Goal: Task Accomplishment & Management: Use online tool/utility

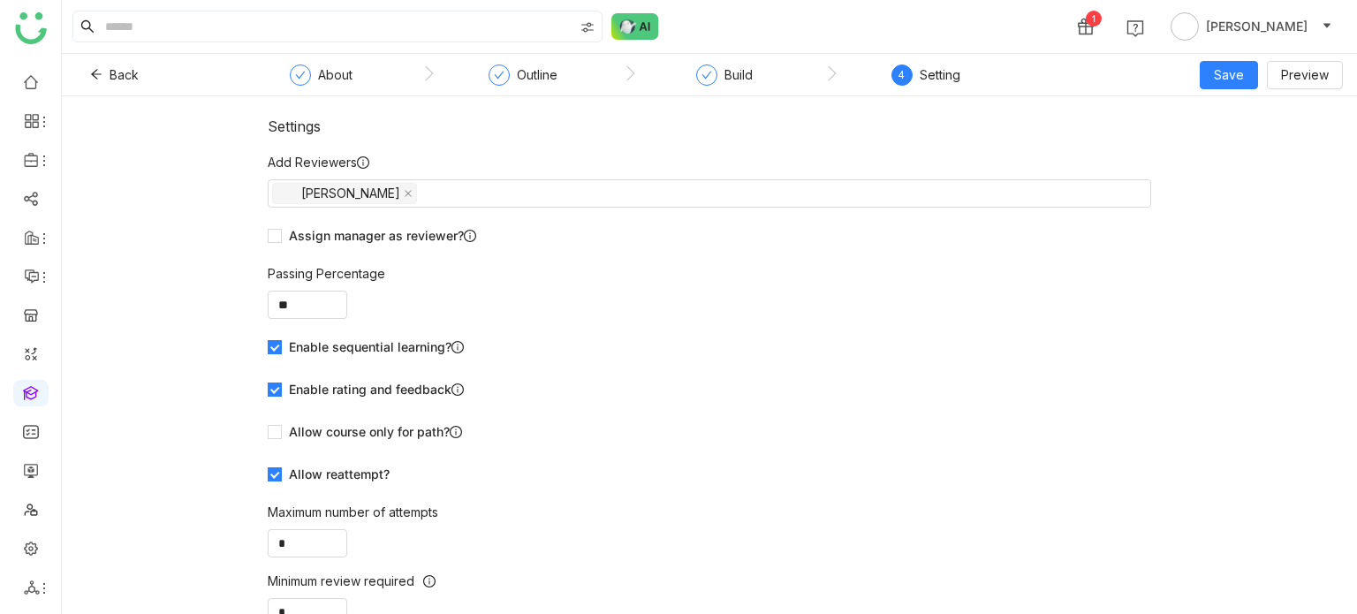
scroll to position [110, 0]
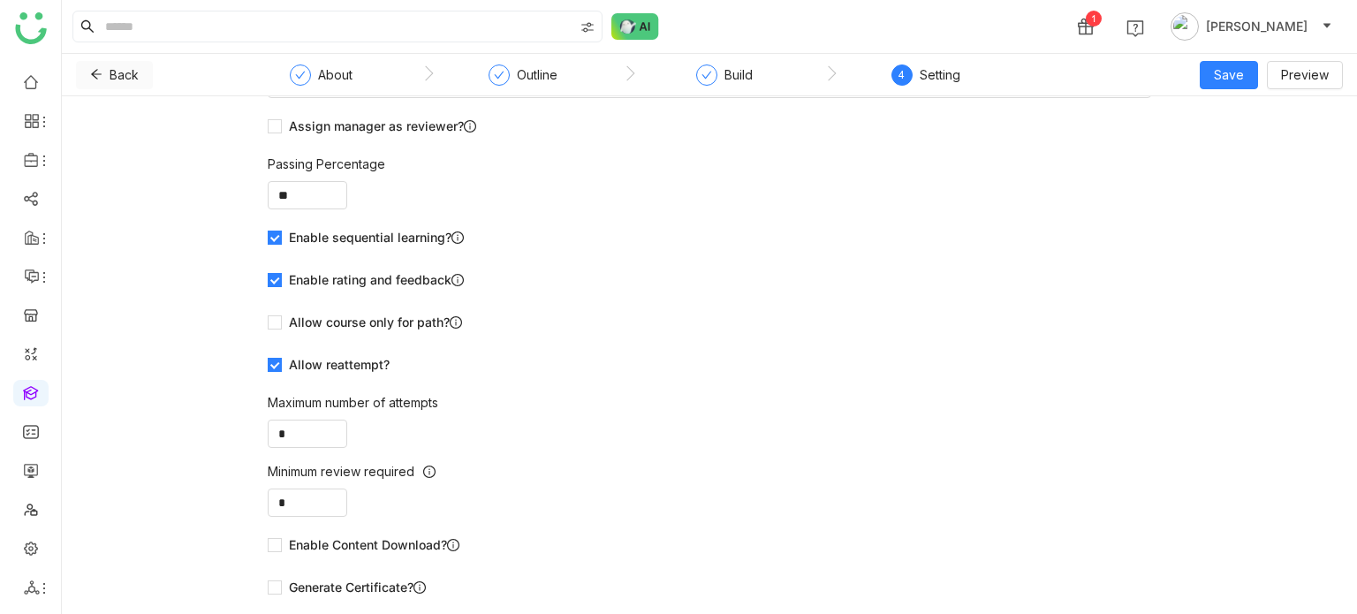
click at [95, 73] on icon at bounding box center [96, 74] width 12 height 12
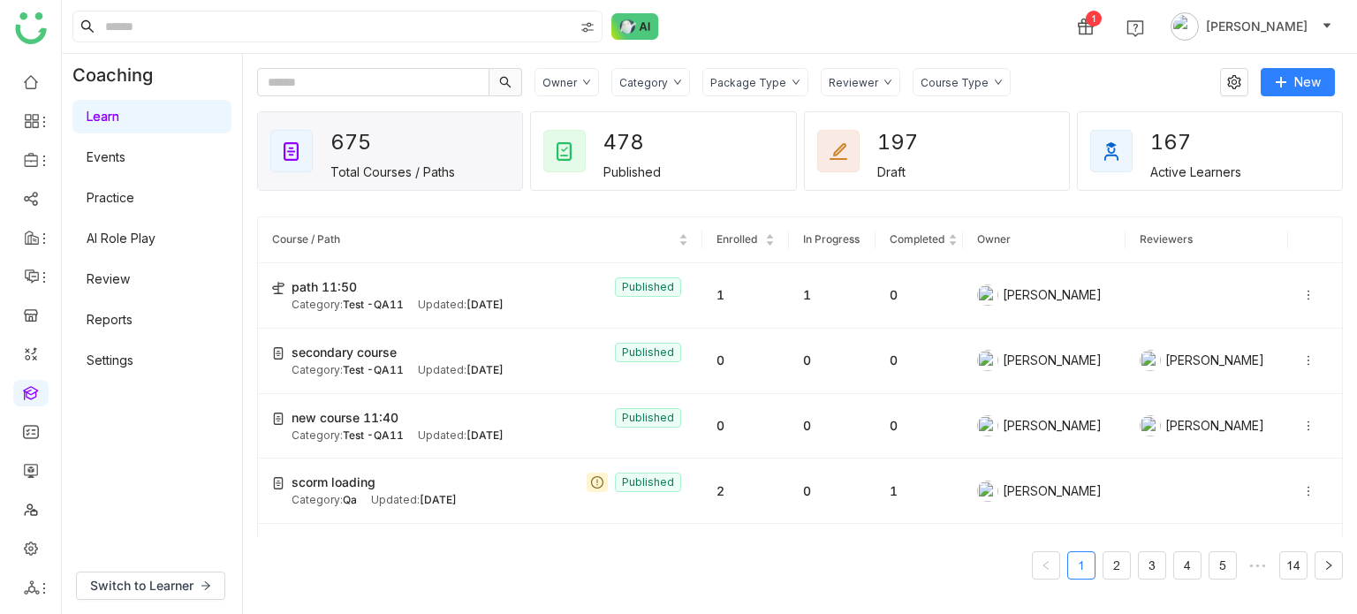
click at [667, 91] on div "Category" at bounding box center [650, 82] width 79 height 28
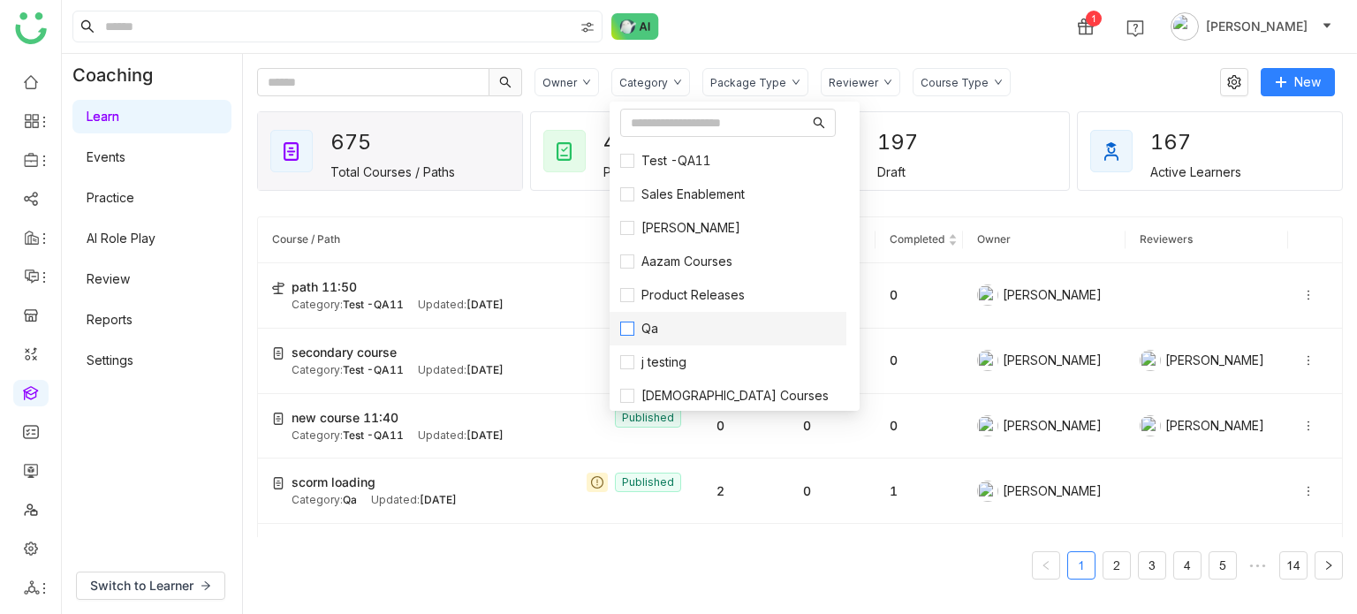
click at [653, 321] on span "Qa" at bounding box center [649, 328] width 31 height 19
click at [569, 231] on nz-table-sorters "Course / Path" at bounding box center [480, 239] width 416 height 17
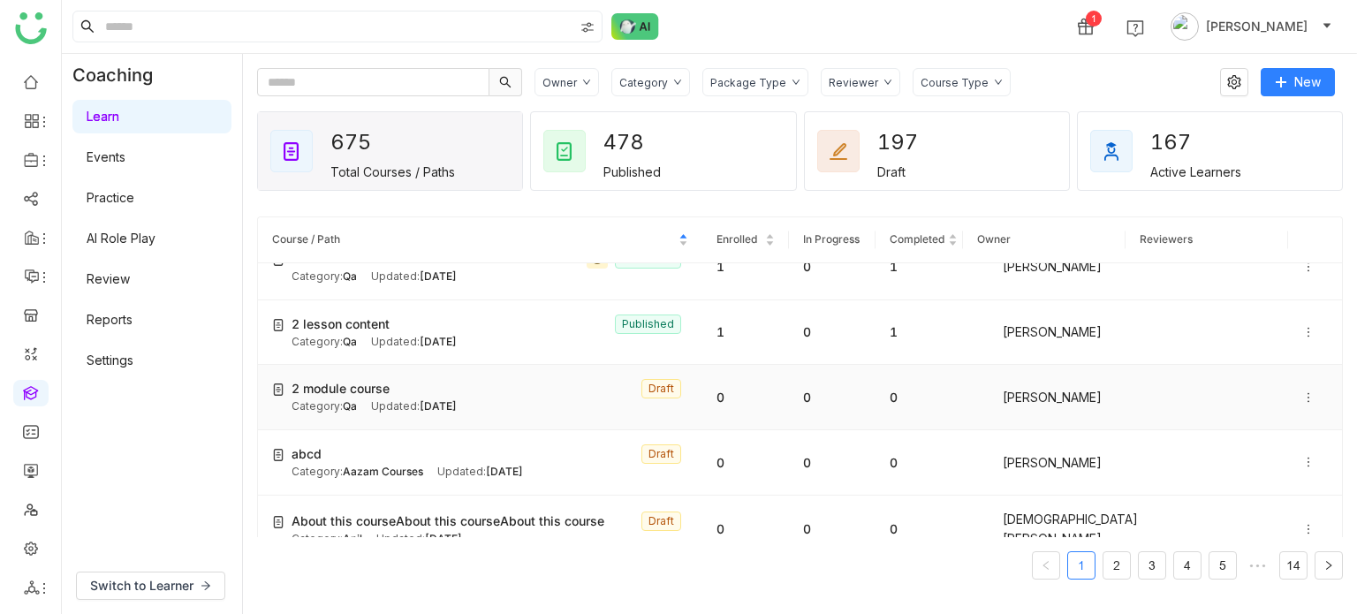
scroll to position [95, 0]
click at [420, 80] on input "text" at bounding box center [373, 82] width 232 height 28
paste input "**********"
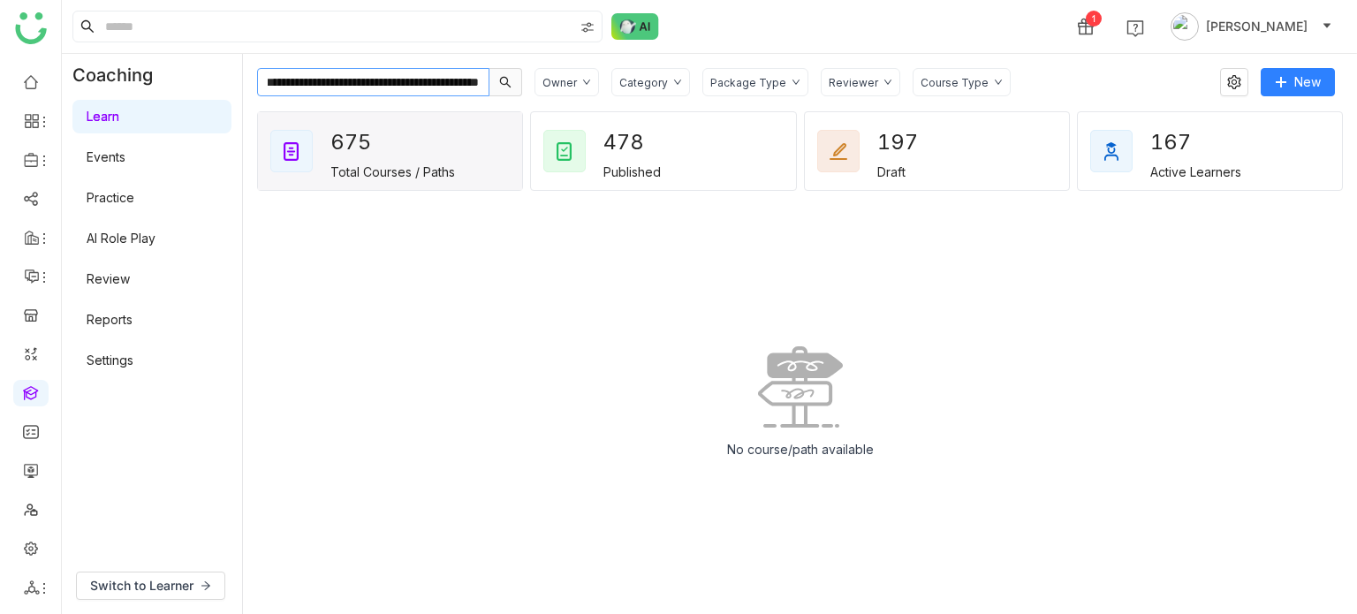
scroll to position [0, 0]
drag, startPoint x: 314, startPoint y: 84, endPoint x: 57, endPoint y: 93, distance: 256.3
click at [57, 93] on nz-layout "**********" at bounding box center [678, 307] width 1357 height 614
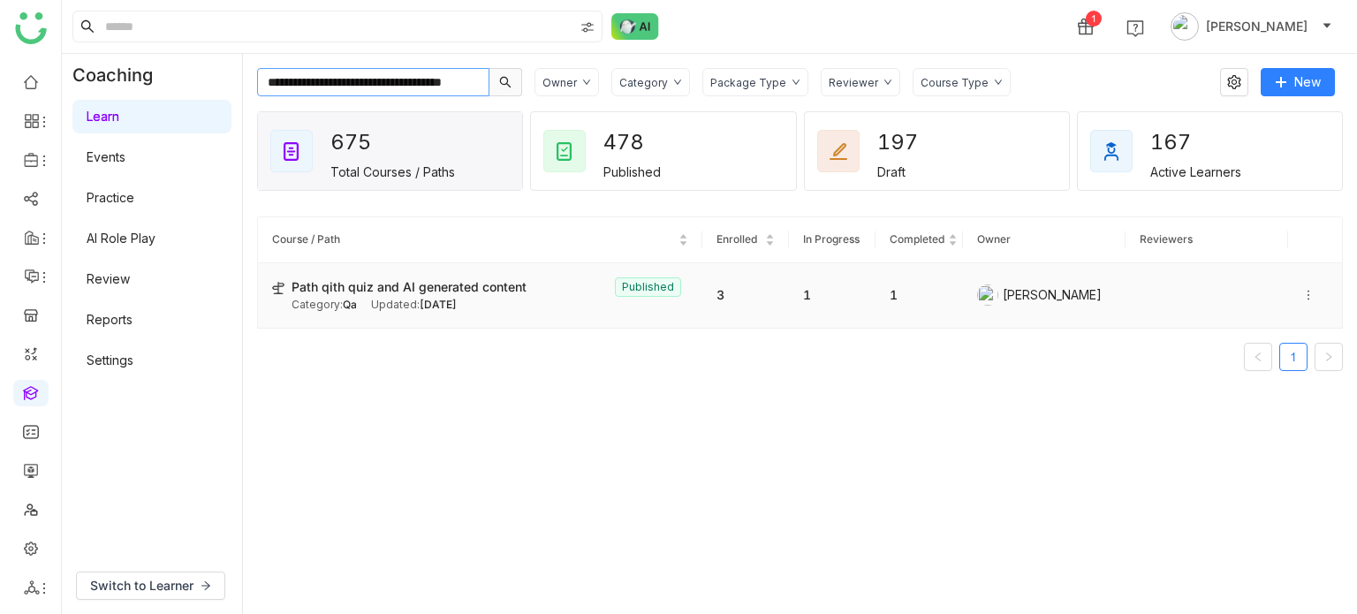
type input "**********"
click at [487, 294] on div "Path qith quiz and AI generated content Published Category: Qa Updated: Aug 29,…" at bounding box center [490, 295] width 397 height 36
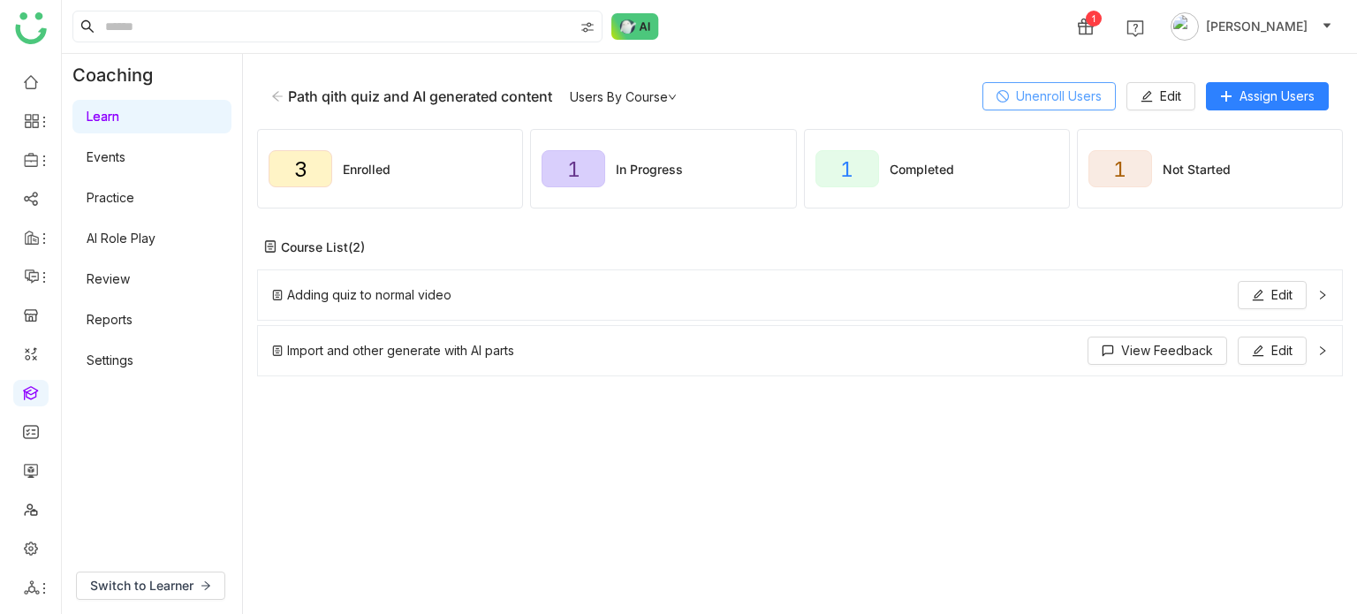
click at [1053, 84] on button "Unenroll Users" at bounding box center [1048, 96] width 133 height 28
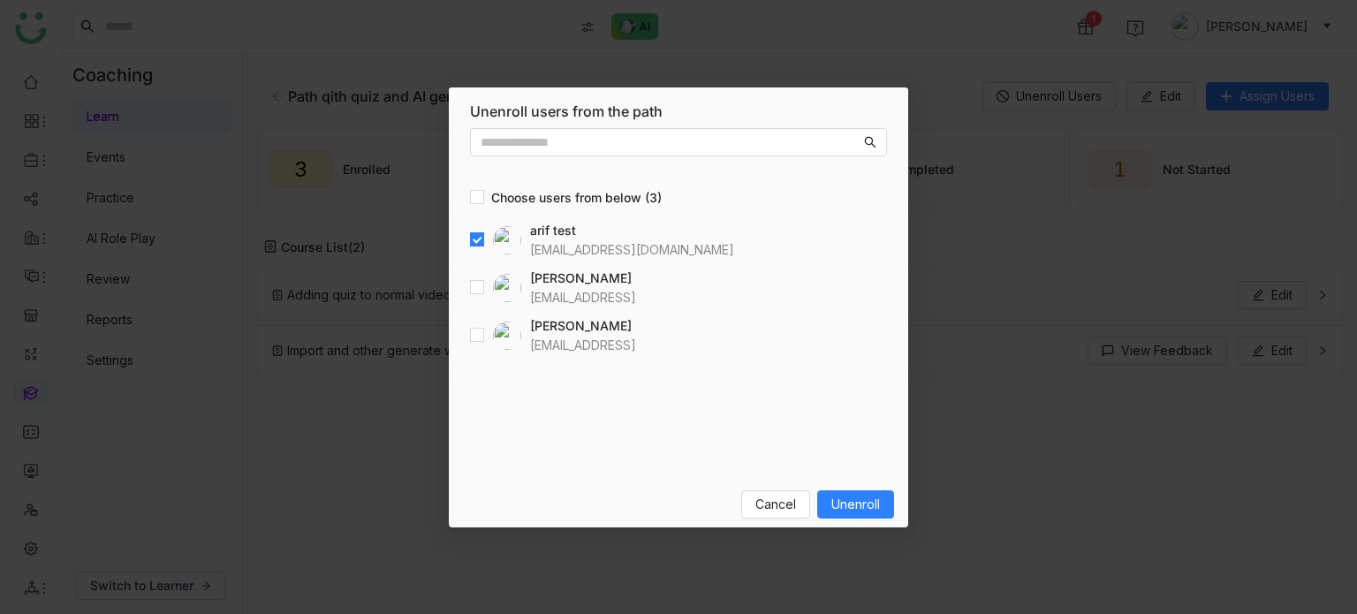
click at [823, 526] on div "Cancel Unenroll" at bounding box center [678, 504] width 459 height 46
click at [841, 514] on button "Unenroll" at bounding box center [855, 504] width 77 height 28
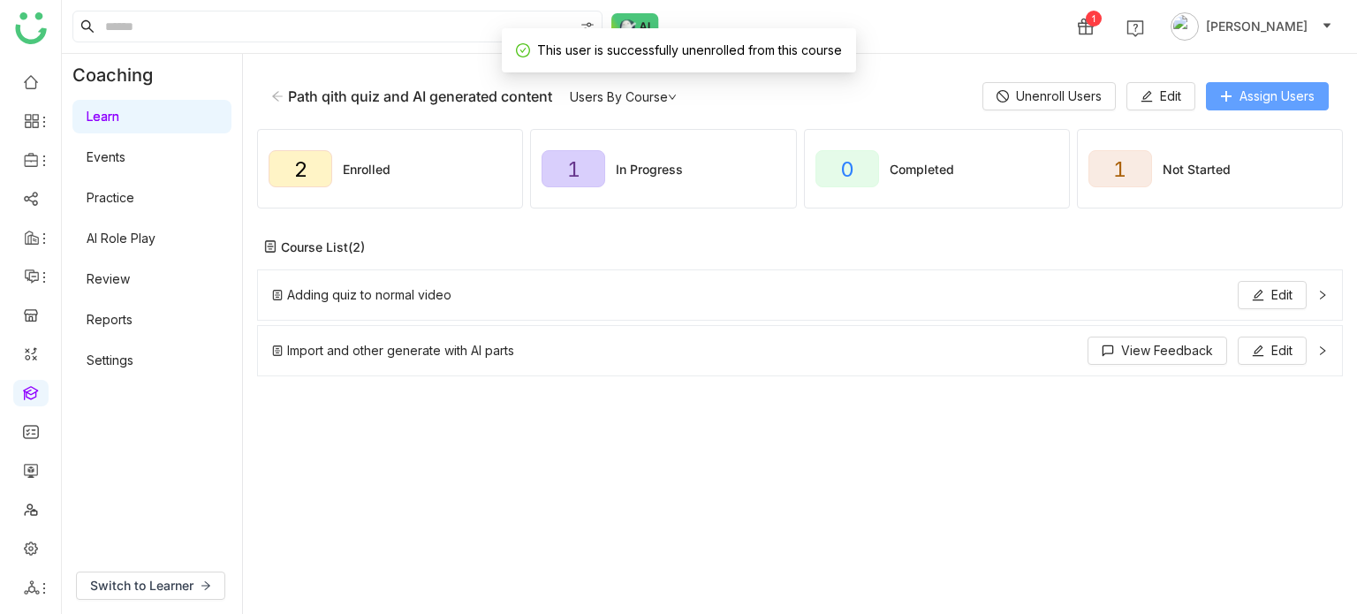
click at [1293, 95] on span "Assign Users" at bounding box center [1276, 96] width 75 height 19
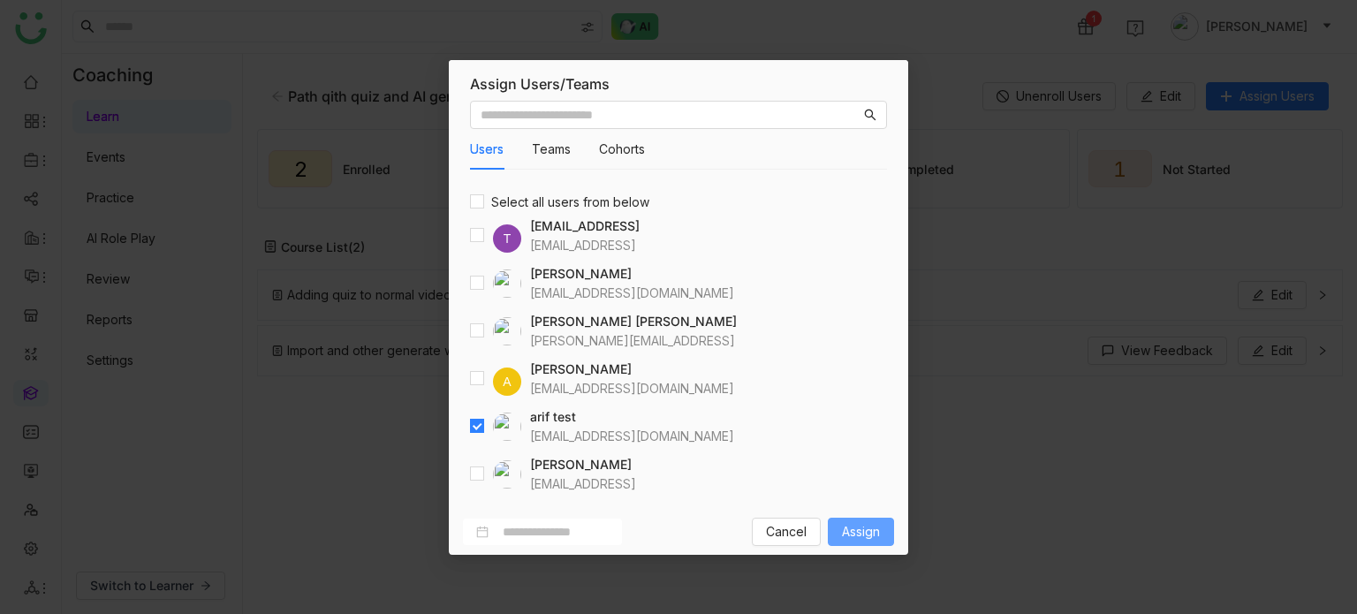
click at [842, 526] on span "Assign" at bounding box center [861, 531] width 38 height 19
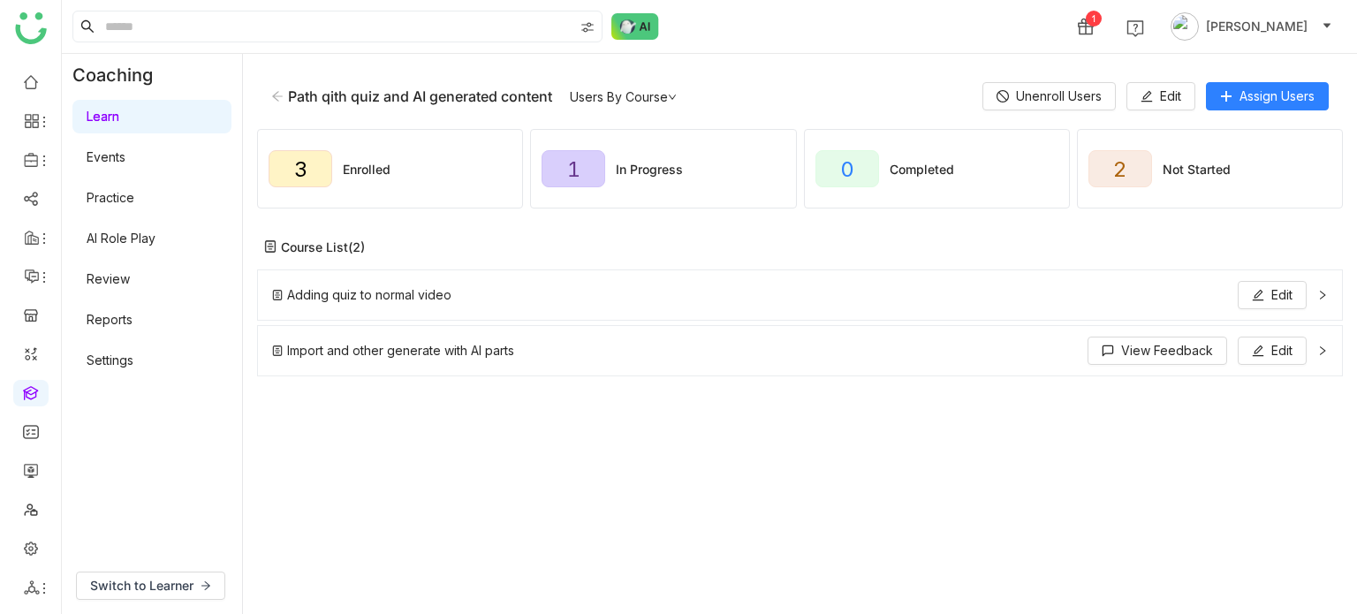
click at [284, 94] on div "Path qith quiz and AI generated content" at bounding box center [411, 96] width 281 height 18
click at [283, 98] on icon at bounding box center [277, 96] width 12 height 12
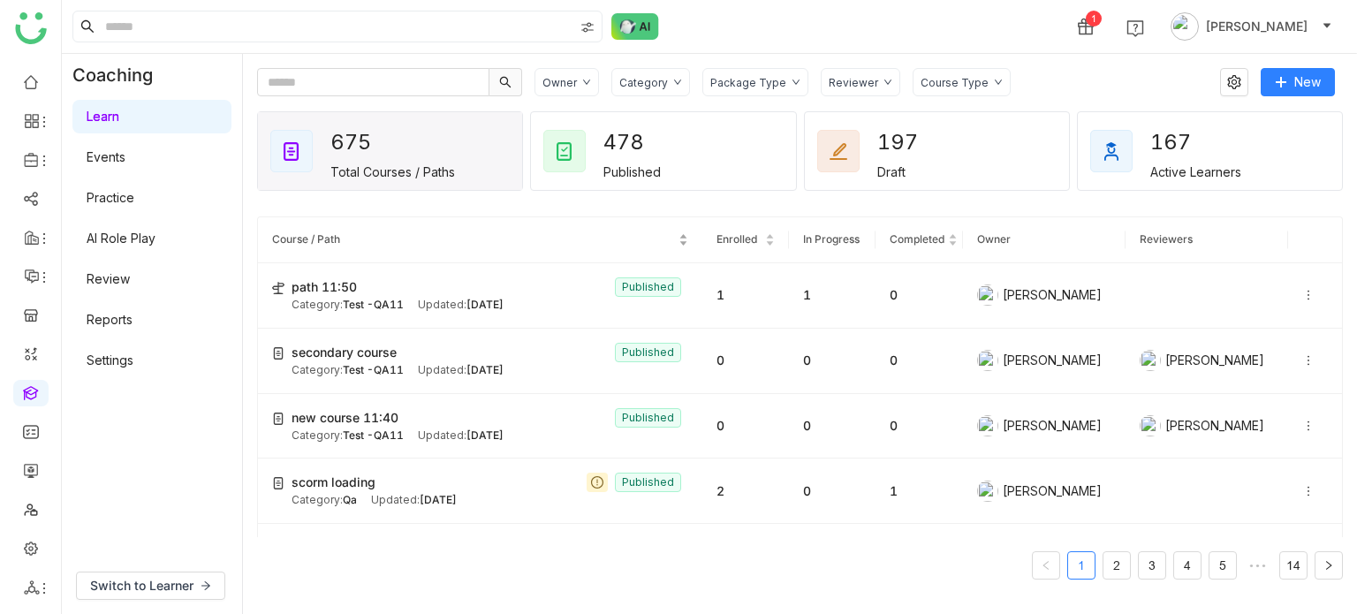
click at [458, 248] on nz-table-sorters "Course / Path" at bounding box center [480, 239] width 416 height 17
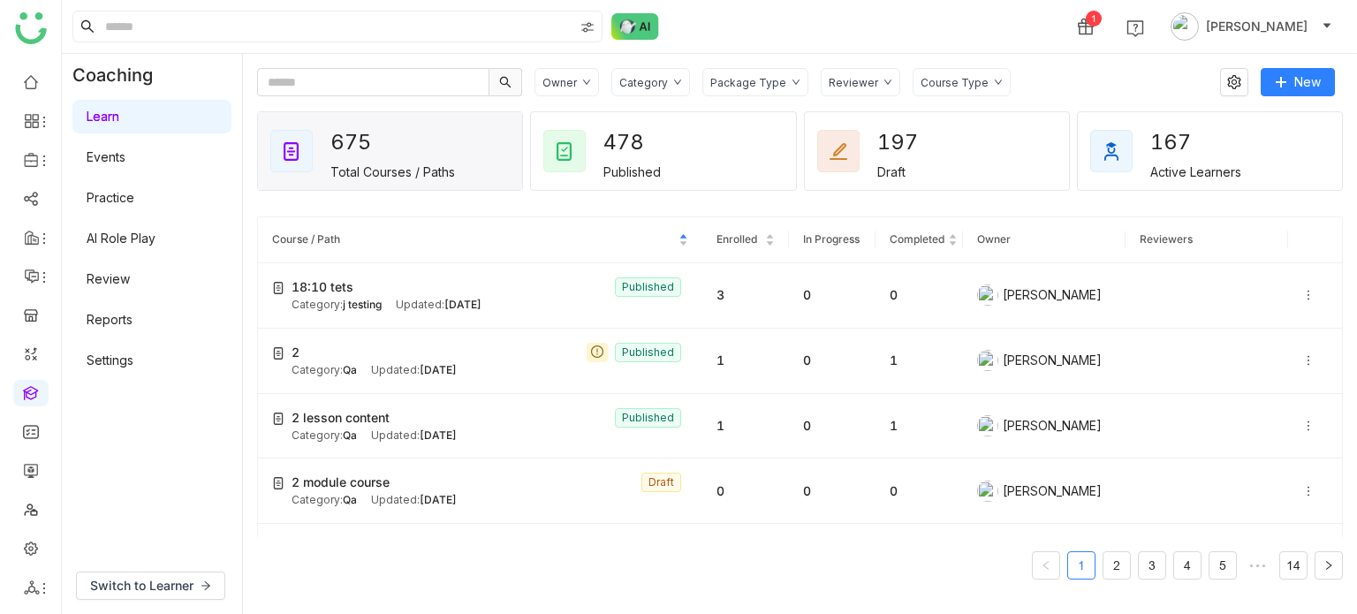
click at [657, 82] on div "Category" at bounding box center [643, 82] width 49 height 13
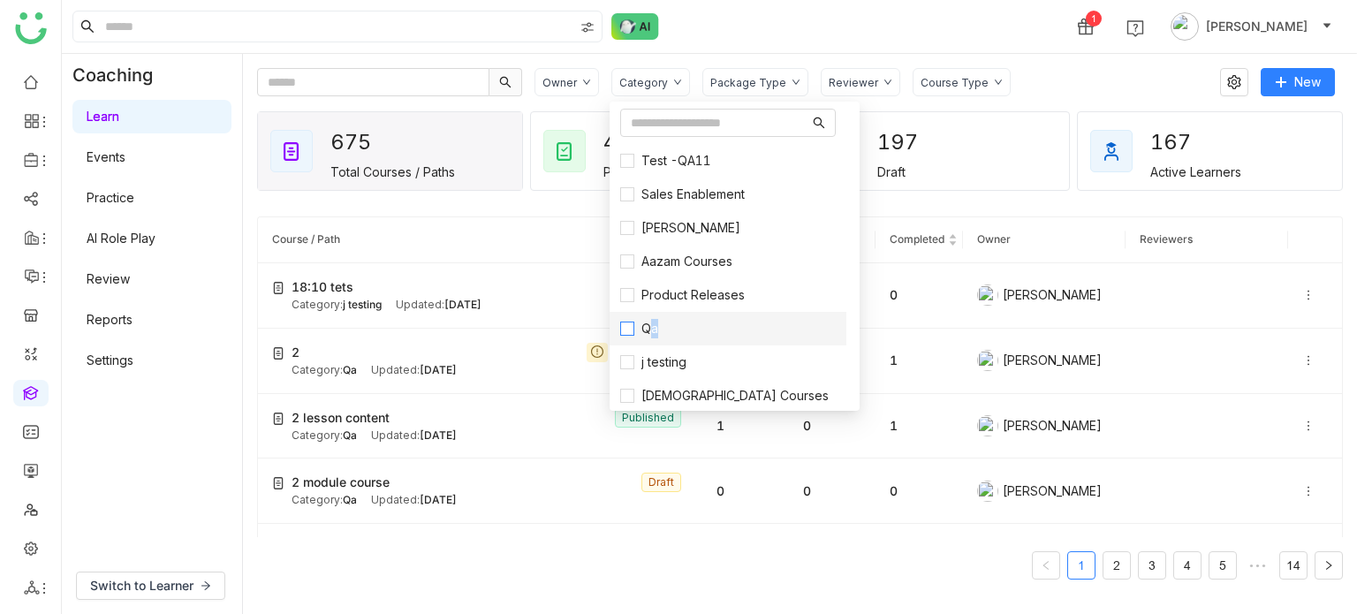
click at [654, 335] on span "Qa" at bounding box center [649, 328] width 31 height 19
click at [477, 232] on span "Course / Path" at bounding box center [473, 239] width 403 height 17
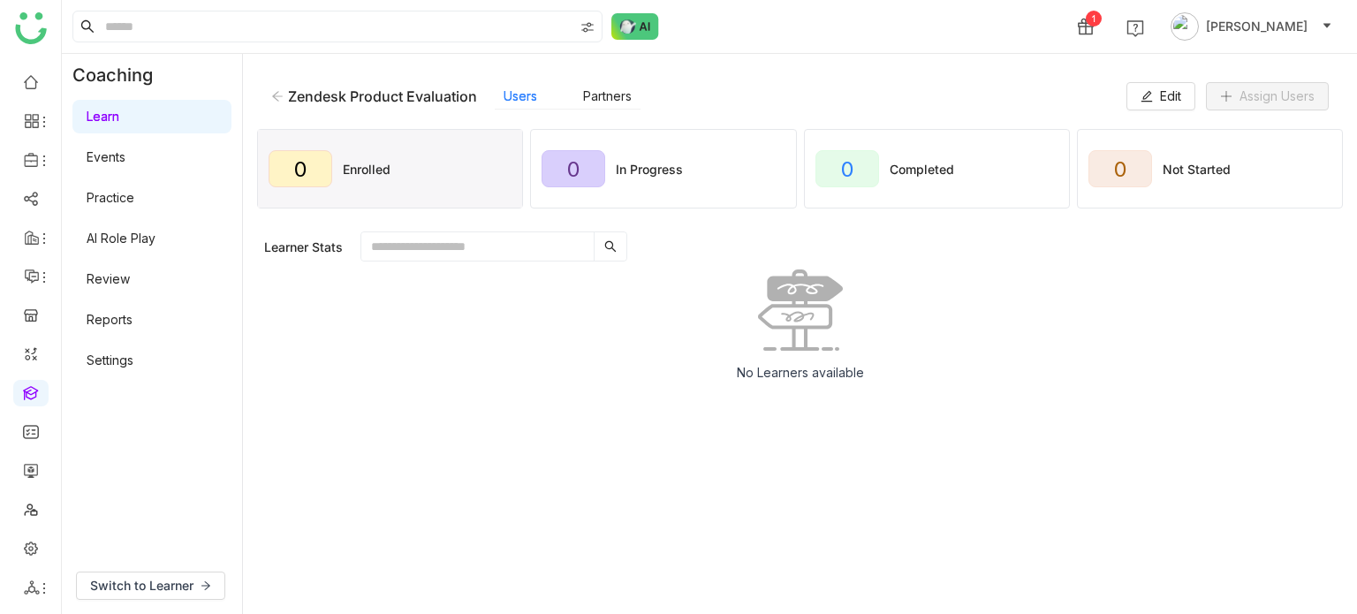
click at [269, 103] on div "Zendesk Product Evaluation Users Partners Edit Assign Users" at bounding box center [800, 96] width 1086 height 57
click at [277, 98] on icon at bounding box center [277, 96] width 12 height 12
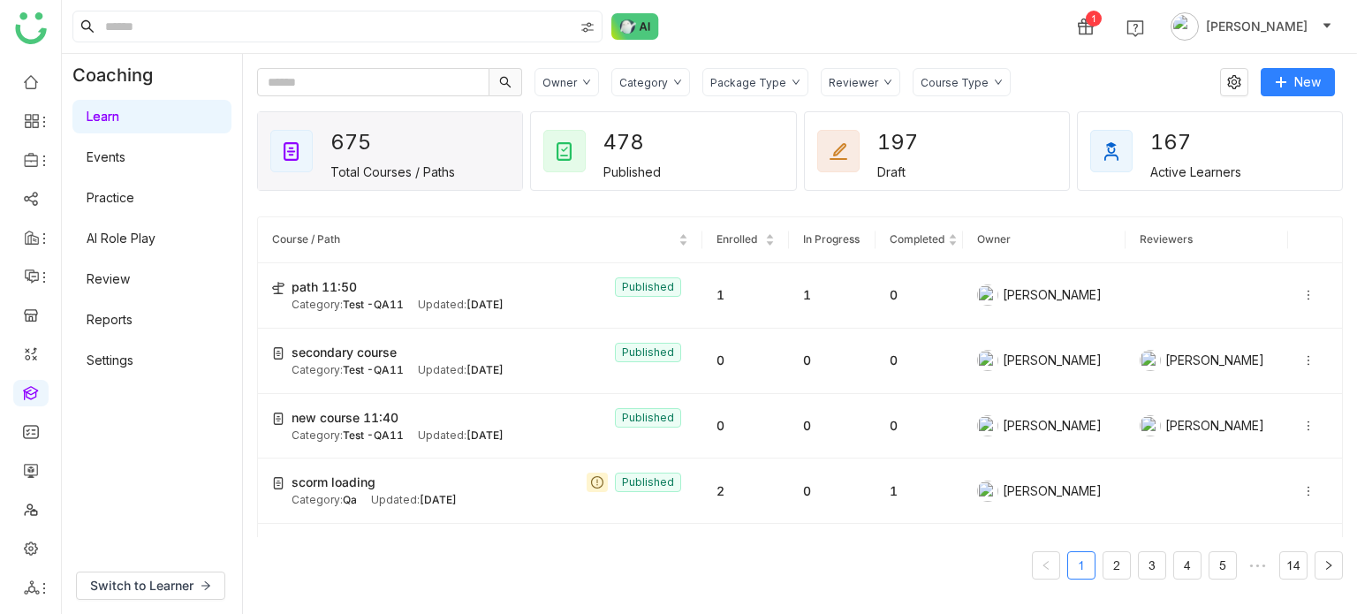
click at [647, 77] on div "Category" at bounding box center [643, 82] width 49 height 13
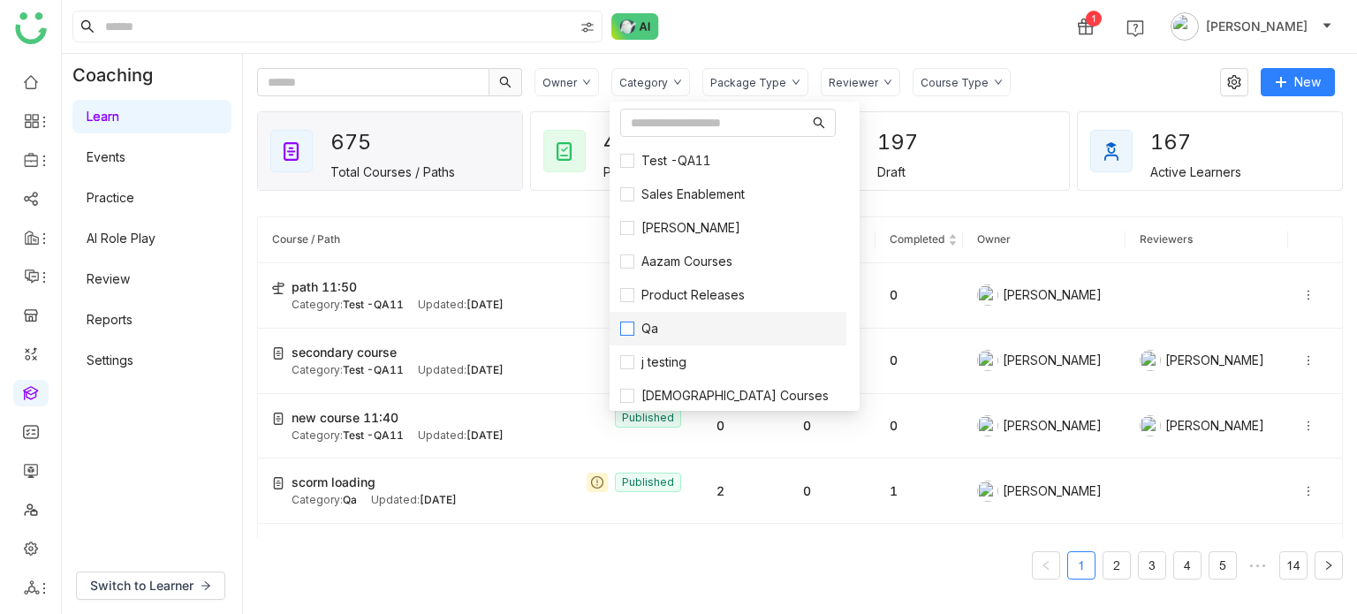
click at [651, 332] on span "Qa" at bounding box center [649, 328] width 31 height 19
click at [797, 29] on div "1 Arif uddin" at bounding box center [709, 26] width 1295 height 53
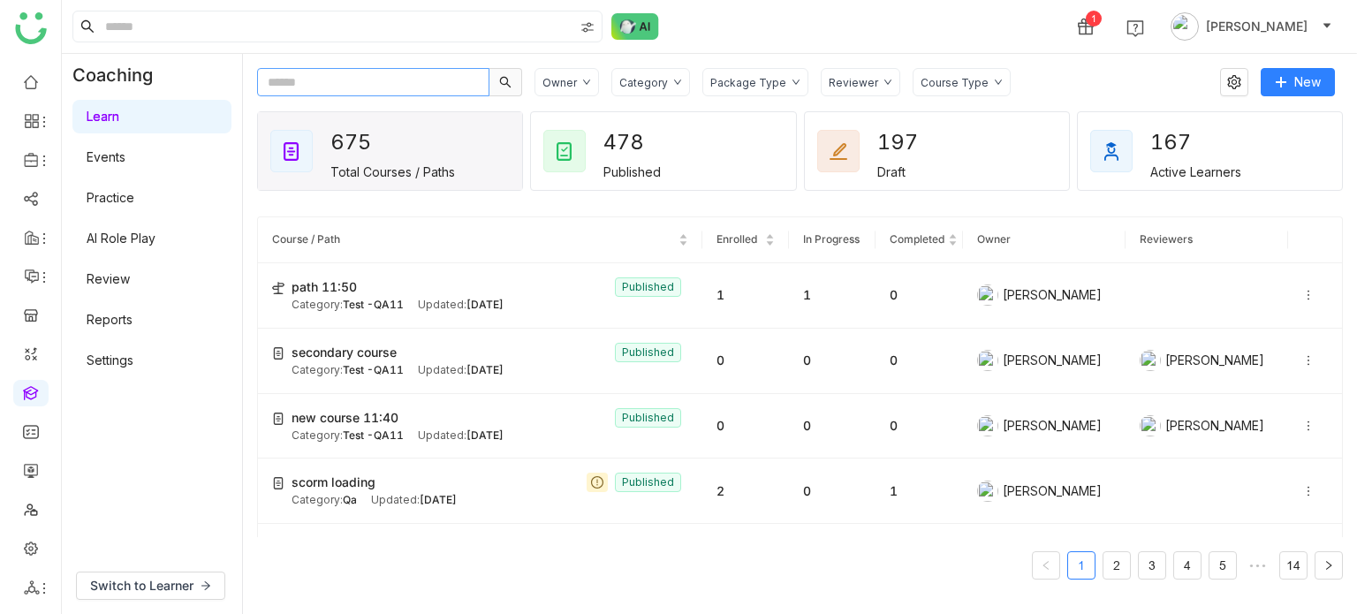
click at [429, 68] on input "text" at bounding box center [373, 82] width 232 height 28
paste input "**********"
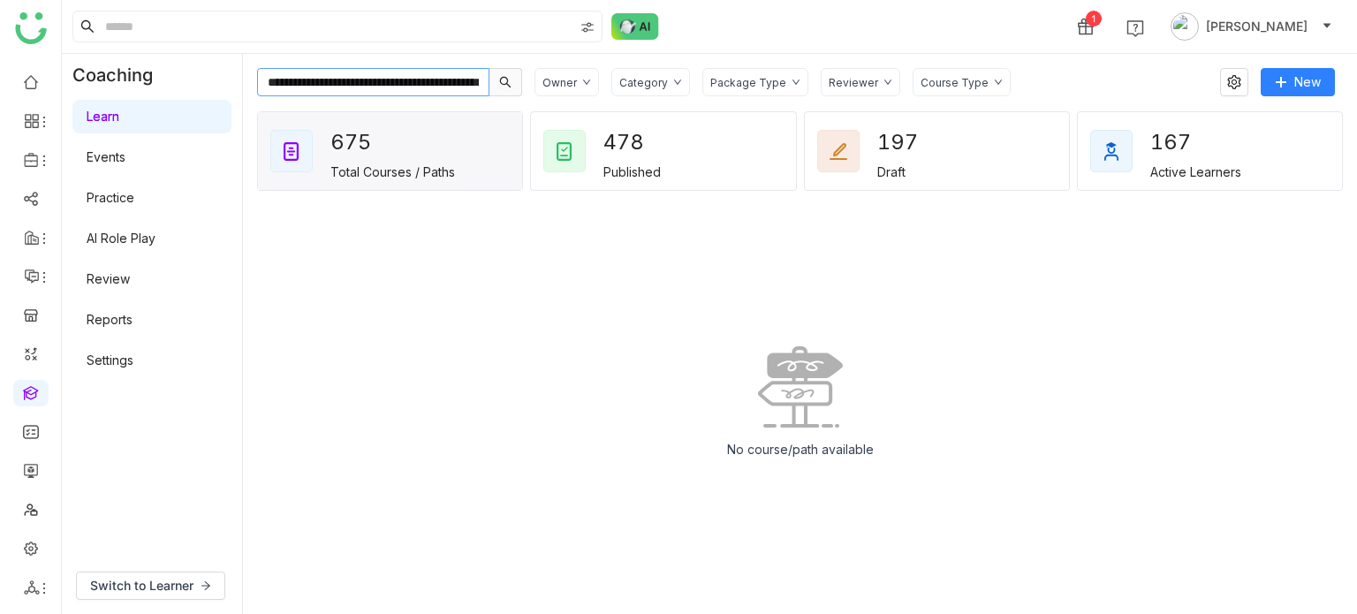
drag, startPoint x: 312, startPoint y: 84, endPoint x: 223, endPoint y: 95, distance: 89.1
click at [223, 95] on div "**********" at bounding box center [709, 334] width 1295 height 560
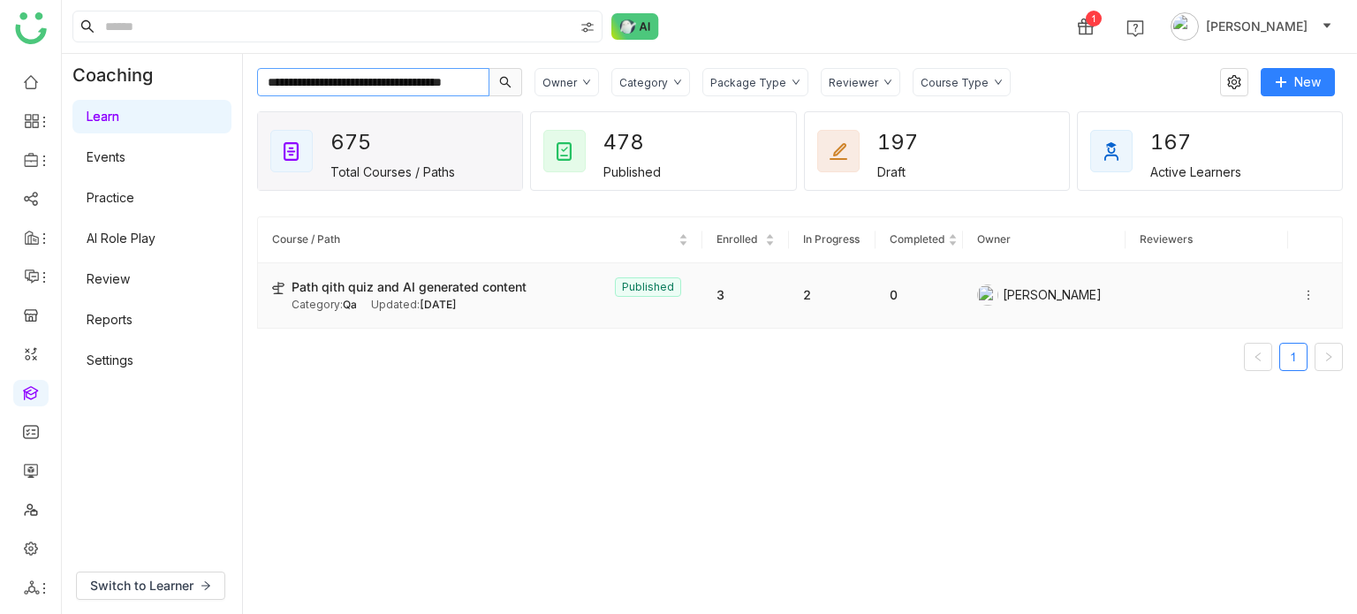
type input "**********"
click at [431, 297] on div "Updated: Aug 29, 2025" at bounding box center [414, 305] width 86 height 17
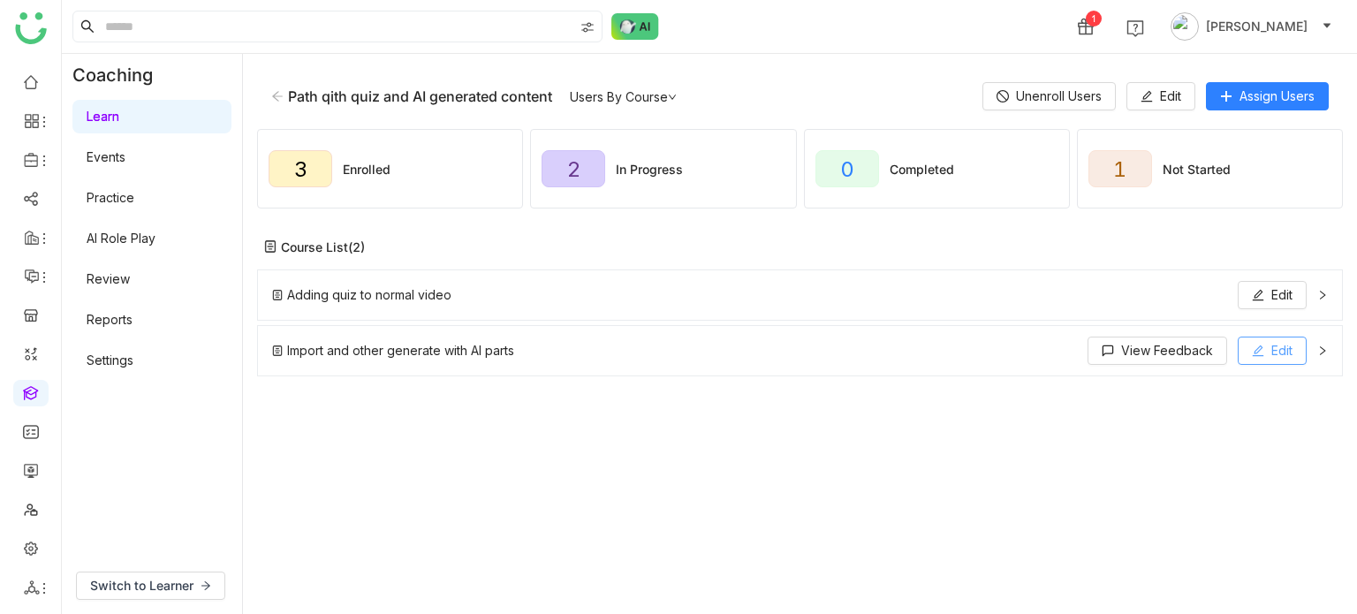
click at [1284, 345] on span "Edit" at bounding box center [1281, 350] width 21 height 19
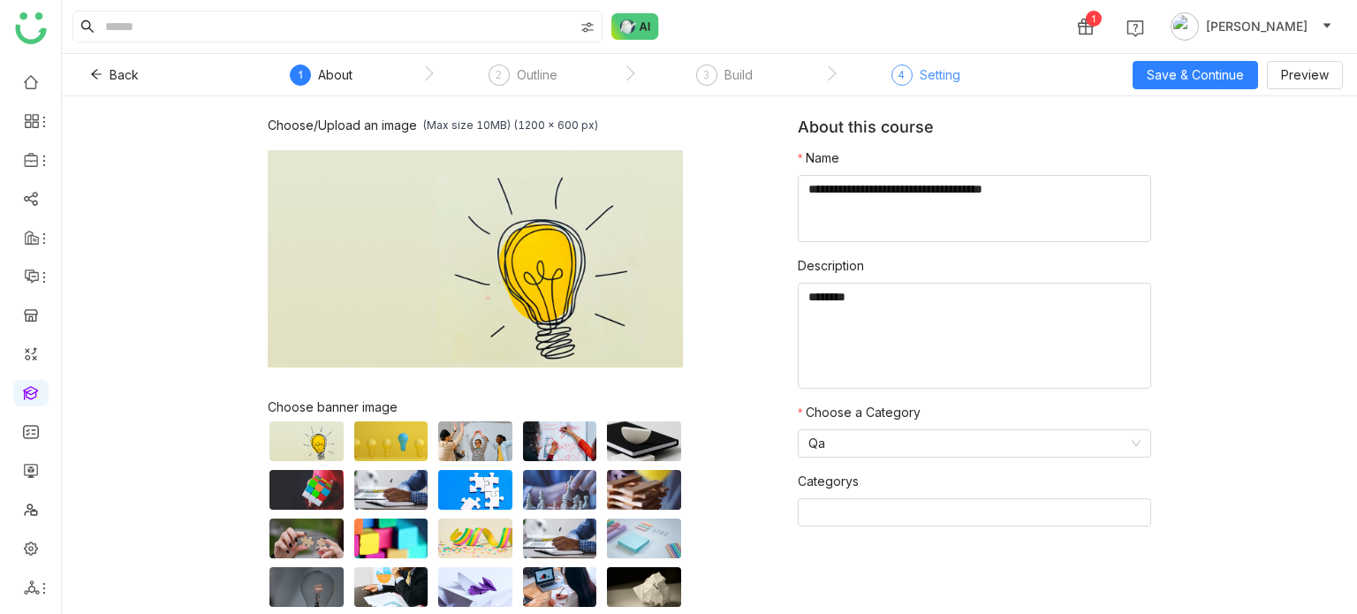
click at [924, 71] on div "Setting" at bounding box center [940, 74] width 41 height 21
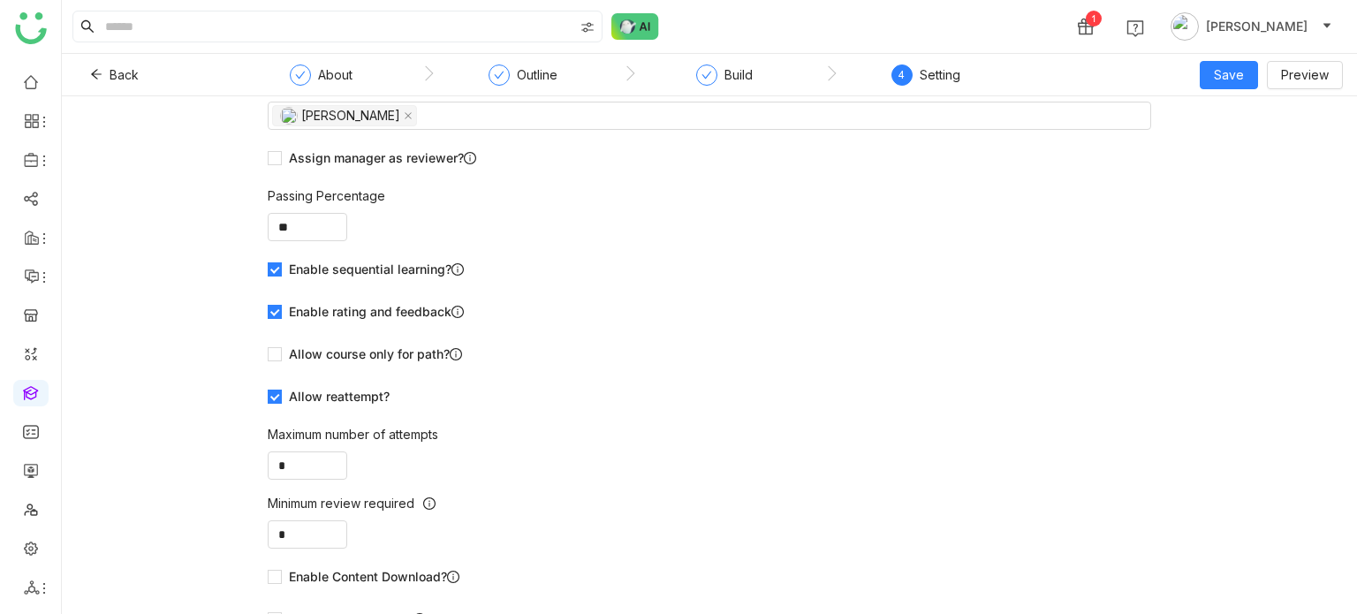
scroll to position [80, 0]
drag, startPoint x: 290, startPoint y: 466, endPoint x: 231, endPoint y: 477, distance: 59.4
click at [235, 473] on div "Settings Add Reviewers Arif uddin Assign manager as reviewer? Passing Percentag…" at bounding box center [709, 355] width 1295 height 518
click at [162, 448] on div "Settings Add Reviewers Arif uddin Assign manager as reviewer? Passing Percentag…" at bounding box center [709, 355] width 1295 height 518
click at [106, 72] on button "Back" at bounding box center [114, 75] width 77 height 28
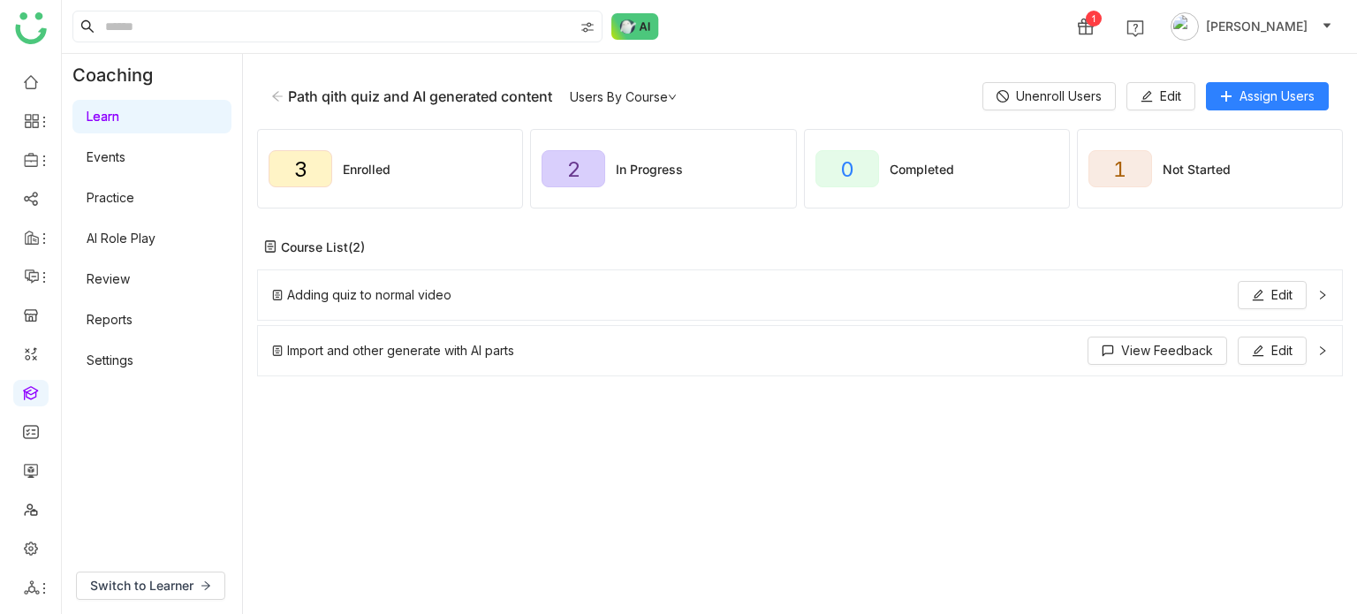
click at [276, 91] on icon at bounding box center [277, 96] width 12 height 12
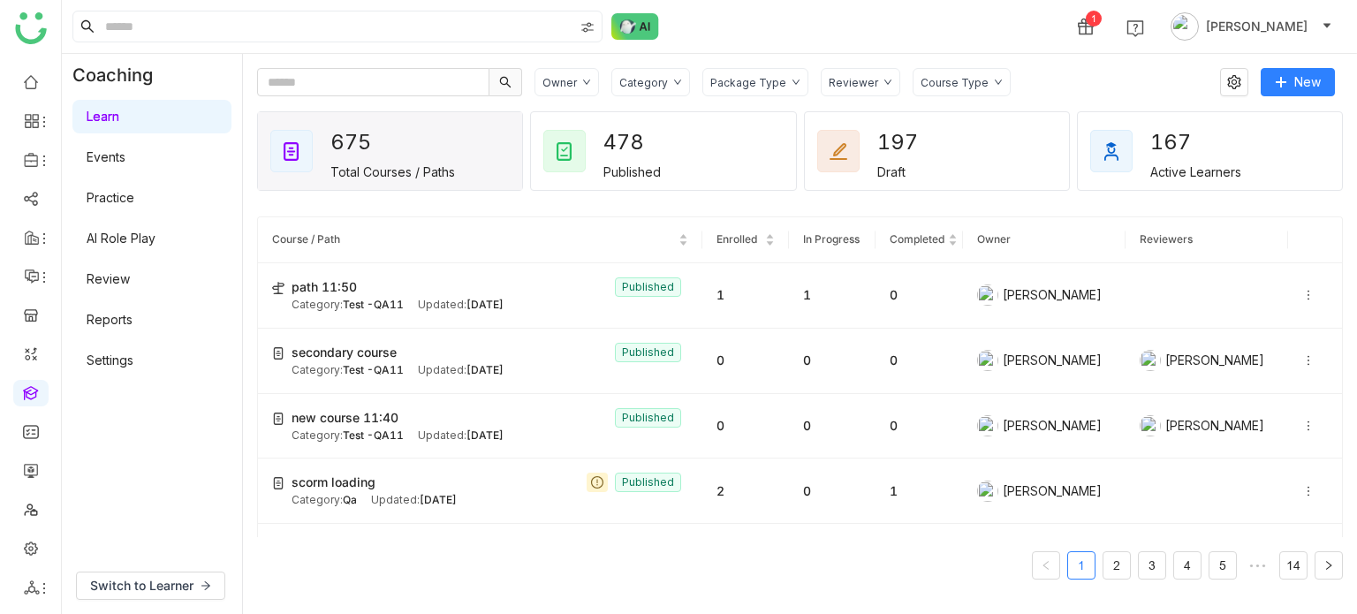
click at [665, 84] on div "Category" at bounding box center [650, 82] width 79 height 28
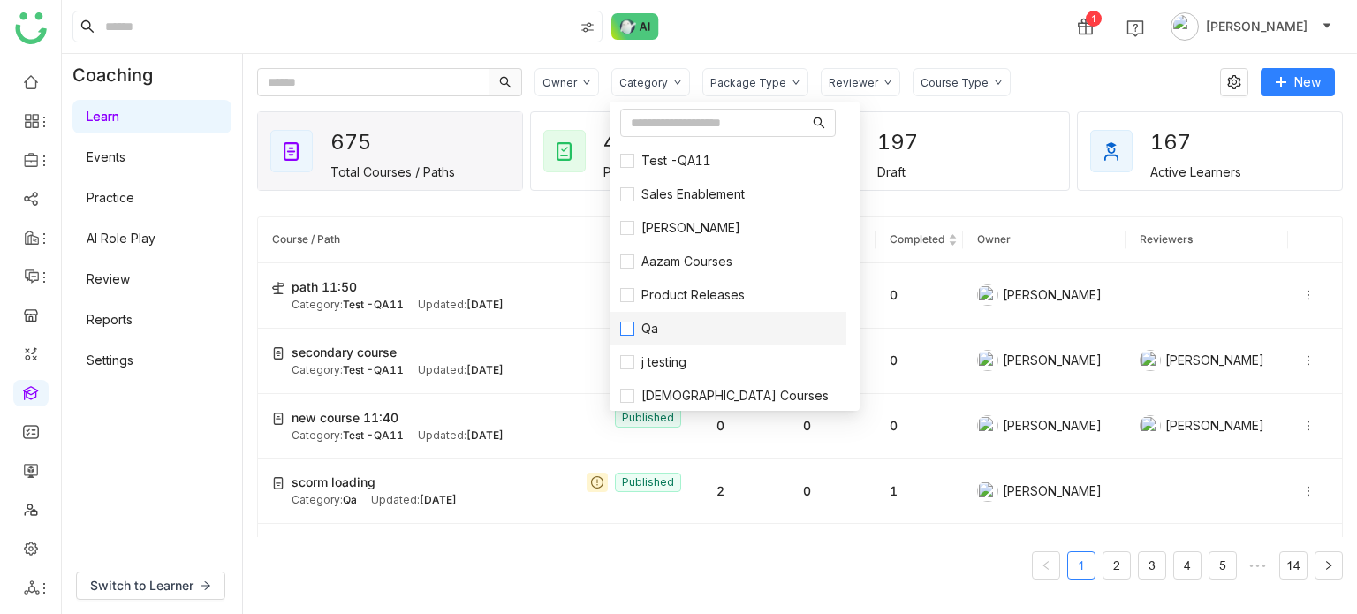
click at [639, 327] on span "Qa" at bounding box center [649, 328] width 31 height 19
click at [979, 49] on div "1 Arif uddin" at bounding box center [709, 26] width 1295 height 53
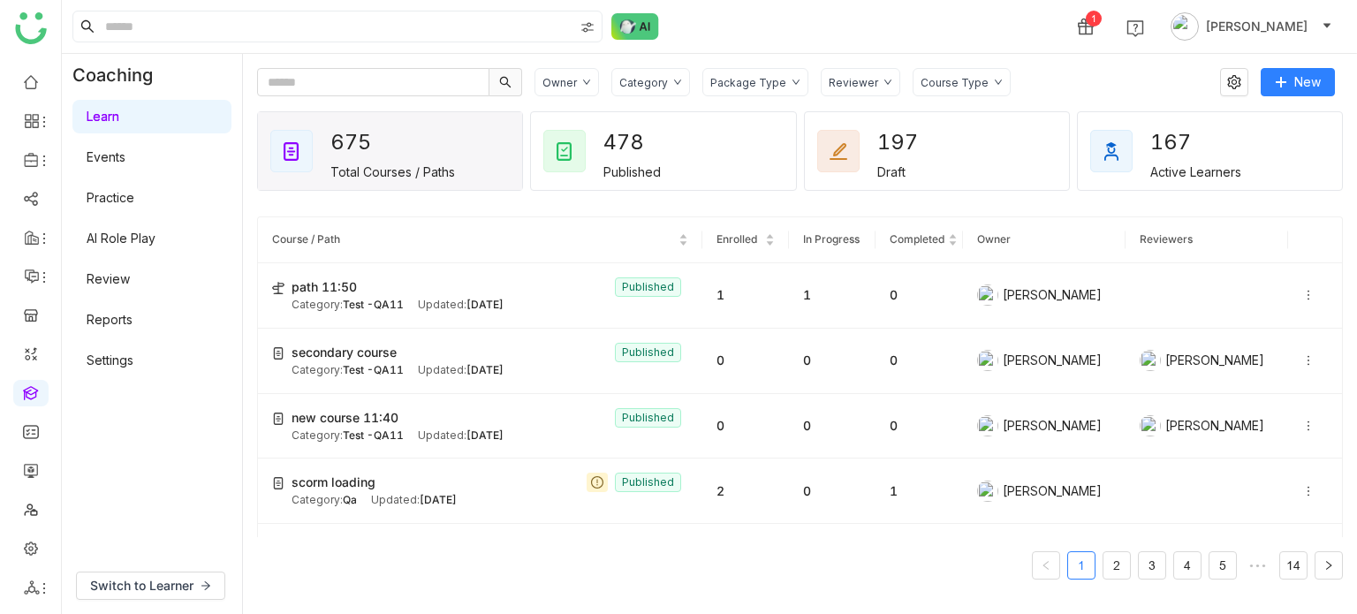
click at [678, 77] on div "Category" at bounding box center [650, 82] width 79 height 28
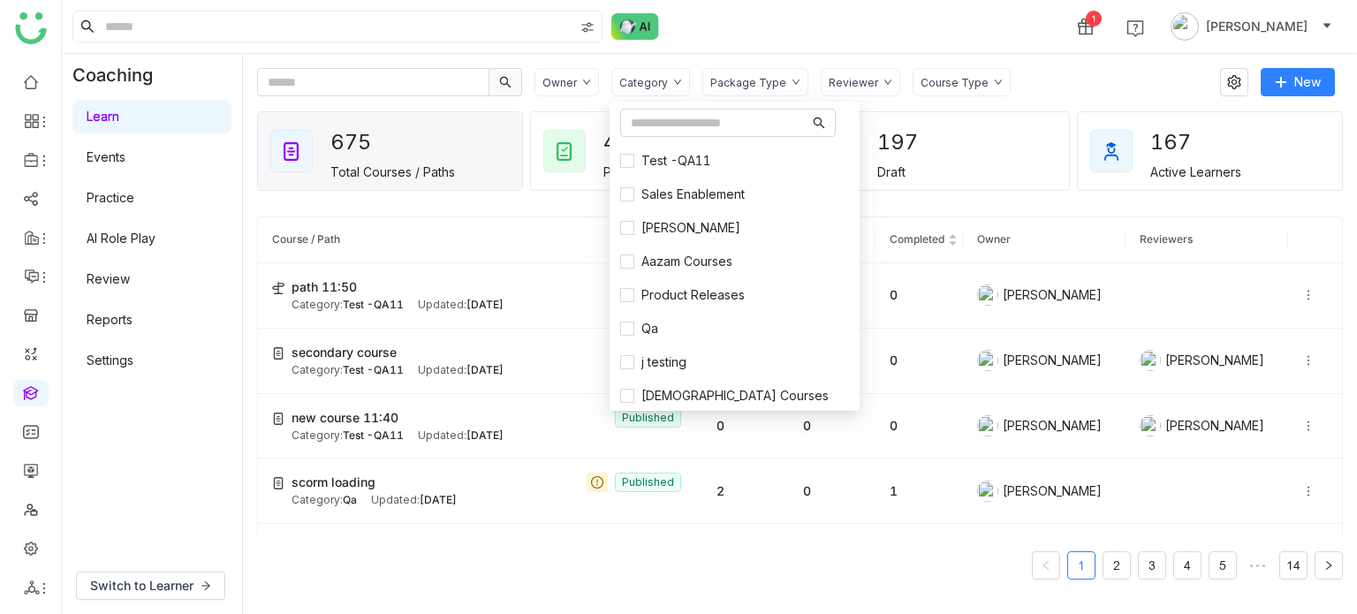
click at [979, 6] on div "1 Arif uddin" at bounding box center [709, 26] width 1295 height 53
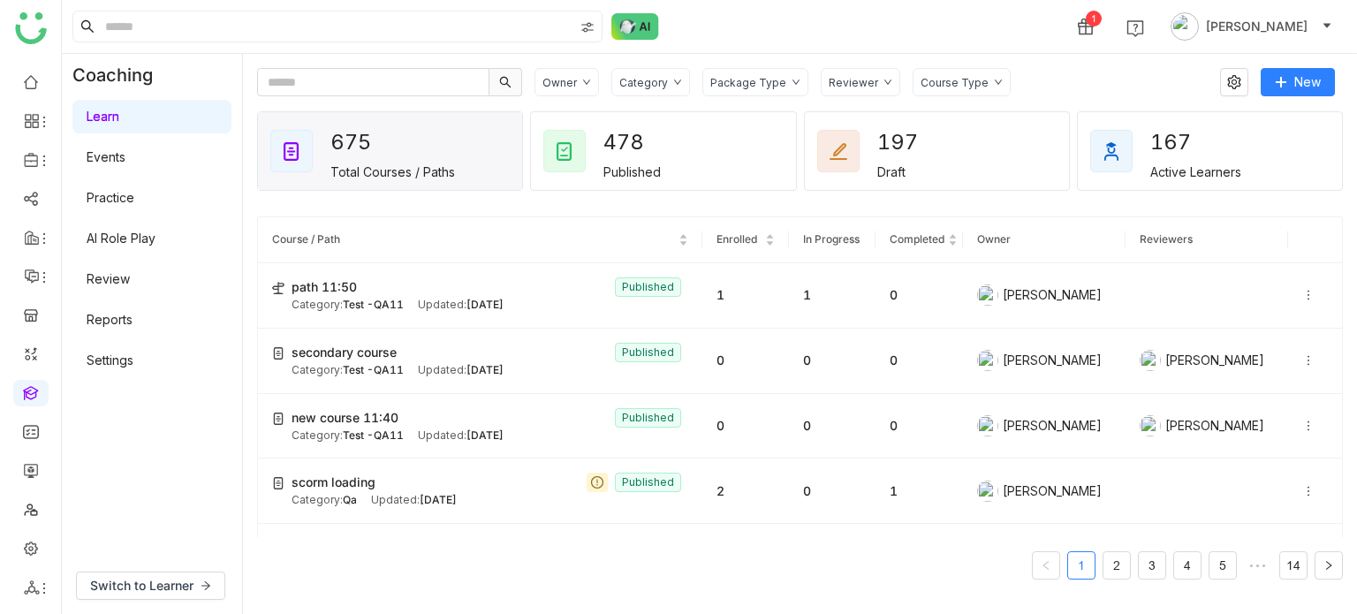
click at [660, 77] on div "Category" at bounding box center [643, 82] width 49 height 13
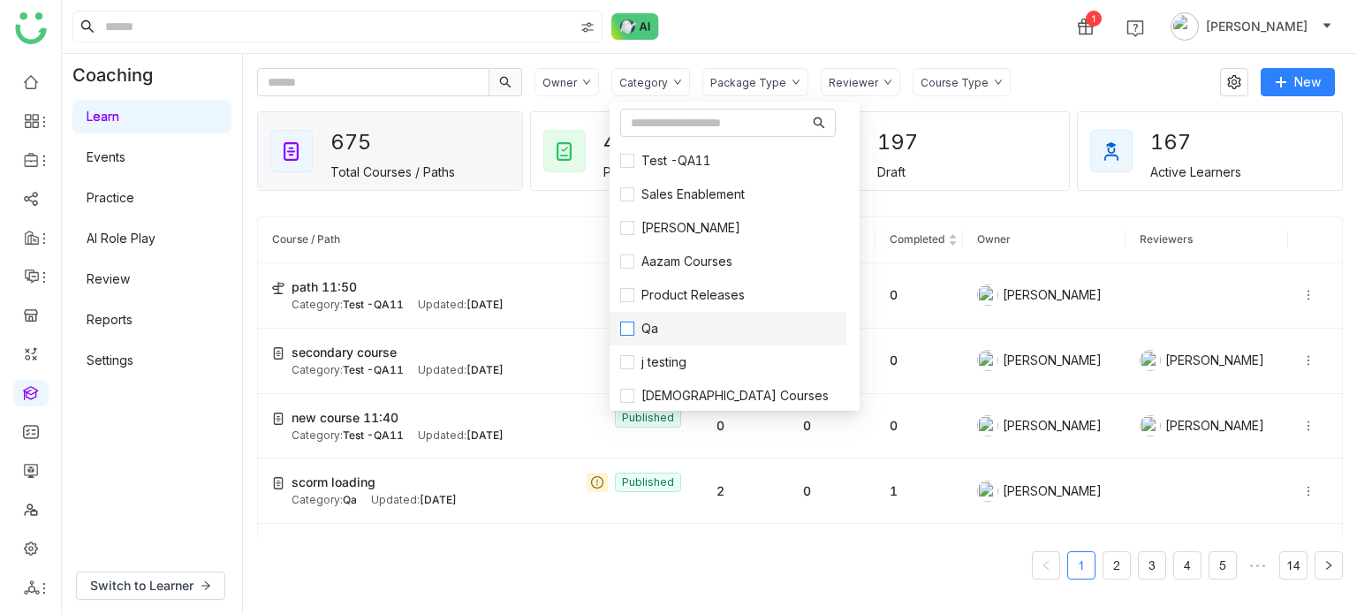
click at [654, 335] on span "Qa" at bounding box center [649, 328] width 31 height 19
click at [647, 324] on span "Qa" at bounding box center [649, 328] width 31 height 19
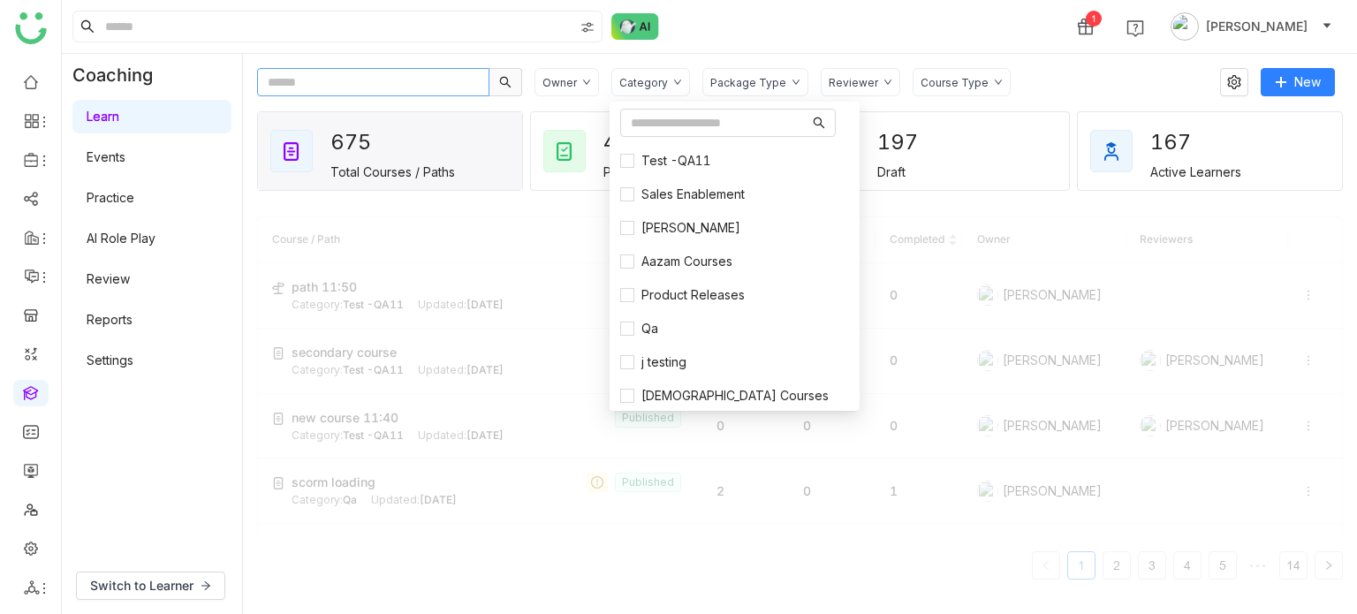
click at [424, 79] on input "text" at bounding box center [373, 82] width 232 height 28
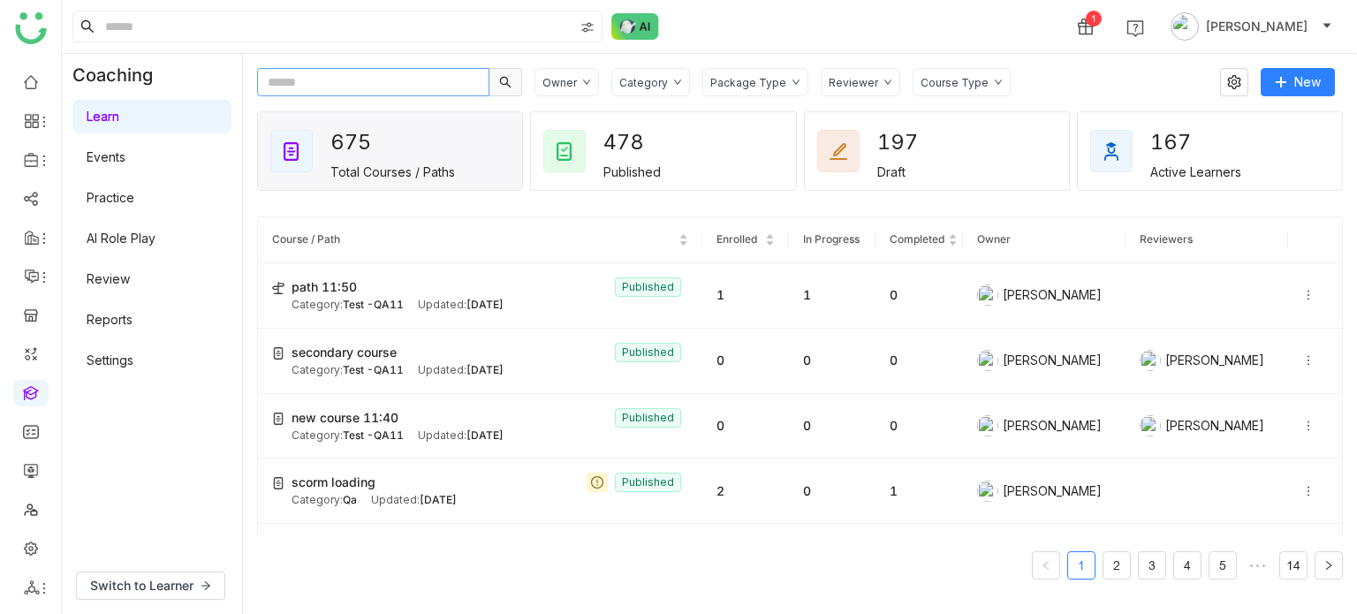
click at [402, 74] on input "text" at bounding box center [373, 82] width 232 height 28
click at [661, 72] on div "Category" at bounding box center [650, 82] width 79 height 28
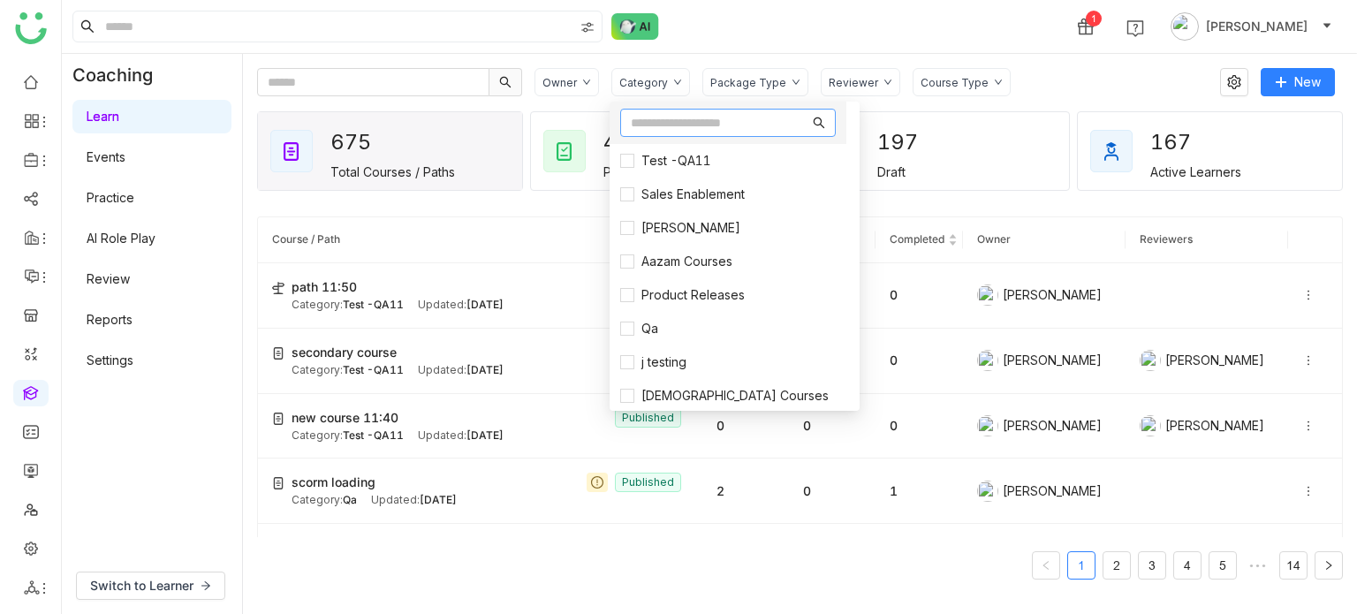
click at [698, 119] on input "text" at bounding box center [720, 122] width 178 height 19
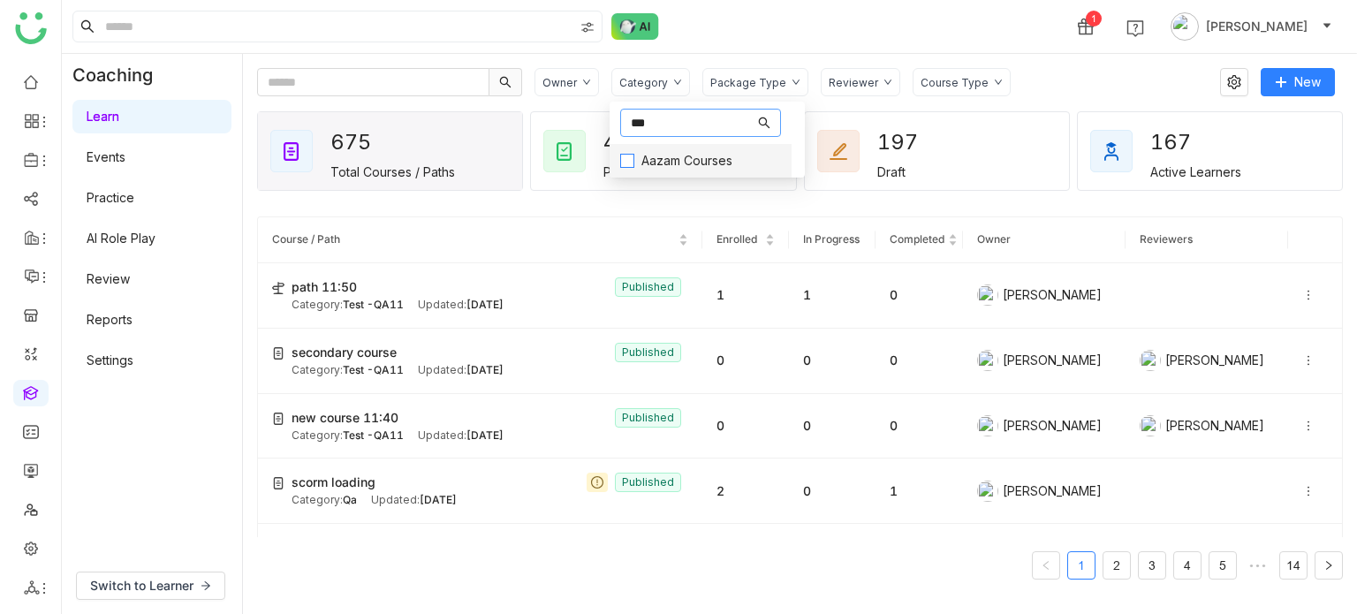
type input "***"
click at [656, 158] on span "Aazam Courses" at bounding box center [686, 160] width 105 height 19
drag, startPoint x: 694, startPoint y: 130, endPoint x: 395, endPoint y: 125, distance: 299.5
click at [395, 125] on body "1 Arif uddin Coaching Learn Events Practice AI Role Play Review Reports Setting…" at bounding box center [678, 307] width 1357 height 614
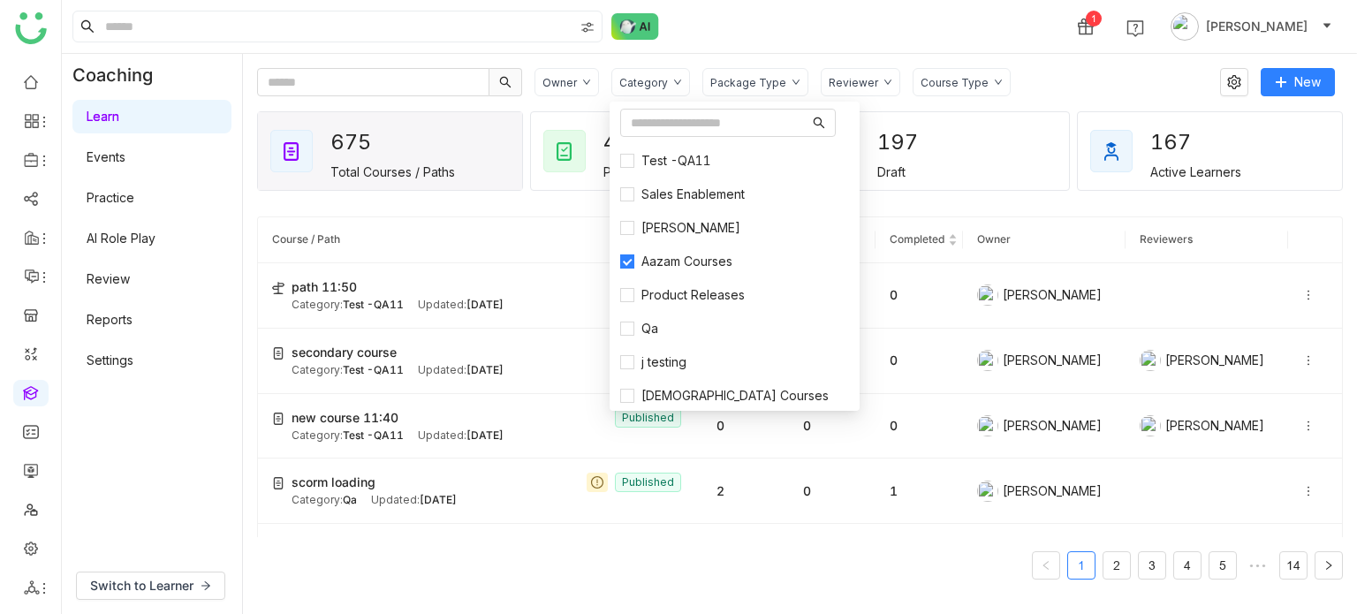
click at [806, 41] on div "1 Arif uddin" at bounding box center [709, 26] width 1295 height 53
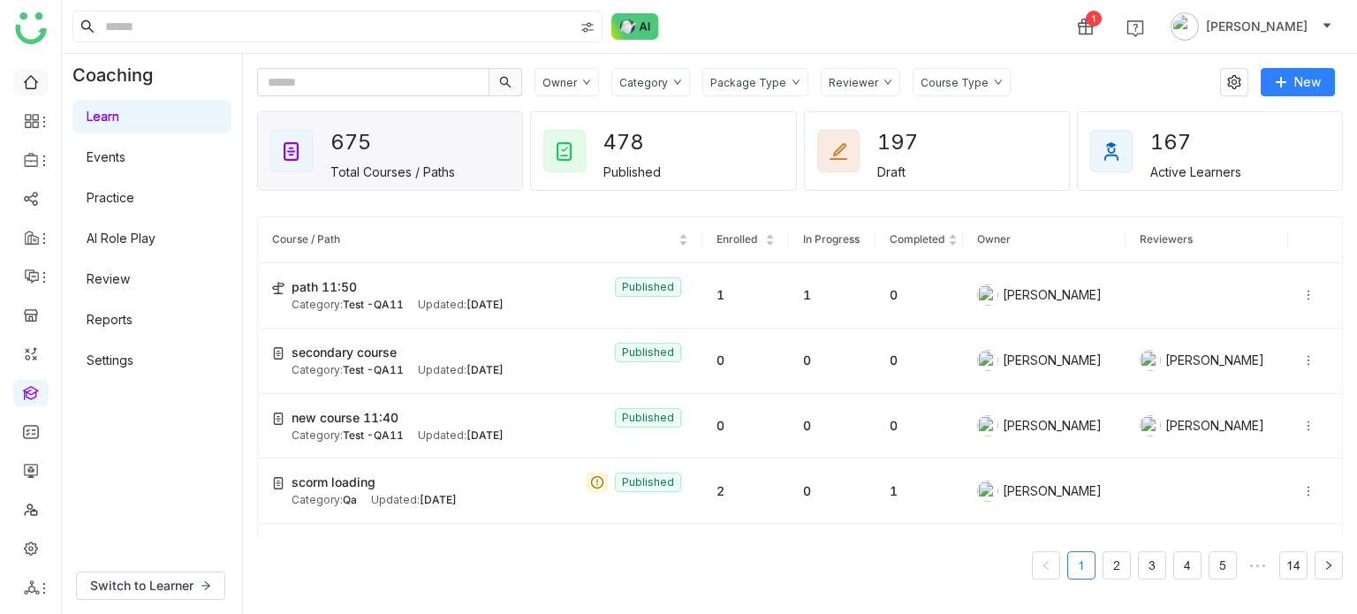
click at [27, 82] on link at bounding box center [31, 80] width 16 height 15
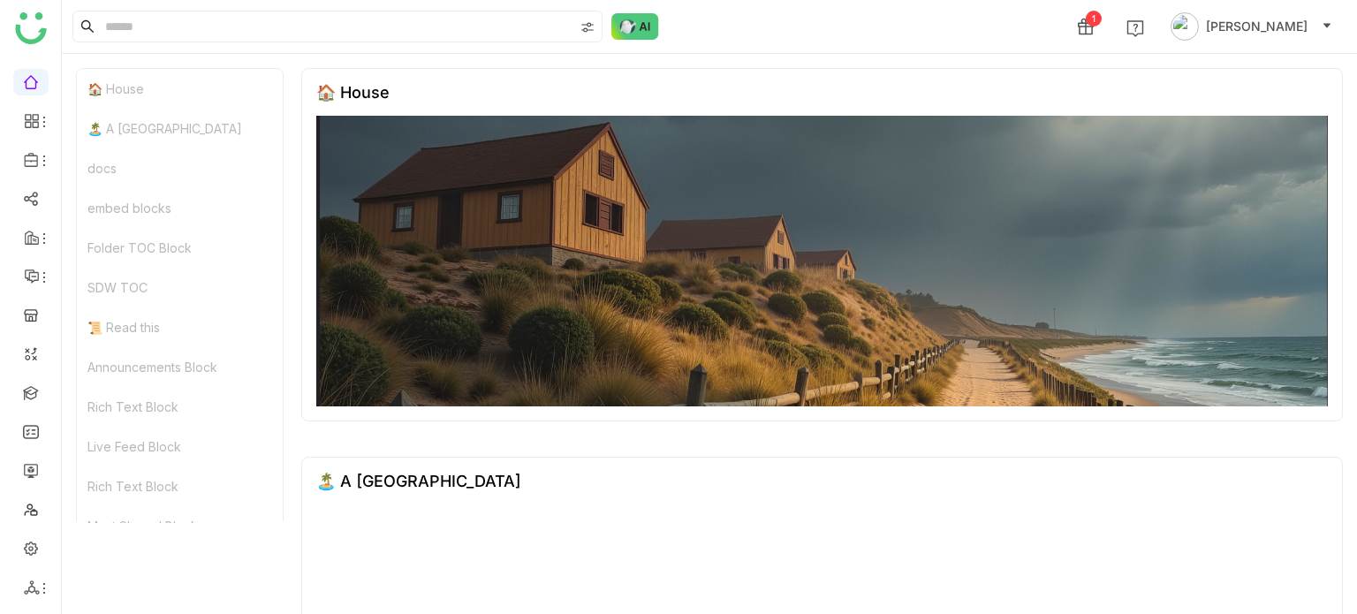
scroll to position [1852, 0]
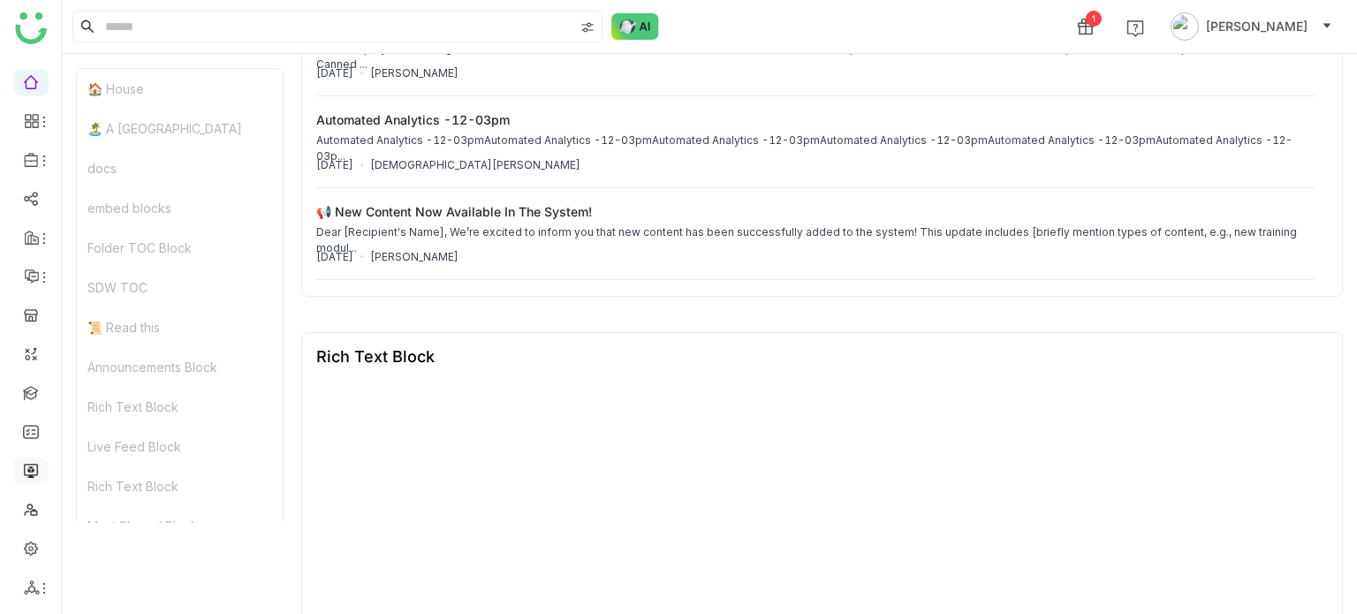
click at [28, 477] on link at bounding box center [31, 469] width 16 height 15
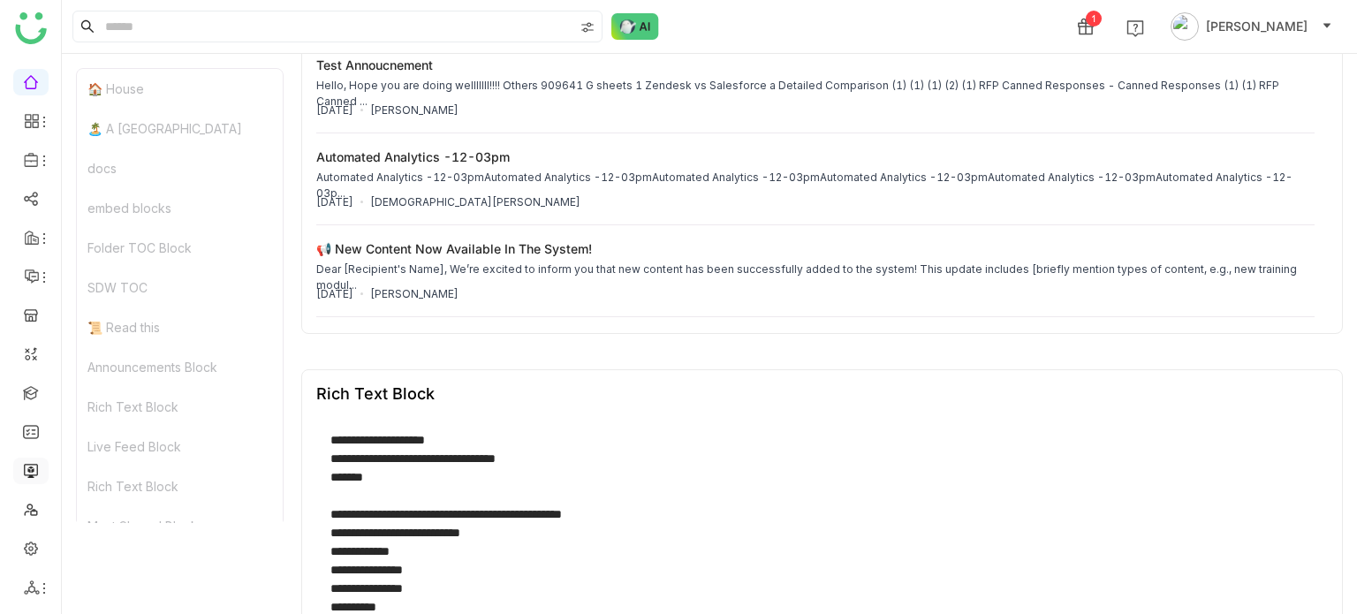
scroll to position [1935, 0]
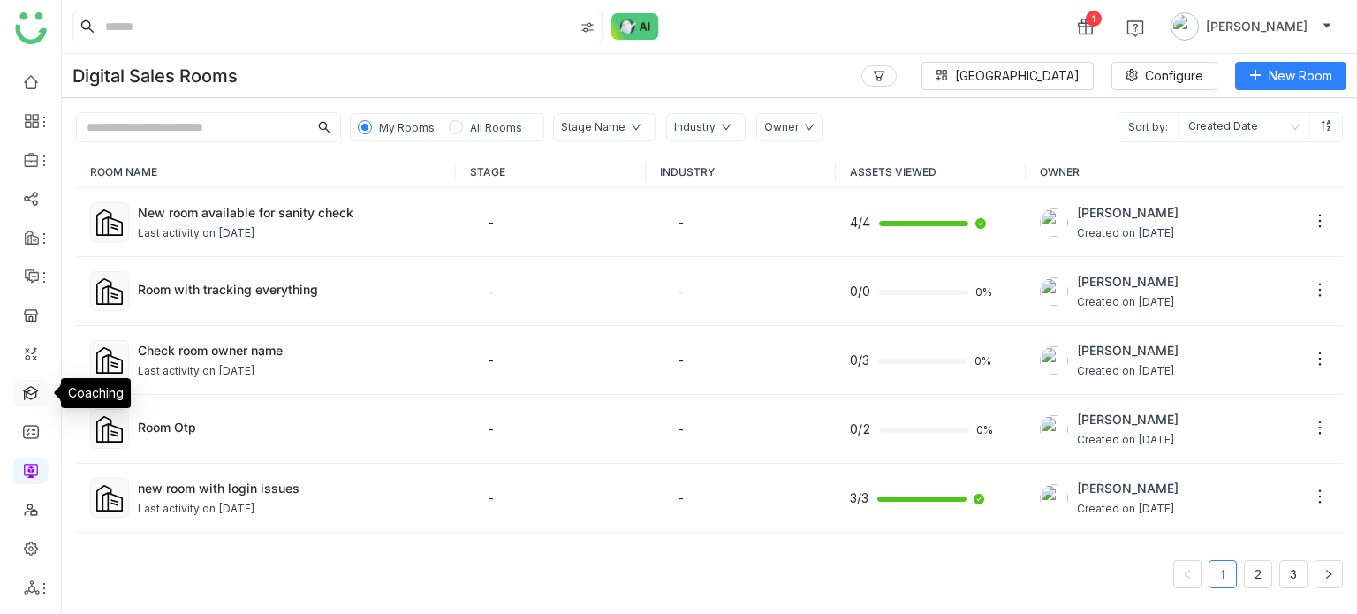
click at [39, 391] on link at bounding box center [31, 391] width 16 height 15
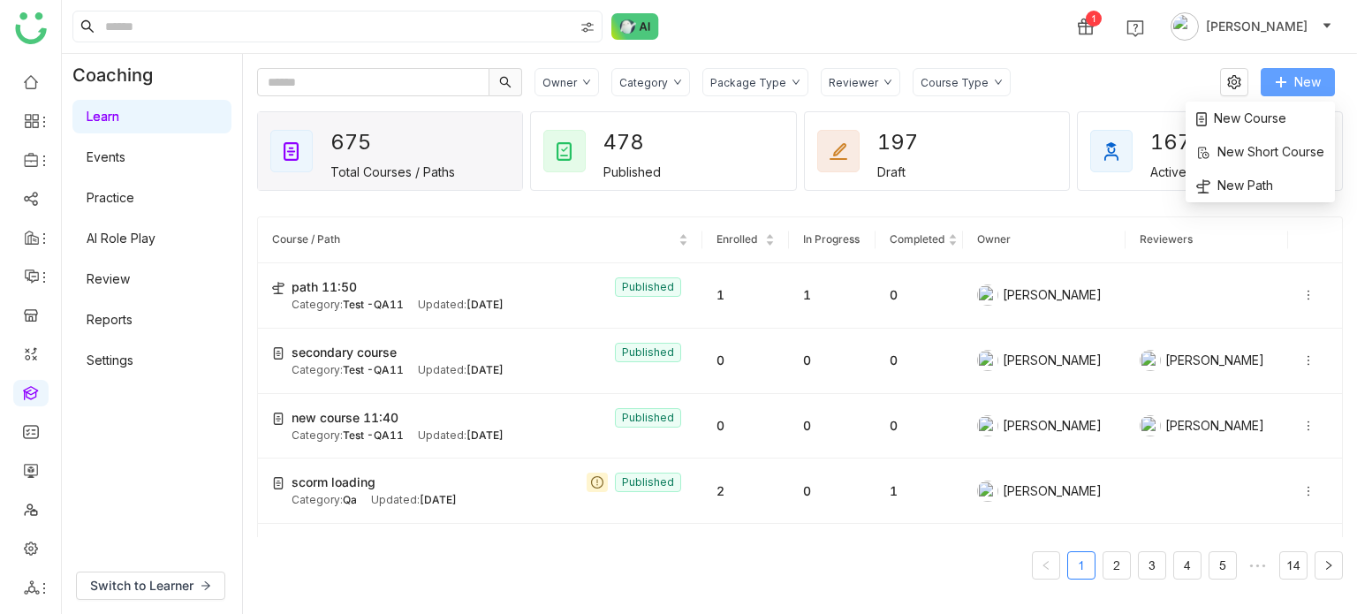
click at [1287, 89] on button "New" at bounding box center [1298, 82] width 74 height 28
click at [1246, 125] on span "New Course" at bounding box center [1241, 118] width 90 height 19
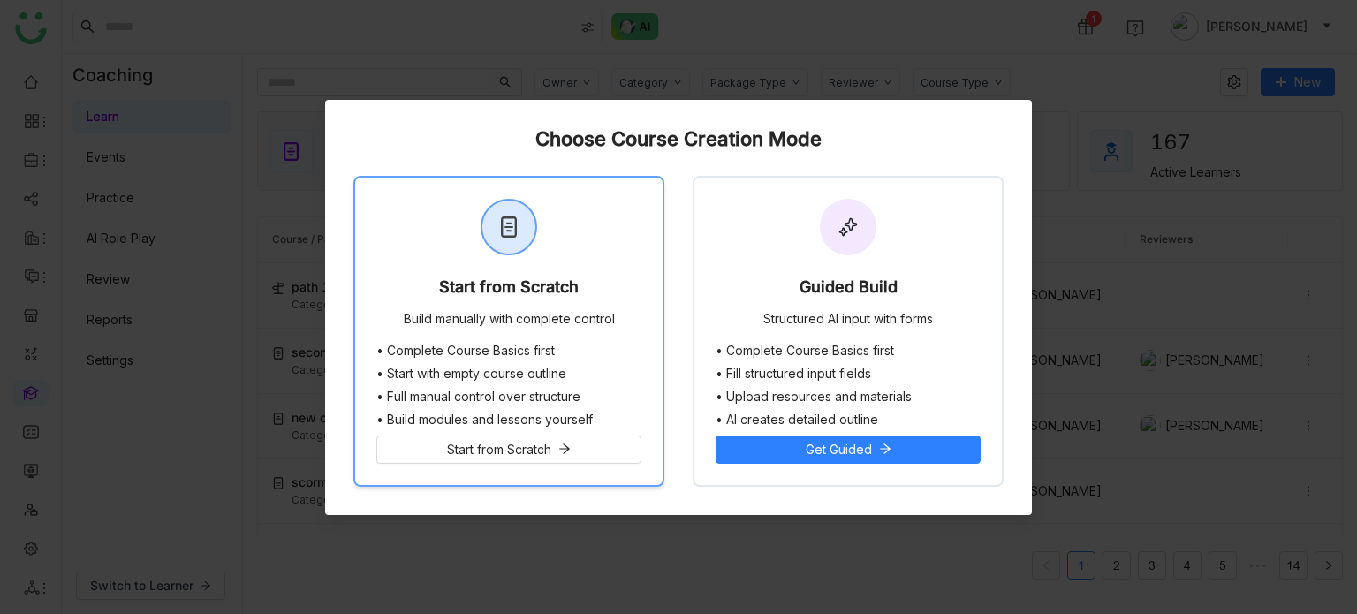
click at [511, 276] on div "Start from Scratch Build manually with complete control" at bounding box center [508, 261] width 307 height 166
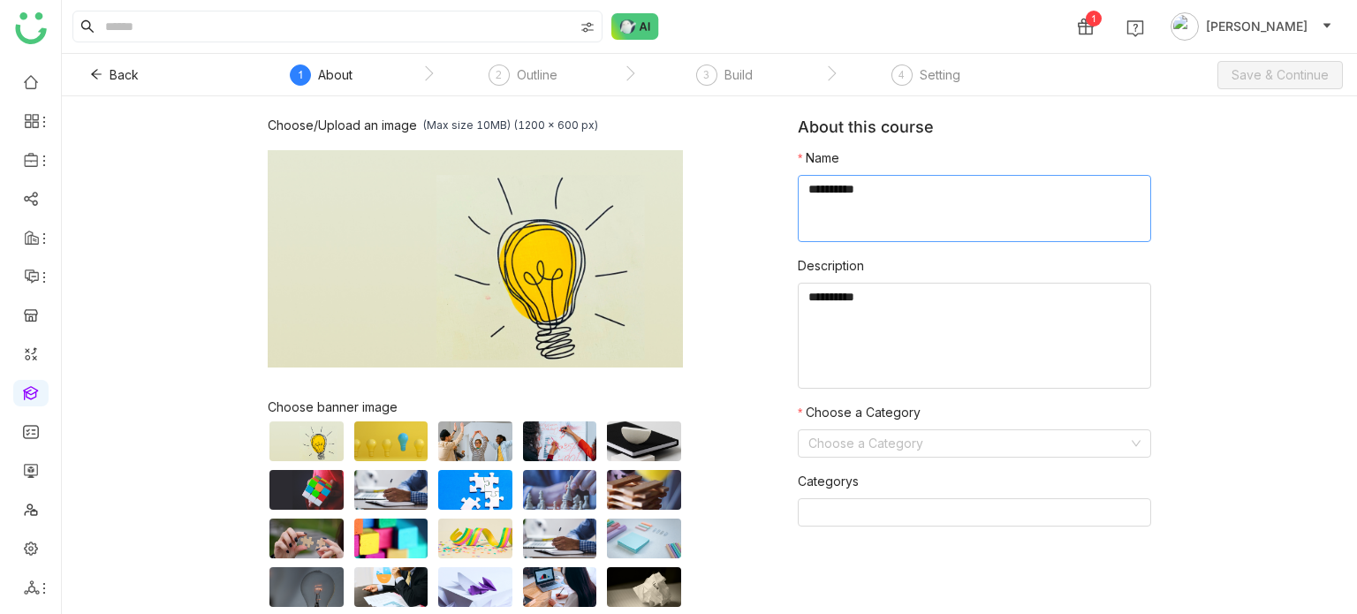
click at [973, 212] on textarea at bounding box center [974, 208] width 353 height 67
type textarea "*"
type textarea "**********"
type textarea "********"
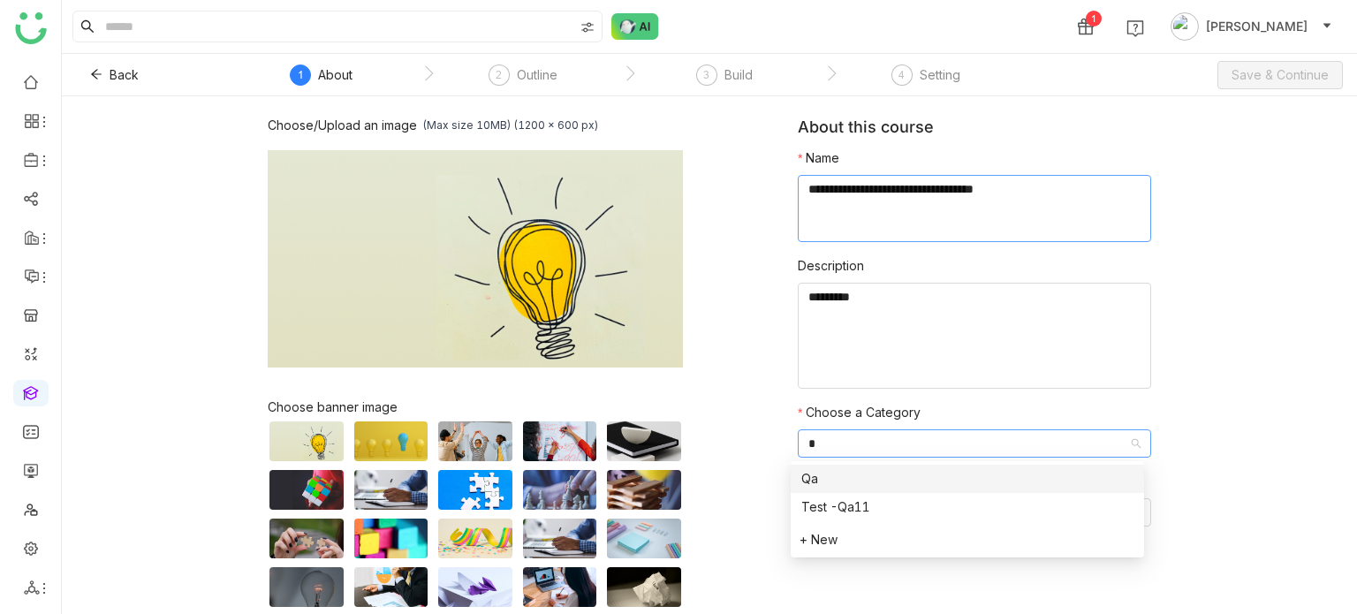
type input "**"
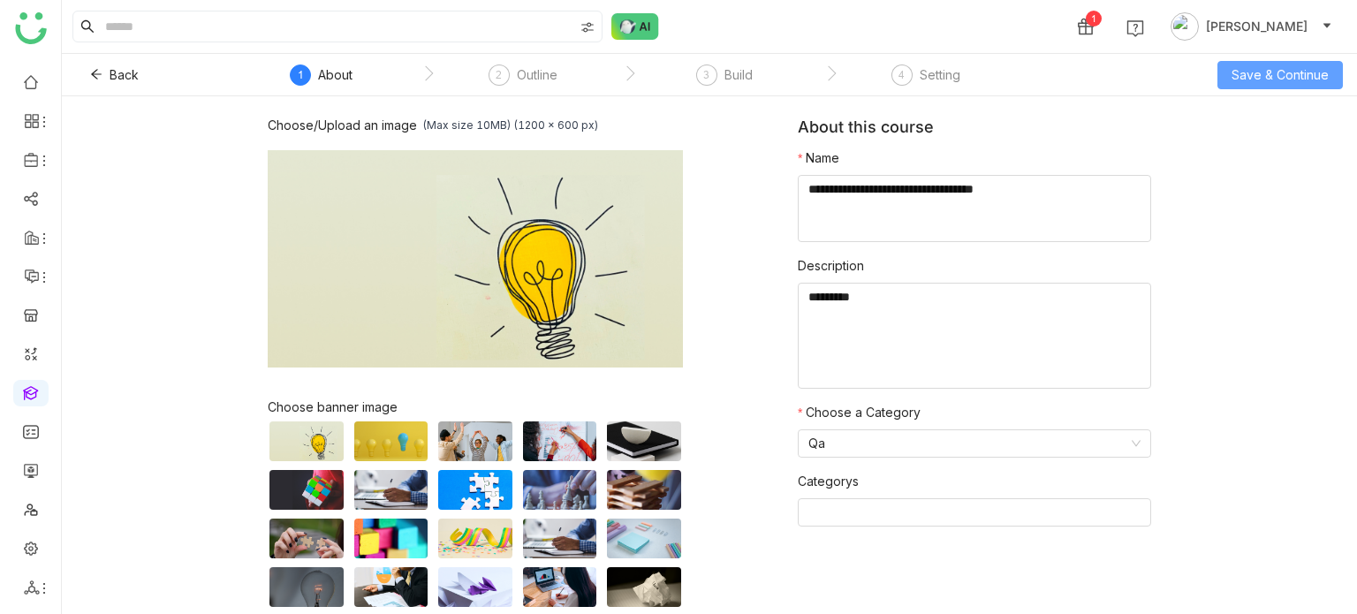
click at [1283, 66] on span "Save & Continue" at bounding box center [1279, 74] width 97 height 19
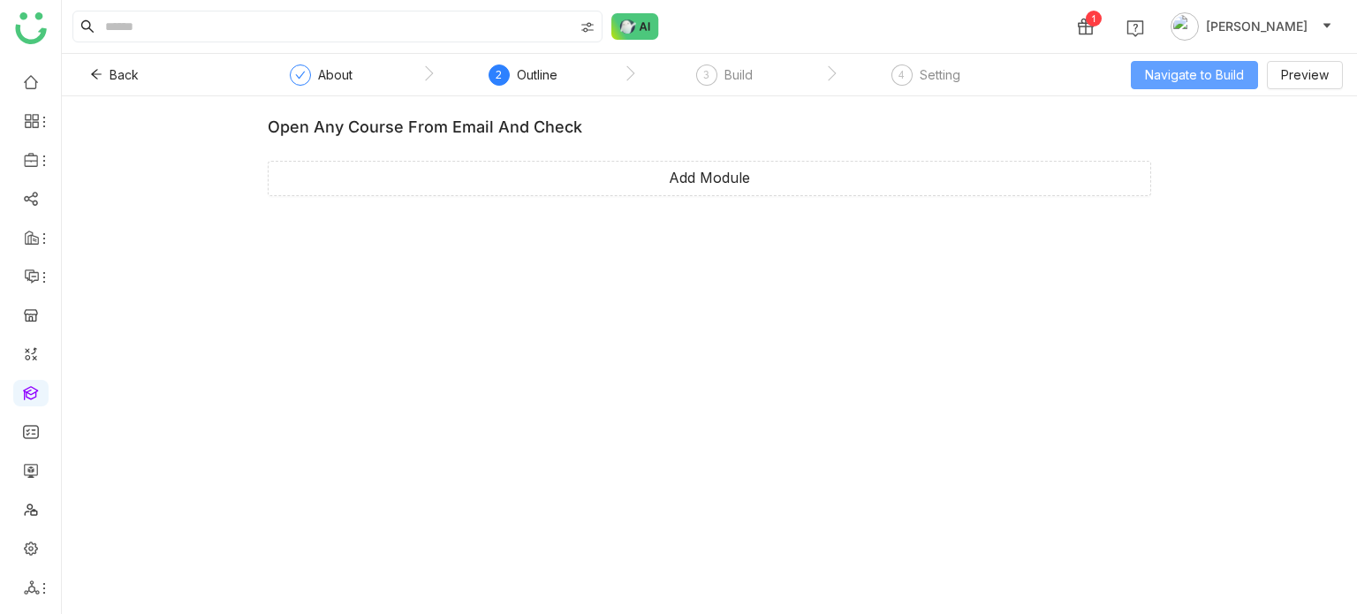
click at [1202, 70] on span "Navigate to Build" at bounding box center [1194, 74] width 99 height 19
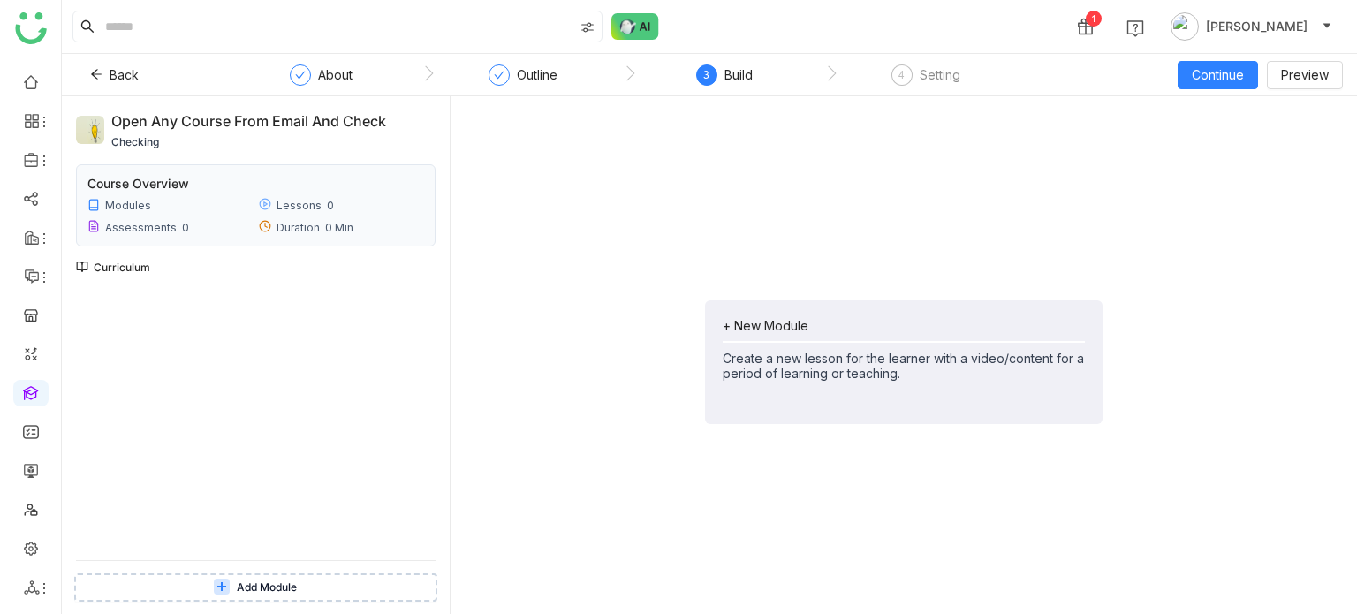
click at [799, 328] on div "+ New Module" at bounding box center [904, 325] width 362 height 15
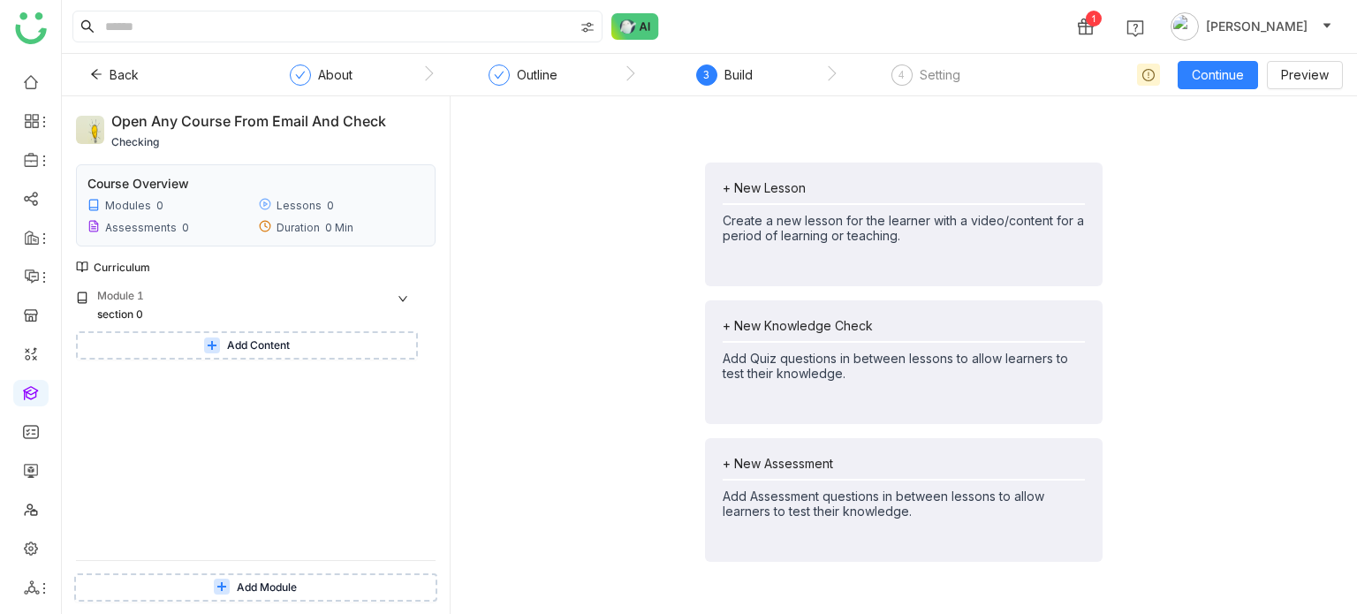
click at [740, 175] on div "+ New Lesson Create a new lesson for the learner with a video/content for a per…" at bounding box center [904, 225] width 398 height 124
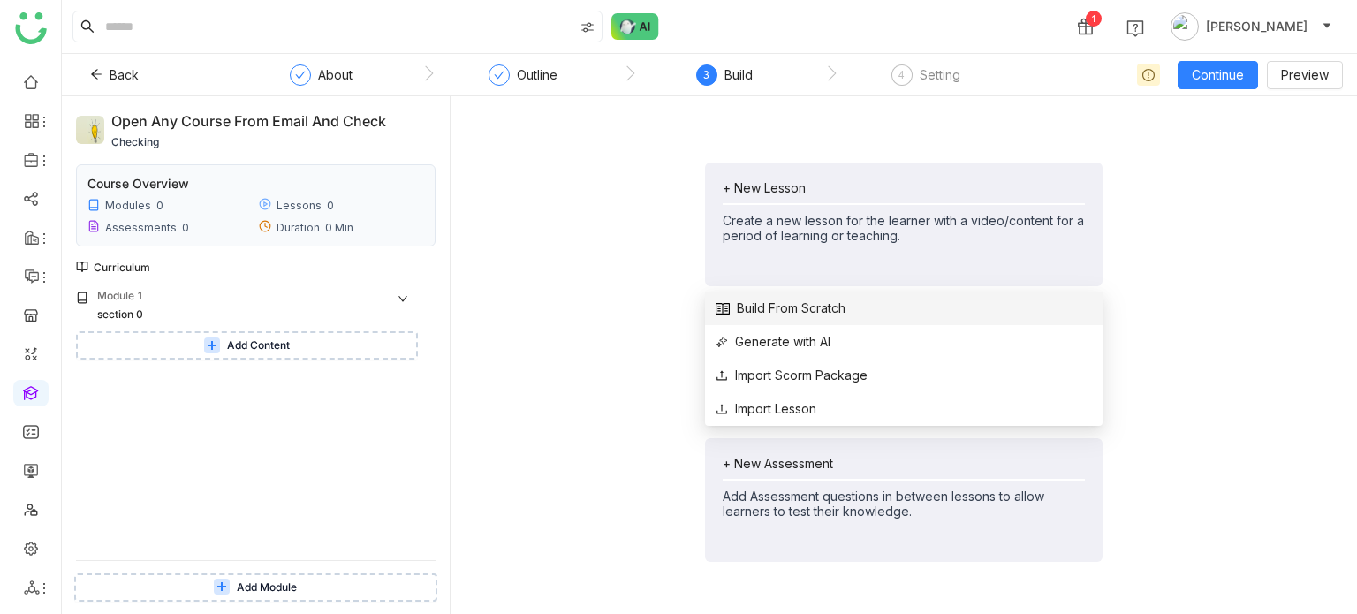
click at [803, 301] on span "Build From Scratch" at bounding box center [781, 308] width 130 height 19
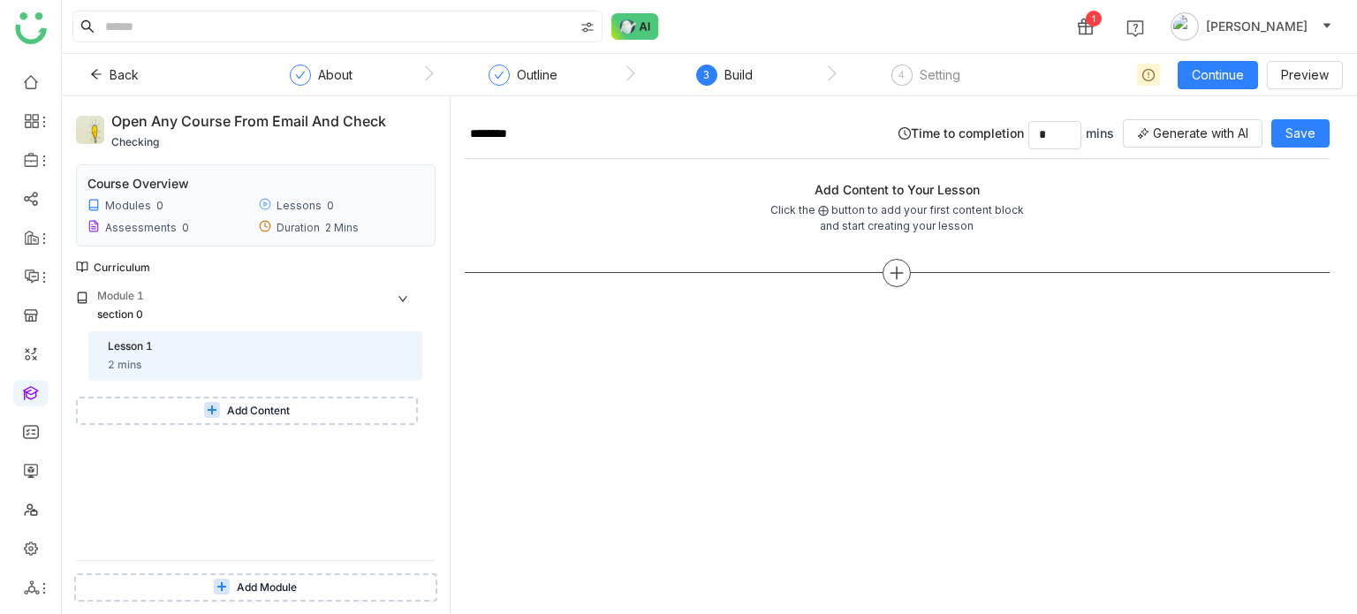
click at [917, 266] on div at bounding box center [897, 273] width 865 height 28
click at [907, 272] on div at bounding box center [896, 273] width 28 height 28
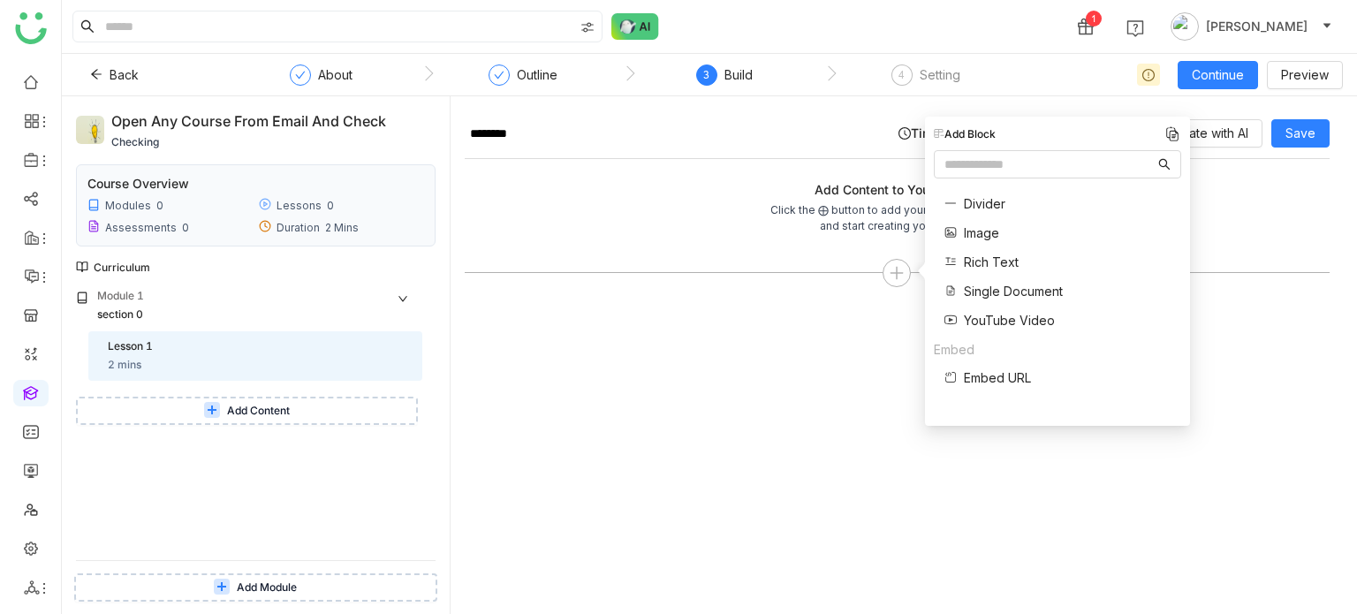
click at [1003, 295] on span "Single Document" at bounding box center [1013, 291] width 99 height 19
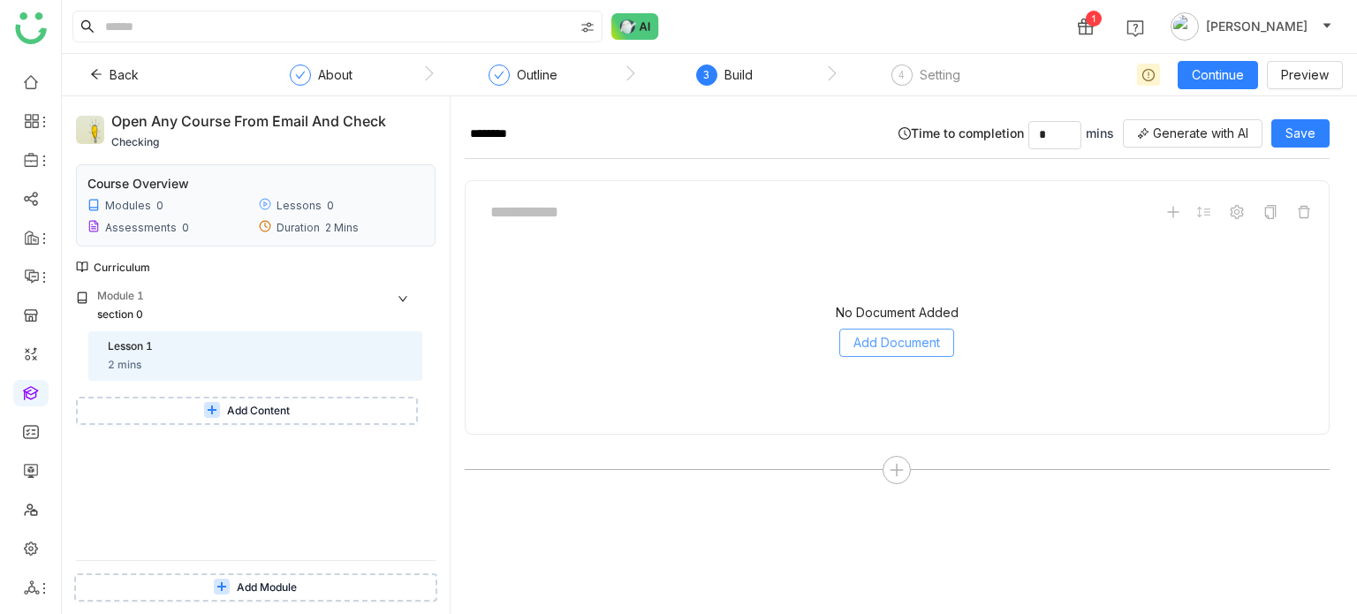
click at [883, 347] on span "Add Document" at bounding box center [896, 342] width 87 height 19
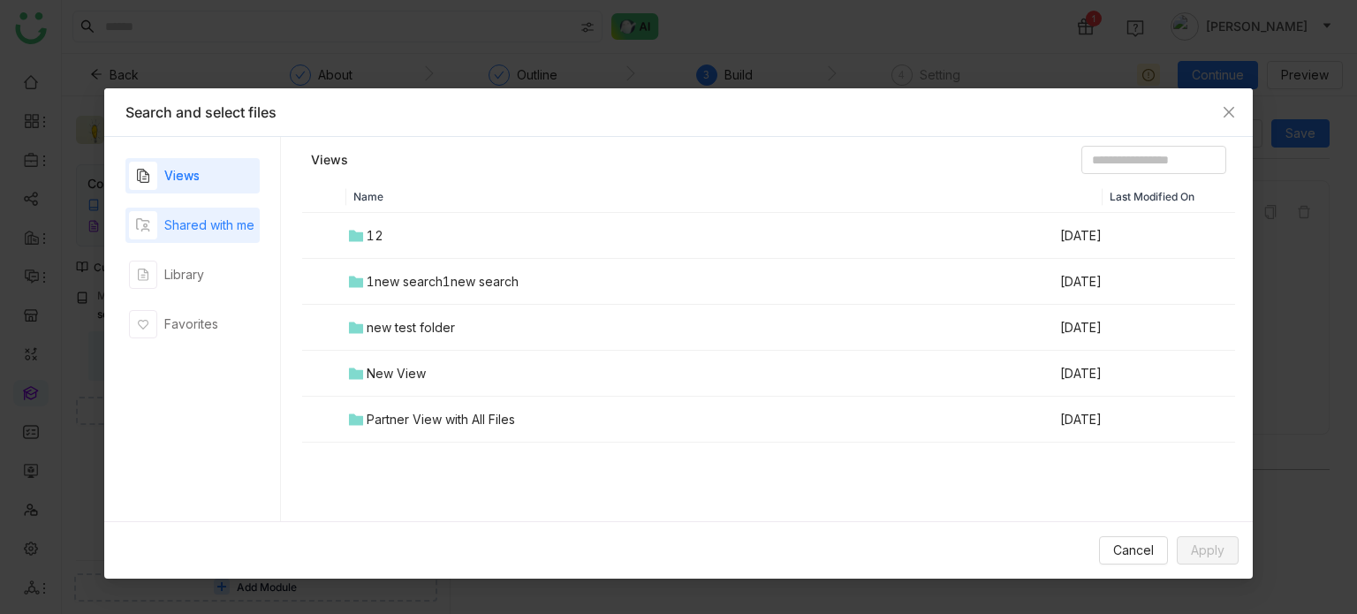
click at [231, 219] on div "Shared with me" at bounding box center [209, 225] width 90 height 19
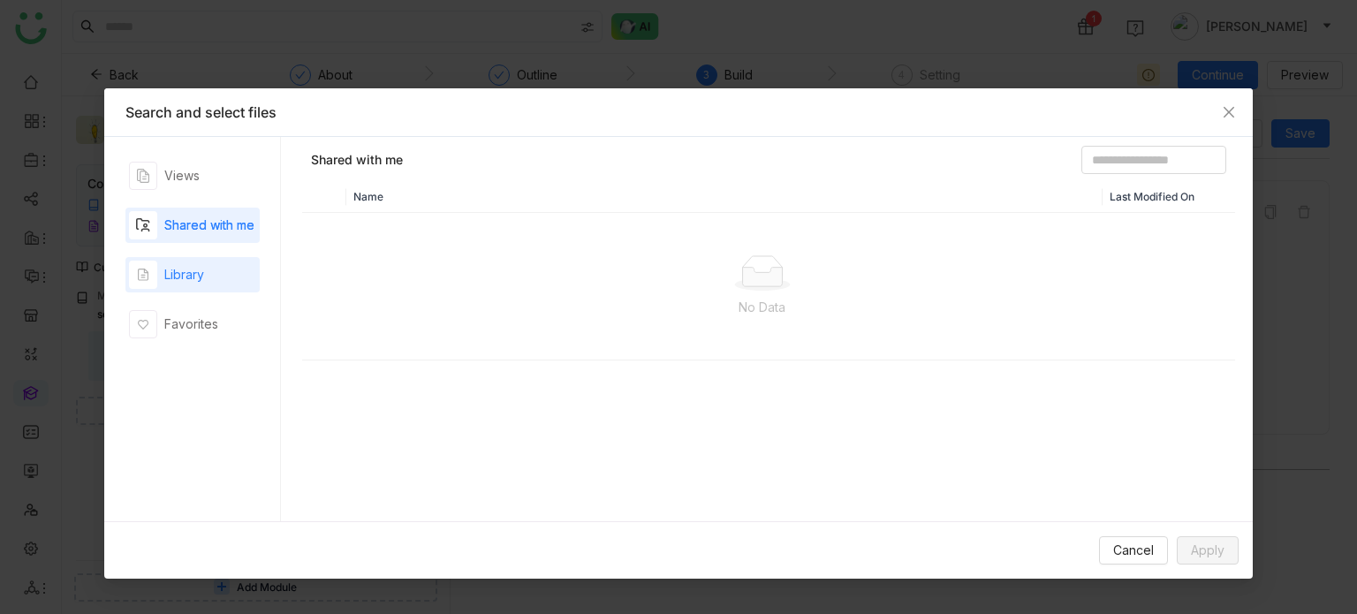
click at [233, 269] on div "Library" at bounding box center [192, 274] width 134 height 35
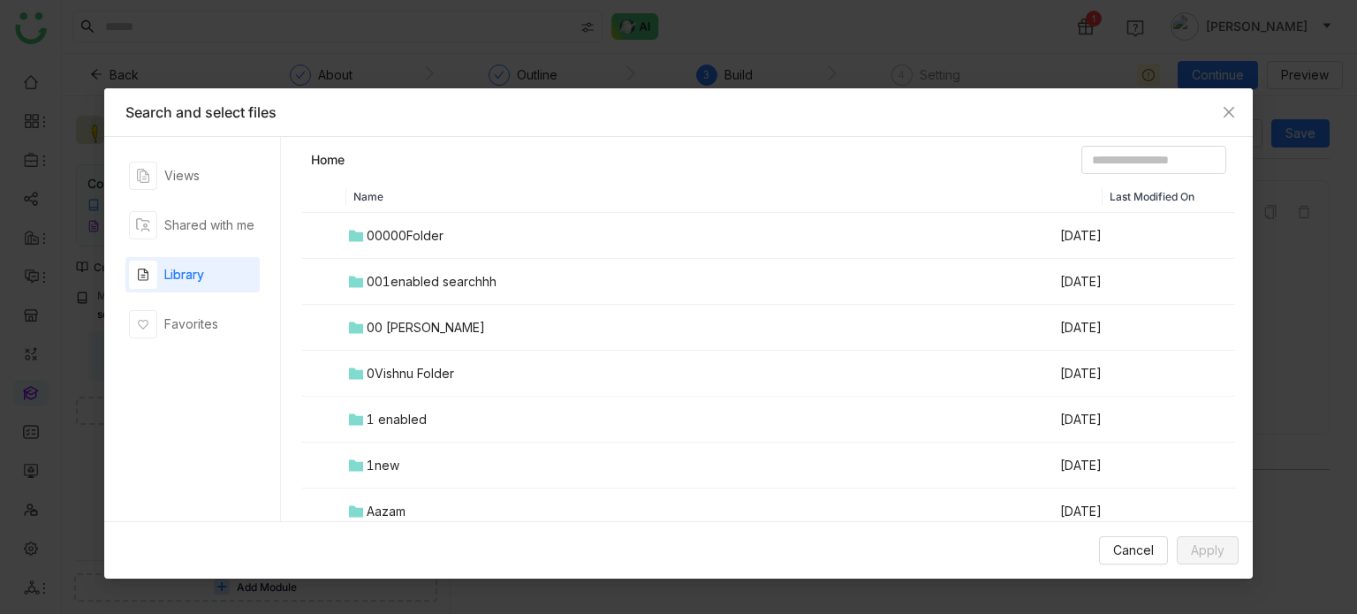
click at [390, 227] on div "00000Folder" at bounding box center [405, 235] width 77 height 19
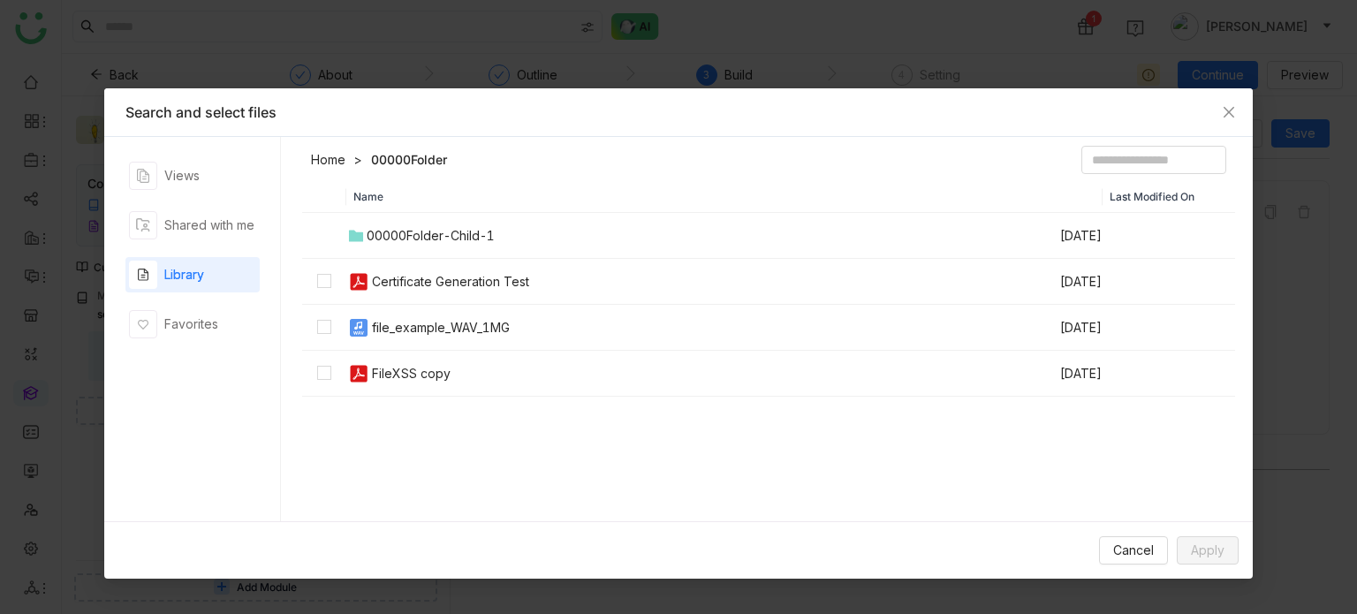
drag, startPoint x: 434, startPoint y: 312, endPoint x: 448, endPoint y: 287, distance: 28.5
click at [438, 302] on tbody "00000Folder-Child-1 Aug 22, 2025 Certificate Generation Test Aug 19, 2025 file_…" at bounding box center [768, 305] width 933 height 184
click at [449, 285] on div "Certificate Generation Test" at bounding box center [450, 281] width 157 height 19
click at [1220, 552] on span "Apply" at bounding box center [1208, 550] width 34 height 19
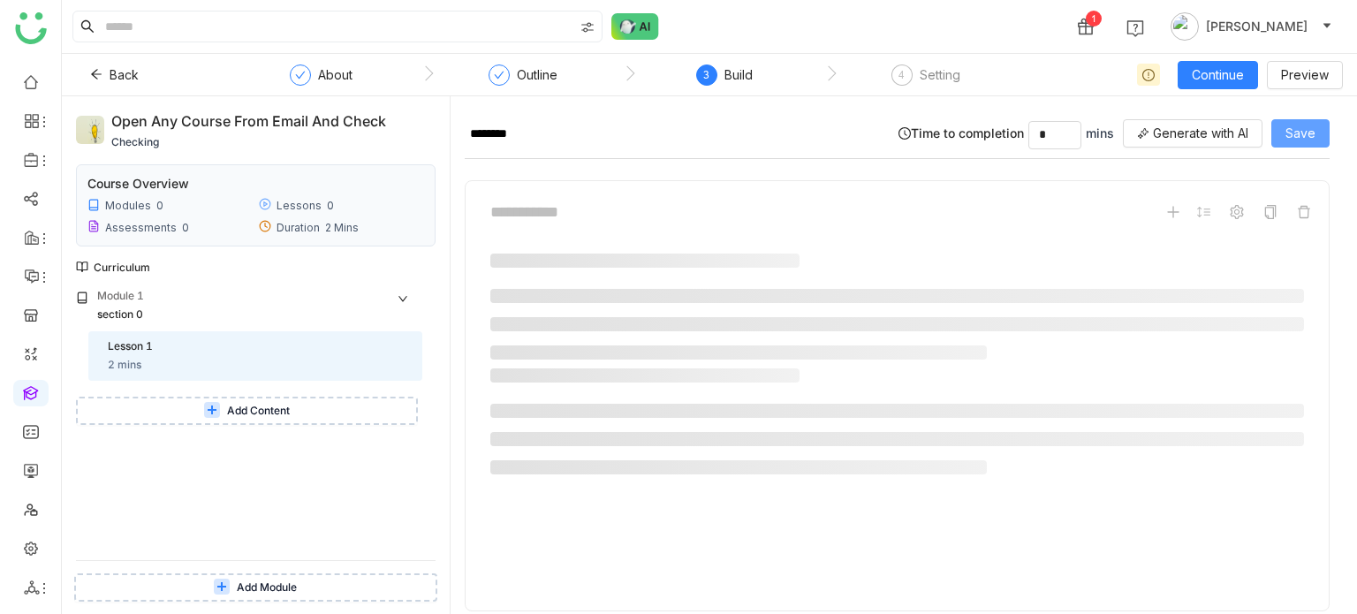
click at [1300, 137] on span "Save" at bounding box center [1300, 133] width 30 height 19
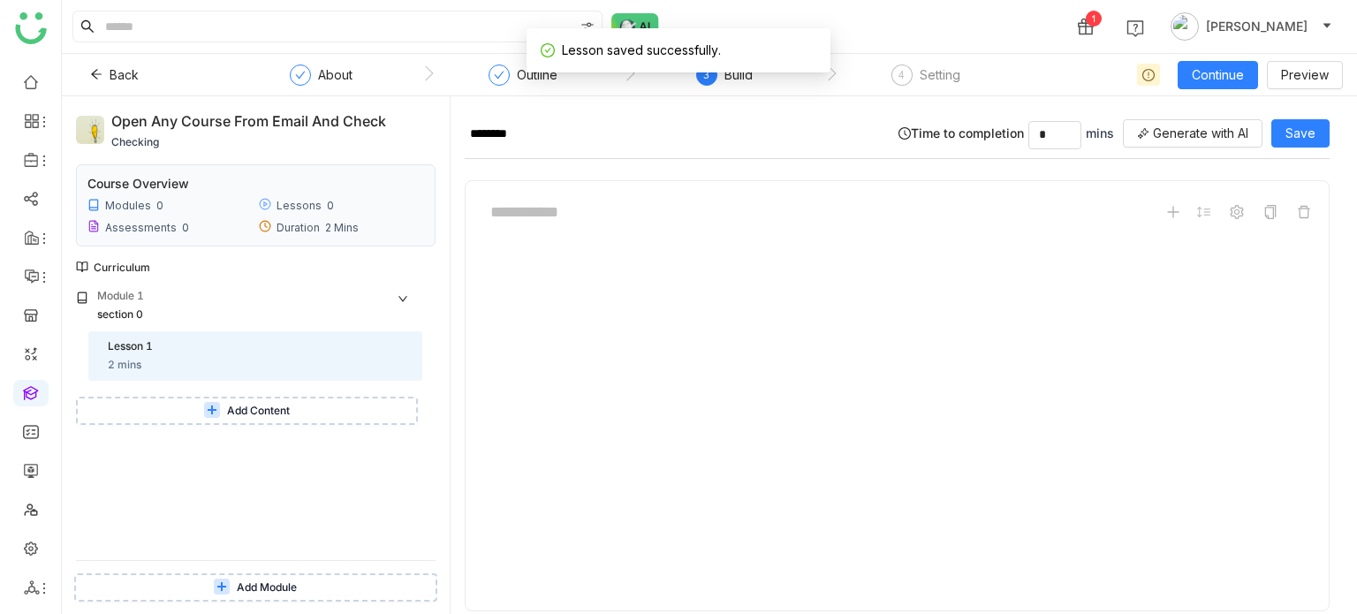
click at [245, 416] on span "Add Content" at bounding box center [258, 411] width 63 height 17
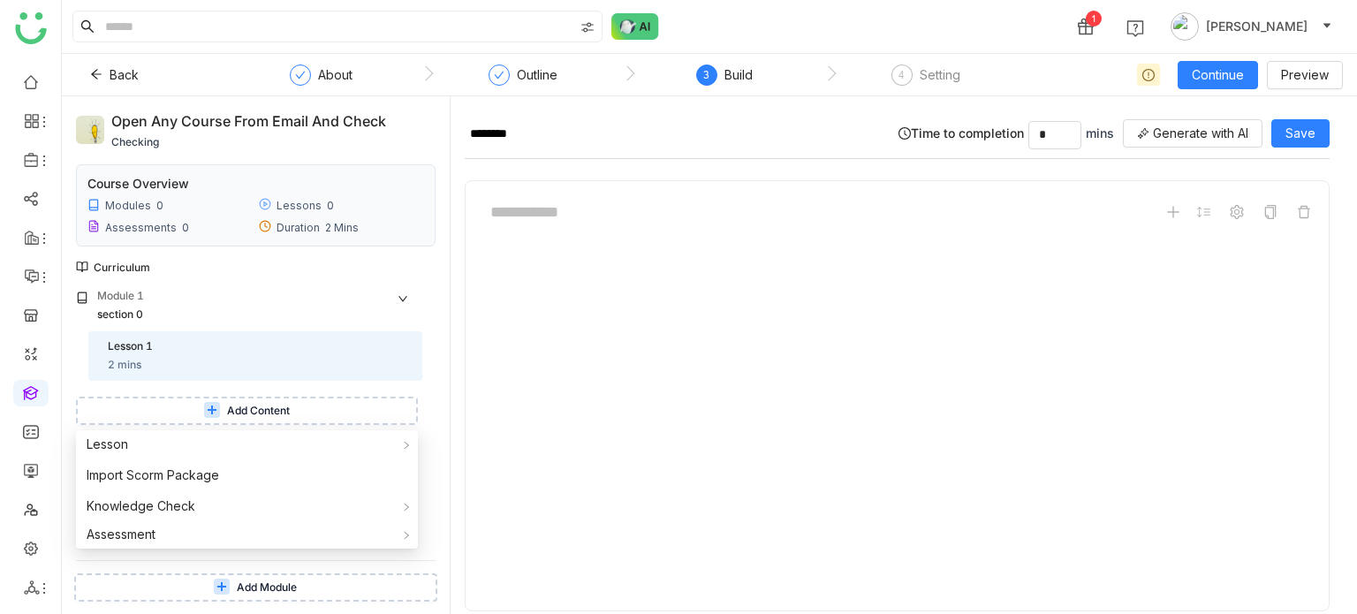
click at [458, 276] on div "******** Time to completion * mins Generate with AI Save first_page chevron_lef…" at bounding box center [904, 355] width 906 height 518
click at [350, 402] on button "Add Content" at bounding box center [247, 411] width 342 height 28
click at [871, 20] on div "1 Arif uddin" at bounding box center [709, 26] width 1295 height 53
click at [297, 415] on button "Add Content" at bounding box center [247, 411] width 342 height 28
click at [659, 133] on input "********" at bounding box center [675, 134] width 420 height 27
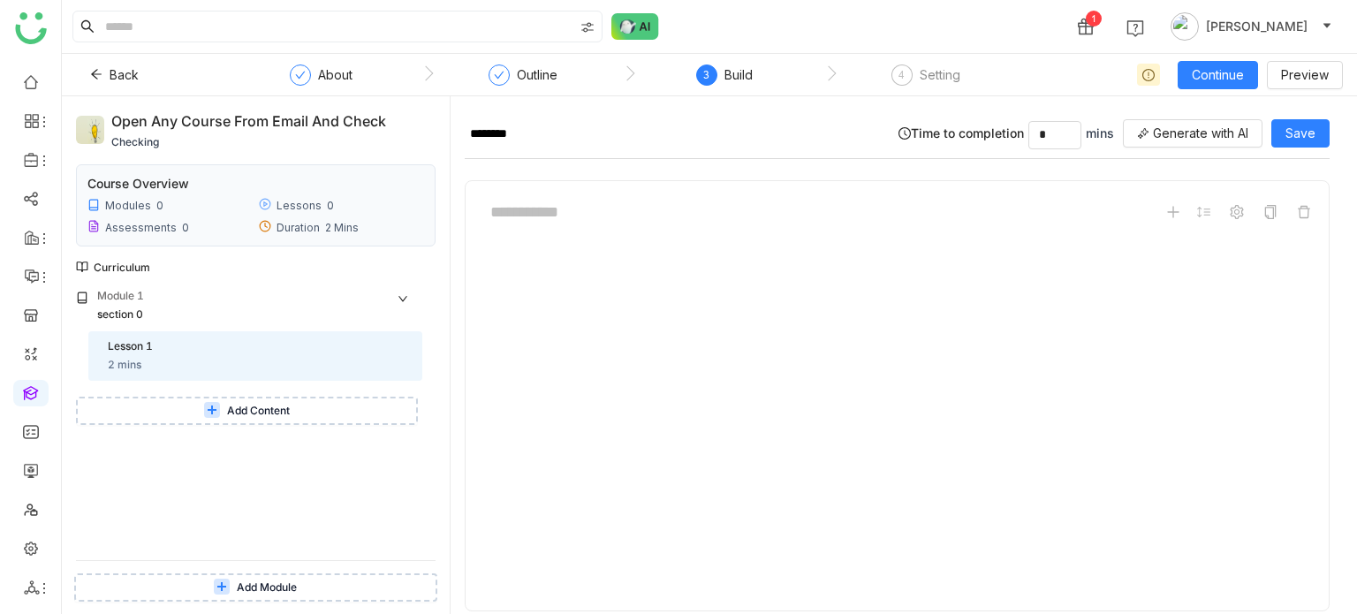
click at [346, 408] on button "Add Content" at bounding box center [247, 411] width 342 height 28
click at [477, 381] on div "first_page chevron_left * /1 chevron_right last_page zoom_in zoom_out fullscreen" at bounding box center [897, 395] width 865 height 431
click at [376, 407] on button "Add Content" at bounding box center [247, 411] width 342 height 28
click at [353, 560] on div "Module 1 section 0 Lesson 1 2 mins Add Content" at bounding box center [256, 424] width 360 height 272
click at [349, 413] on button "Add Content" at bounding box center [247, 411] width 342 height 28
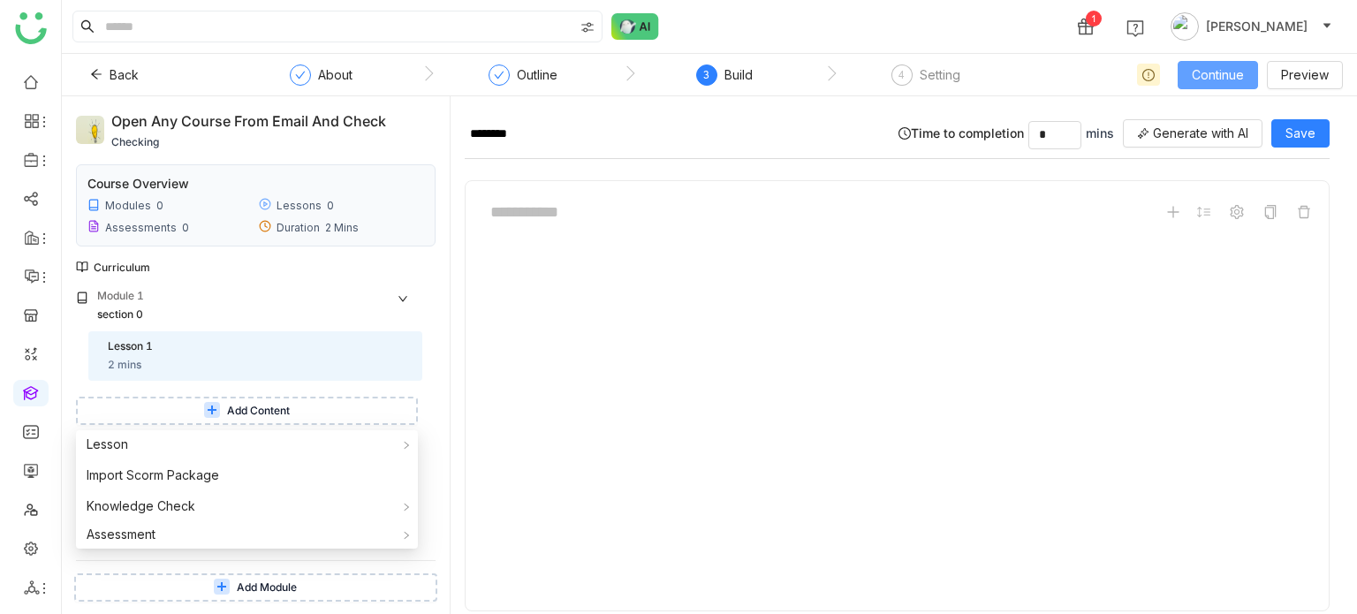
click at [1238, 64] on button "Continue" at bounding box center [1218, 75] width 80 height 28
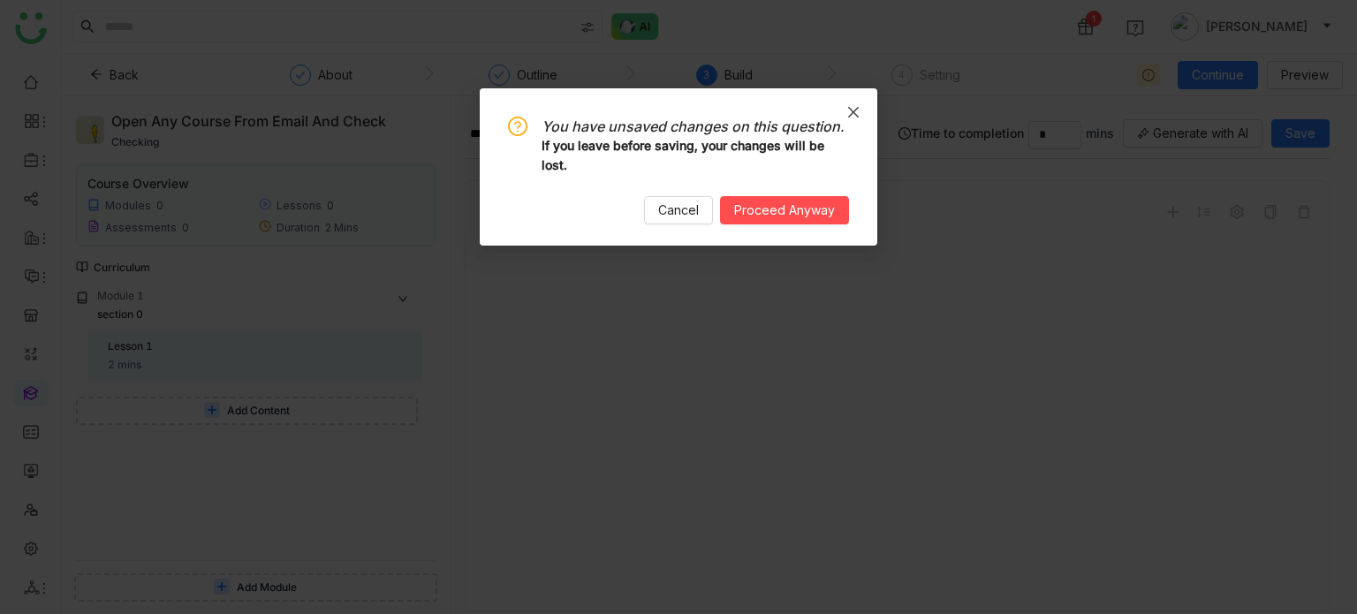
click at [850, 109] on icon "Close" at bounding box center [853, 112] width 14 height 14
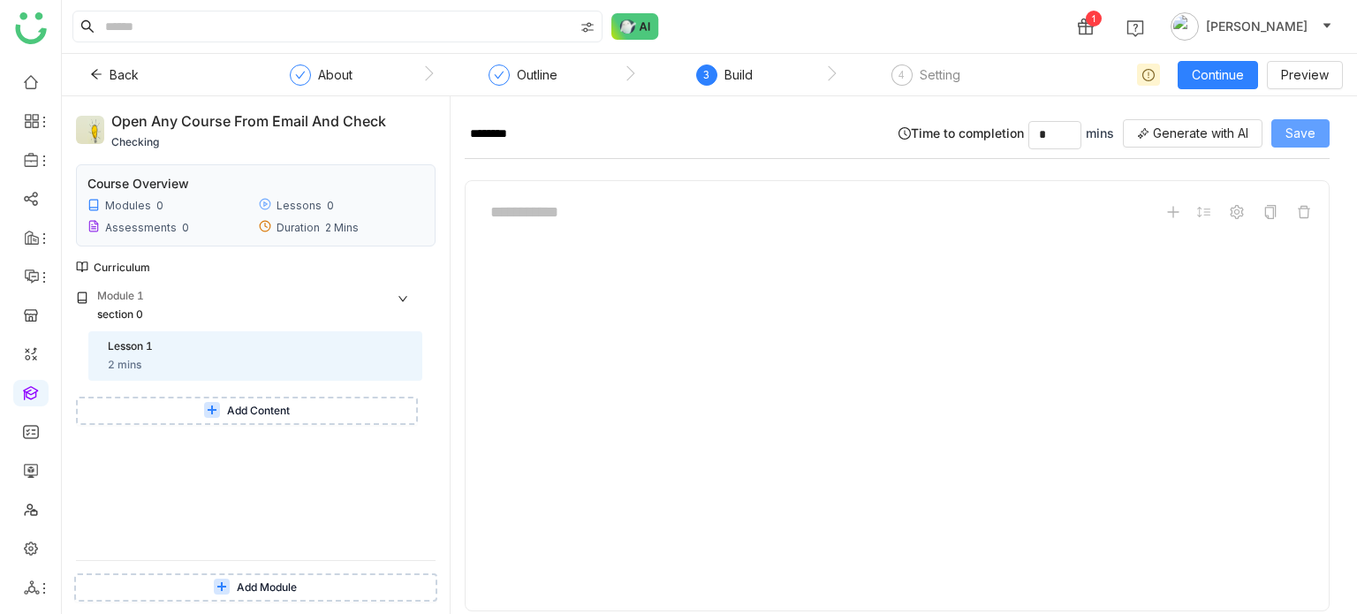
click at [1283, 139] on button "Save" at bounding box center [1300, 133] width 58 height 28
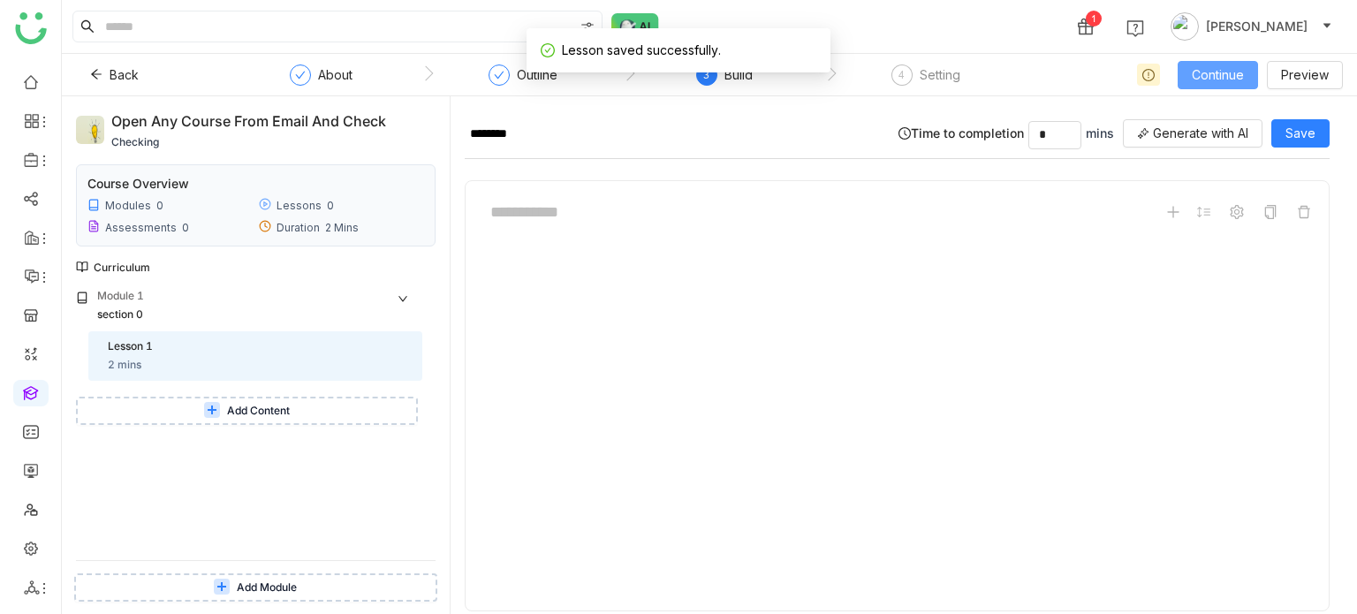
click at [1208, 69] on span "Continue" at bounding box center [1218, 74] width 52 height 19
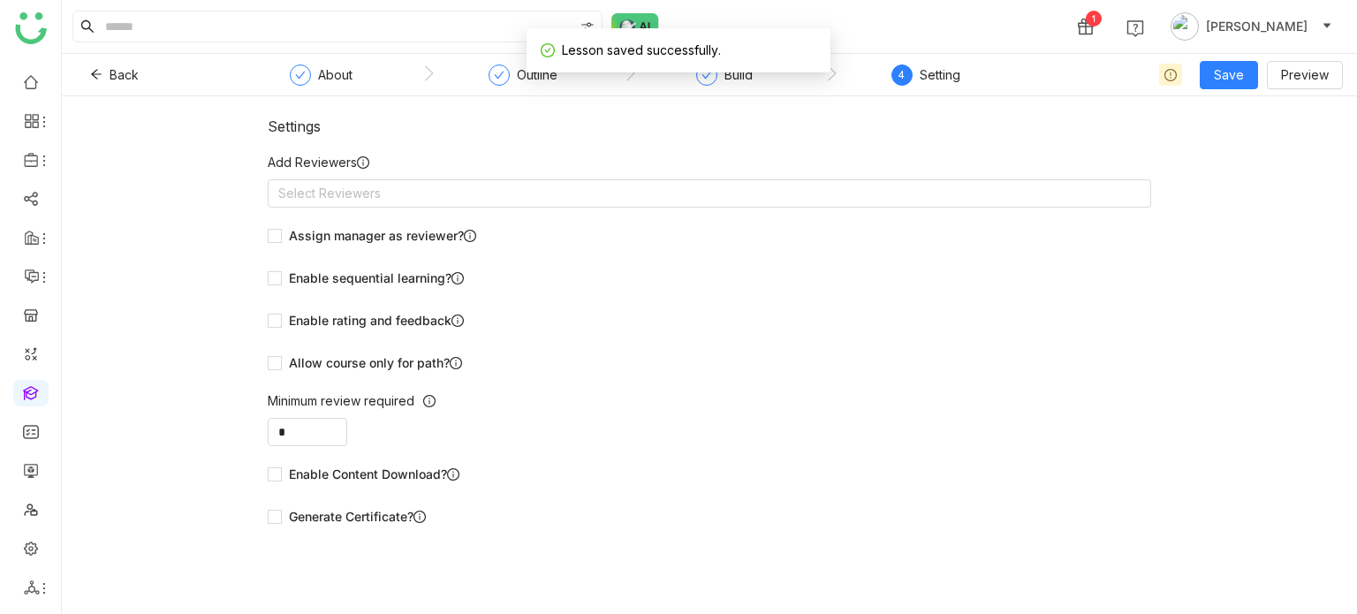
click at [439, 176] on nz-form-label "Add Reviewers" at bounding box center [709, 166] width 883 height 27
click at [456, 187] on nz-select-top-control "Select Reviewers" at bounding box center [709, 193] width 883 height 28
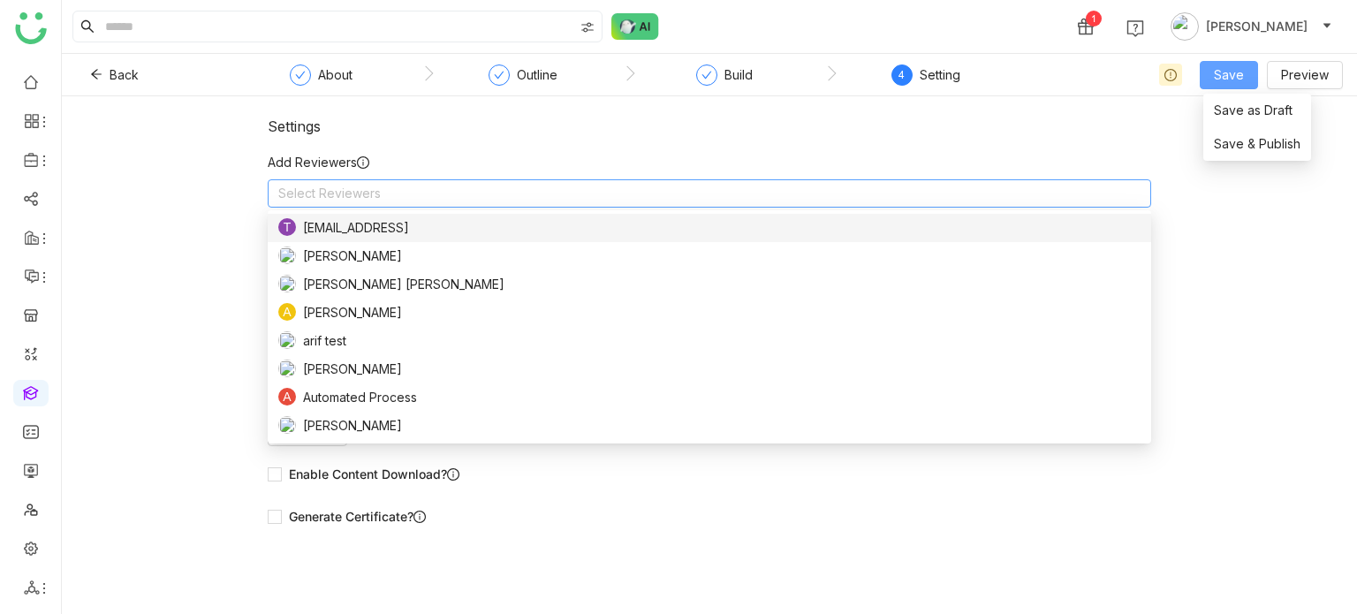
click at [1240, 87] on button "Save" at bounding box center [1229, 75] width 58 height 28
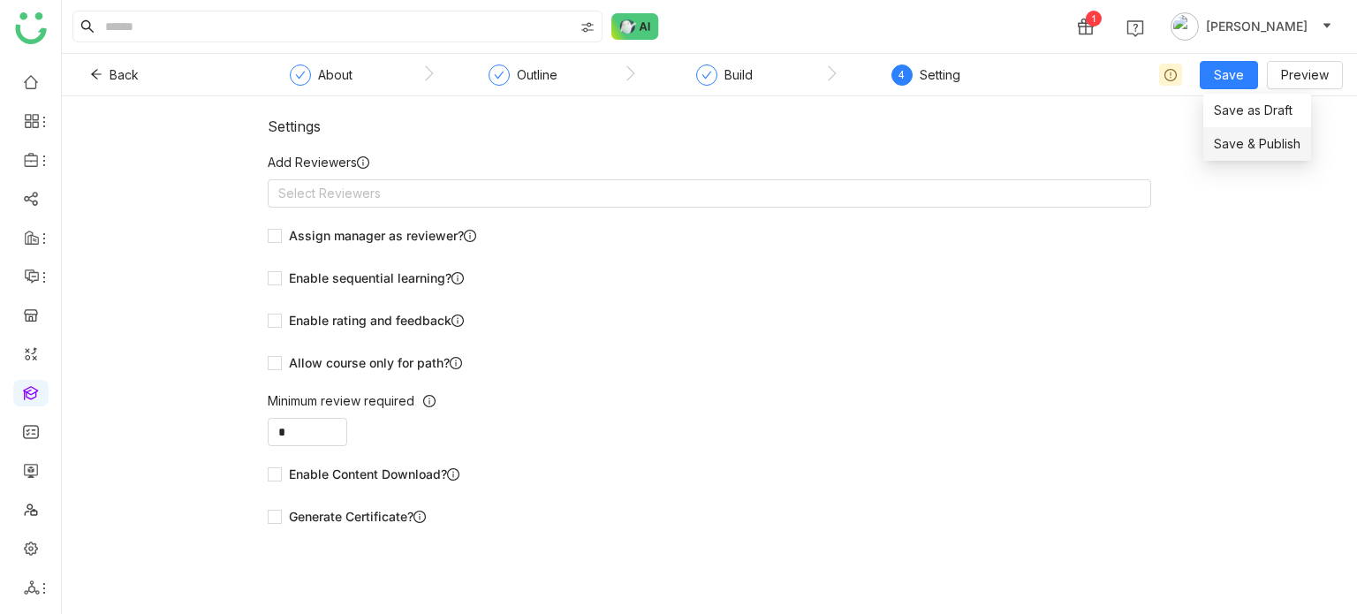
click at [1244, 148] on span "Save & Publish" at bounding box center [1257, 143] width 87 height 19
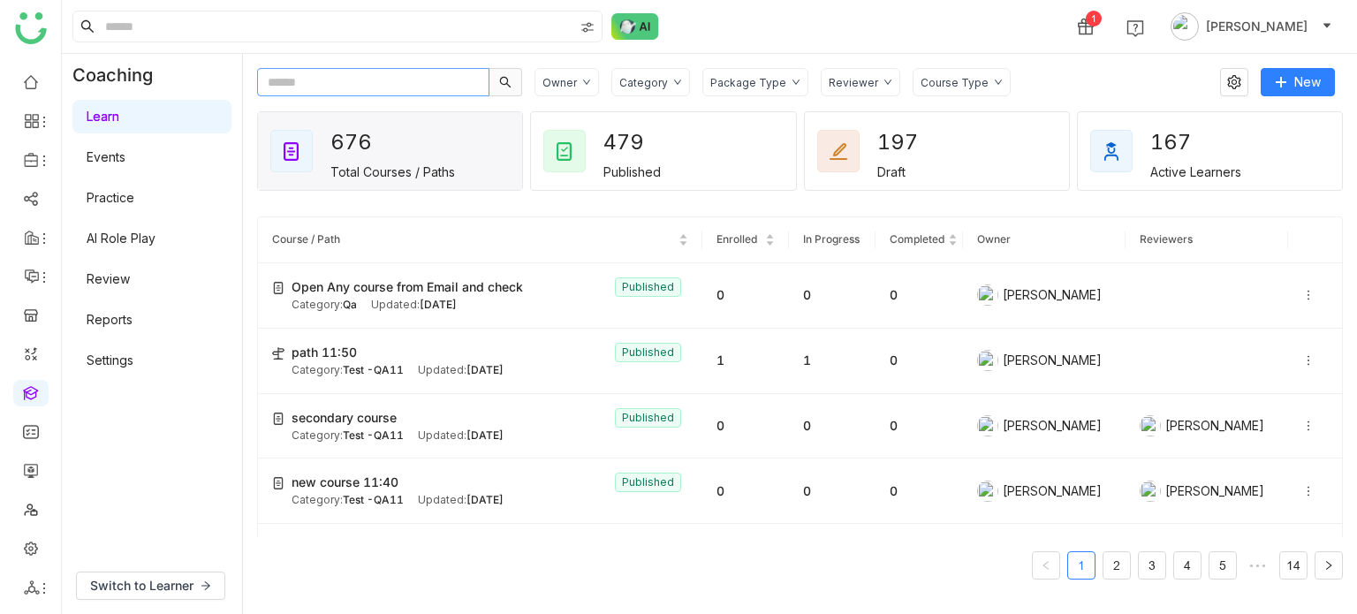
click at [446, 68] on input "text" at bounding box center [373, 82] width 232 height 28
click at [583, 78] on icon at bounding box center [586, 82] width 9 height 9
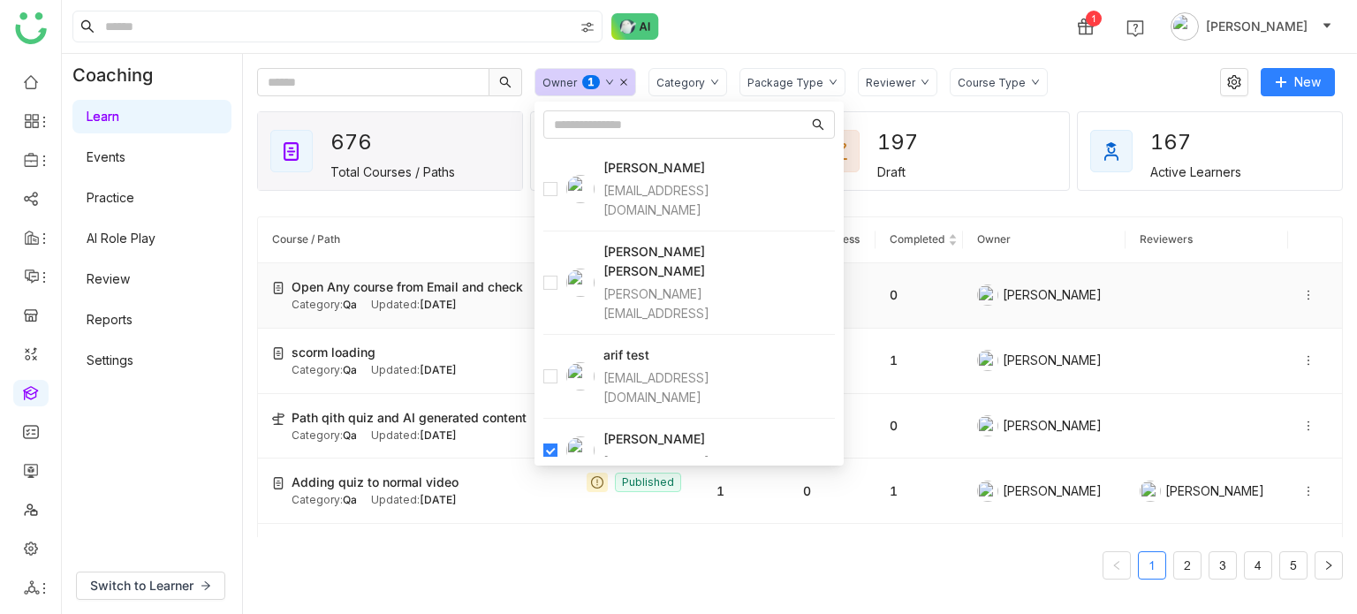
click at [433, 280] on span "Open Any course from Email and check" at bounding box center [407, 286] width 231 height 19
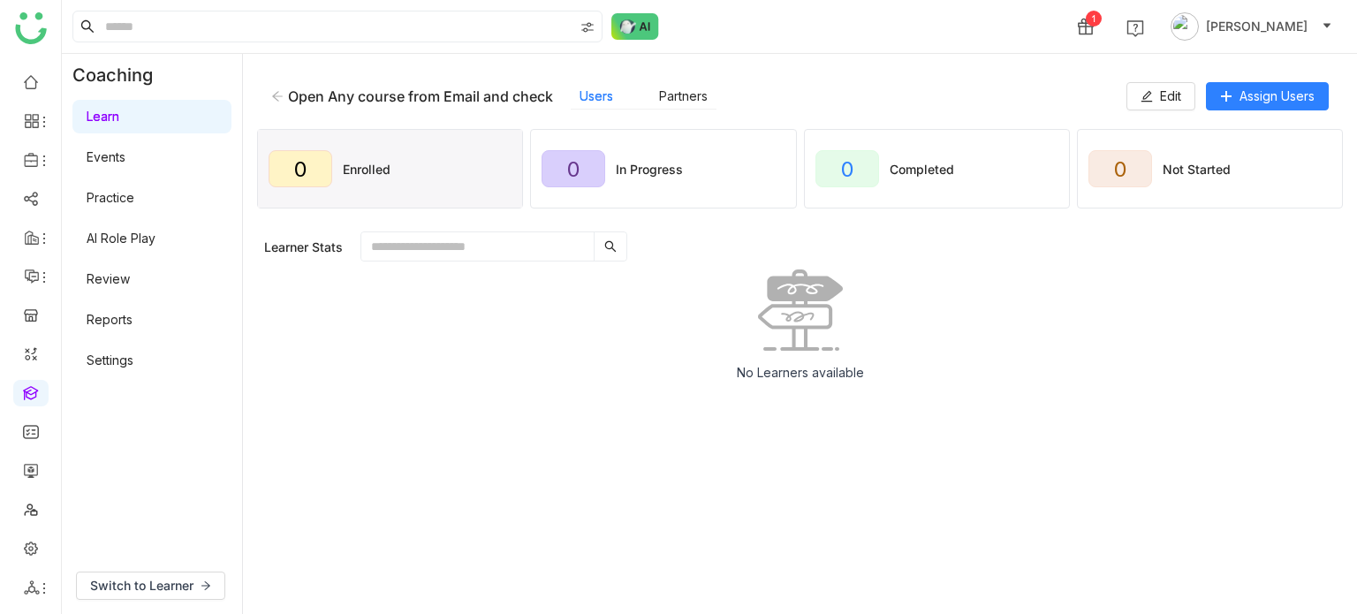
click at [1274, 79] on div "Open Any course from Email and check Users Partners Edit Assign Users" at bounding box center [800, 96] width 1086 height 57
click at [1274, 88] on span "Assign Users" at bounding box center [1276, 96] width 75 height 19
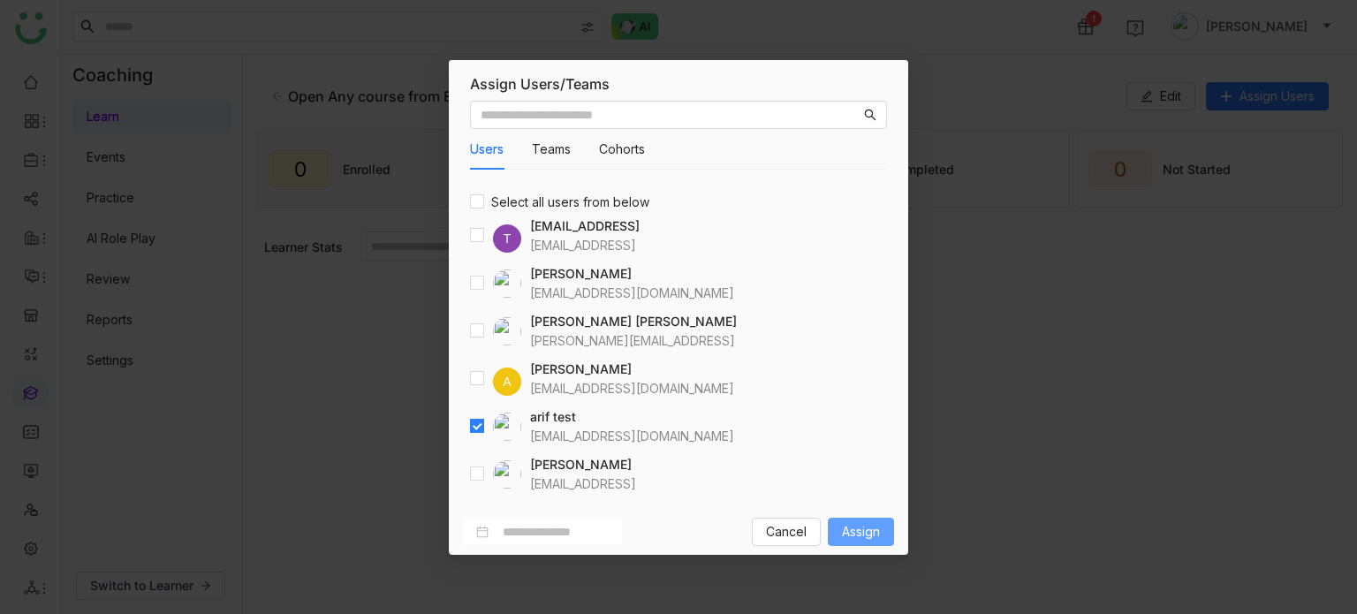
click at [852, 531] on span "Assign" at bounding box center [861, 531] width 38 height 19
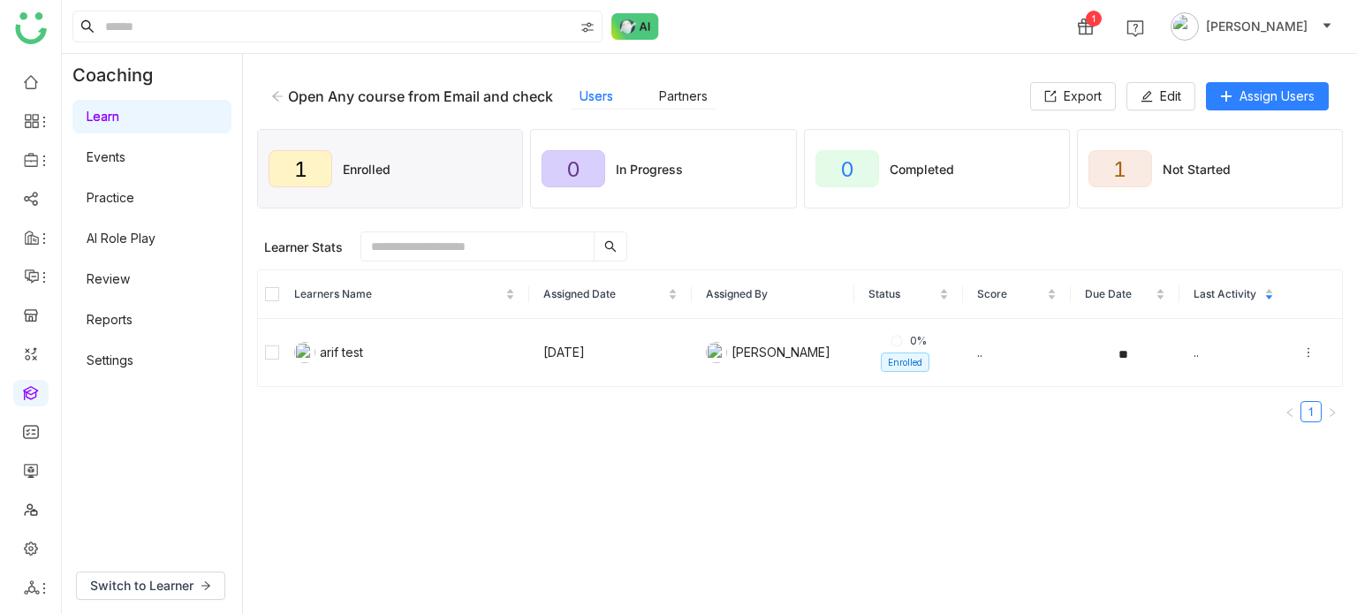
click at [280, 98] on icon at bounding box center [277, 96] width 12 height 12
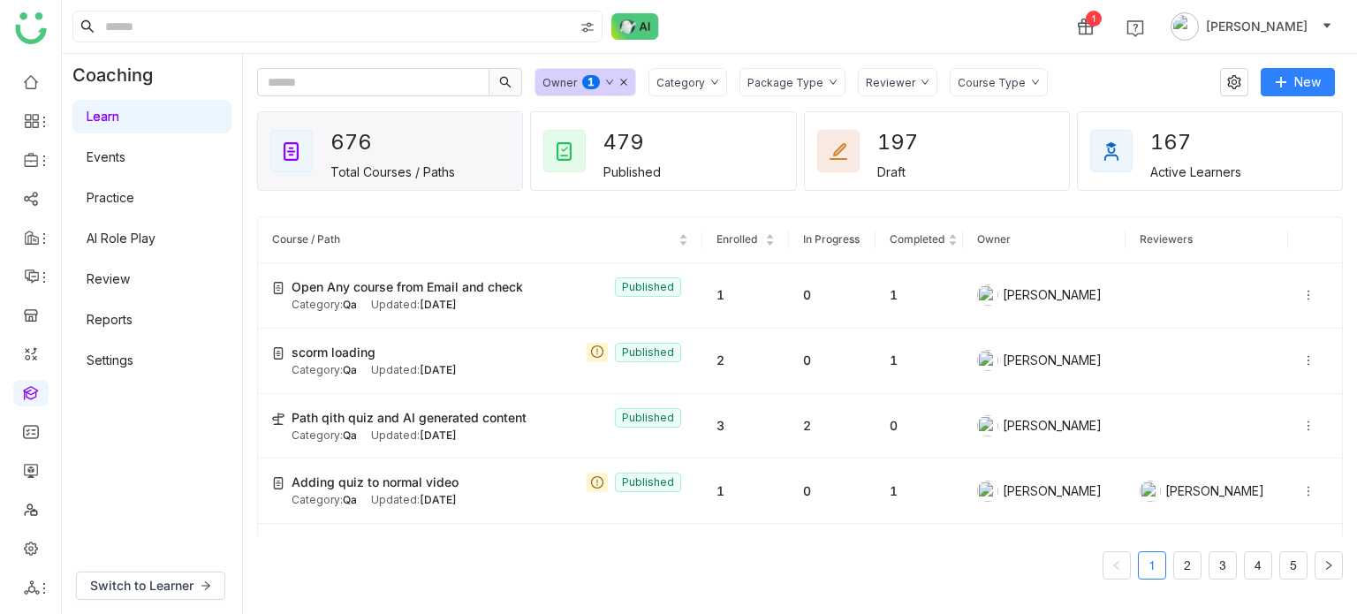
click at [119, 110] on link "Learn" at bounding box center [103, 116] width 33 height 15
click at [35, 464] on link at bounding box center [31, 469] width 16 height 15
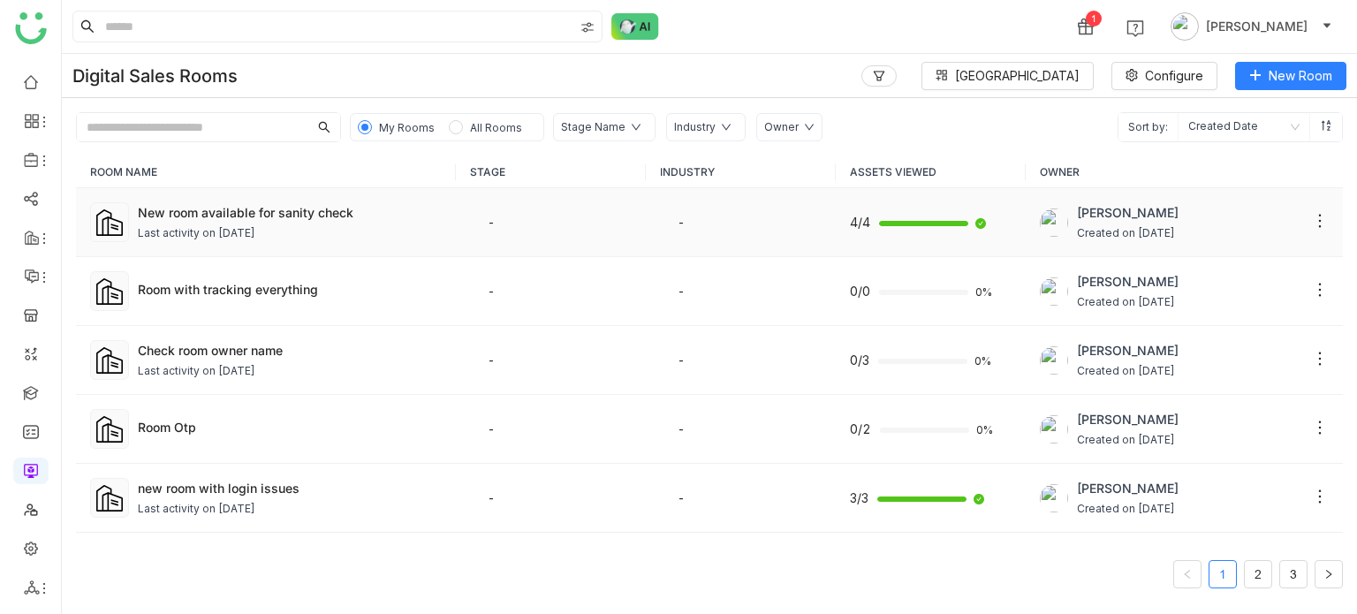
click at [339, 237] on div "Last activity on [DATE]" at bounding box center [290, 233] width 304 height 17
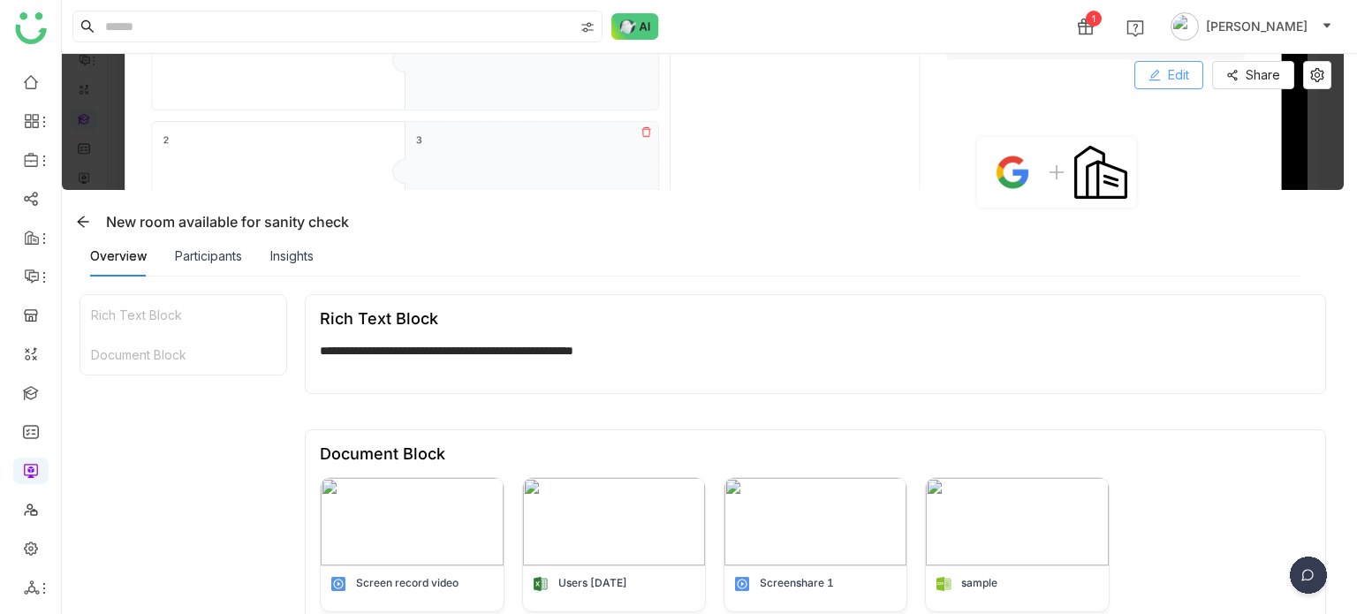
click at [1185, 80] on span "Edit" at bounding box center [1178, 74] width 21 height 19
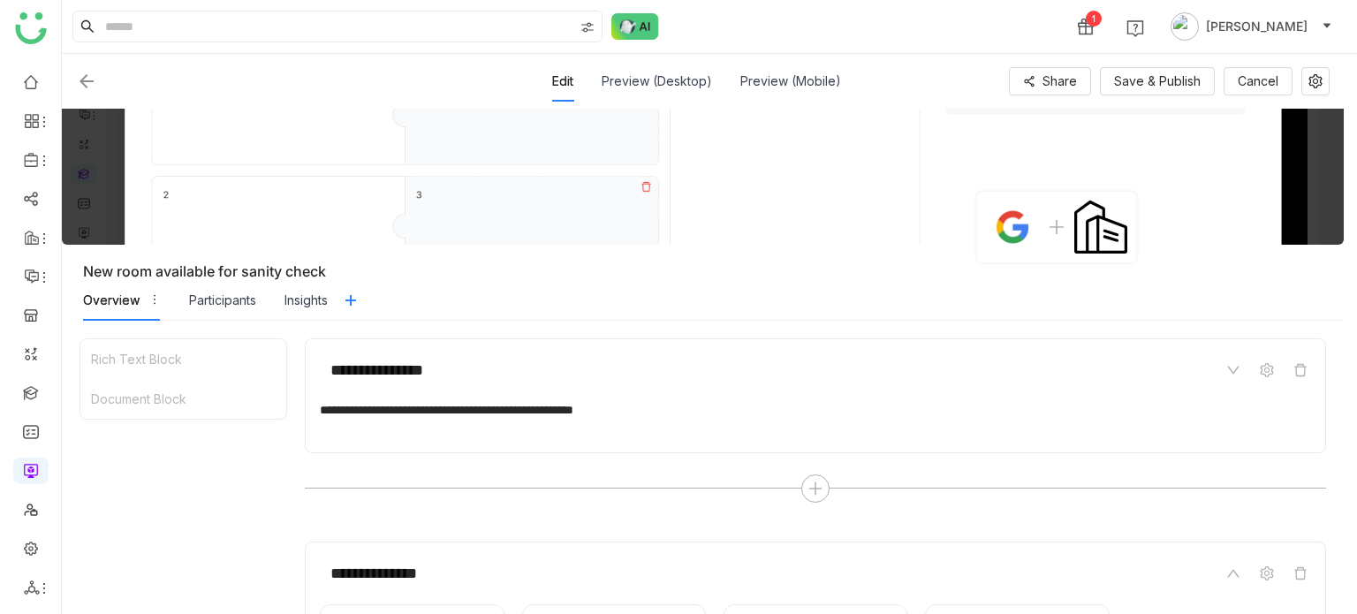
scroll to position [213, 0]
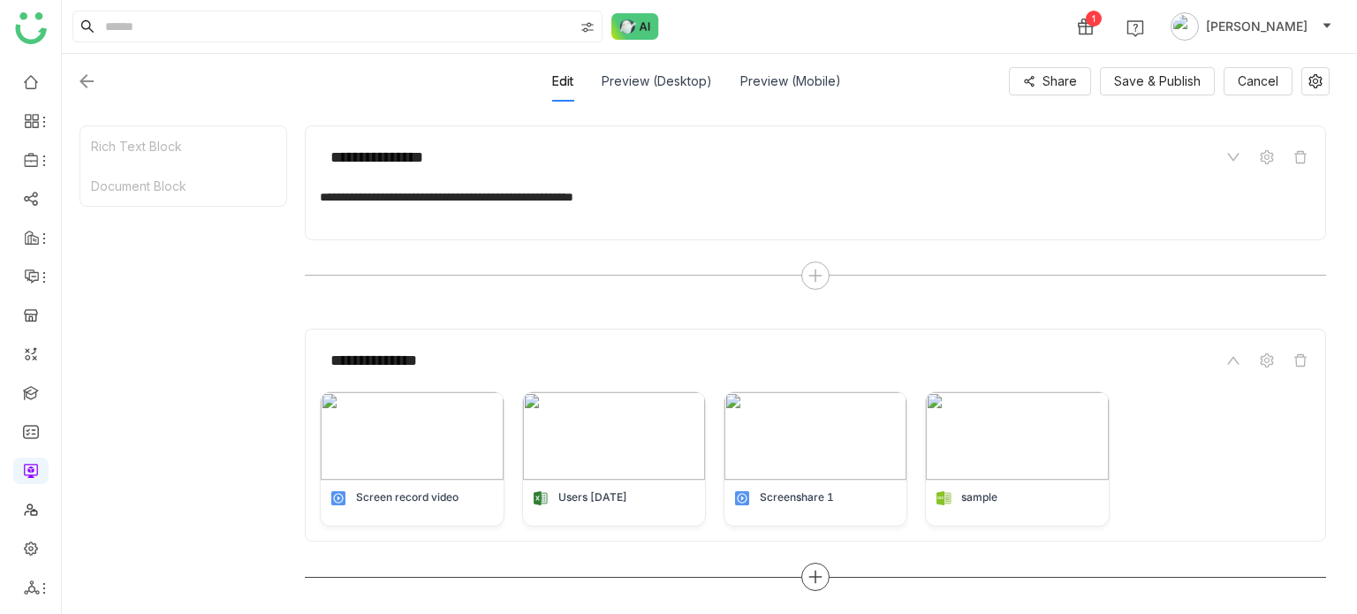
click at [820, 569] on icon at bounding box center [815, 577] width 16 height 16
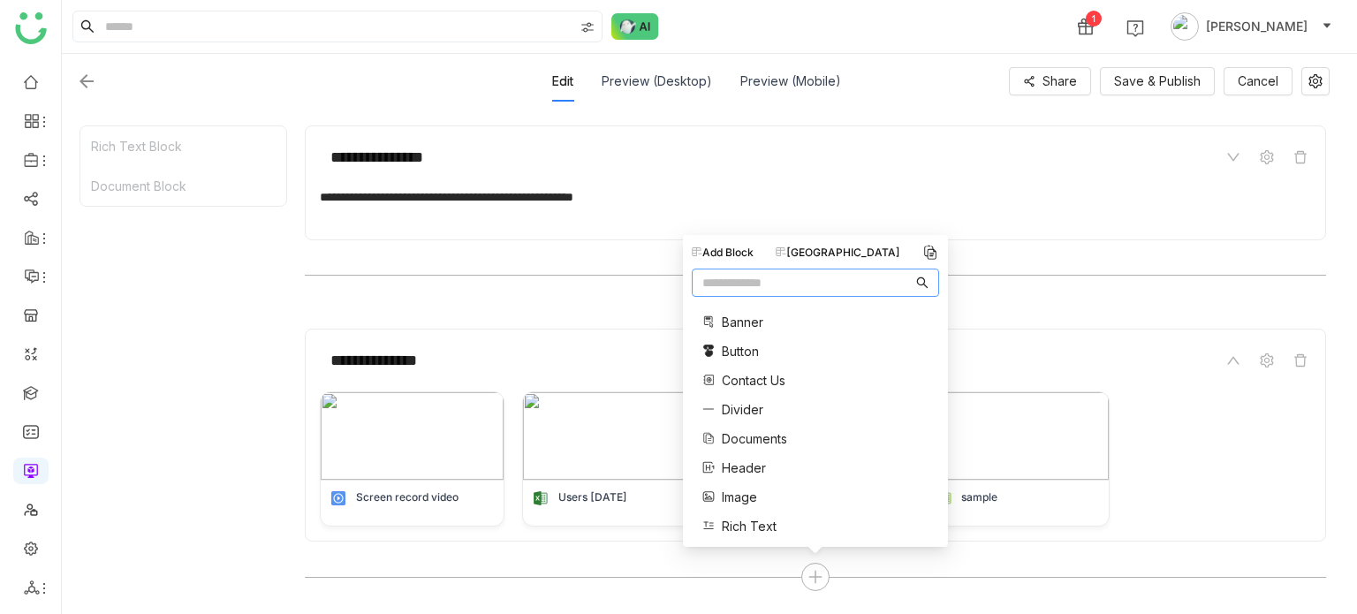
click at [823, 278] on input "text" at bounding box center [807, 282] width 210 height 19
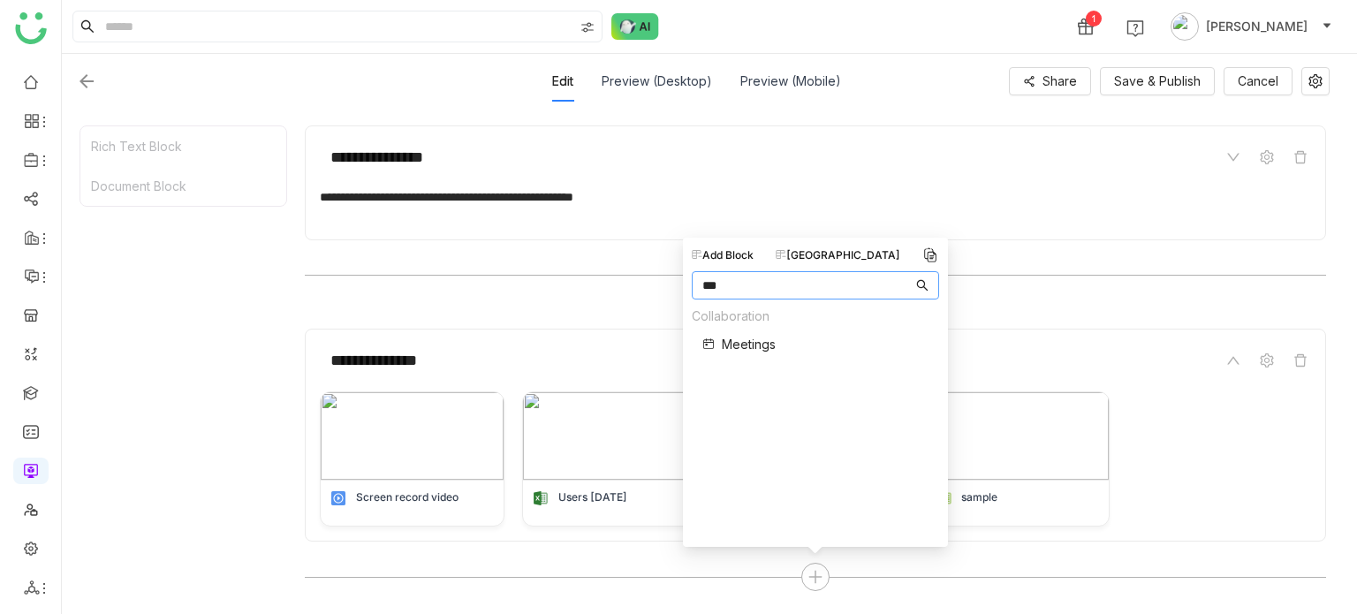
type input "***"
click at [745, 339] on span "Meetings" at bounding box center [749, 344] width 54 height 19
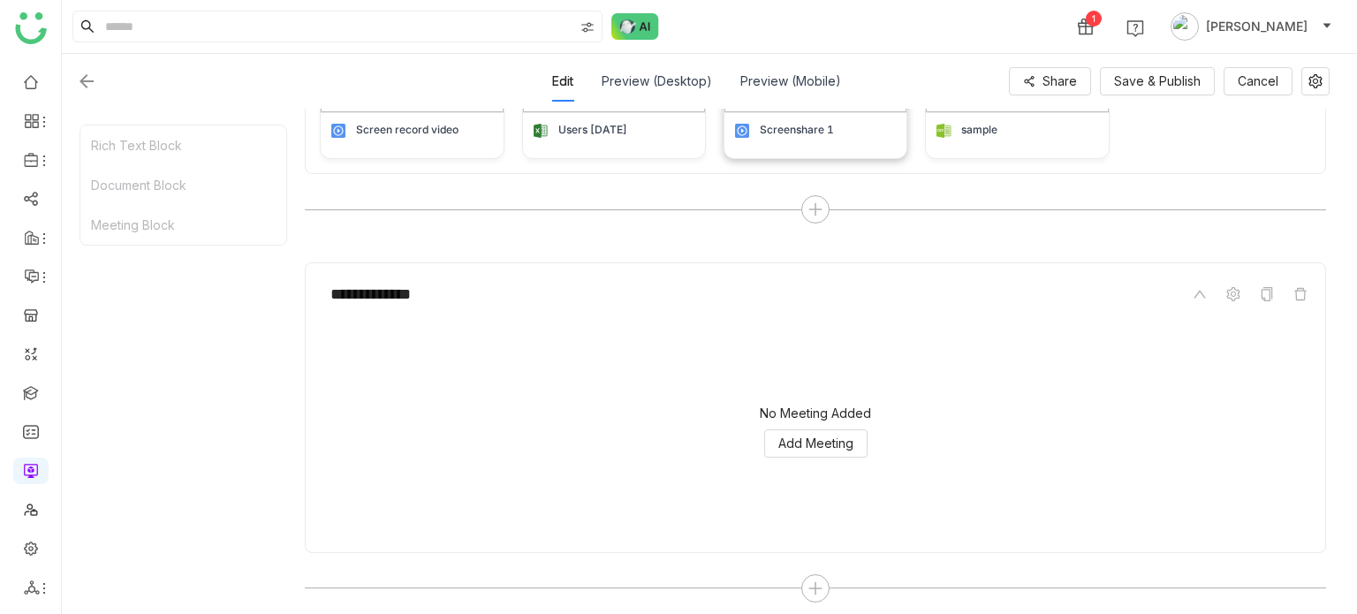
scroll to position [587, 0]
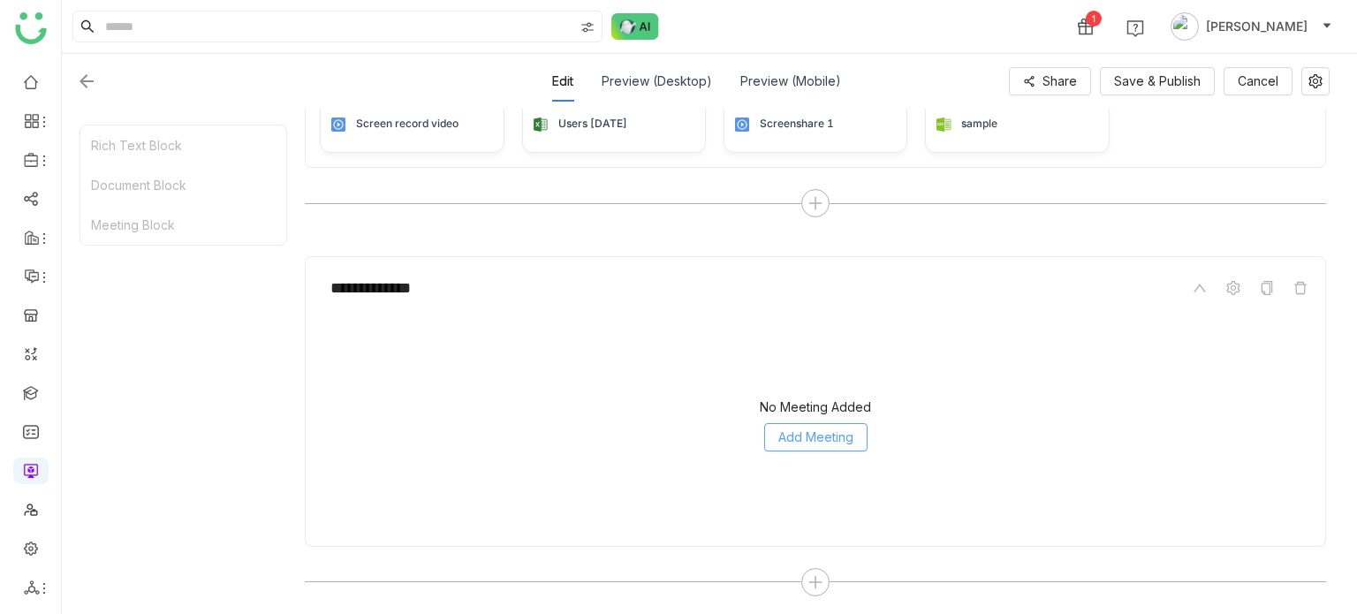
drag, startPoint x: 864, startPoint y: 407, endPoint x: 852, endPoint y: 430, distance: 26.1
click at [859, 416] on div "No Meeting Added Add Meeting" at bounding box center [815, 425] width 956 height 177
click at [850, 434] on span "Add Meeting" at bounding box center [815, 437] width 75 height 19
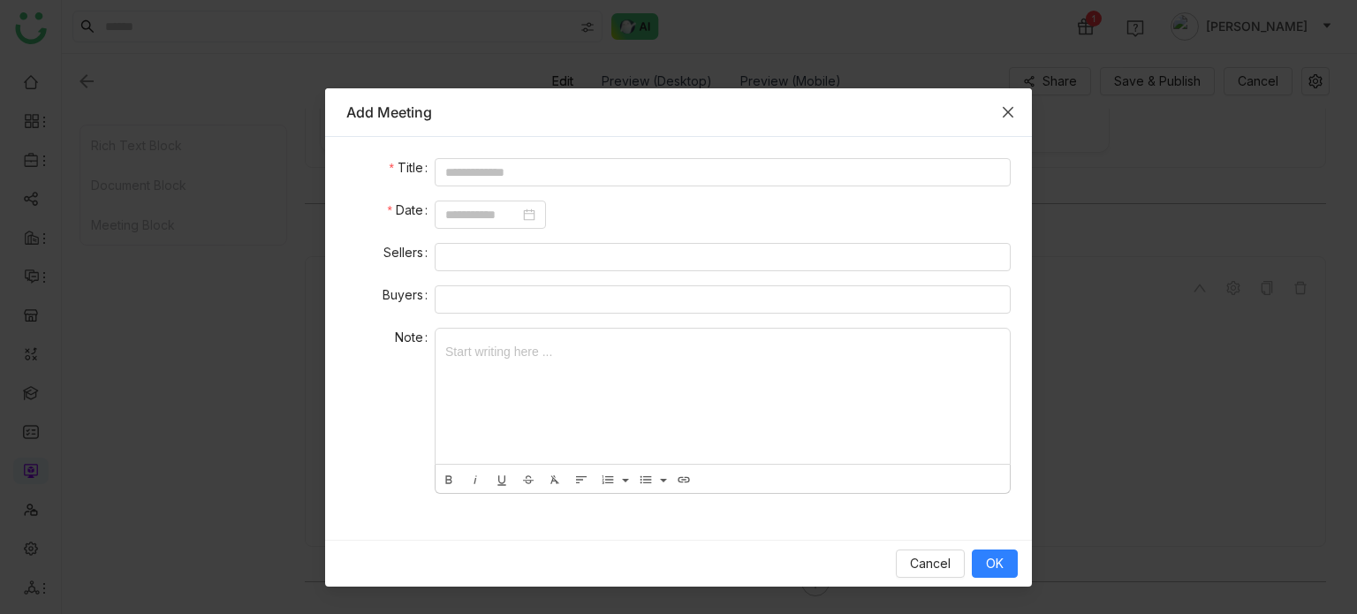
click at [1017, 122] on span "Close" at bounding box center [1008, 112] width 48 height 48
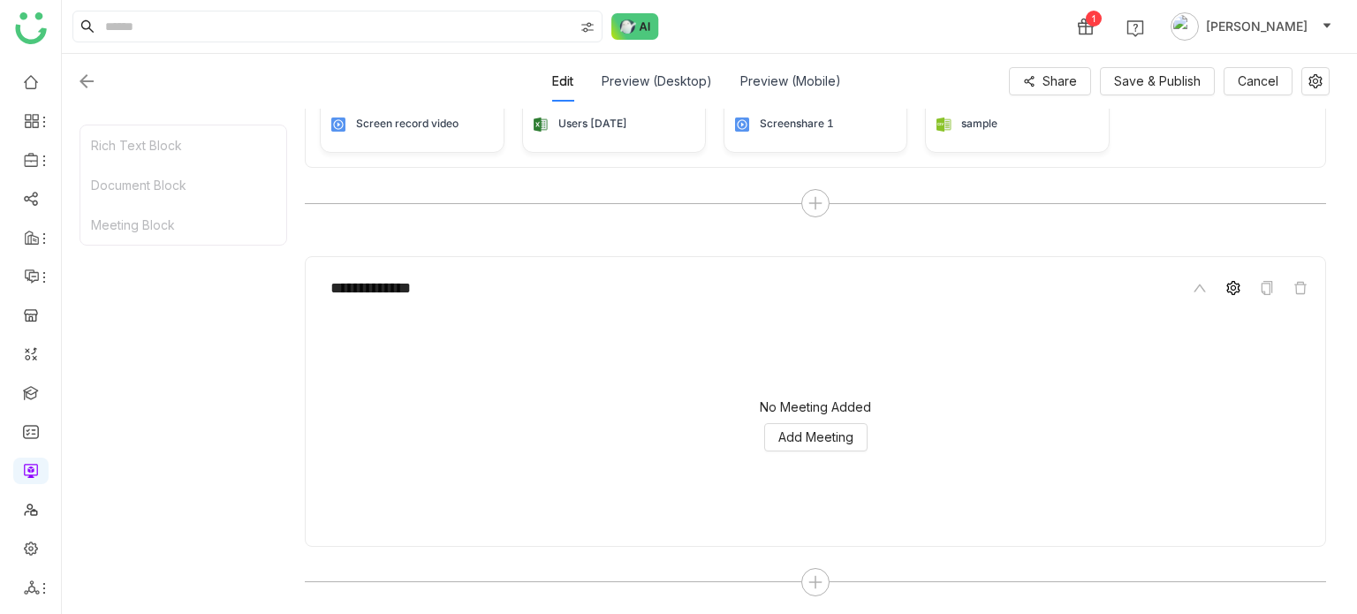
click at [1230, 284] on icon at bounding box center [1233, 288] width 14 height 14
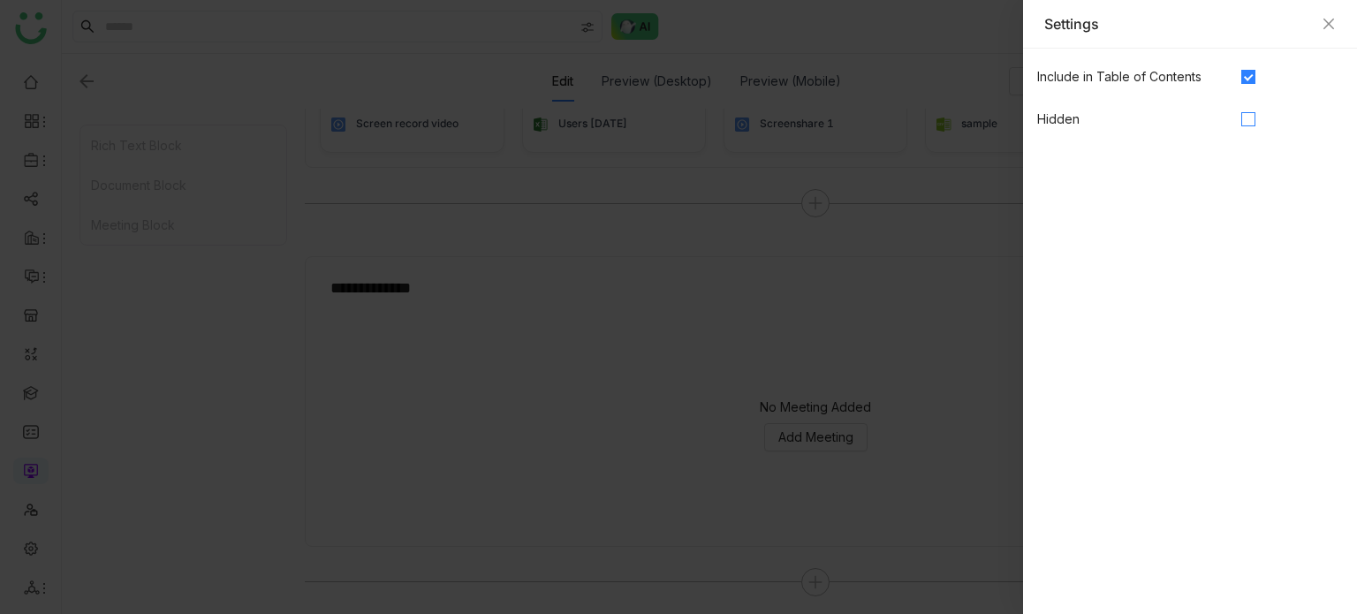
click at [1254, 116] on span at bounding box center [1248, 119] width 14 height 14
click at [1329, 14] on div "Settings" at bounding box center [1190, 23] width 292 height 19
click at [1329, 17] on div "Settings" at bounding box center [1190, 23] width 292 height 19
click at [1329, 19] on icon "Close" at bounding box center [1329, 24] width 14 height 14
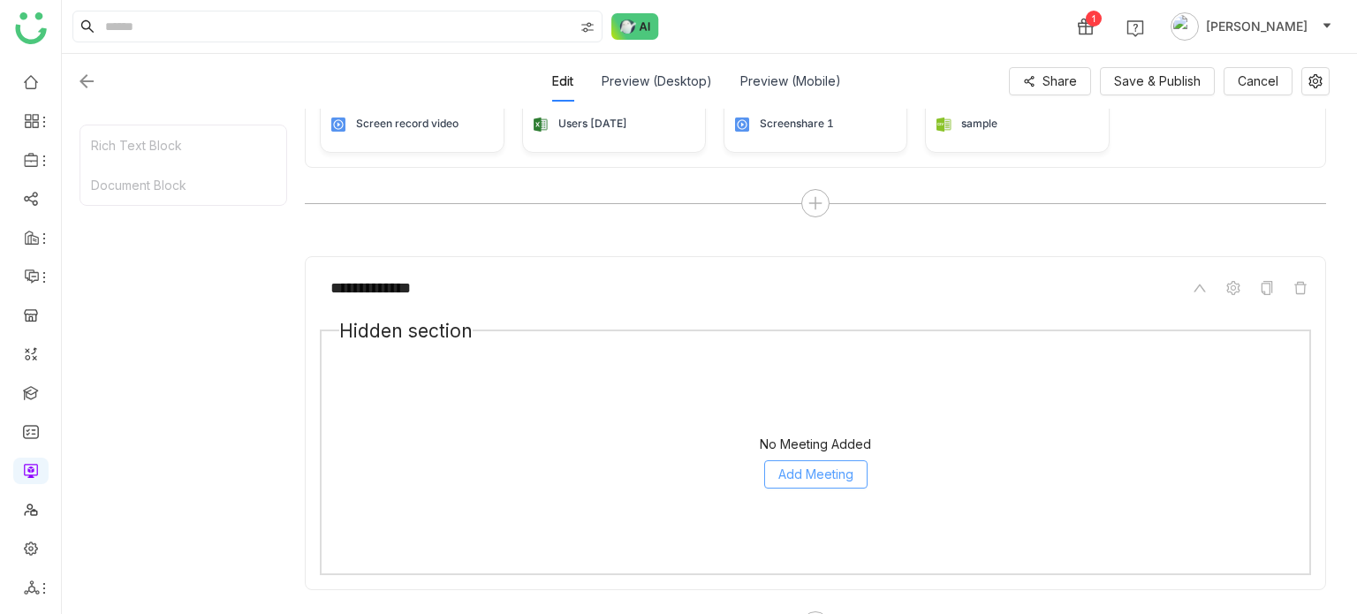
click at [840, 465] on span "Add Meeting" at bounding box center [815, 474] width 75 height 19
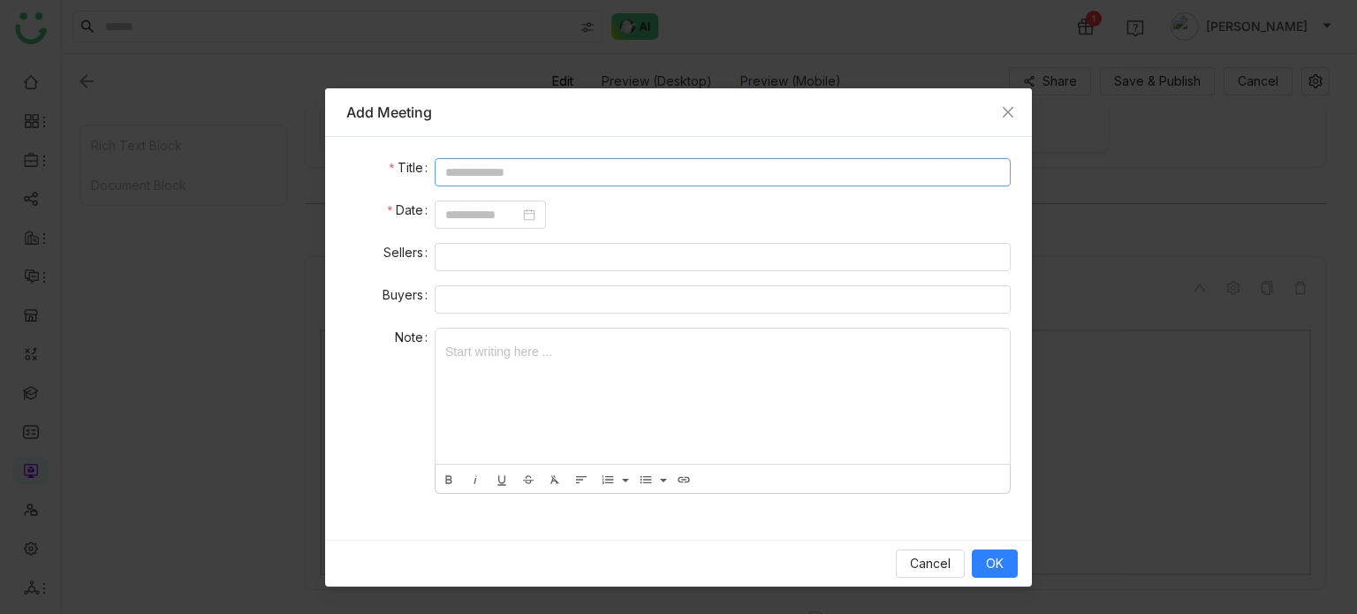
click at [727, 169] on input at bounding box center [723, 172] width 576 height 28
type input "**********"
click at [471, 215] on input at bounding box center [482, 214] width 74 height 19
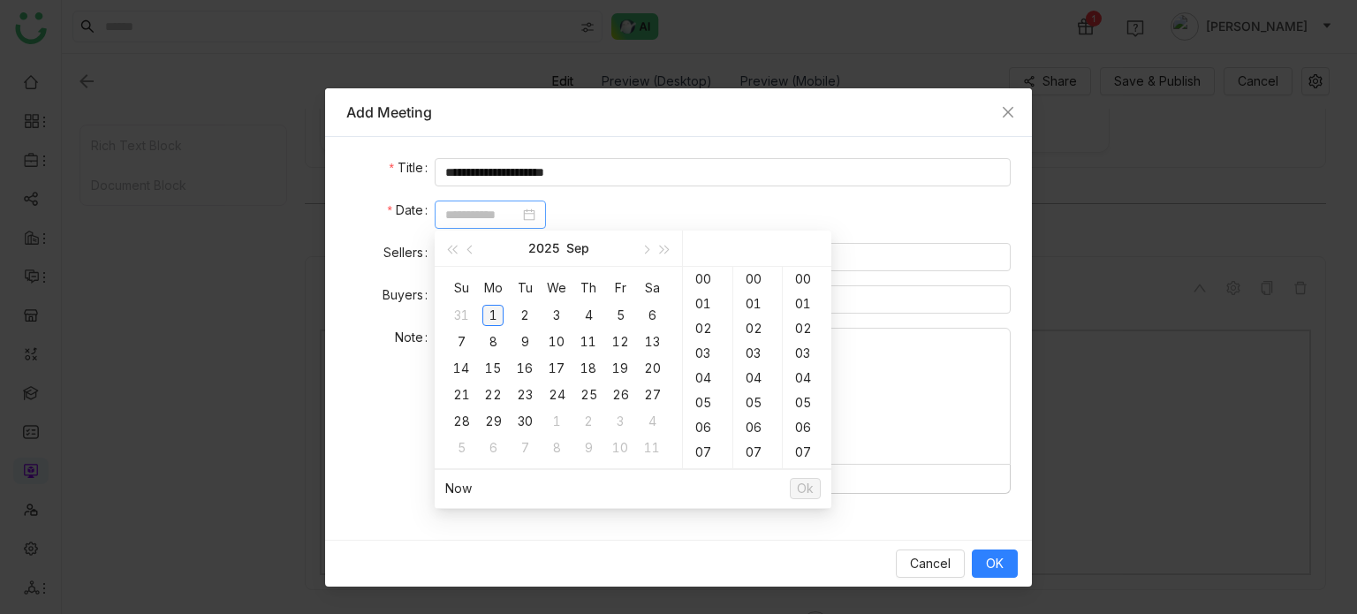
click at [496, 305] on div "1" at bounding box center [492, 315] width 21 height 21
type input "**********"
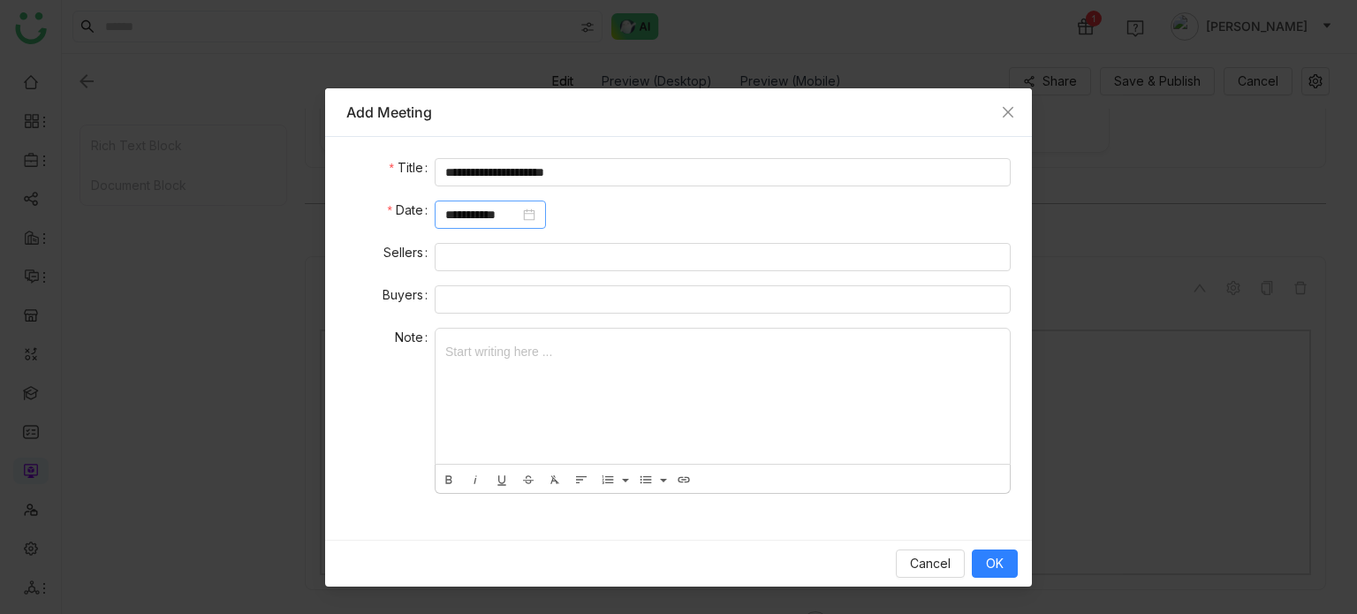
click at [393, 337] on nz-form-label "Note" at bounding box center [390, 416] width 88 height 177
click at [528, 375] on div at bounding box center [723, 396] width 574 height 135
click at [505, 261] on nz-select-top-control at bounding box center [723, 257] width 576 height 28
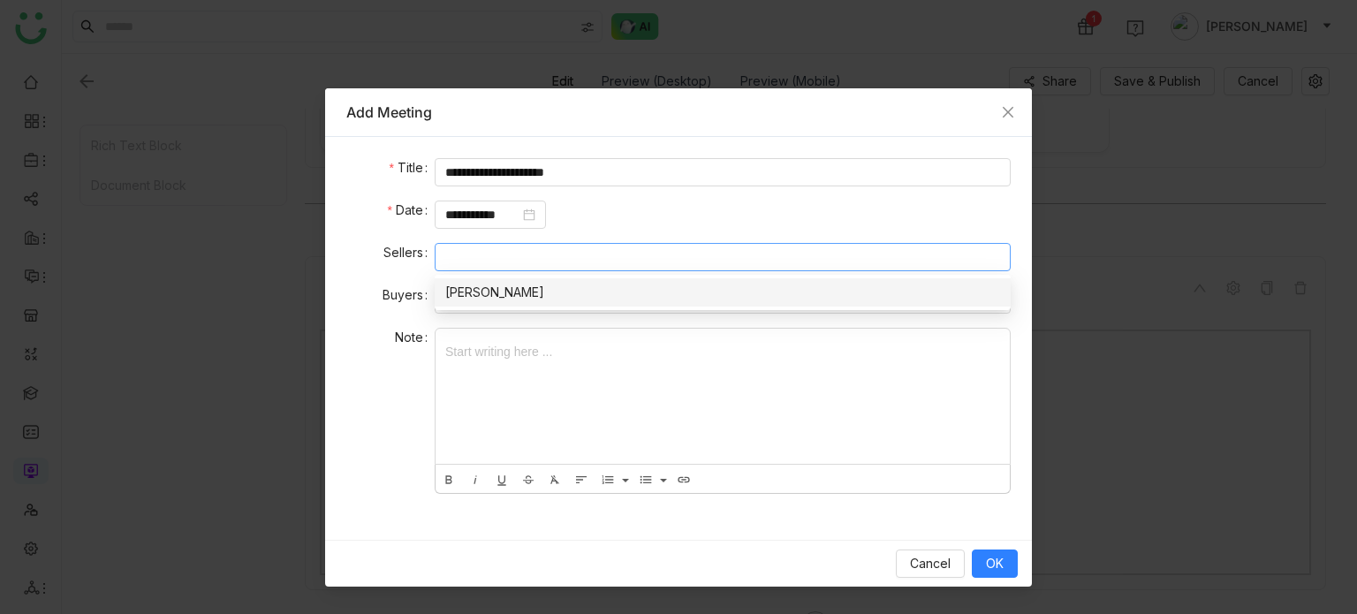
click at [500, 304] on nz-option-item "[PERSON_NAME]" at bounding box center [723, 292] width 576 height 28
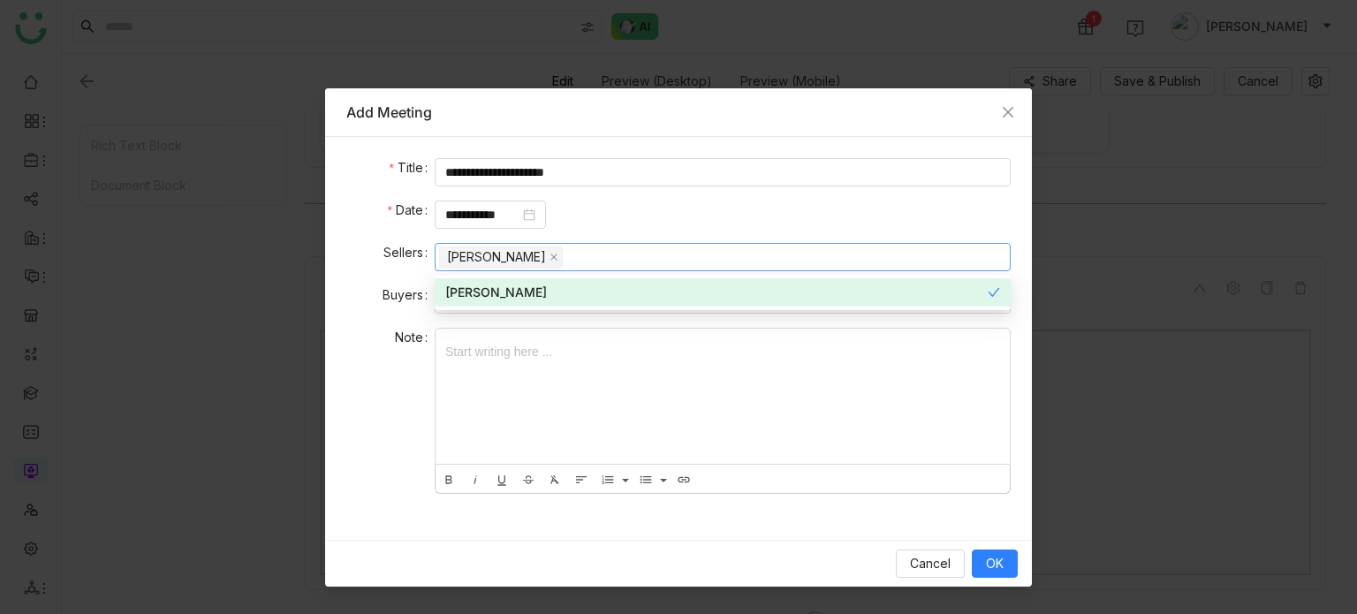
click at [499, 360] on div at bounding box center [723, 396] width 574 height 135
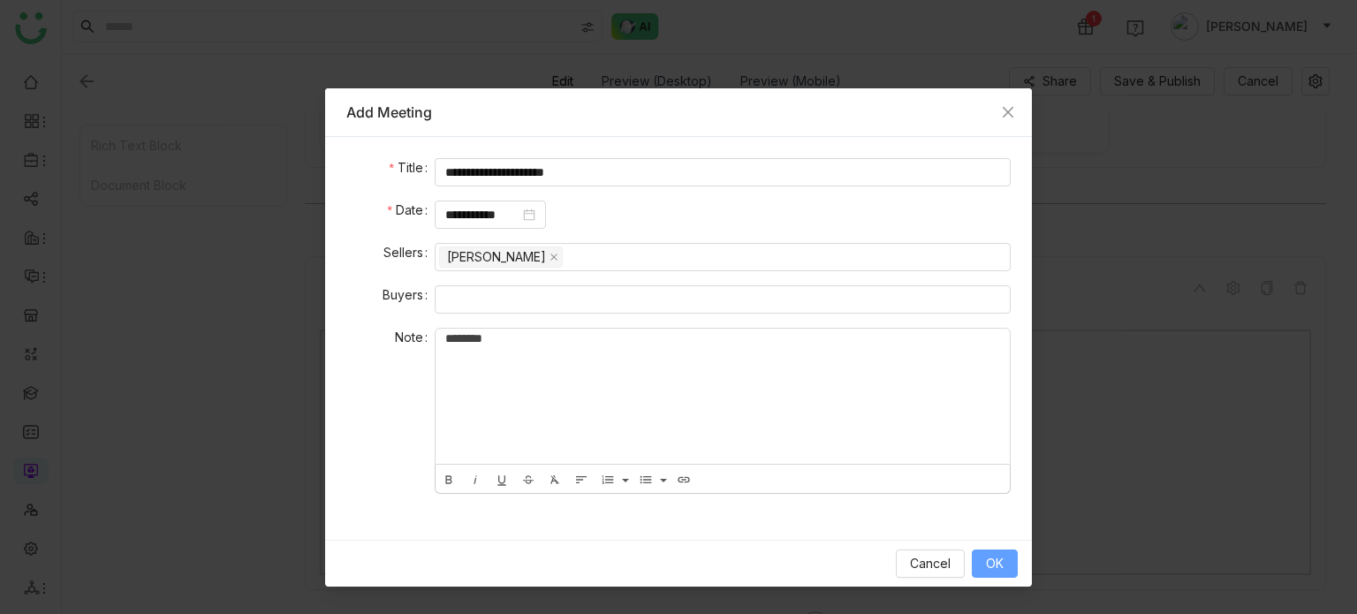
click at [997, 564] on span "OK" at bounding box center [995, 563] width 18 height 19
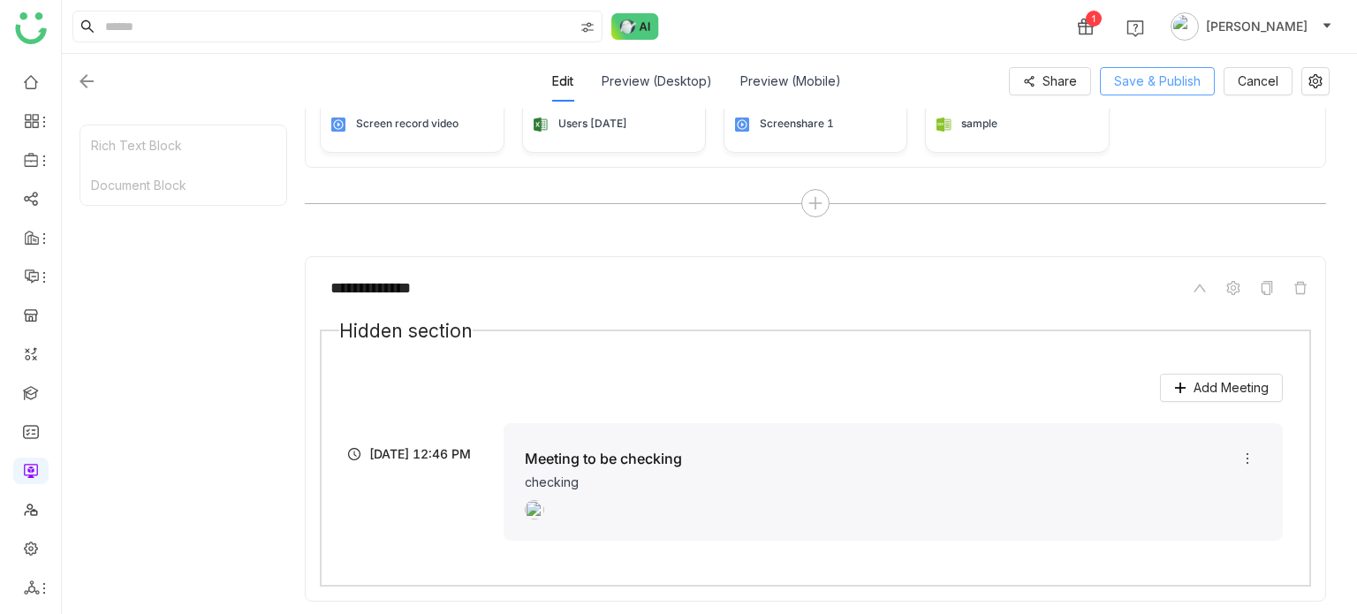
click at [1177, 88] on span "Save & Publish" at bounding box center [1157, 81] width 87 height 19
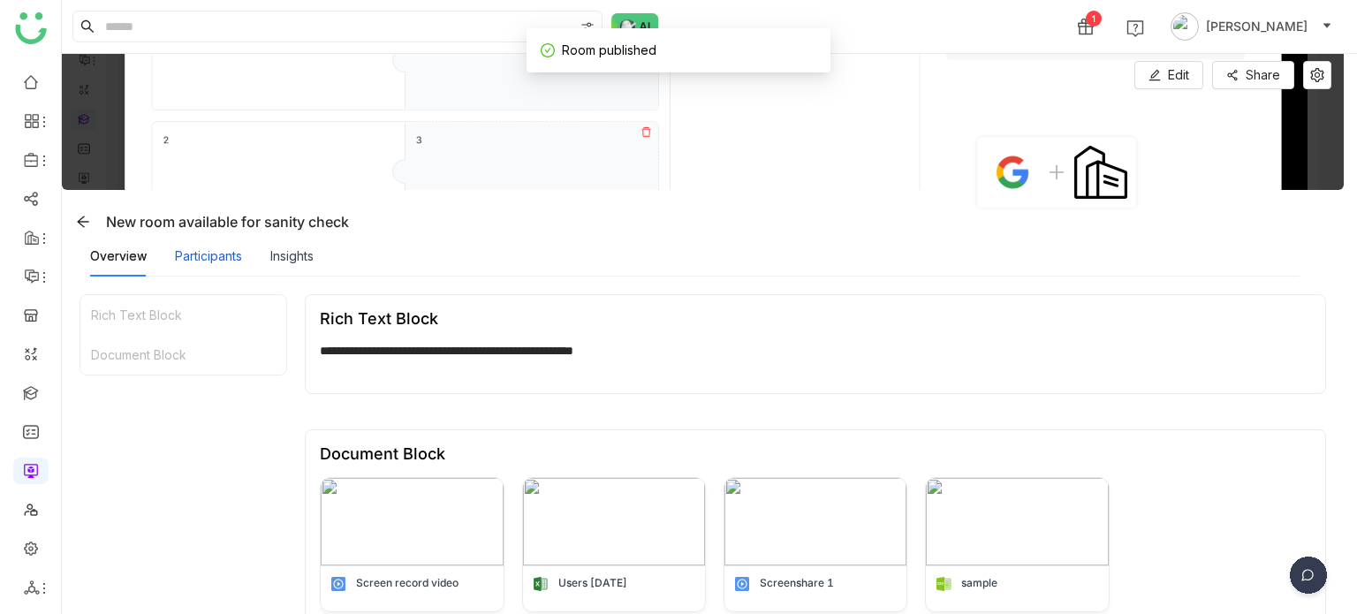
click at [207, 264] on div "Participants" at bounding box center [208, 255] width 67 height 19
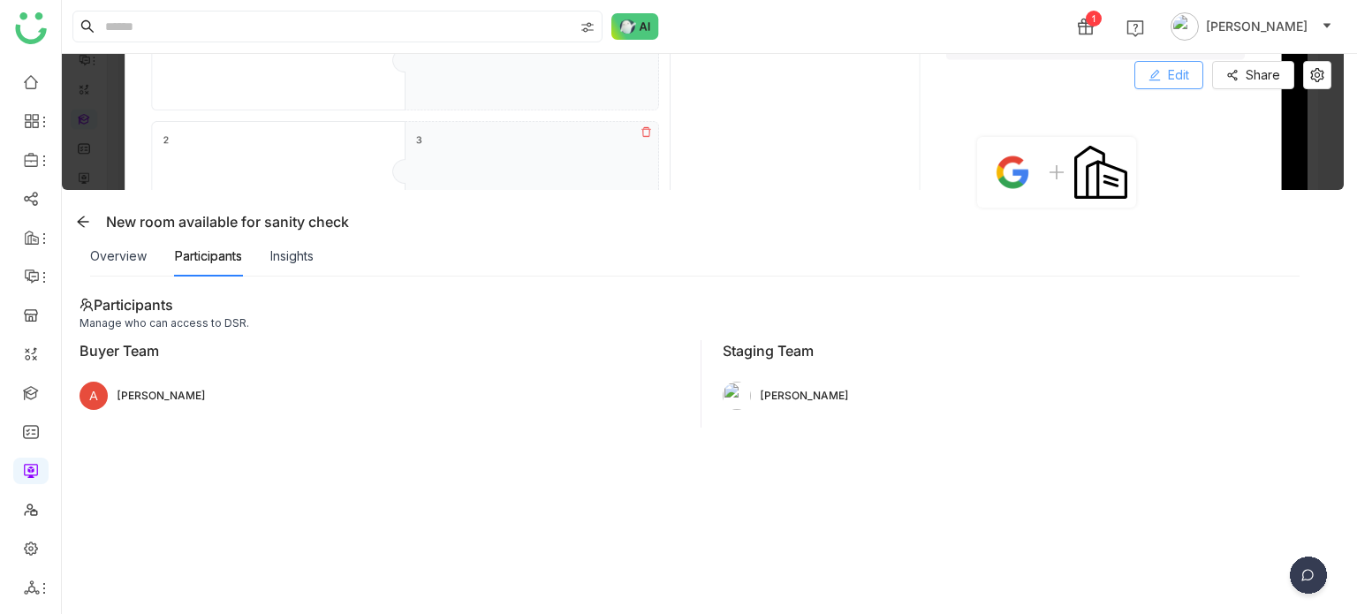
click at [1168, 74] on span "Edit" at bounding box center [1178, 74] width 21 height 19
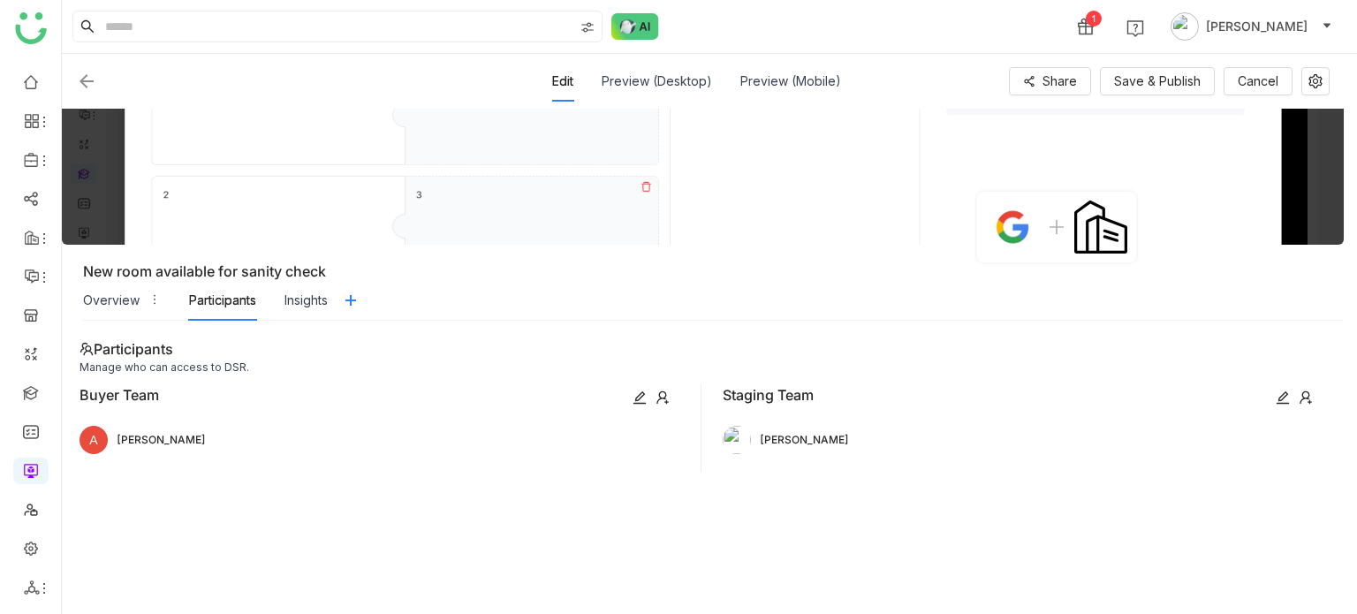
click at [1307, 395] on icon at bounding box center [1306, 397] width 14 height 14
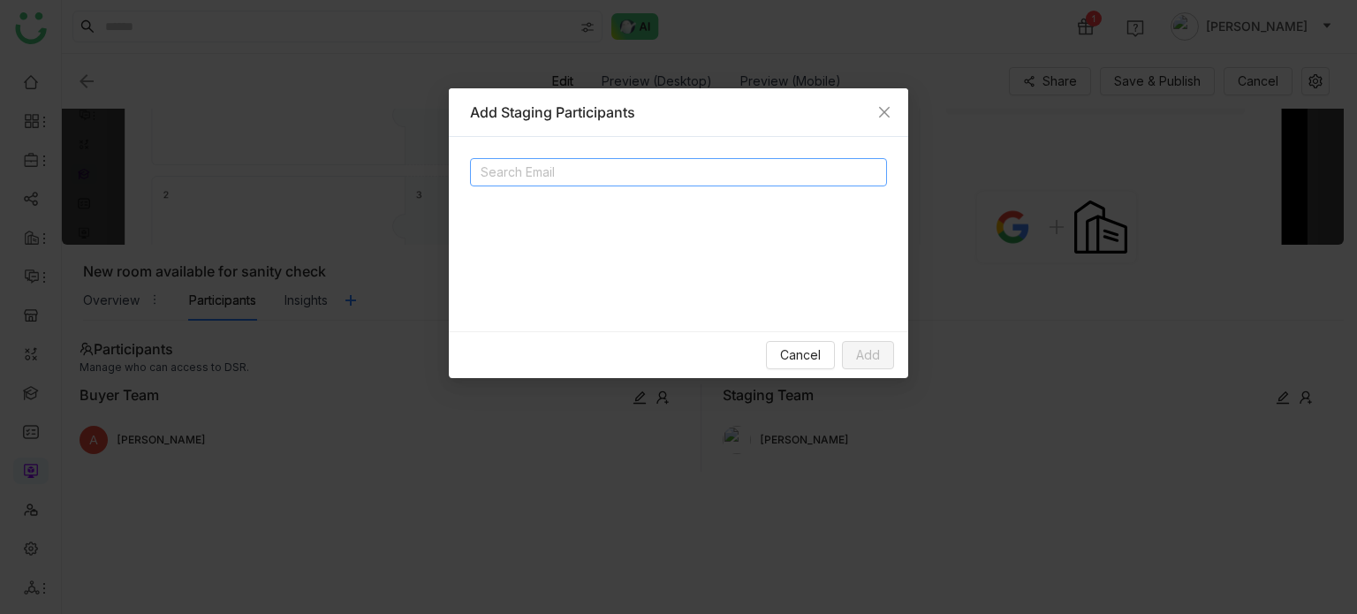
click at [707, 176] on input at bounding box center [657, 172] width 353 height 21
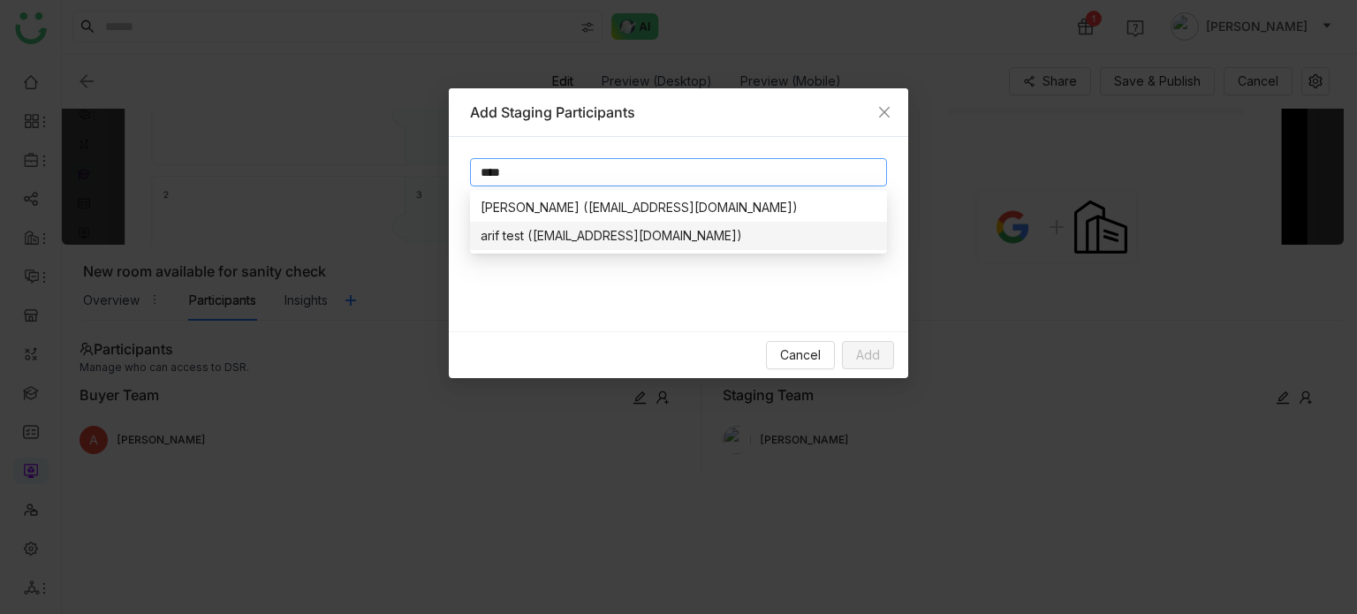
type input "****"
click at [616, 230] on div "arif test (bugtest1mail@gmail.com)" at bounding box center [679, 235] width 396 height 19
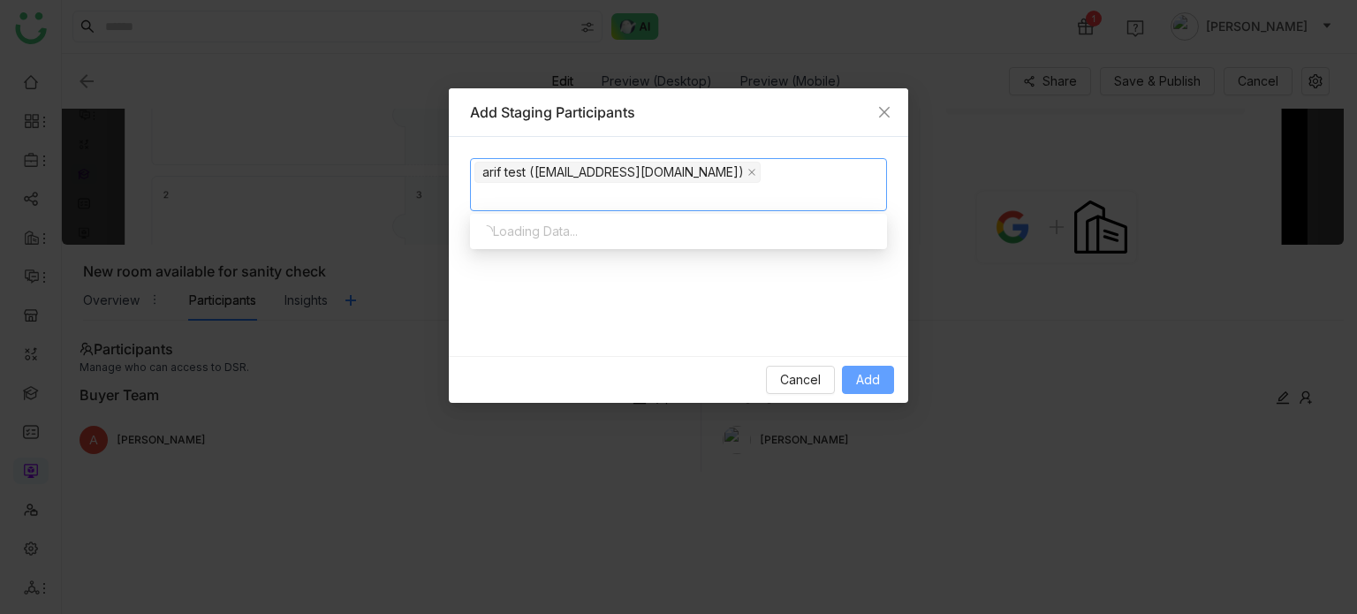
click at [865, 377] on span "Add" at bounding box center [868, 379] width 24 height 19
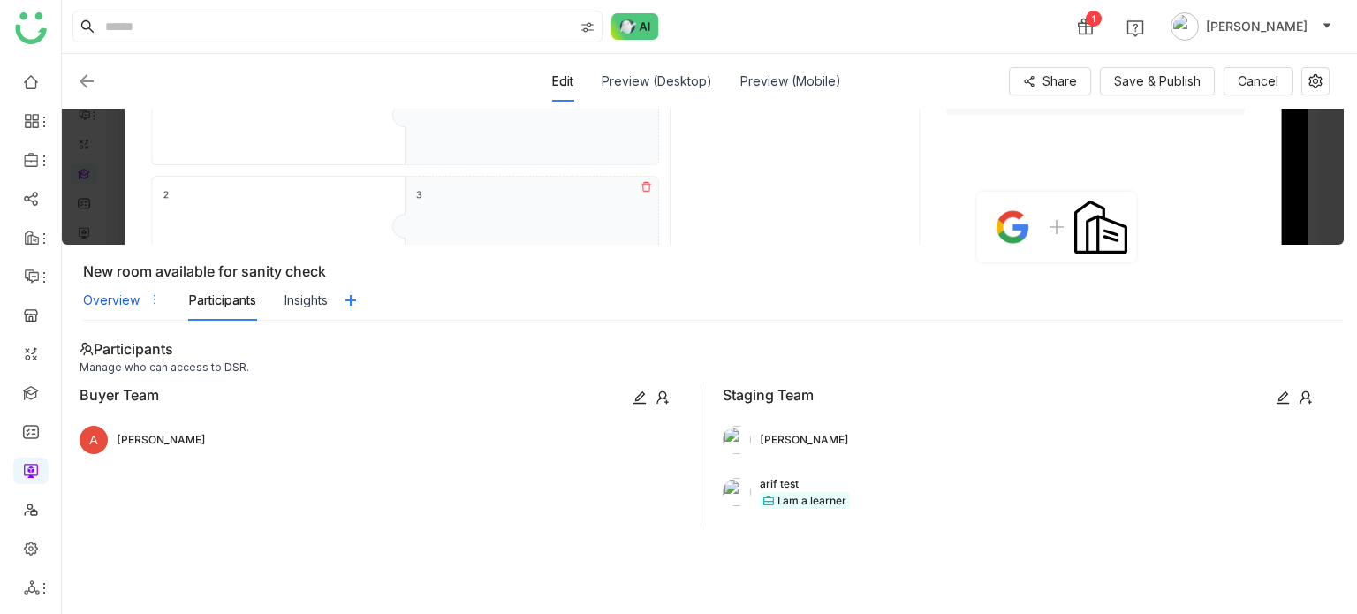
click at [115, 299] on div "Overview" at bounding box center [111, 300] width 57 height 19
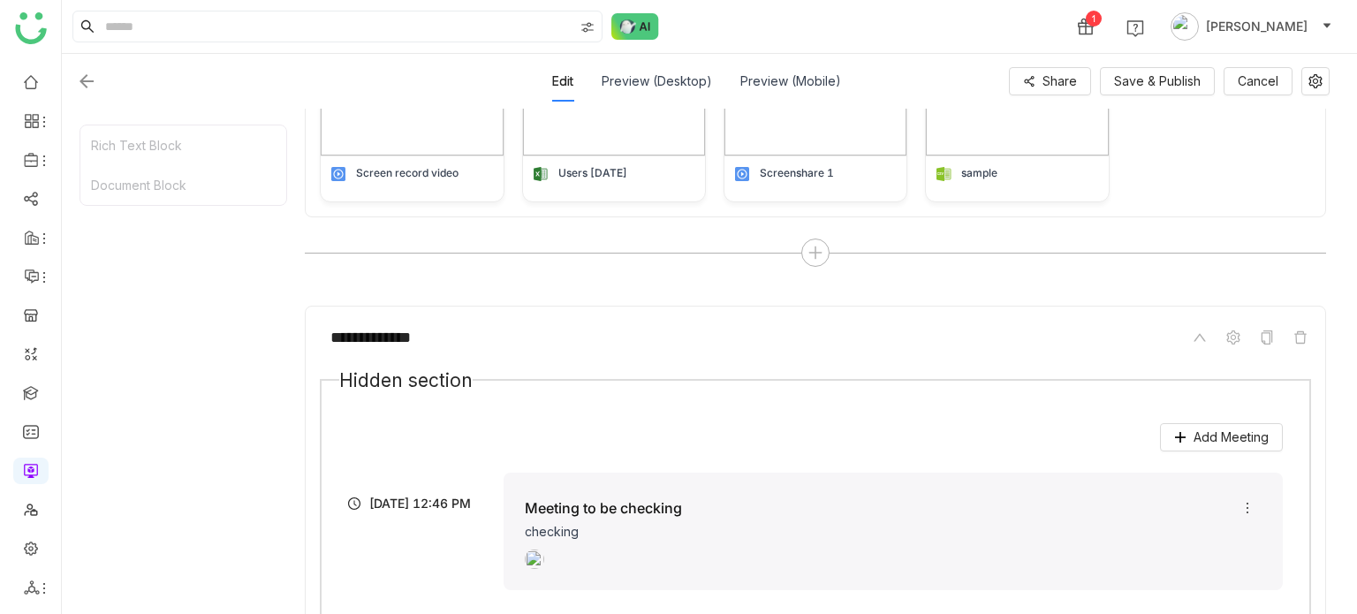
scroll to position [640, 0]
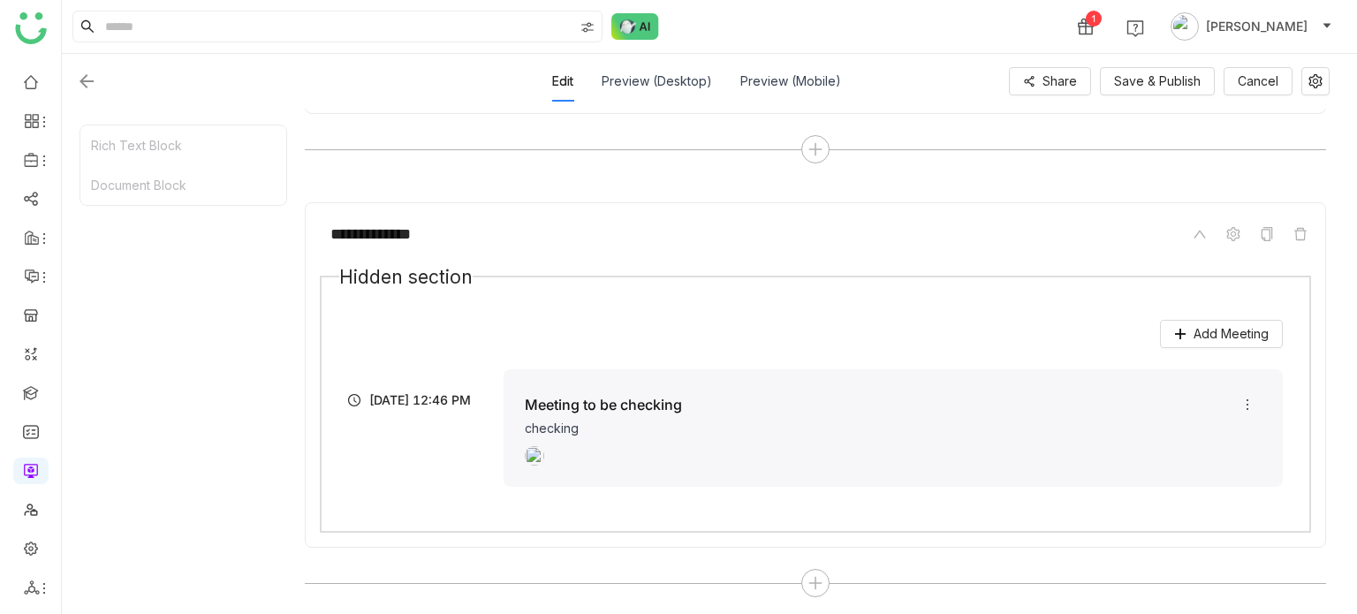
click at [1216, 87] on div "Share Save & Publish Cancel" at bounding box center [1095, 81] width 467 height 28
click at [1167, 83] on span "Save & Publish" at bounding box center [1157, 81] width 87 height 19
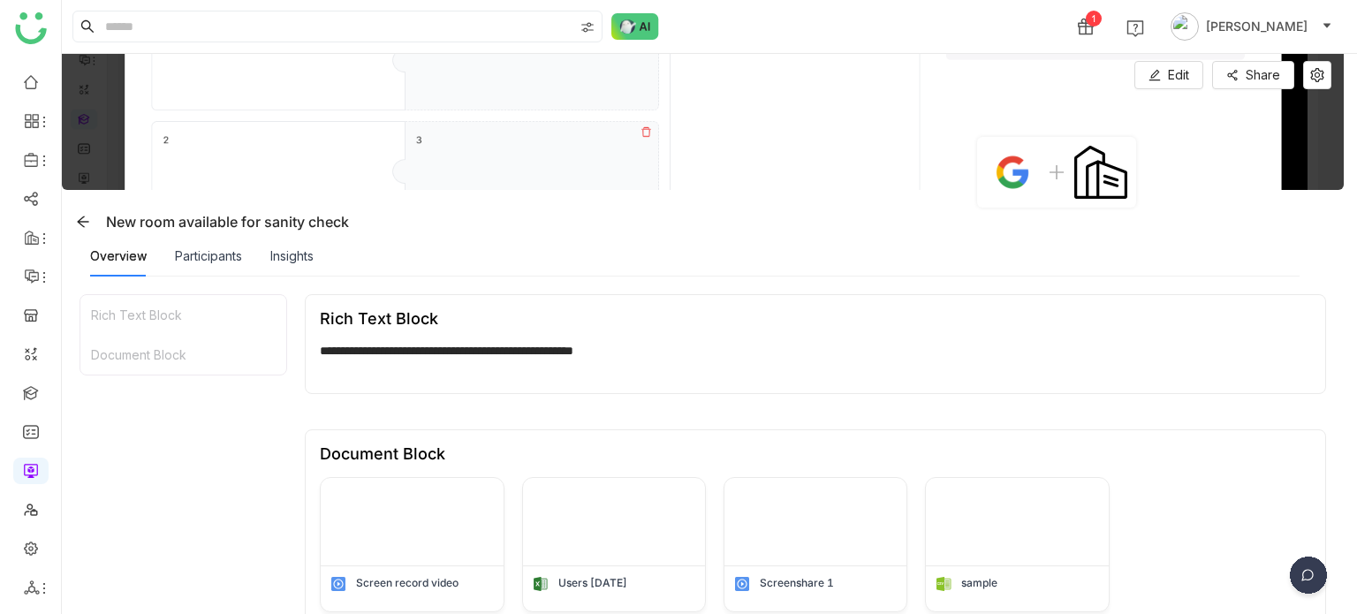
drag, startPoint x: 364, startPoint y: 218, endPoint x: 348, endPoint y: 225, distance: 17.4
click at [348, 225] on div "New room available for sanity check" at bounding box center [706, 222] width 1275 height 28
copy div "New room available for sanity check"
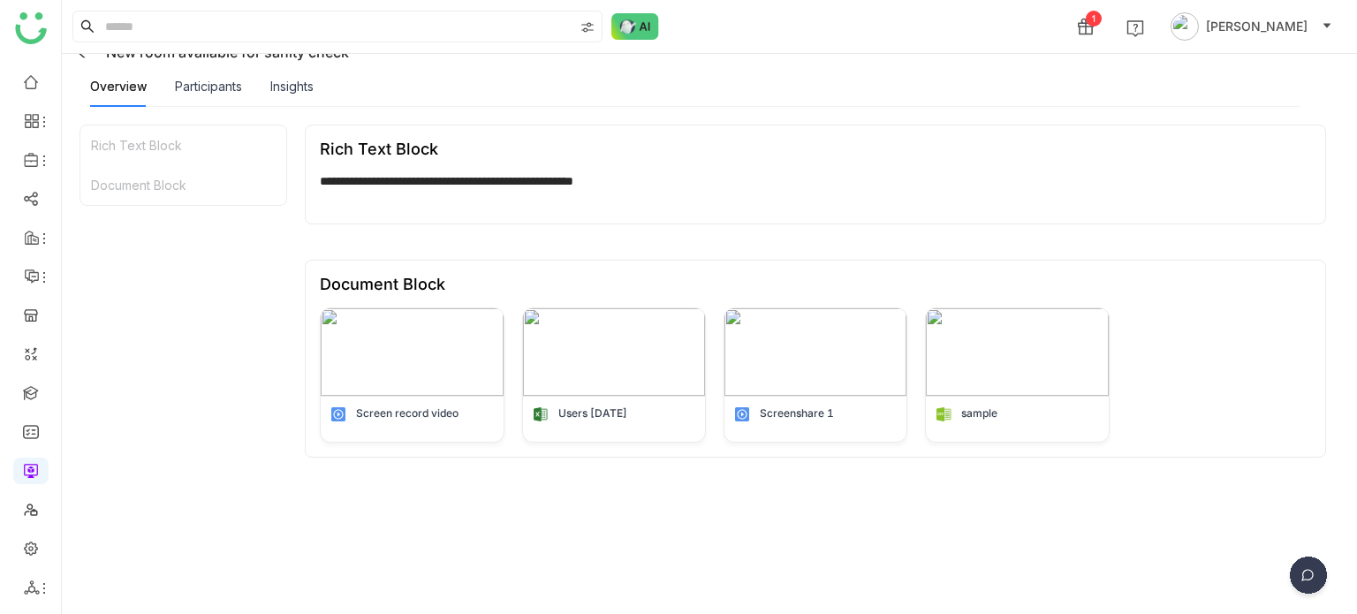
scroll to position [0, 0]
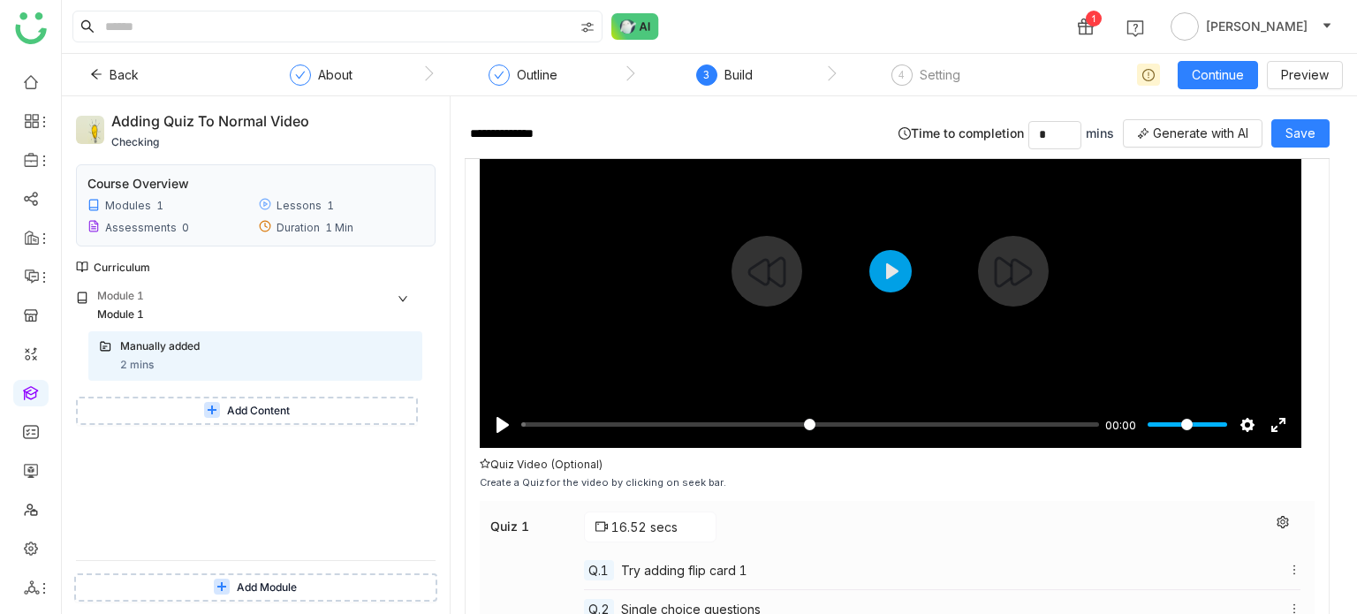
scroll to position [155, 0]
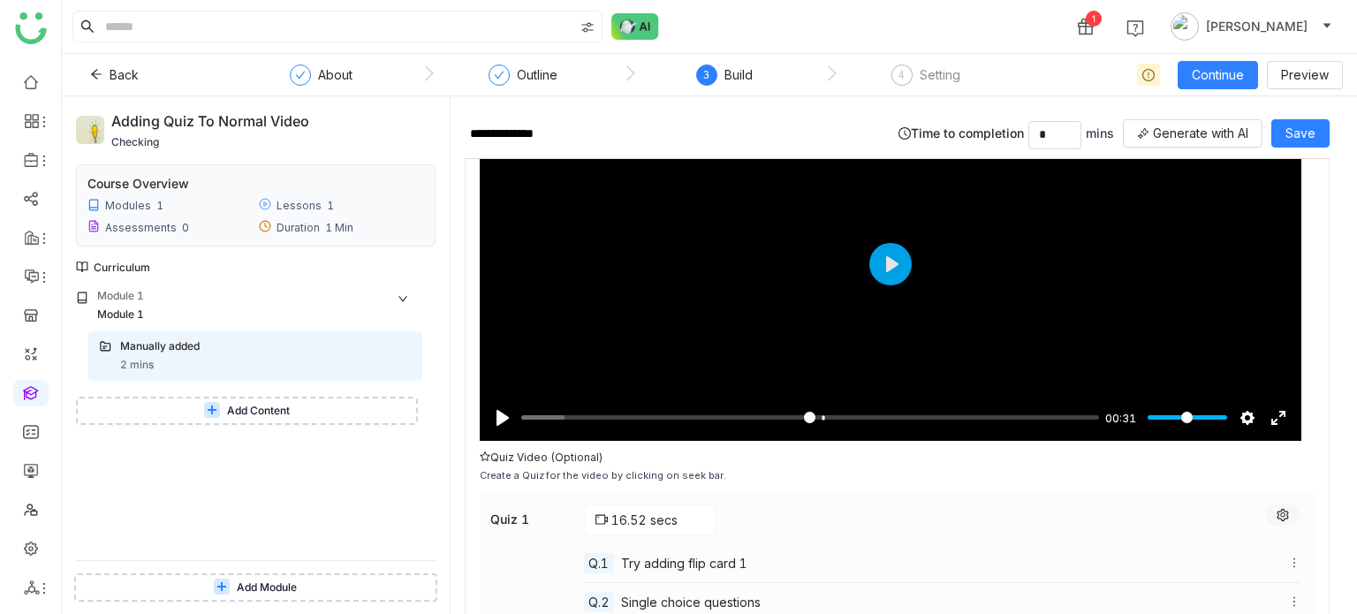
click at [1276, 515] on icon at bounding box center [1282, 515] width 12 height 12
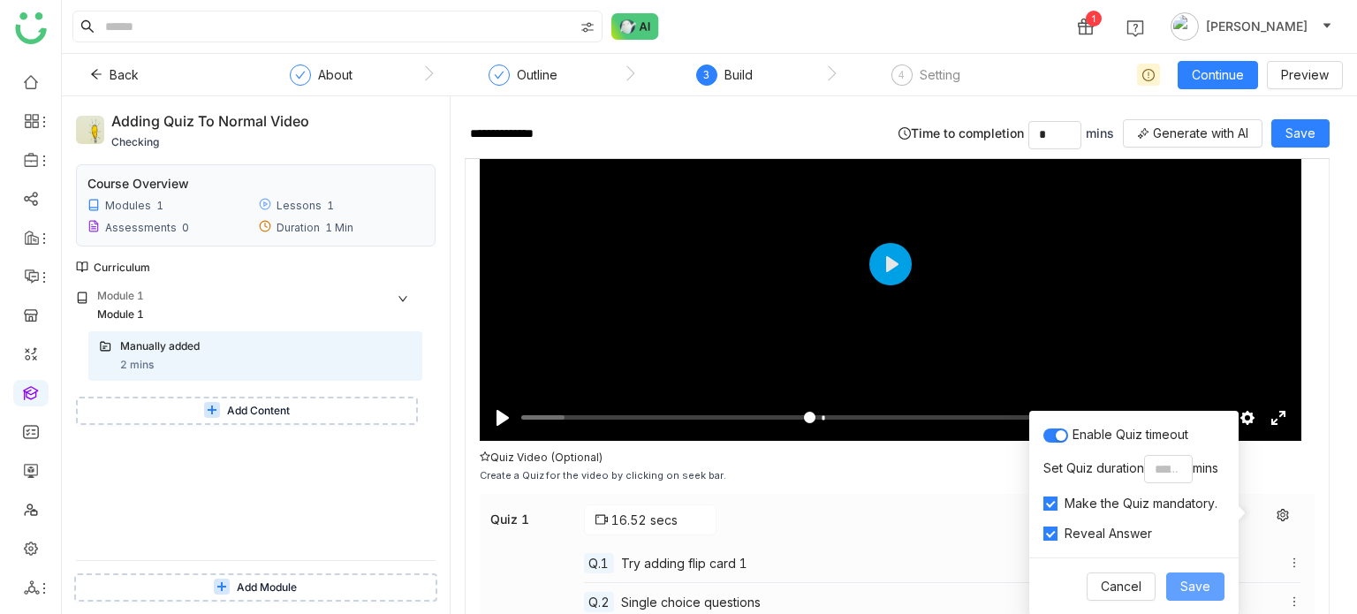
click at [1197, 589] on span "Save" at bounding box center [1195, 586] width 30 height 19
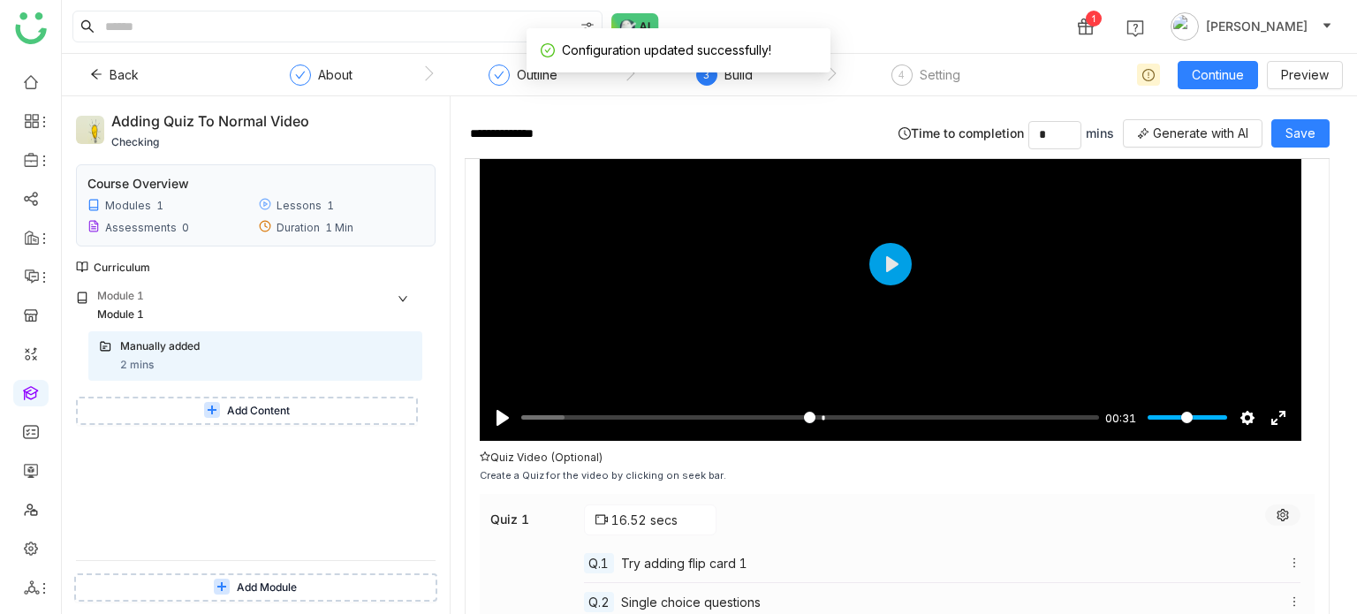
click at [1276, 515] on icon at bounding box center [1282, 515] width 12 height 12
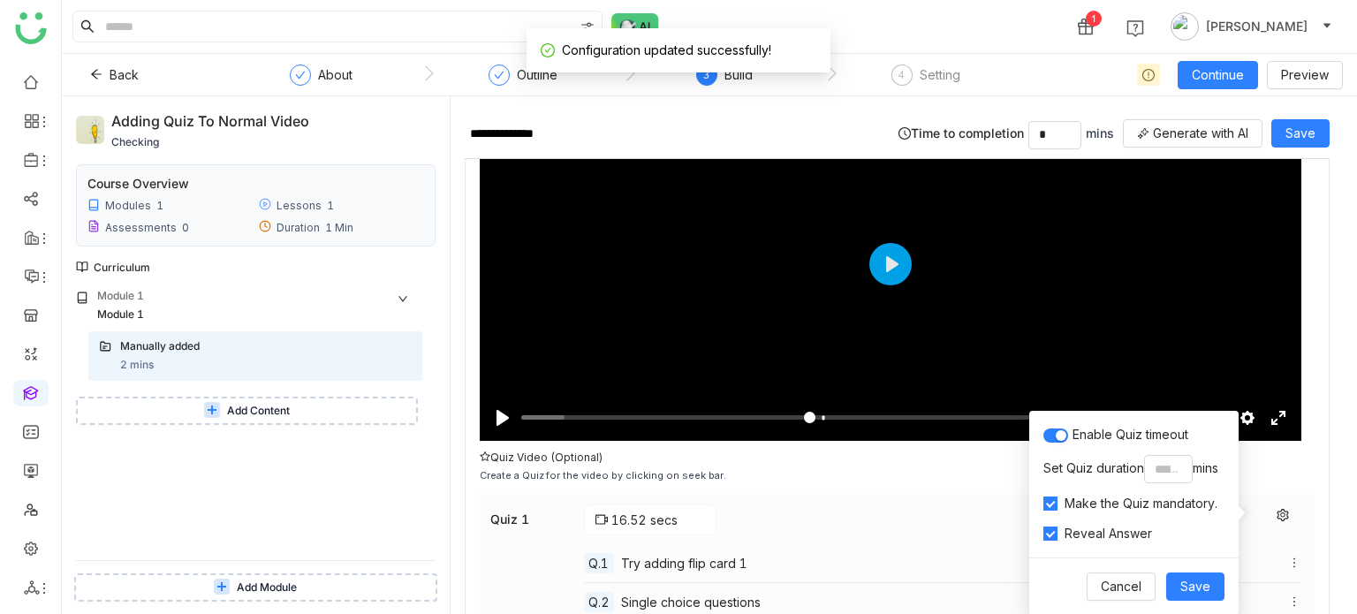
click at [1056, 436] on span "button" at bounding box center [1061, 435] width 11 height 11
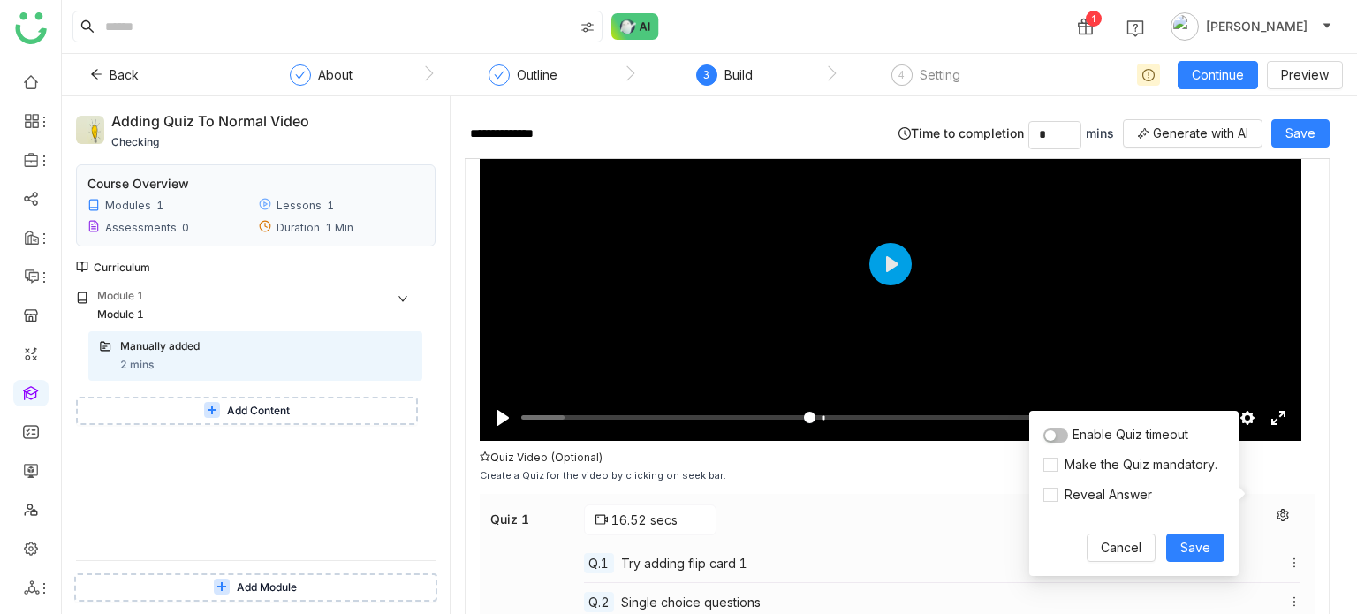
click at [1190, 562] on div "Cancel Save" at bounding box center [1133, 547] width 209 height 57
click at [1198, 549] on span "Save" at bounding box center [1195, 547] width 30 height 19
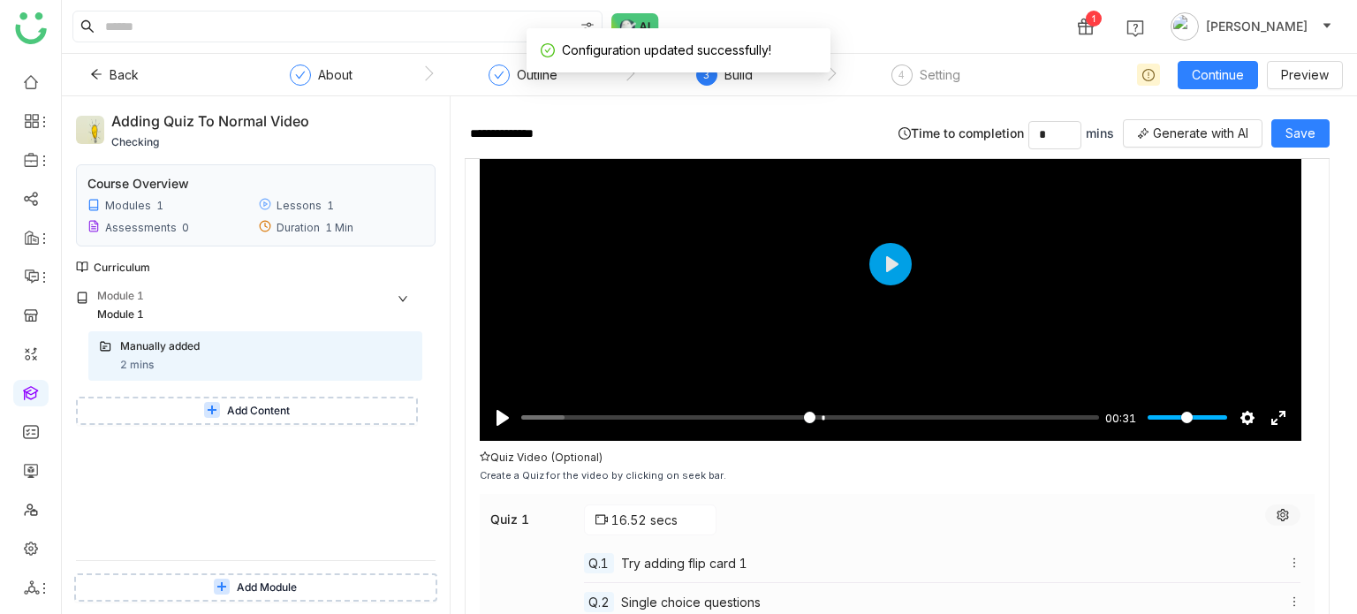
click at [1276, 509] on icon at bounding box center [1281, 515] width 11 height 12
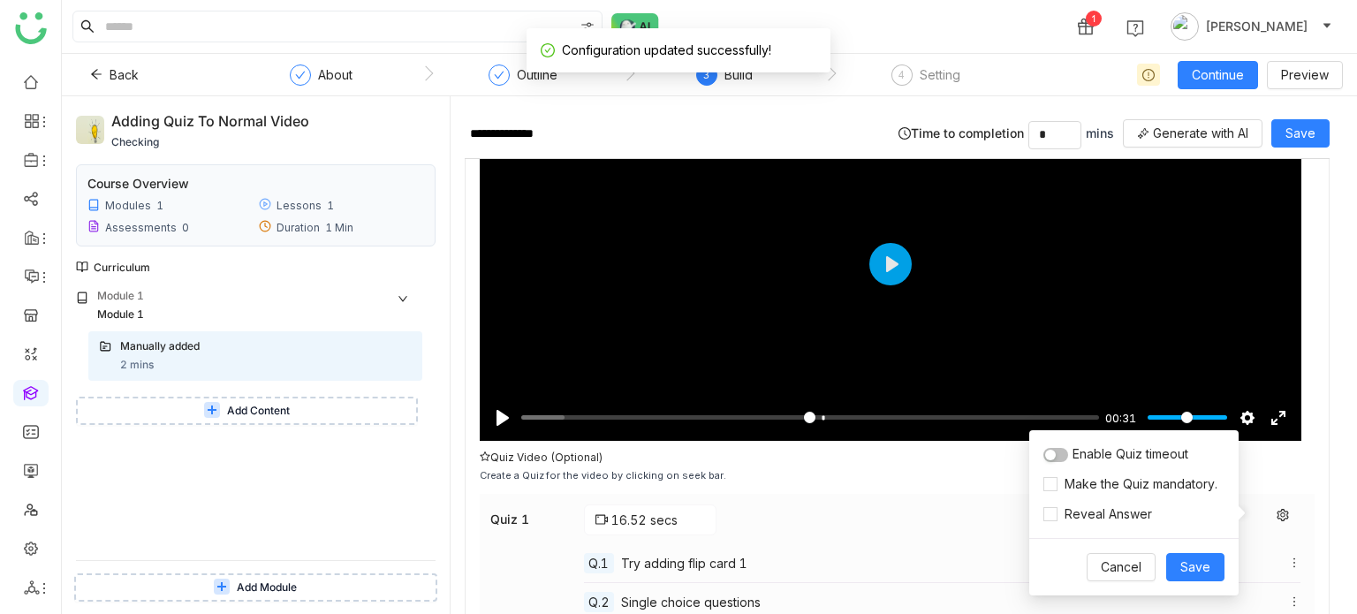
click at [1066, 457] on button "button" at bounding box center [1055, 455] width 25 height 14
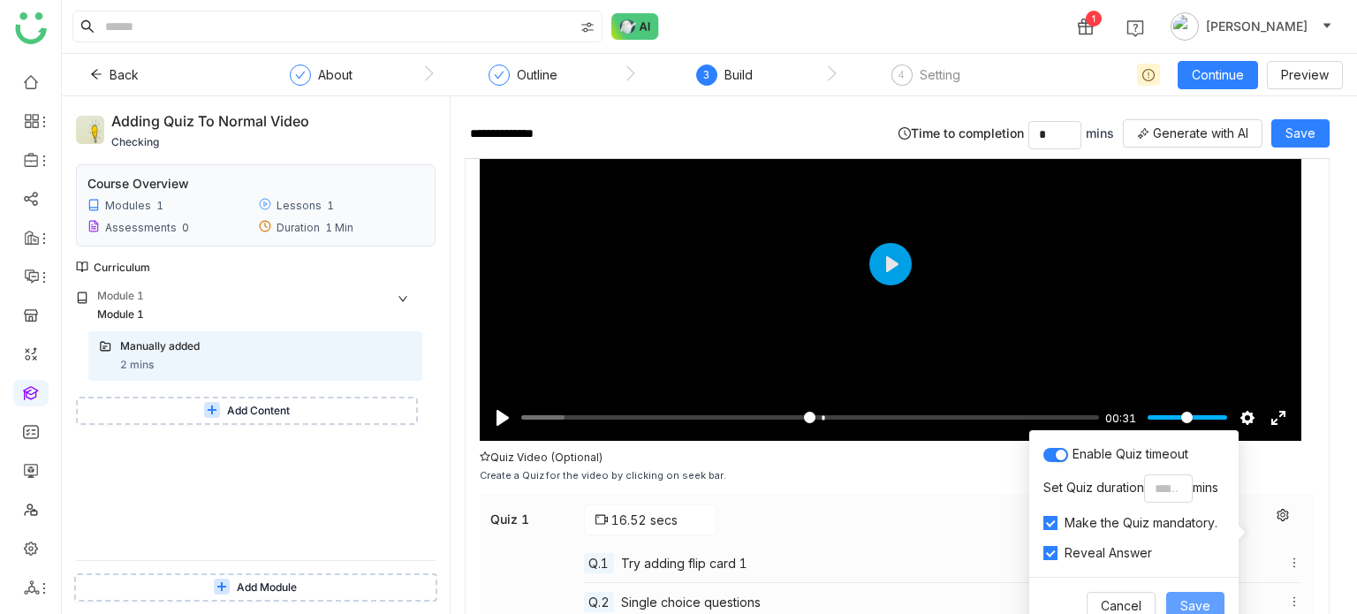
click at [1192, 604] on span "Save" at bounding box center [1195, 605] width 30 height 19
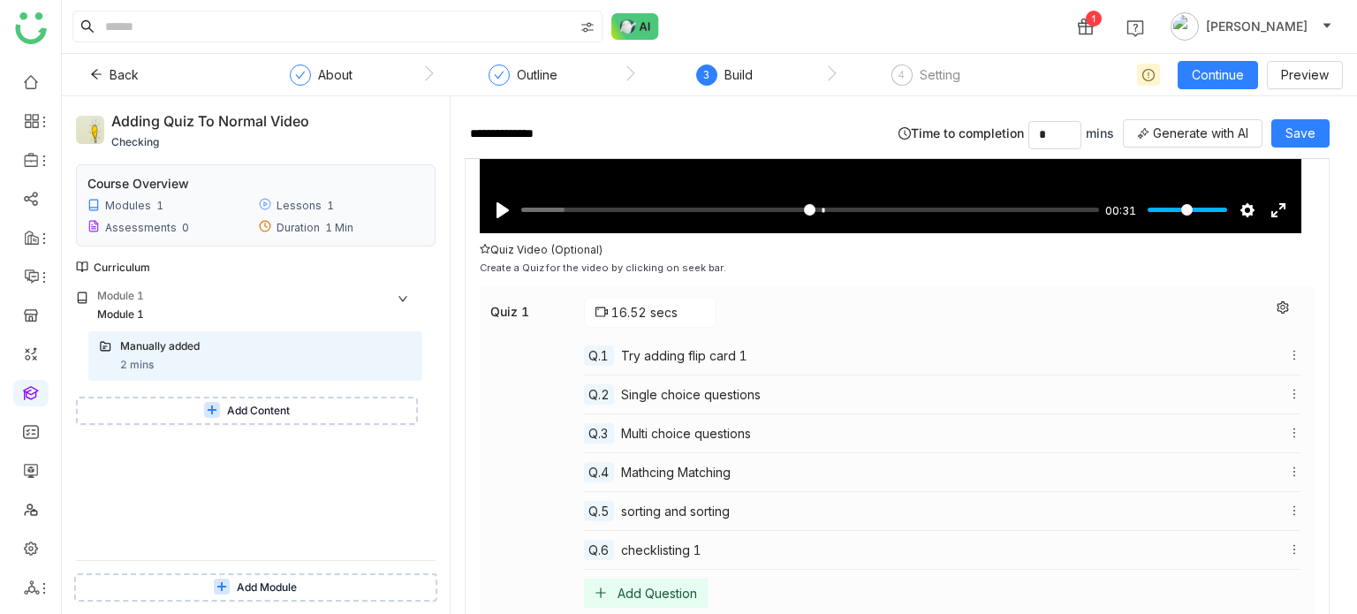
scroll to position [476, 0]
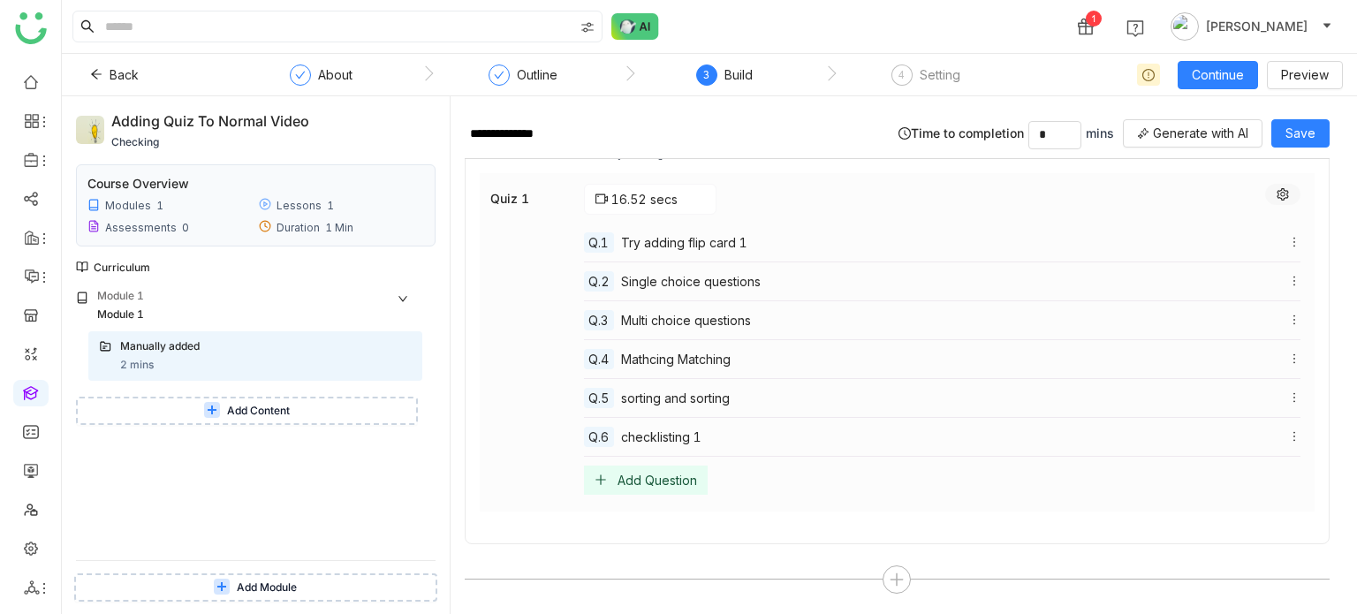
click at [1276, 195] on icon at bounding box center [1281, 194] width 11 height 12
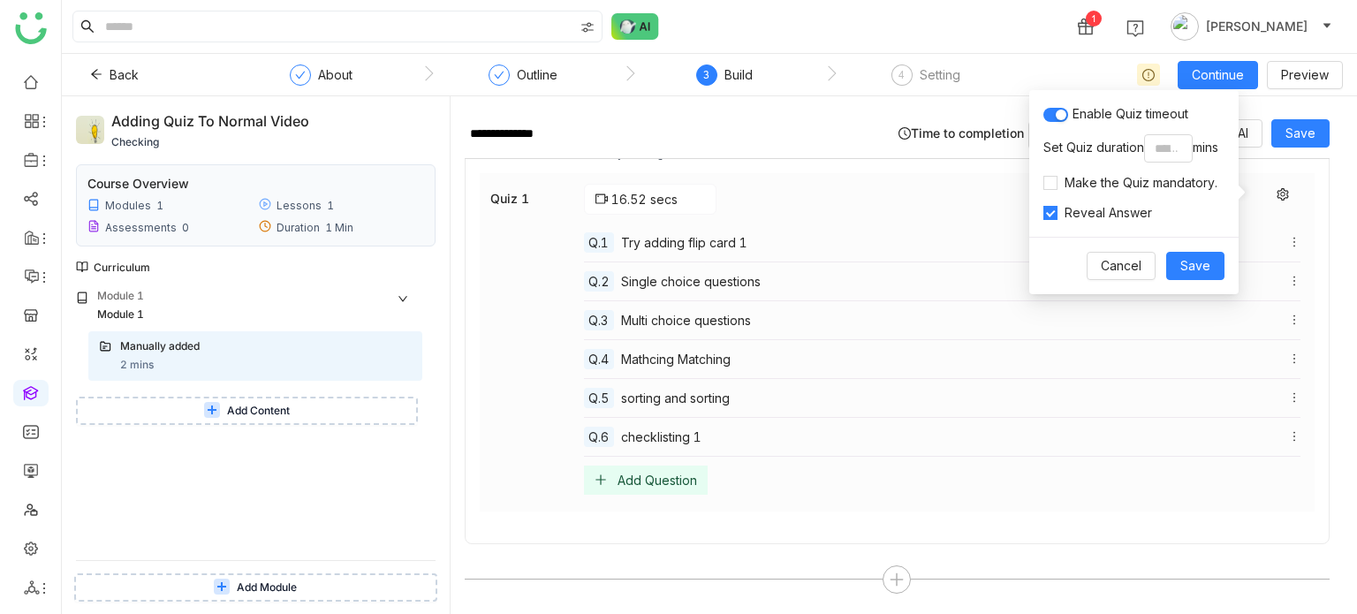
click at [1049, 205] on label "Reveal Answer" at bounding box center [1101, 212] width 116 height 19
click at [1052, 114] on button "button" at bounding box center [1055, 115] width 25 height 14
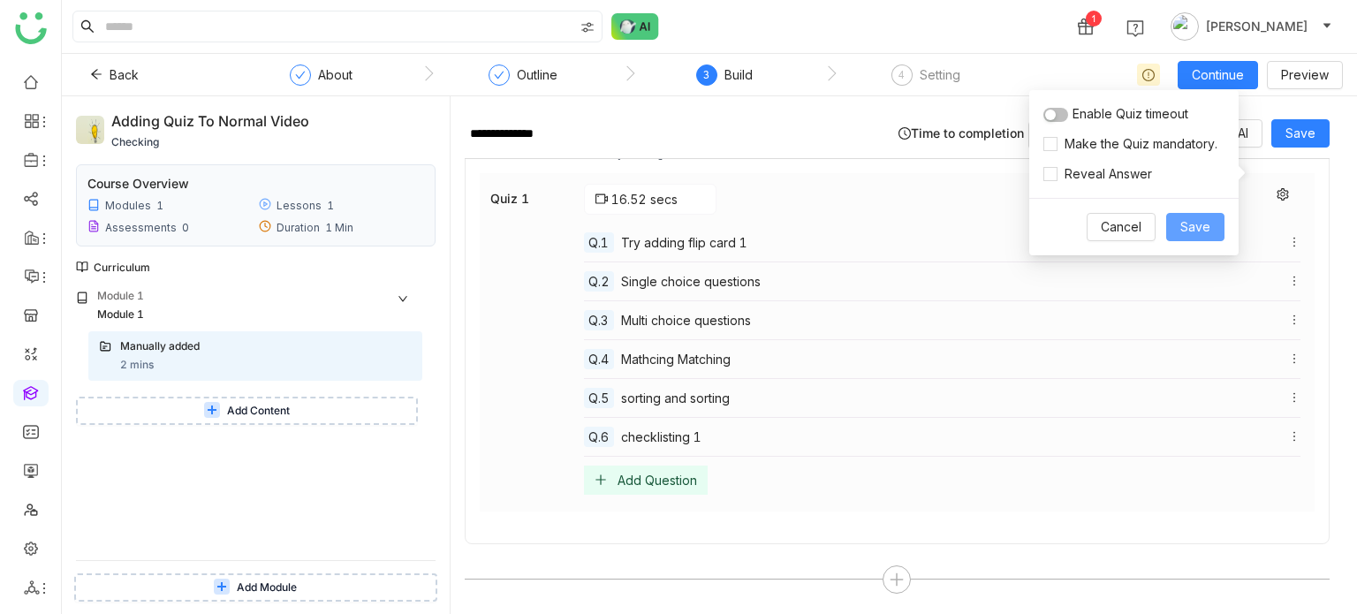
click at [1185, 234] on span "Save" at bounding box center [1195, 226] width 30 height 19
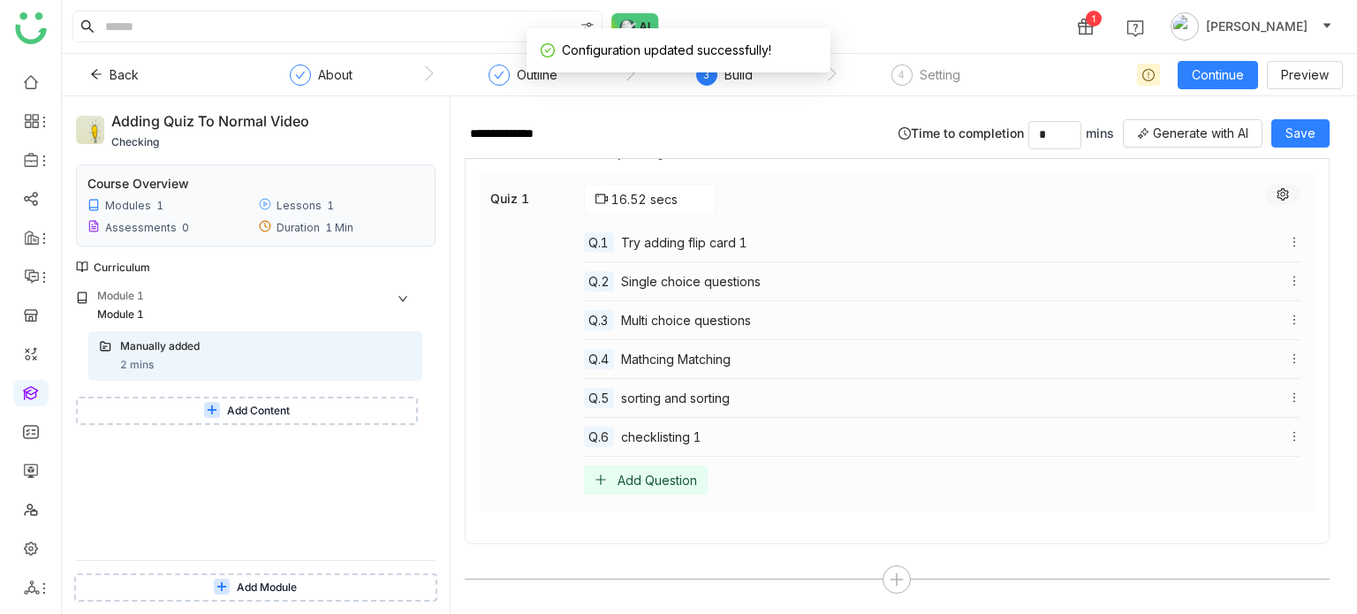
click at [1276, 193] on icon at bounding box center [1282, 194] width 12 height 12
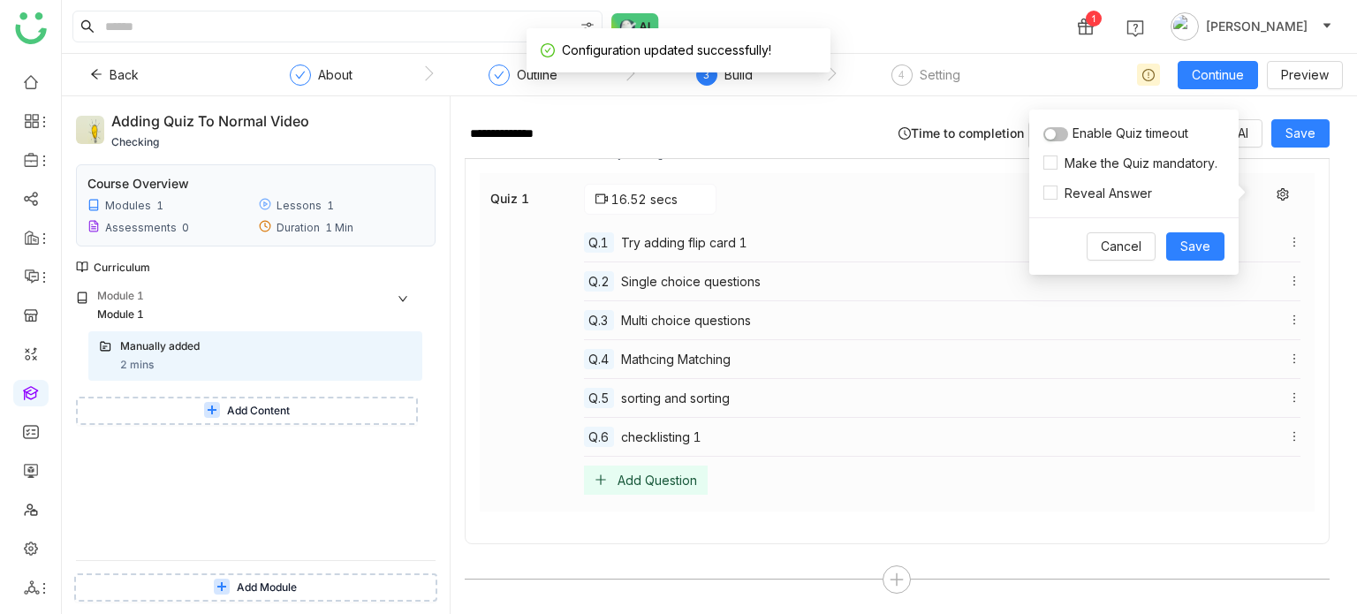
click at [1057, 132] on button "button" at bounding box center [1055, 134] width 25 height 14
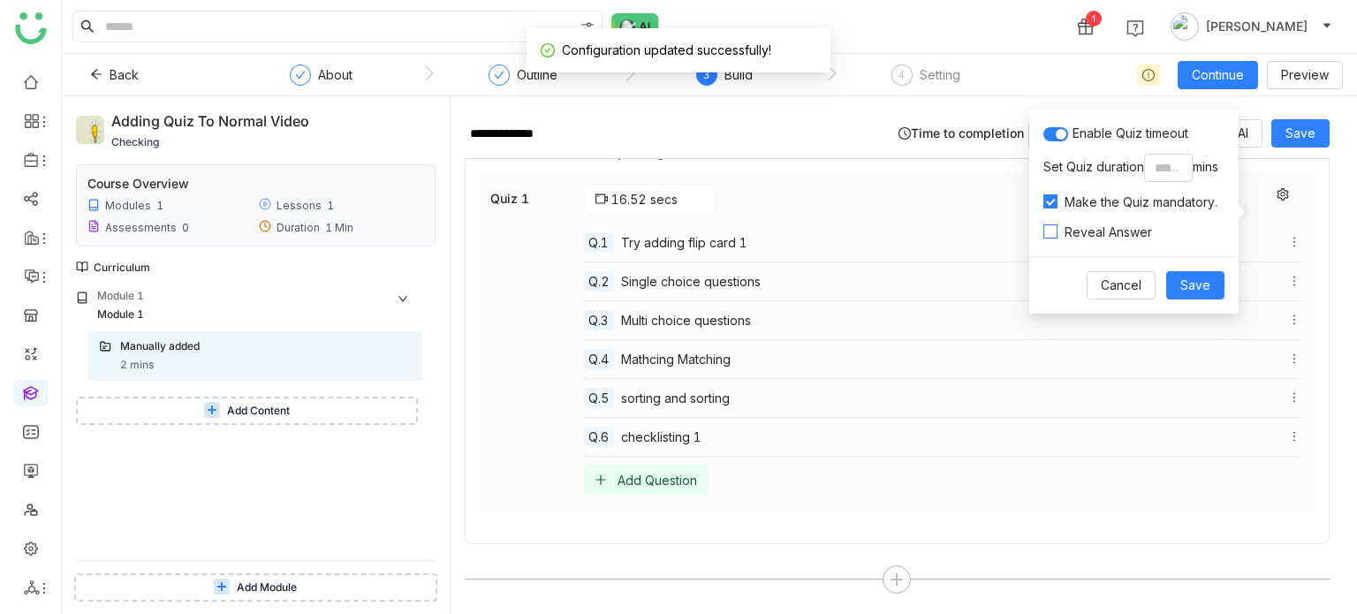
click at [1048, 239] on label "Reveal Answer" at bounding box center [1101, 232] width 116 height 19
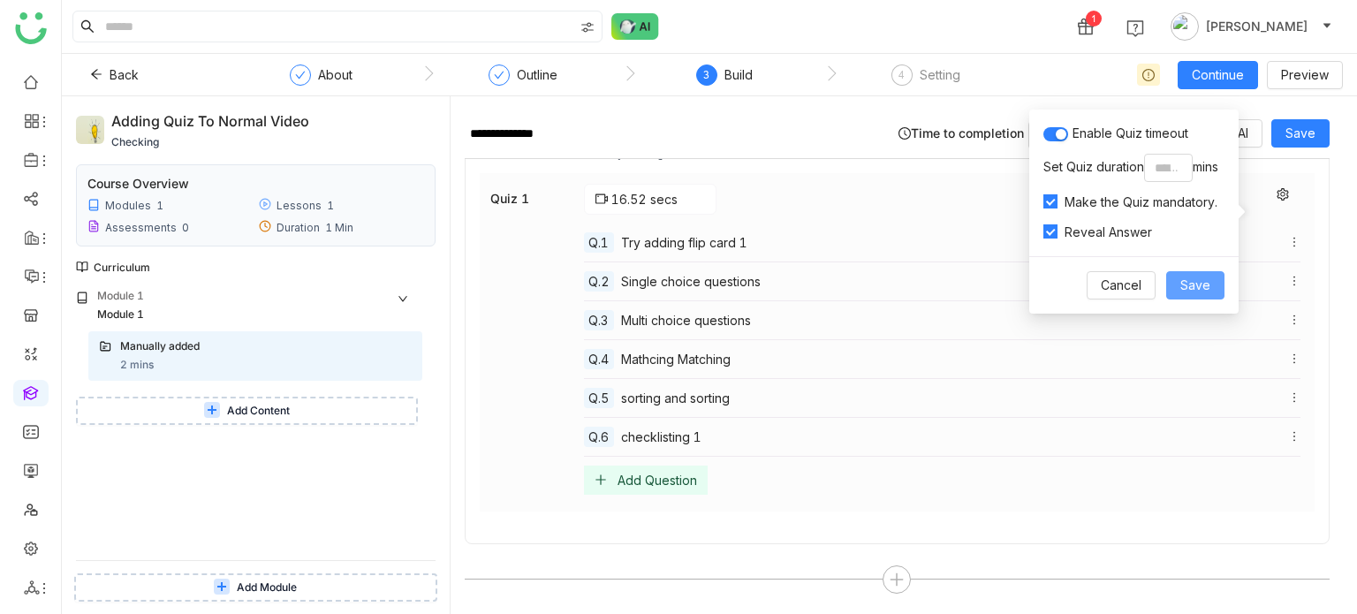
click at [1193, 293] on button "Save" at bounding box center [1195, 285] width 58 height 28
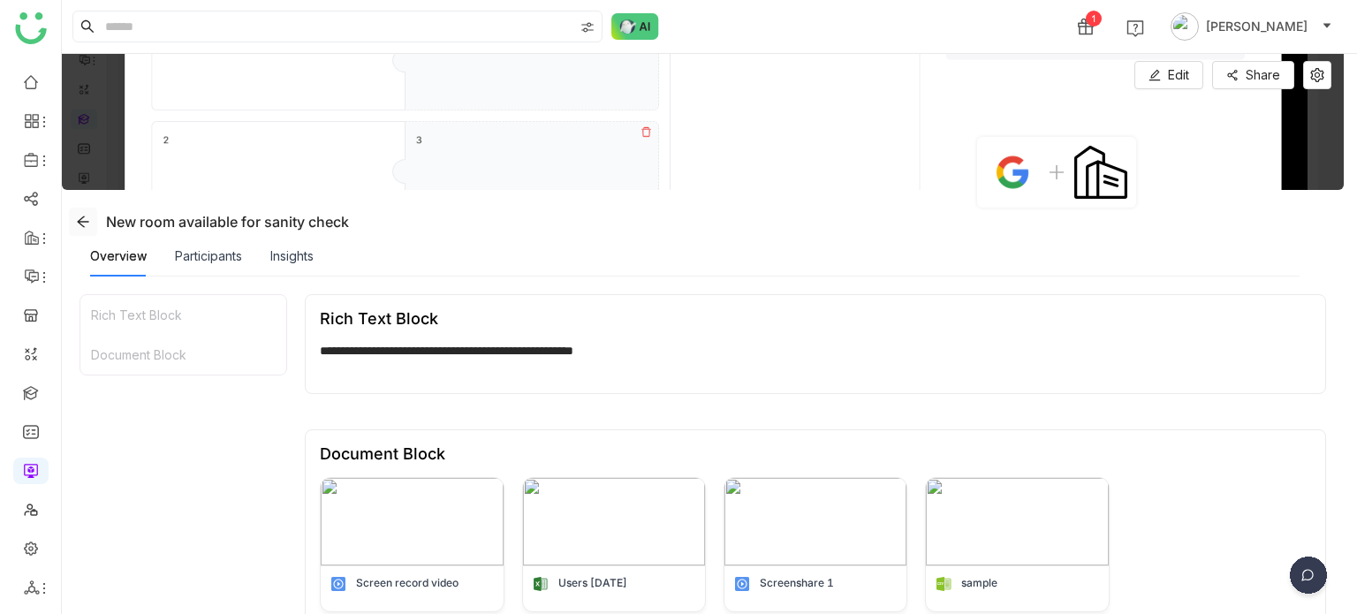
click at [79, 224] on icon at bounding box center [83, 222] width 14 height 14
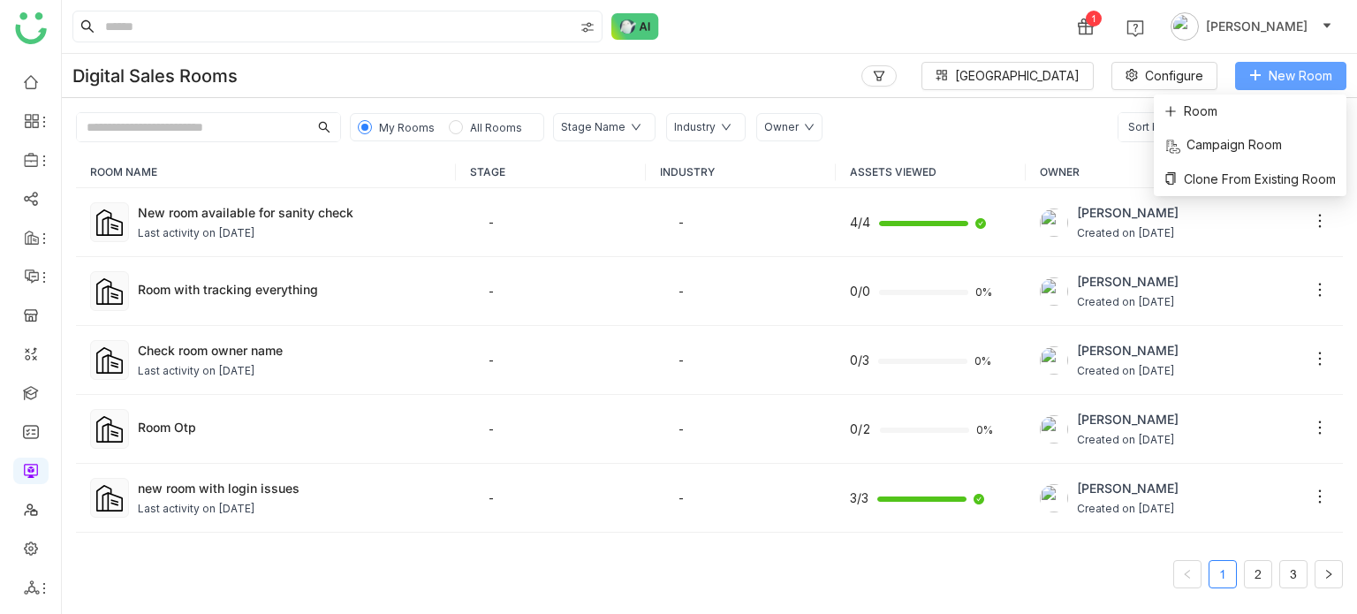
click at [1299, 76] on span "New Room" at bounding box center [1301, 75] width 64 height 19
click at [1266, 105] on li "Room" at bounding box center [1250, 112] width 193 height 34
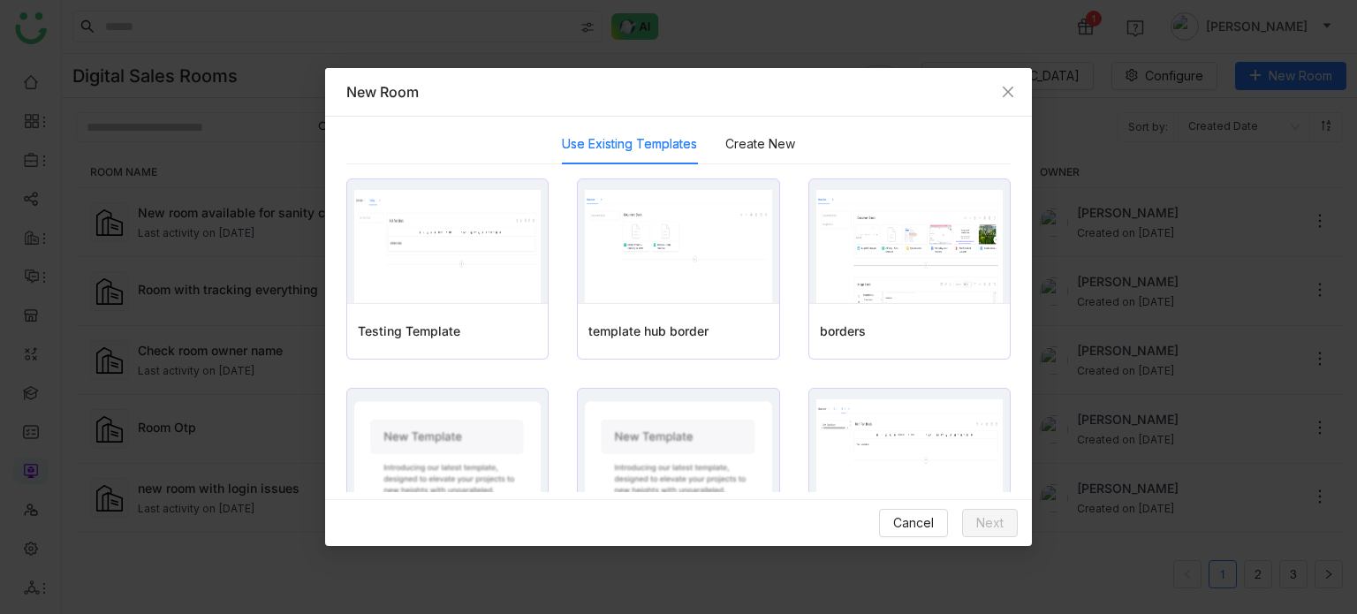
click at [754, 151] on button "Create New" at bounding box center [760, 143] width 70 height 19
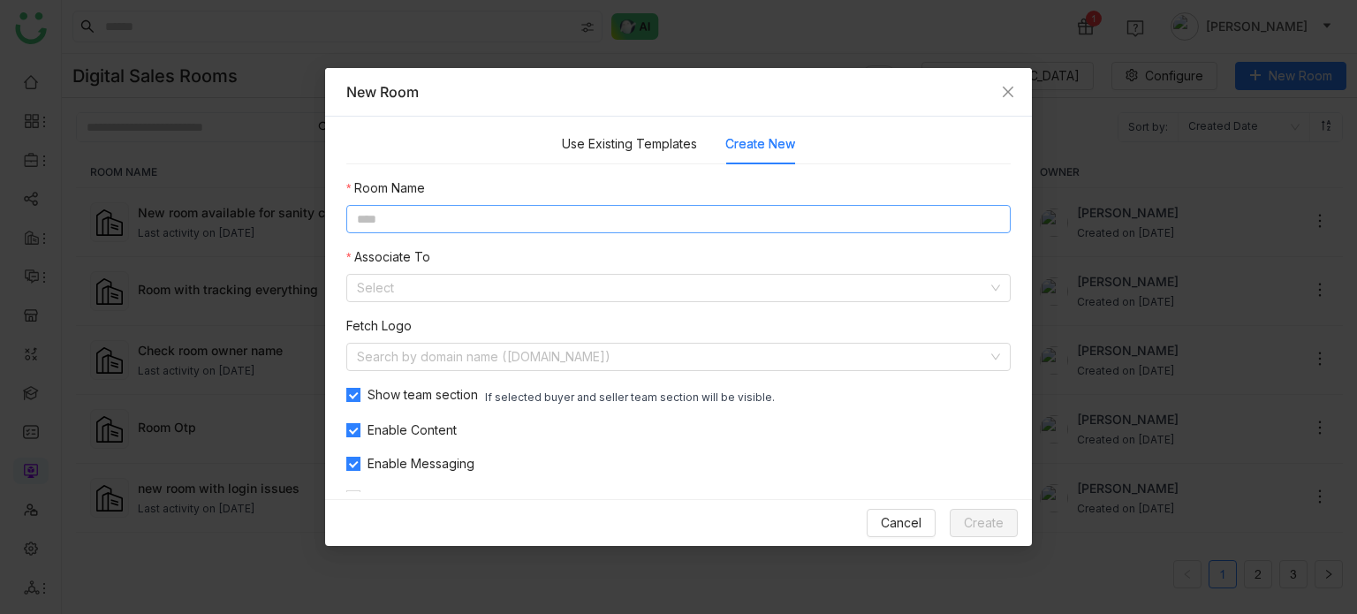
click at [664, 232] on input at bounding box center [678, 219] width 664 height 28
type input "**********"
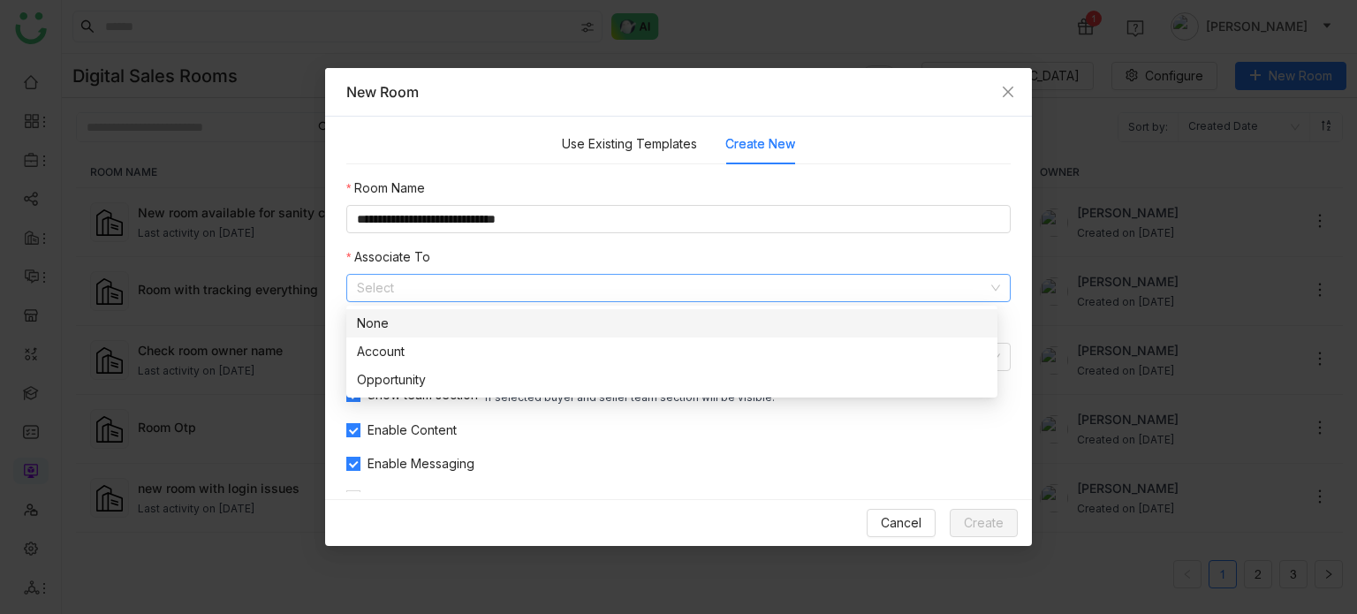
click at [617, 325] on div "None" at bounding box center [672, 323] width 630 height 19
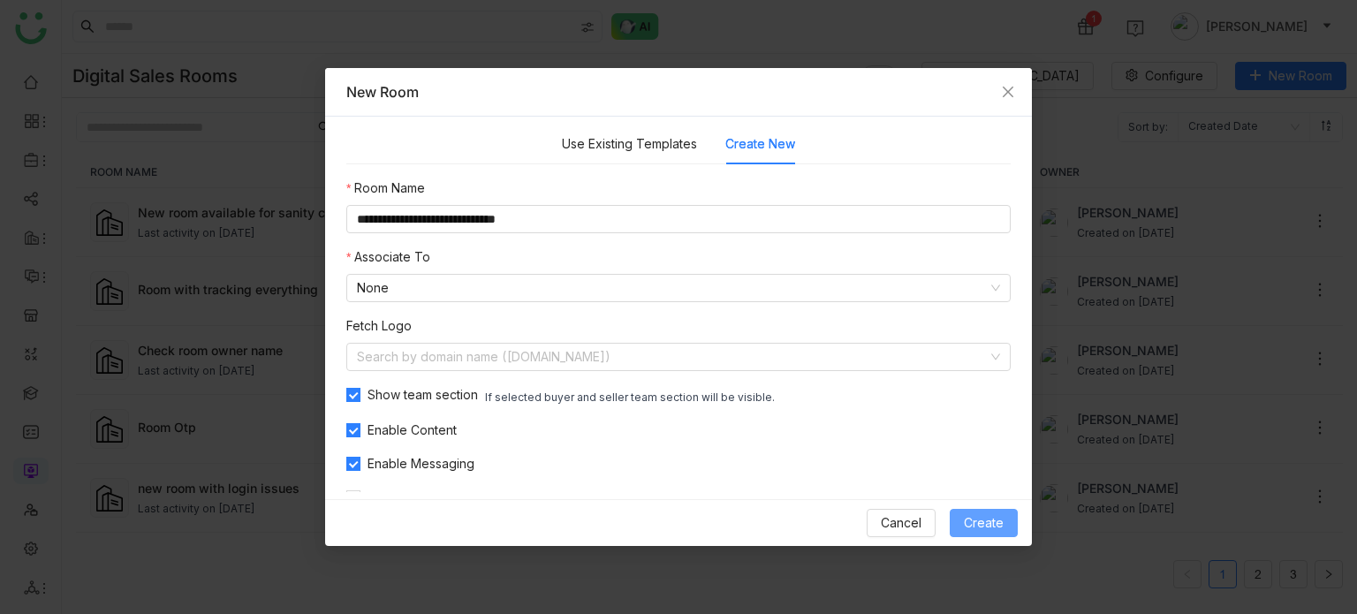
click at [988, 529] on span "Create" at bounding box center [984, 522] width 40 height 19
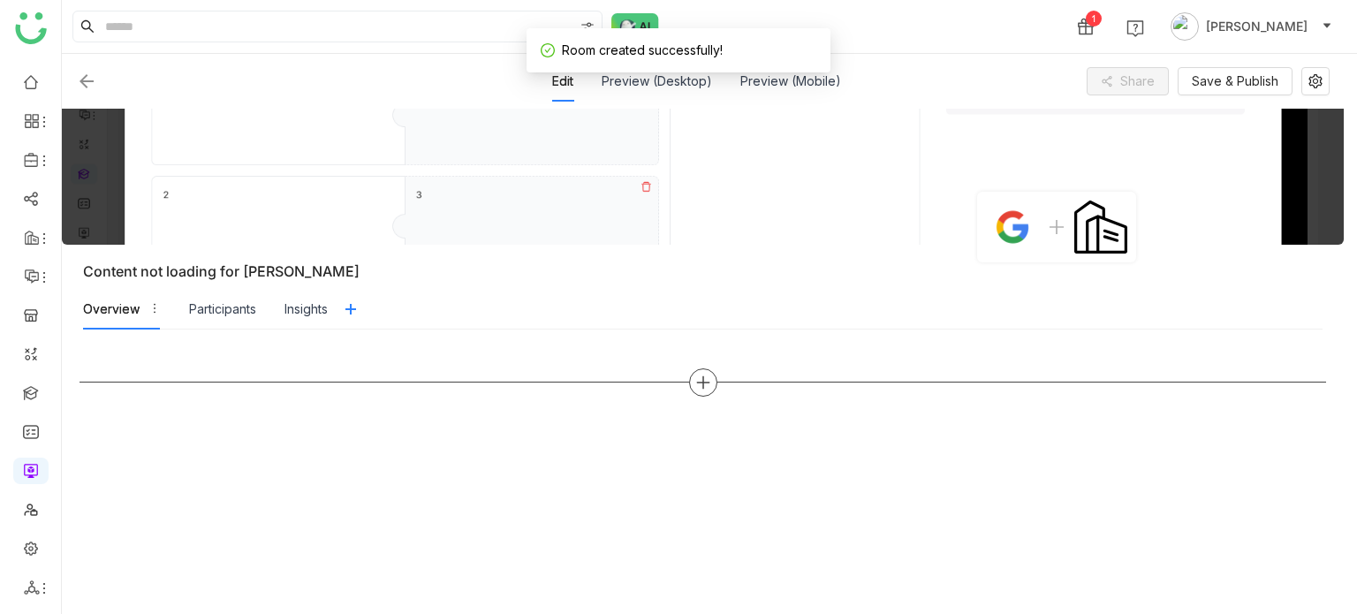
click at [699, 375] on icon at bounding box center [703, 383] width 16 height 16
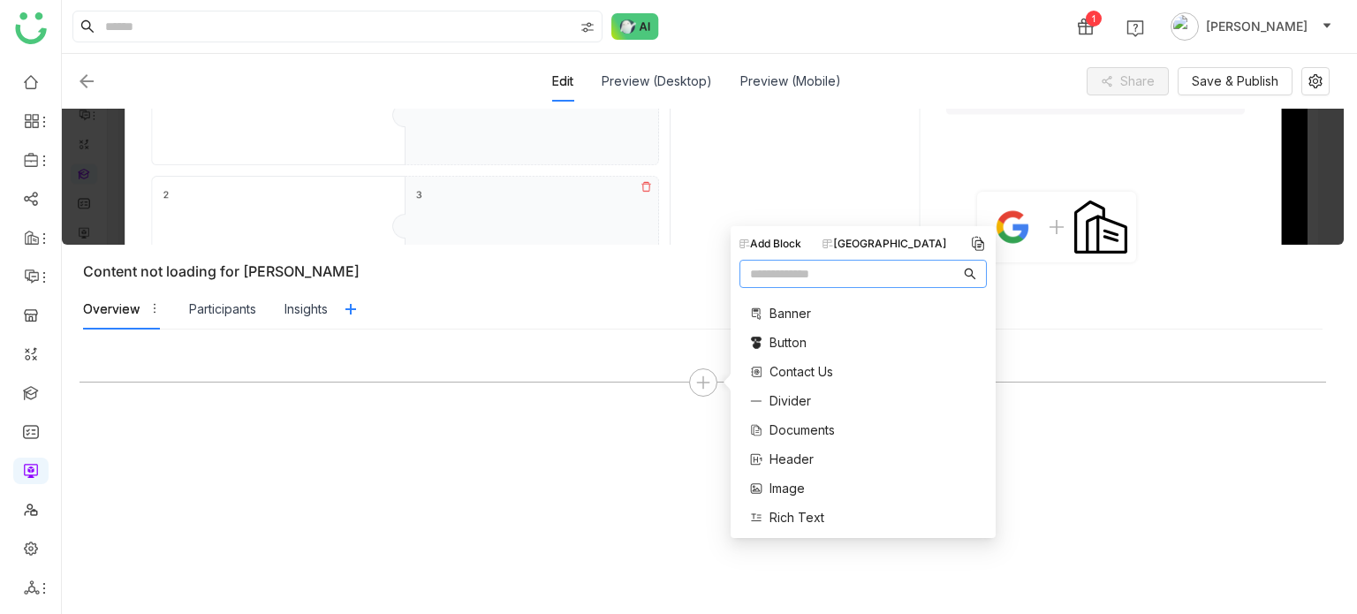
click at [805, 436] on span "Documents" at bounding box center [801, 429] width 65 height 19
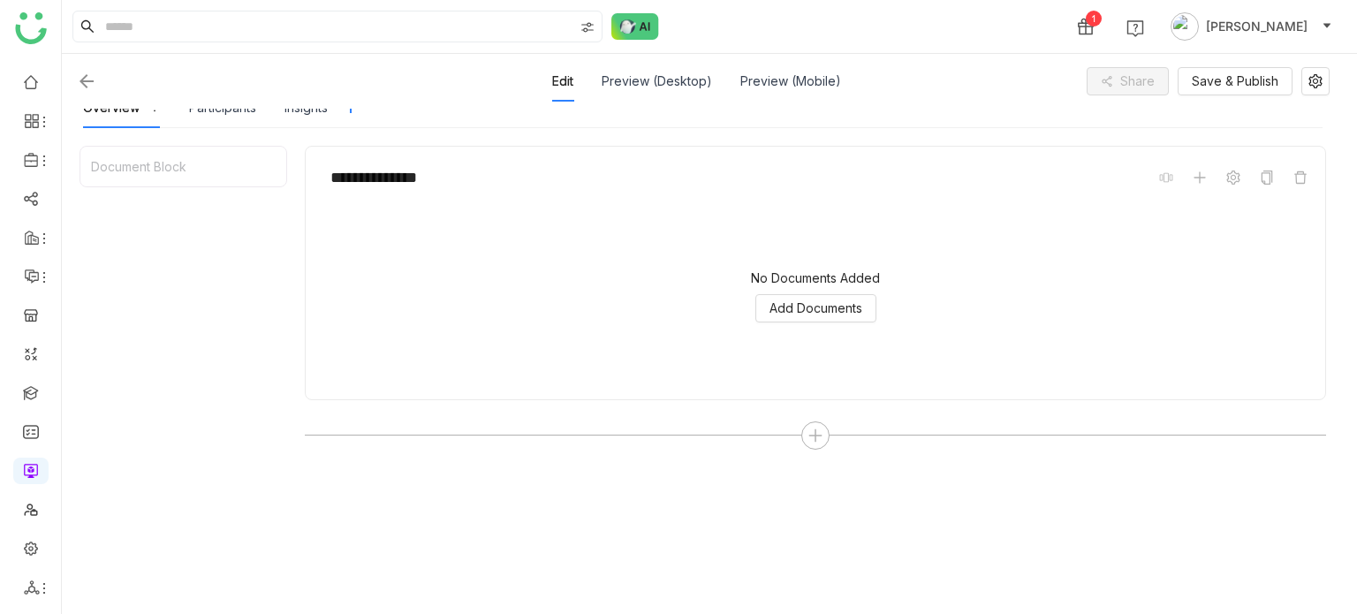
scroll to position [223, 0]
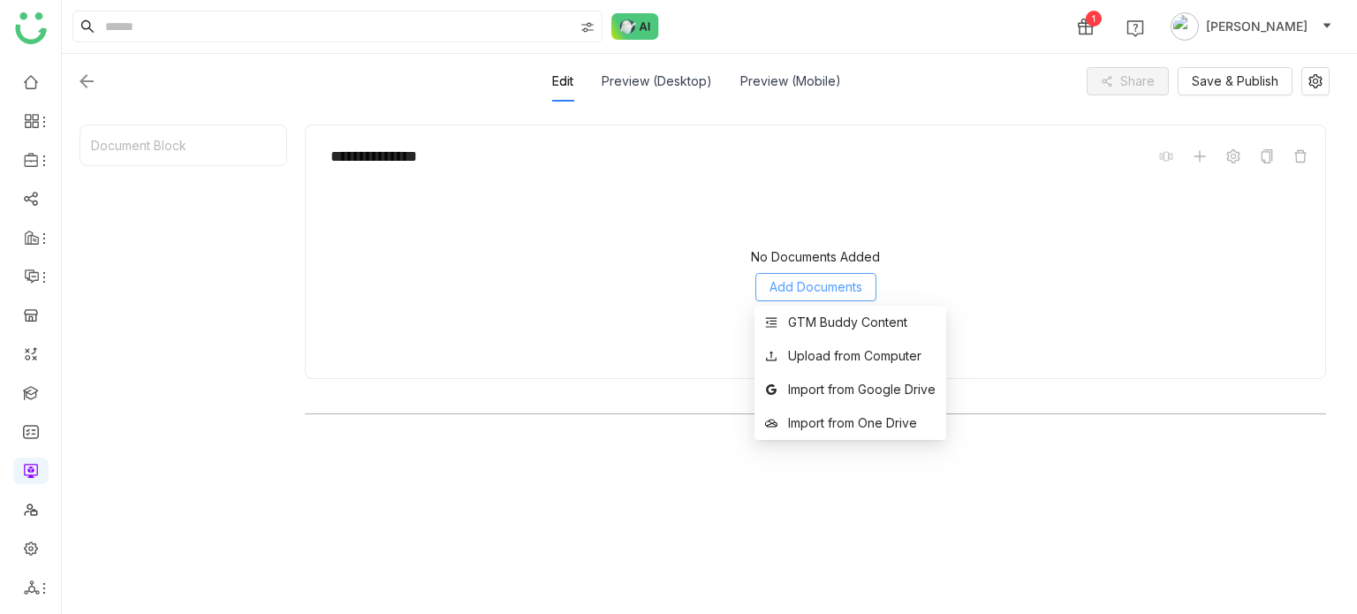
click at [837, 281] on span "Add Documents" at bounding box center [815, 286] width 93 height 19
click at [845, 322] on div "GTM Buddy Content" at bounding box center [847, 322] width 119 height 19
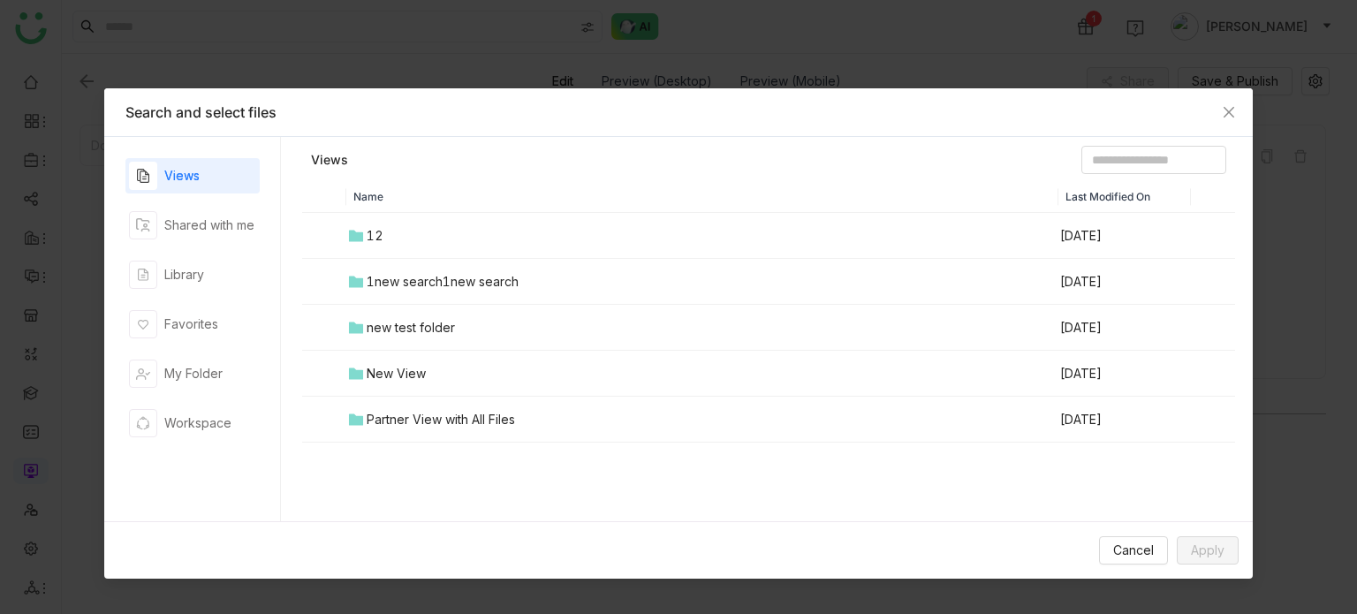
click at [395, 283] on div "1new search1new search" at bounding box center [443, 281] width 152 height 19
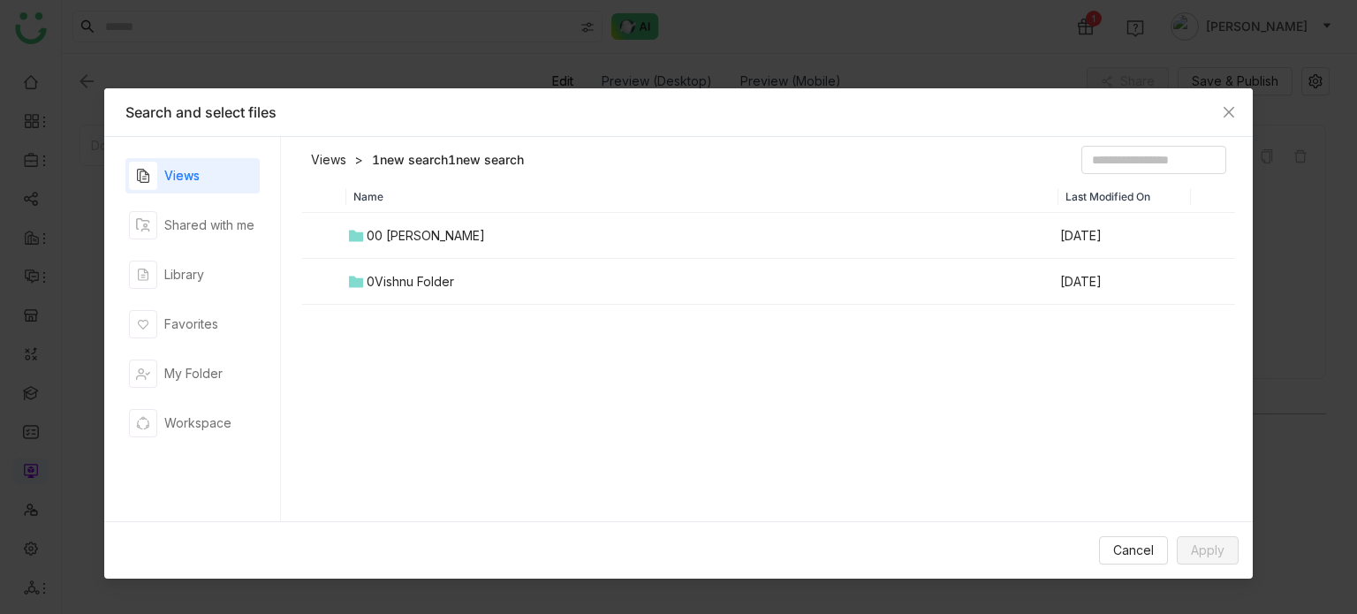
click at [397, 234] on div "00 Arif Folder" at bounding box center [426, 235] width 118 height 19
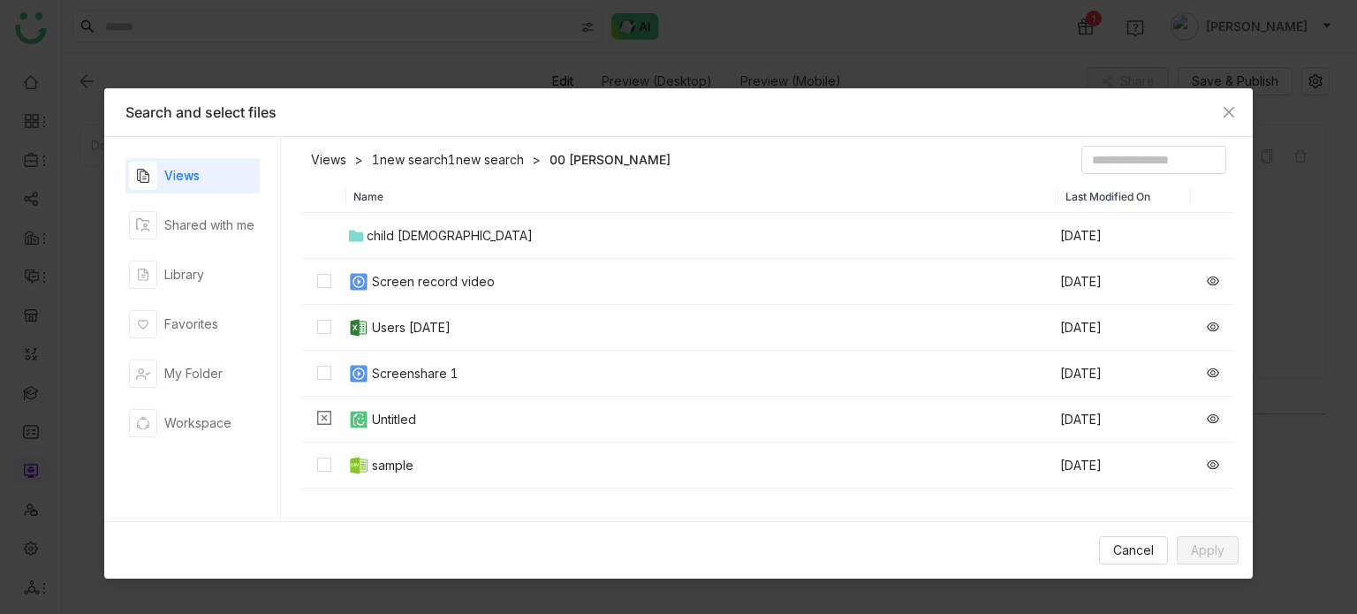
click at [397, 293] on td "Screen record video" at bounding box center [702, 282] width 712 height 46
click at [416, 373] on div "Screenshare 1" at bounding box center [415, 373] width 87 height 19
click at [403, 452] on td "sample" at bounding box center [702, 466] width 712 height 46
click at [1215, 536] on button "Apply" at bounding box center [1208, 550] width 62 height 28
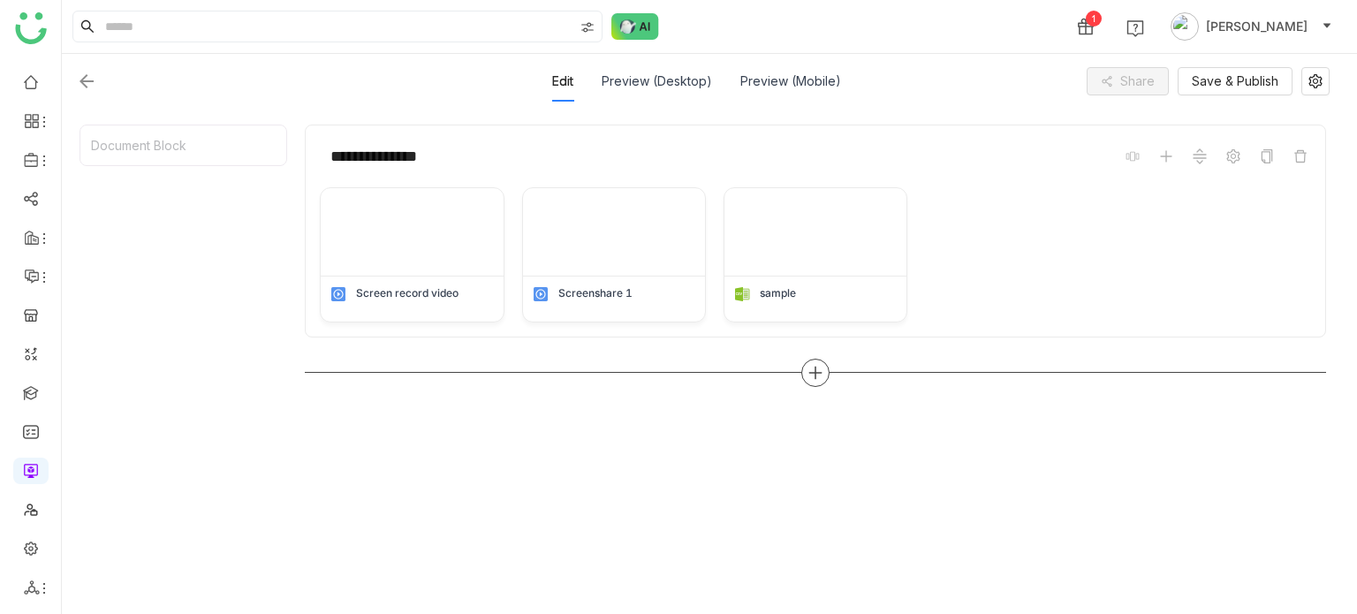
click at [816, 382] on div at bounding box center [815, 373] width 28 height 28
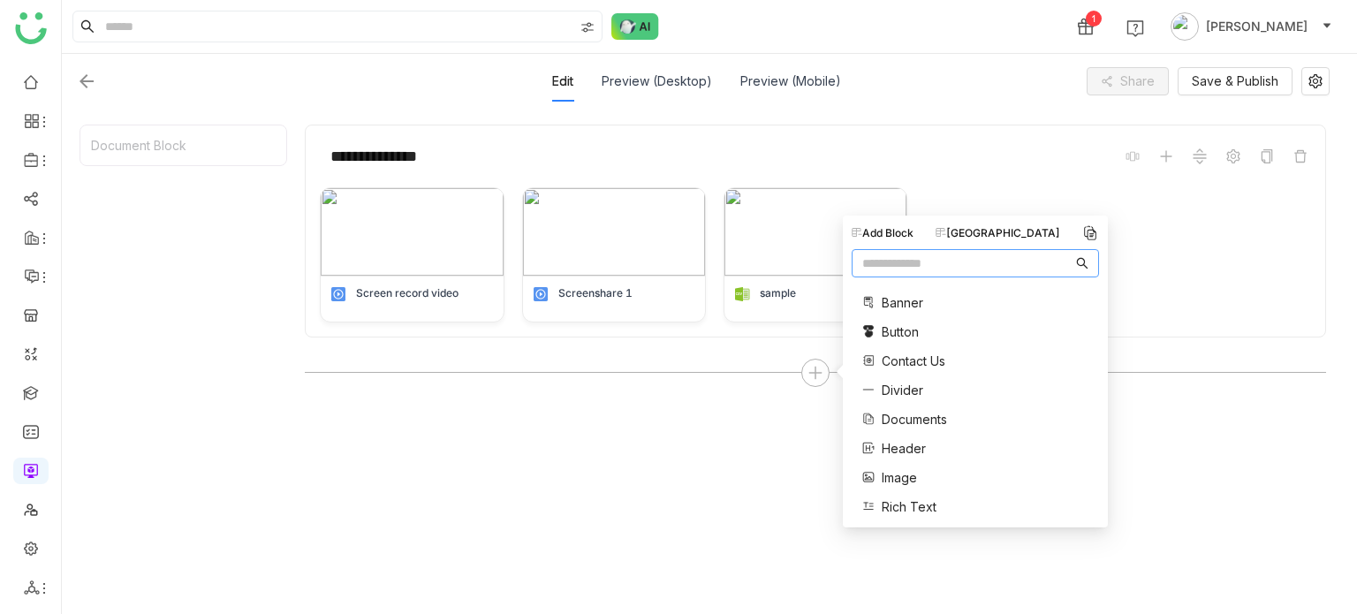
click at [919, 268] on input "text" at bounding box center [967, 263] width 210 height 19
type input "***"
click at [895, 318] on span "Meetings" at bounding box center [909, 322] width 54 height 19
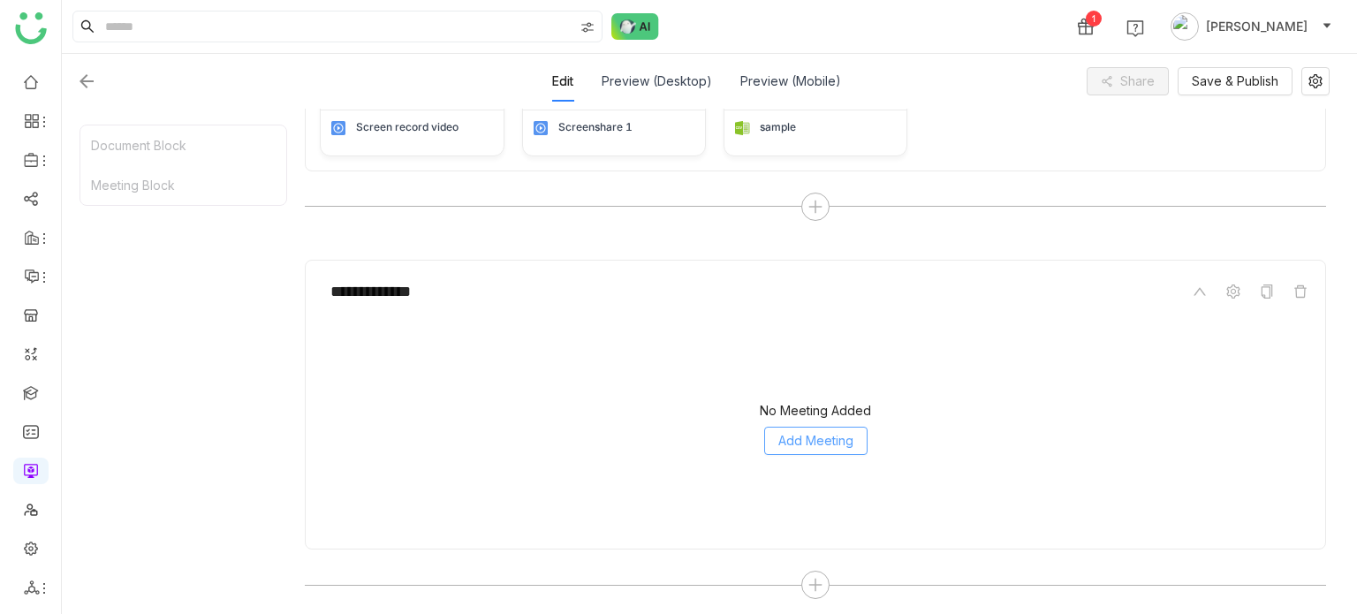
scroll to position [392, 0]
click at [794, 416] on div "No Meeting Added Add Meeting" at bounding box center [815, 425] width 956 height 177
click at [793, 431] on span "Add Meeting" at bounding box center [815, 437] width 75 height 19
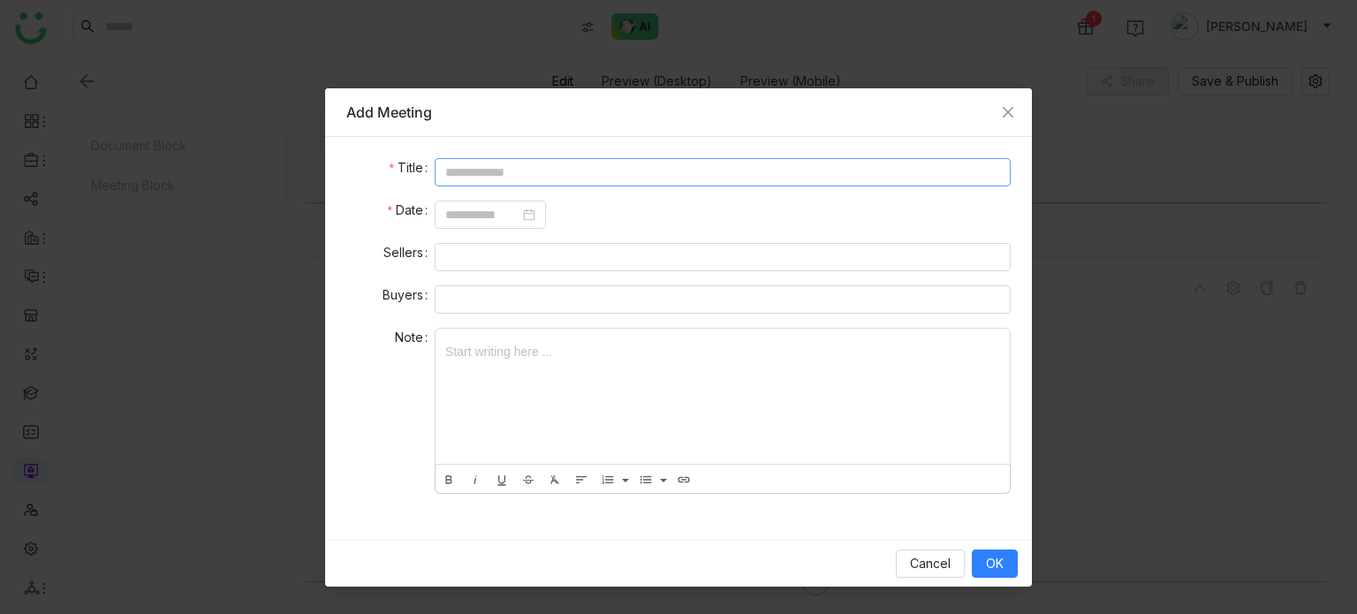
click at [723, 179] on input at bounding box center [723, 172] width 576 height 28
type input "**********"
click at [668, 246] on nz-select-top-control at bounding box center [723, 257] width 576 height 28
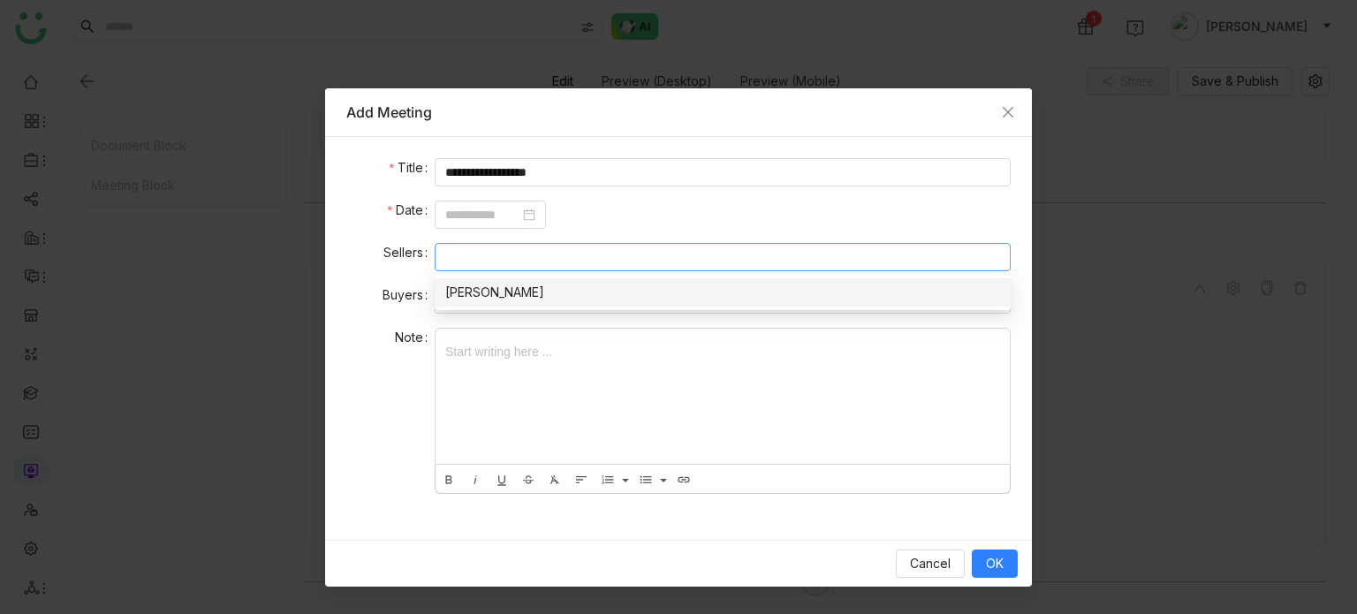
click at [639, 296] on div "[PERSON_NAME]" at bounding box center [722, 292] width 555 height 19
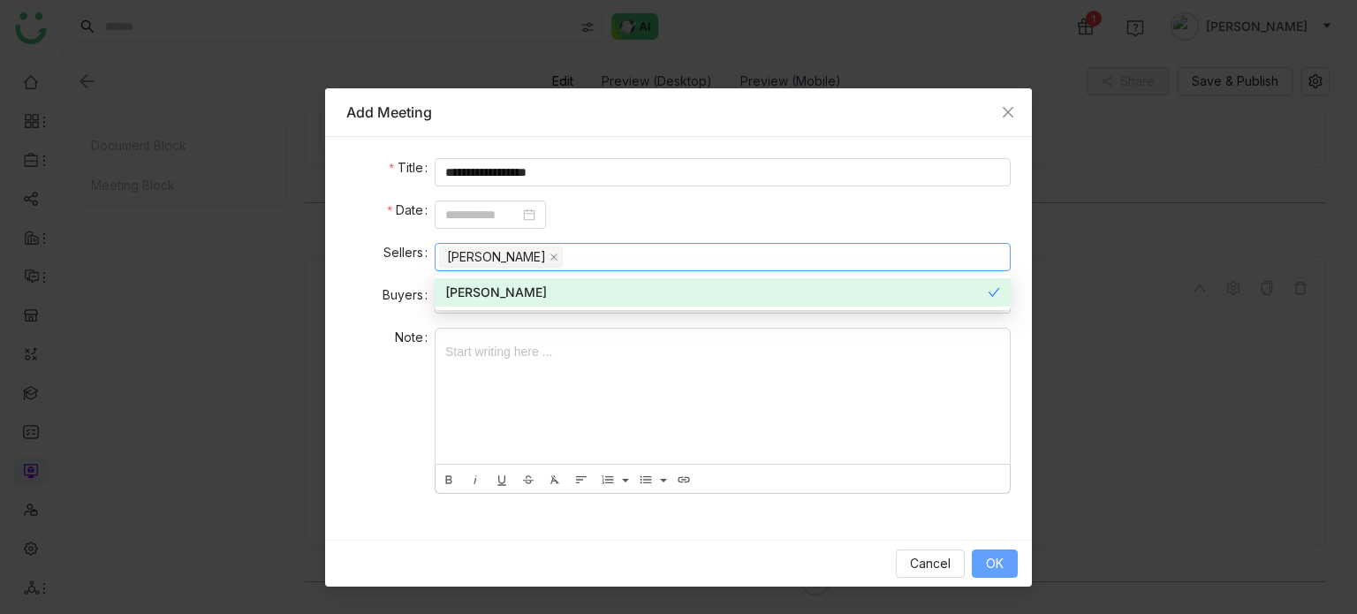
click at [1013, 561] on button "OK" at bounding box center [995, 563] width 46 height 28
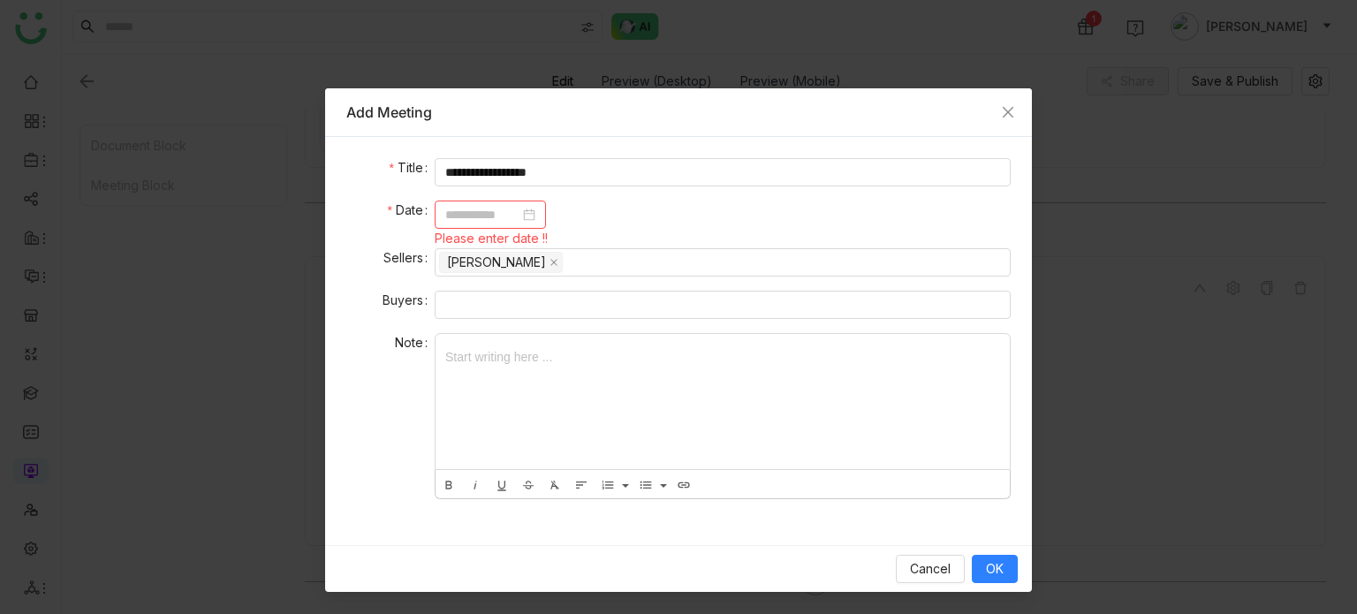
click at [519, 216] on input at bounding box center [482, 214] width 74 height 19
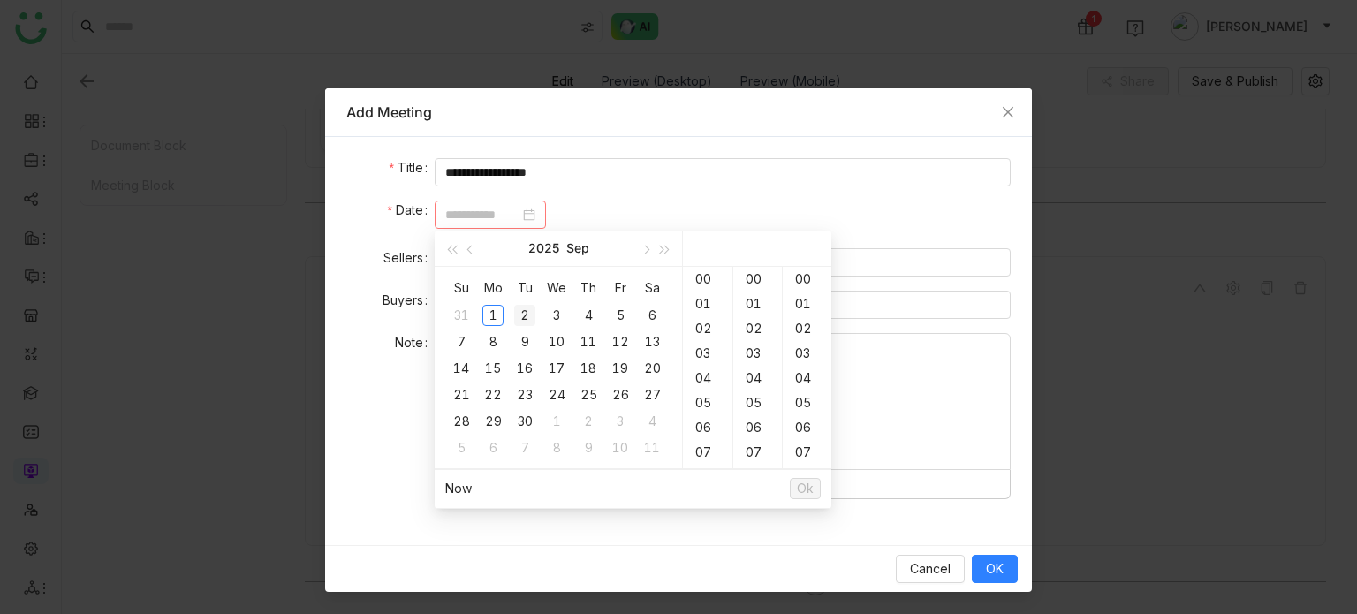
click at [540, 314] on tr "31 1 2 3 4 5 6" at bounding box center [556, 315] width 223 height 27
click at [526, 317] on div "2" at bounding box center [524, 315] width 21 height 21
type input "**********"
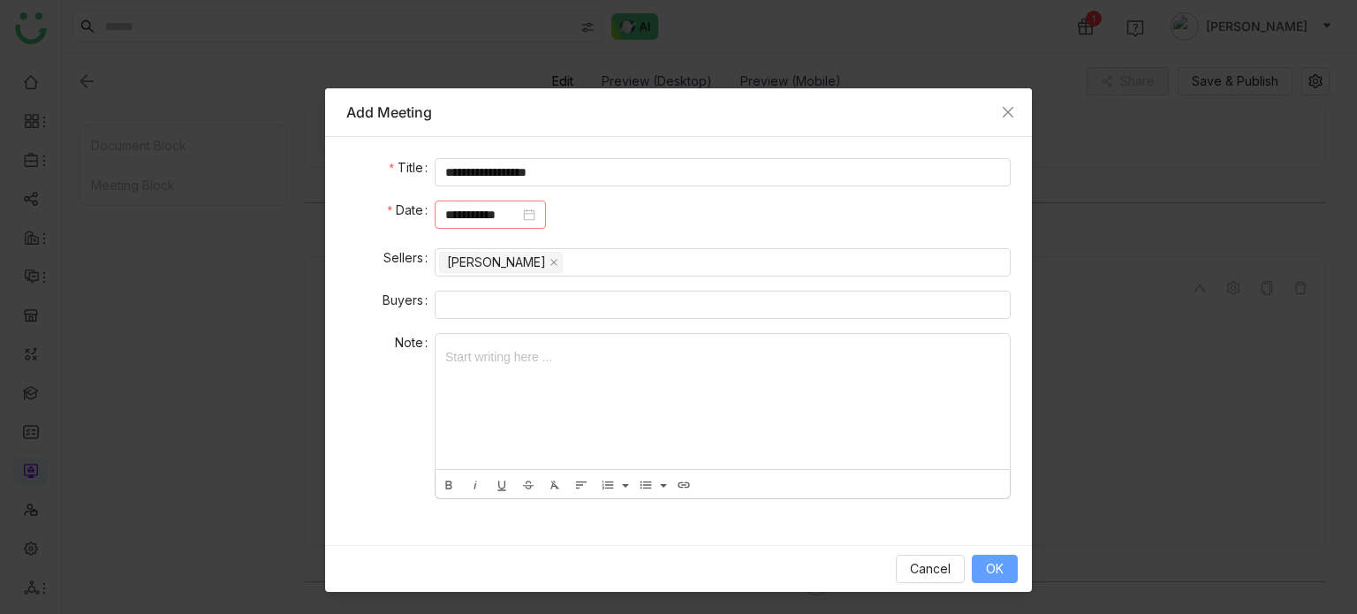
click at [1009, 574] on button "OK" at bounding box center [995, 569] width 46 height 28
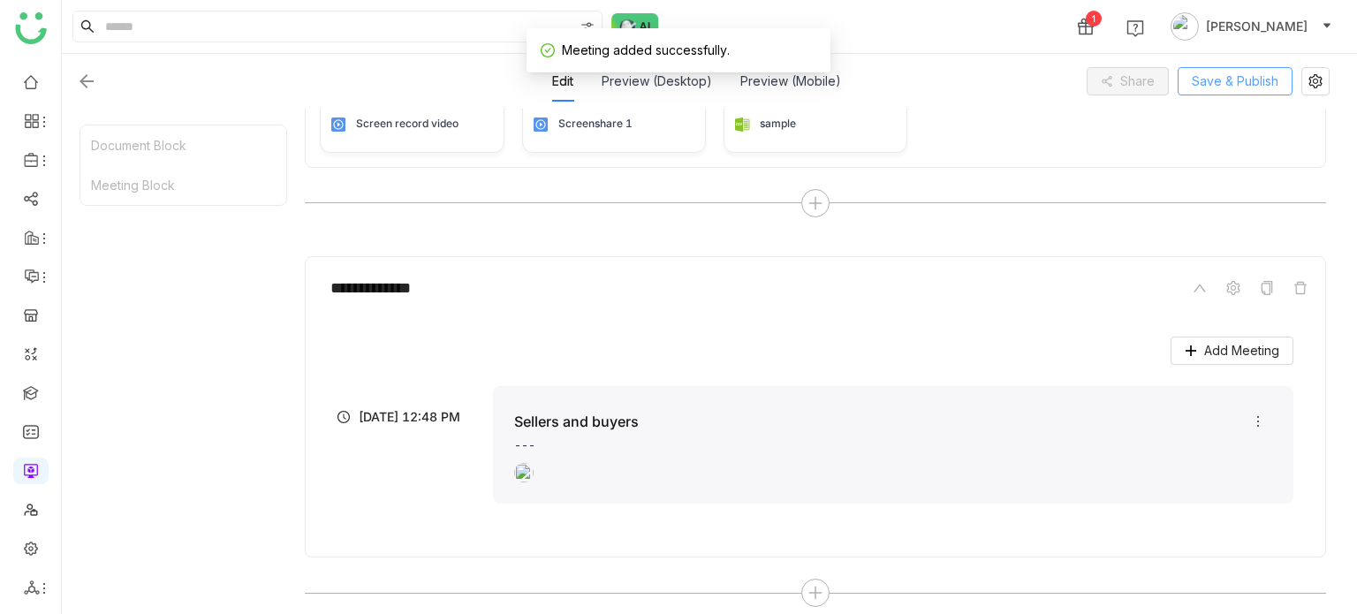
click at [1205, 81] on span "Save & Publish" at bounding box center [1235, 81] width 87 height 19
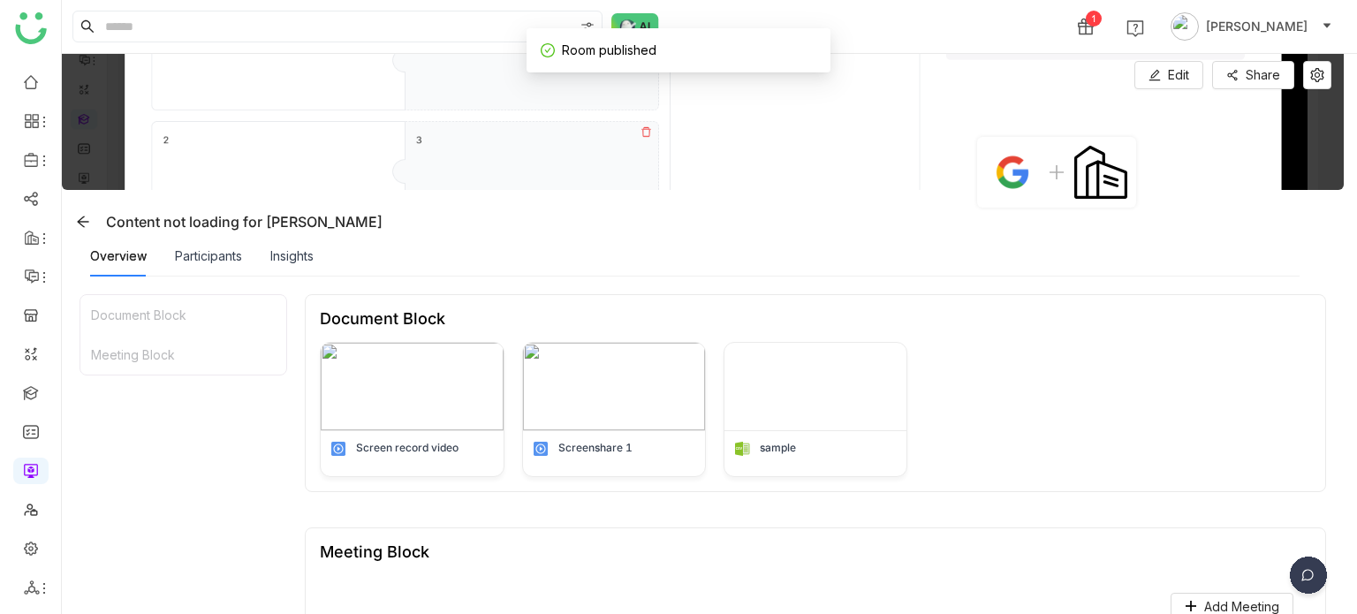
click at [208, 266] on div "Participants" at bounding box center [208, 256] width 67 height 41
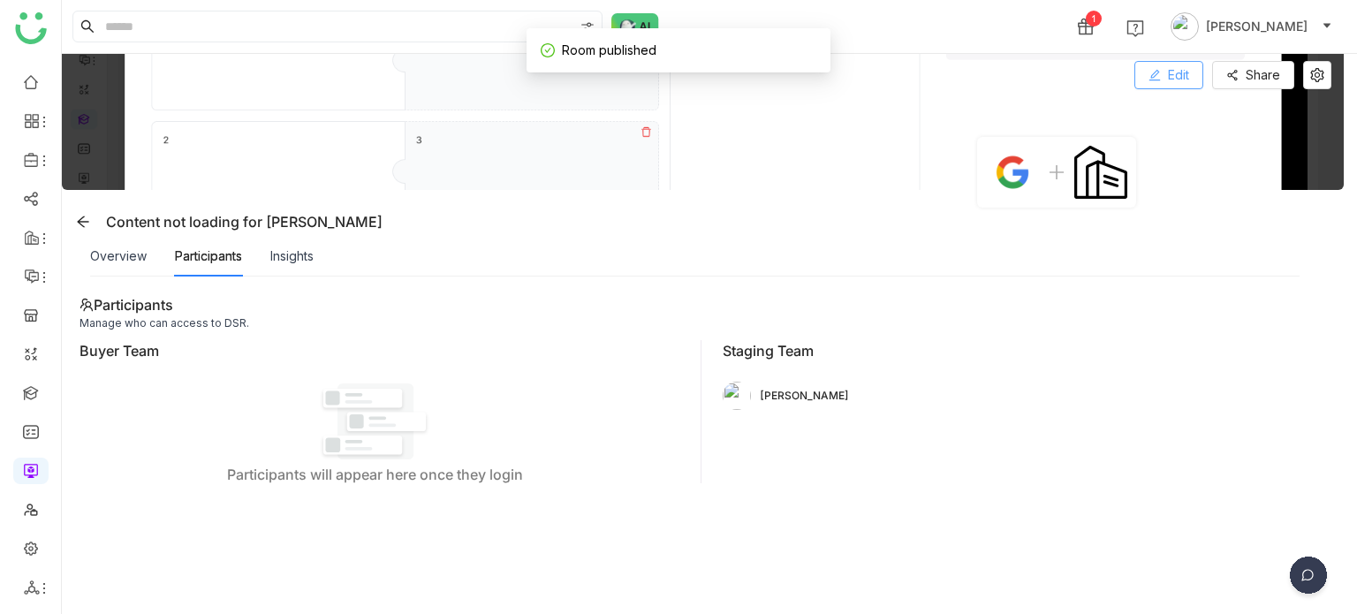
click at [1177, 63] on button "Edit" at bounding box center [1168, 75] width 69 height 28
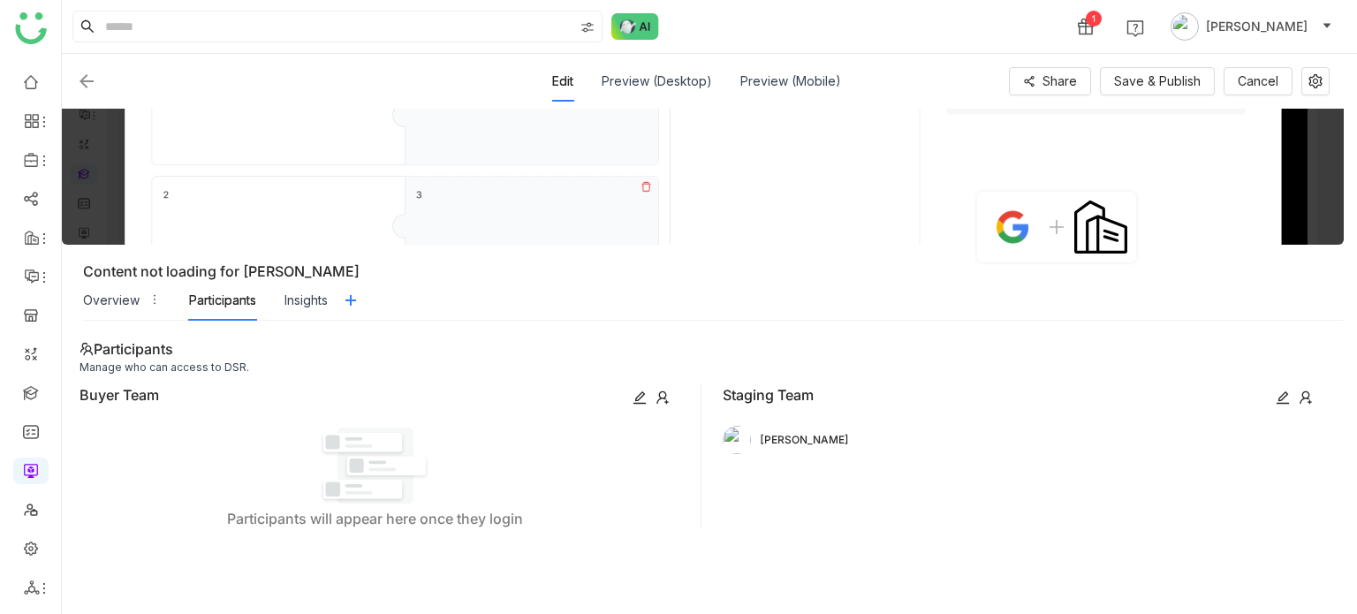
click at [1306, 403] on icon at bounding box center [1306, 397] width 14 height 14
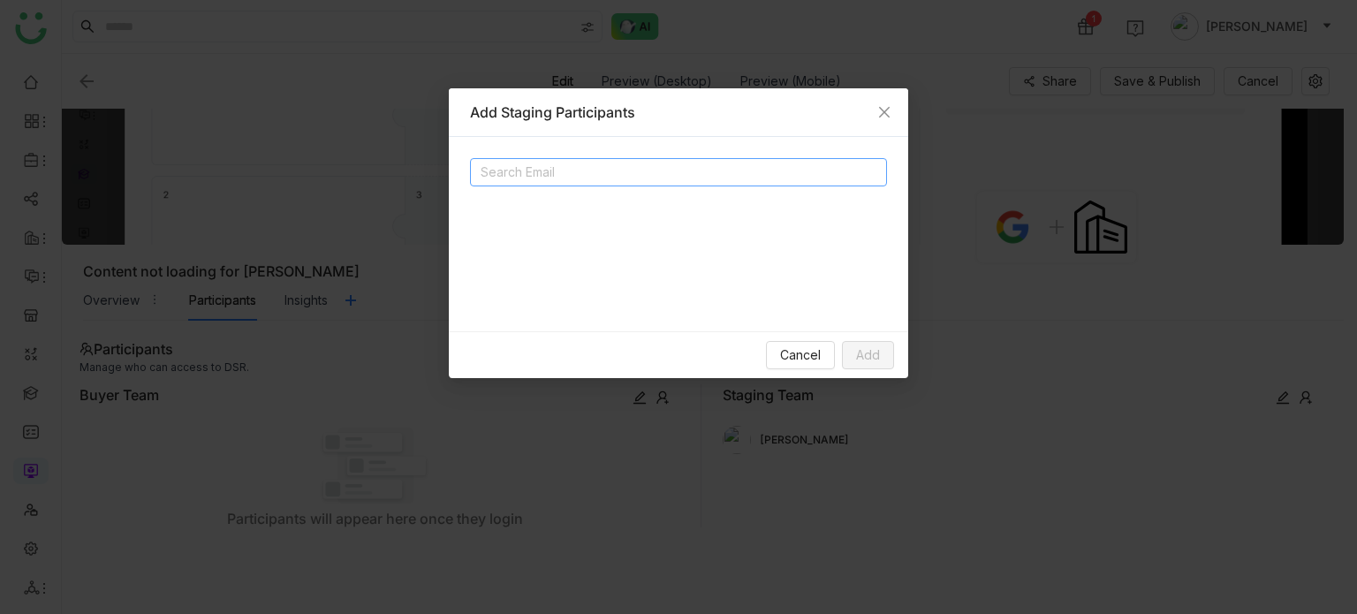
click at [776, 179] on input at bounding box center [657, 172] width 353 height 21
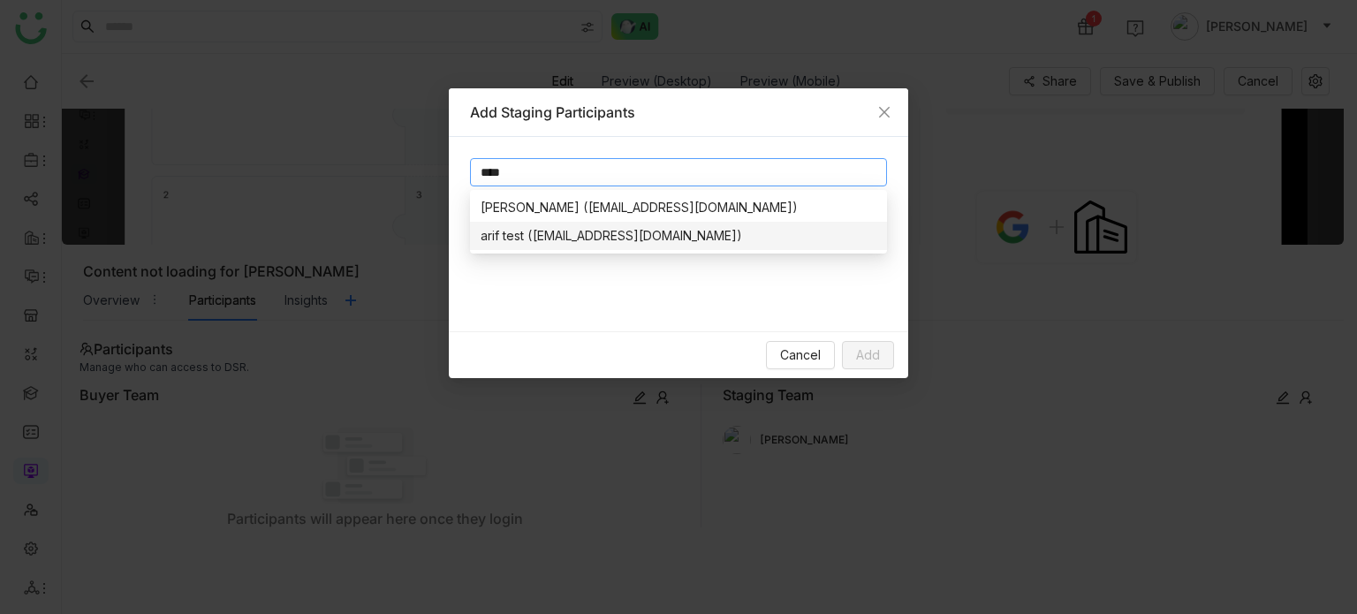
type input "****"
click at [524, 233] on div "arif test (bugtest1mail@gmail.com)" at bounding box center [679, 235] width 396 height 19
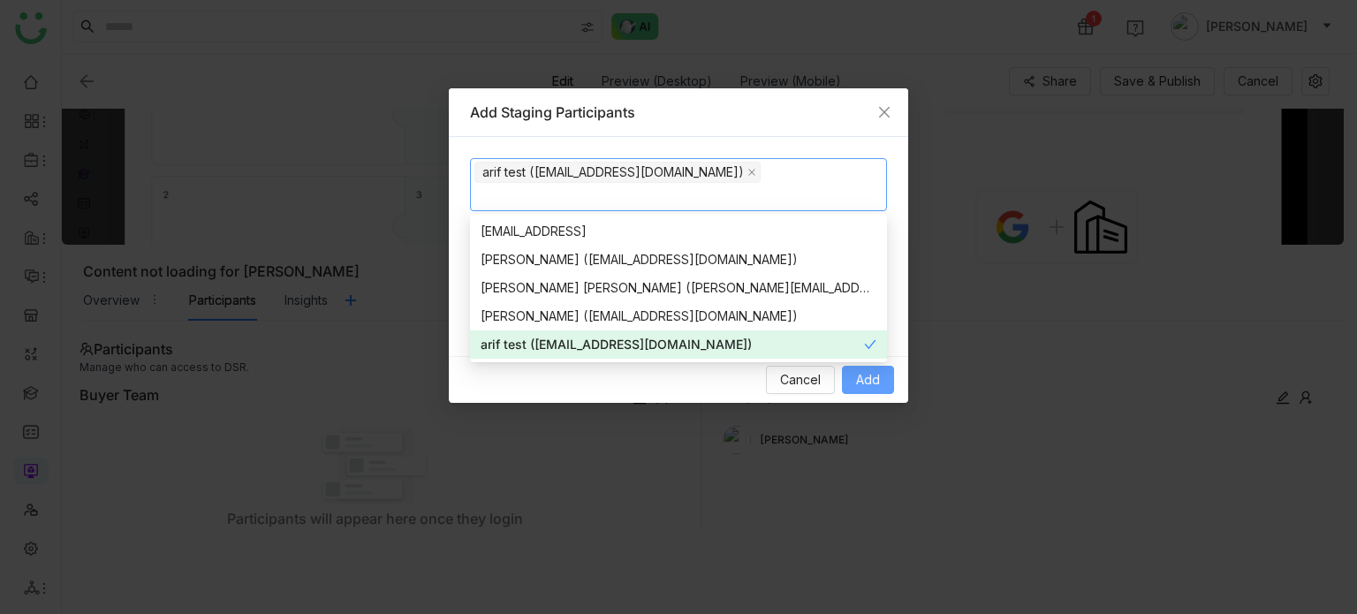
click at [866, 374] on span "Add" at bounding box center [868, 379] width 24 height 19
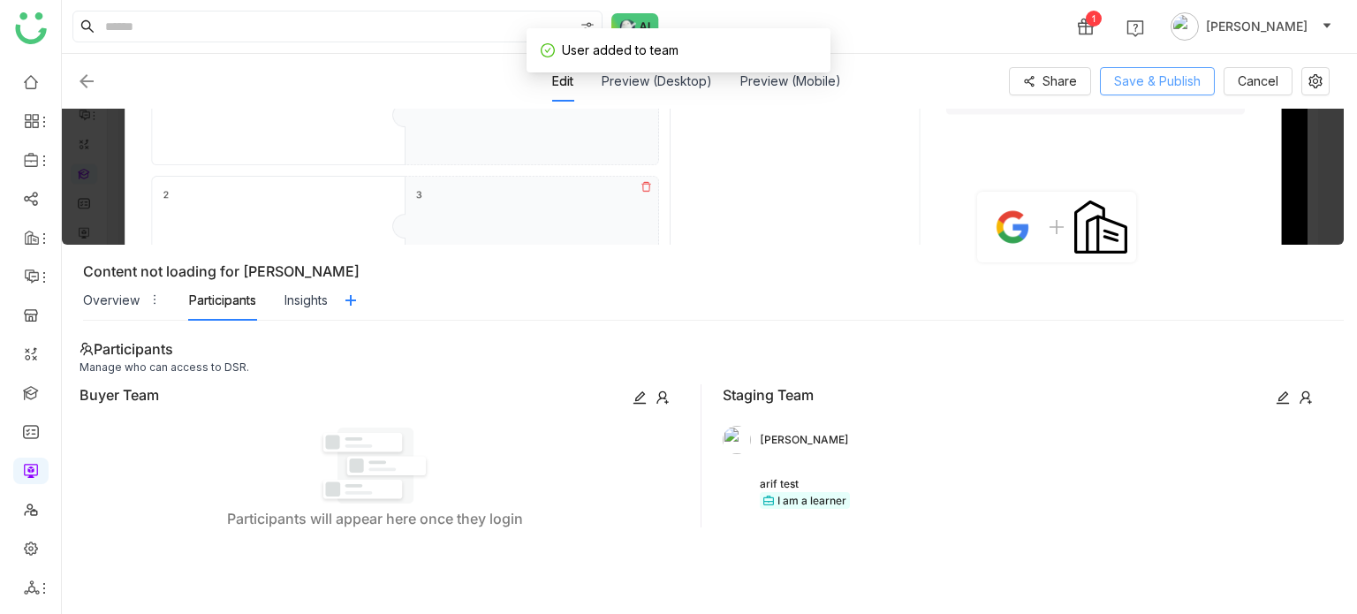
click at [1198, 79] on span "Save & Publish" at bounding box center [1157, 81] width 87 height 19
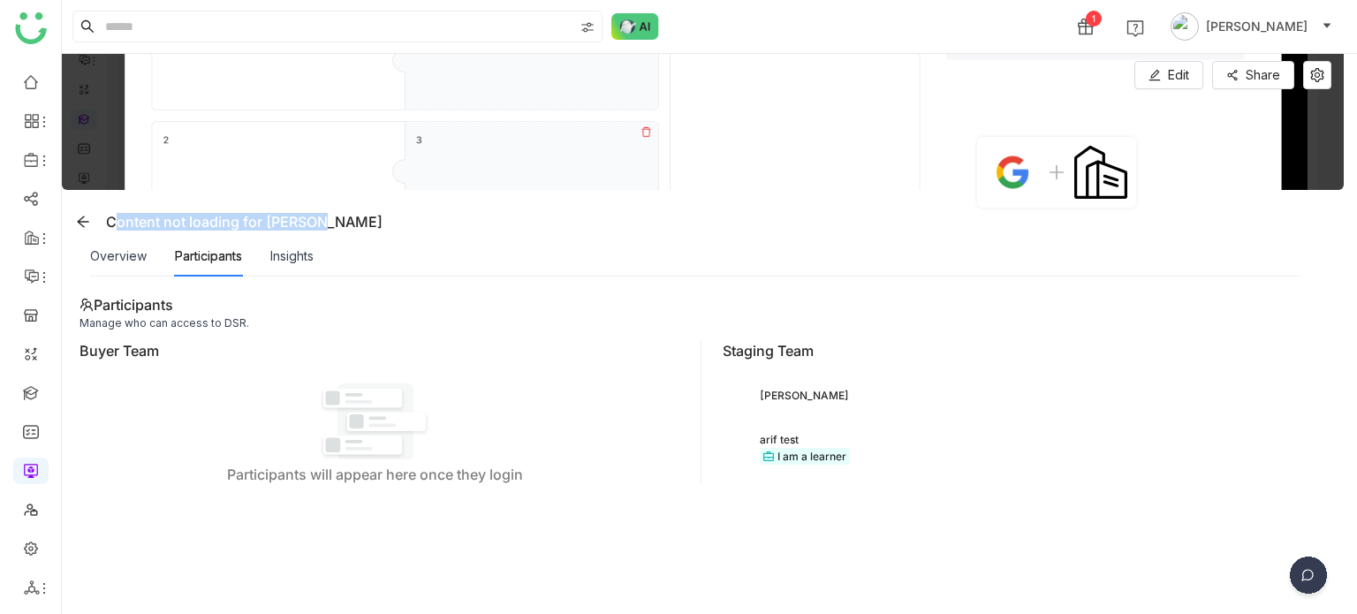
drag, startPoint x: 311, startPoint y: 219, endPoint x: 300, endPoint y: 220, distance: 10.6
click at [300, 220] on div "Content not loading for [PERSON_NAME]" at bounding box center [706, 222] width 1275 height 28
copy div "Content not loading for [PERSON_NAME]"
click at [88, 219] on icon at bounding box center [83, 222] width 14 height 14
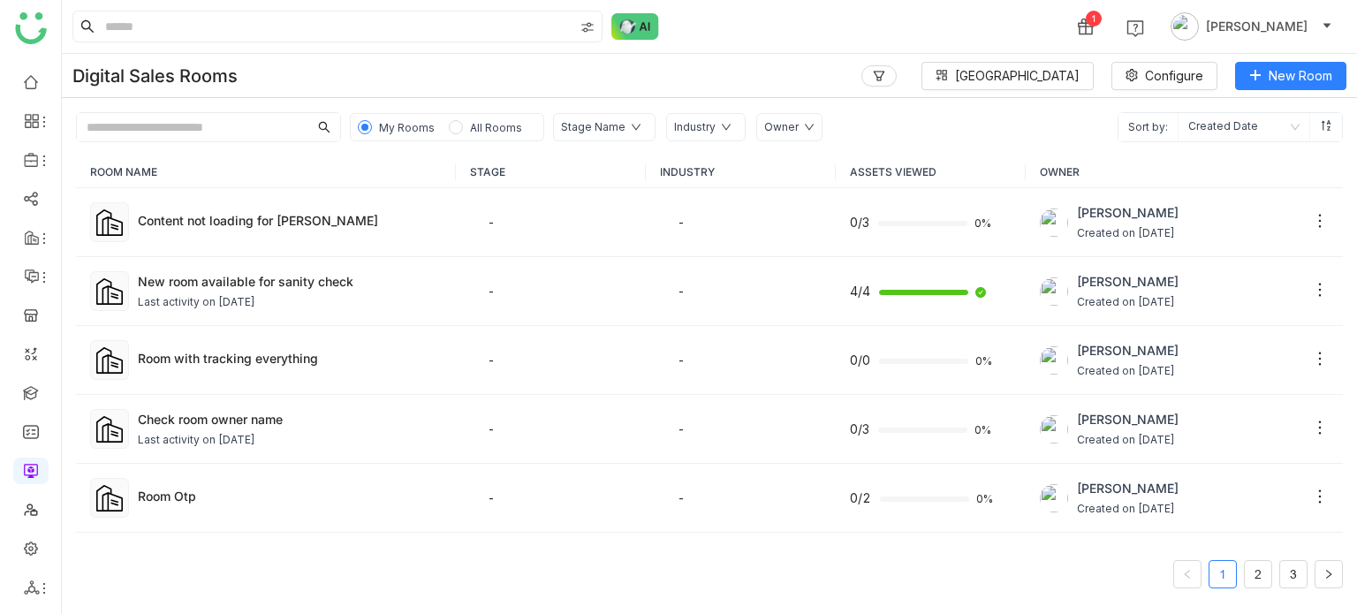
click at [252, 125] on input "text" at bounding box center [192, 127] width 231 height 28
paste input "**********"
type input "**********"
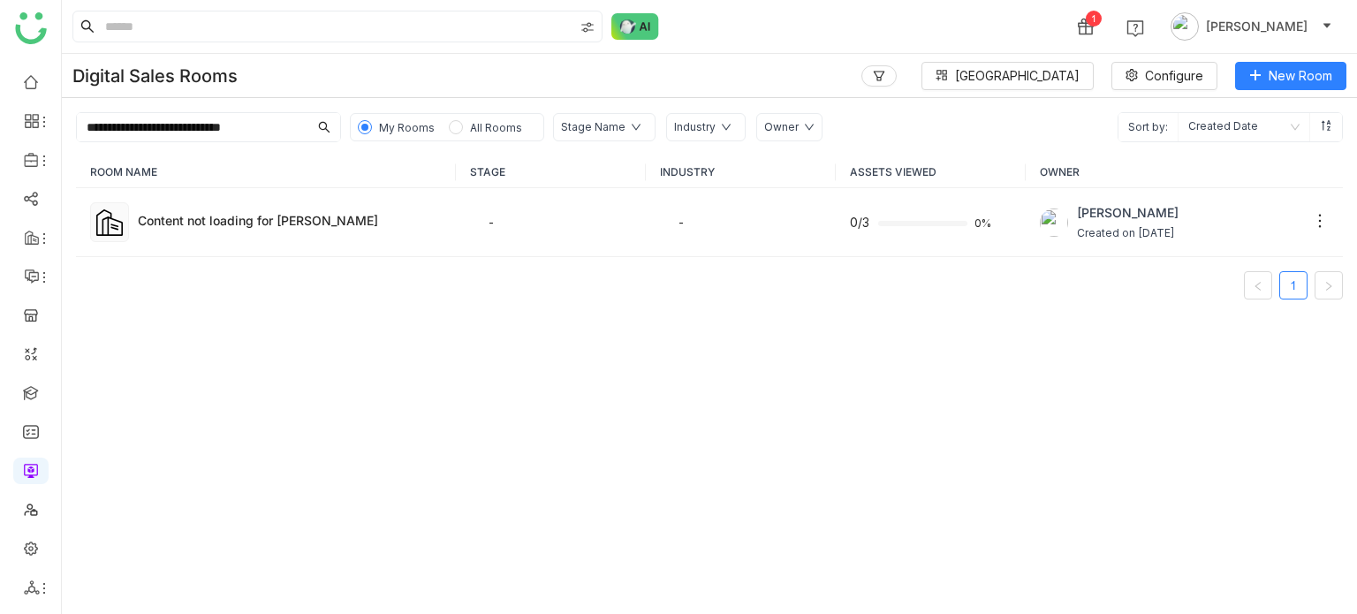
drag, startPoint x: 289, startPoint y: 121, endPoint x: 62, endPoint y: 136, distance: 227.5
click at [62, 136] on div "**********" at bounding box center [709, 120] width 1295 height 44
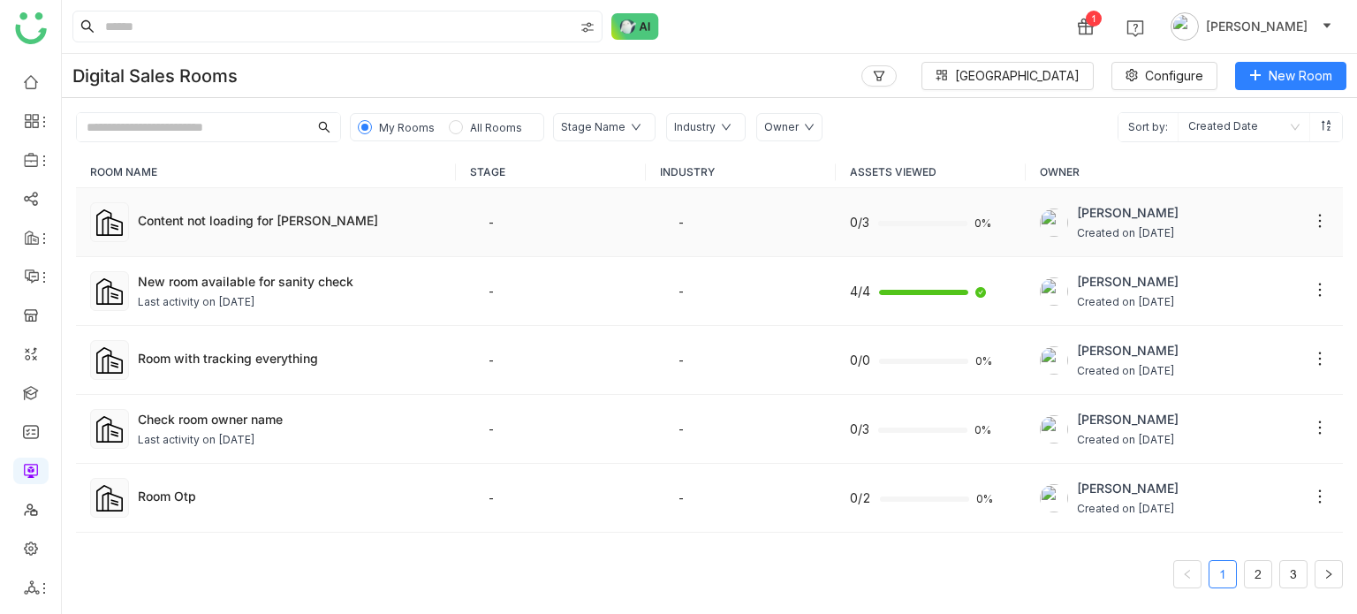
click at [286, 231] on div "Content not loading for [PERSON_NAME]" at bounding box center [290, 222] width 304 height 22
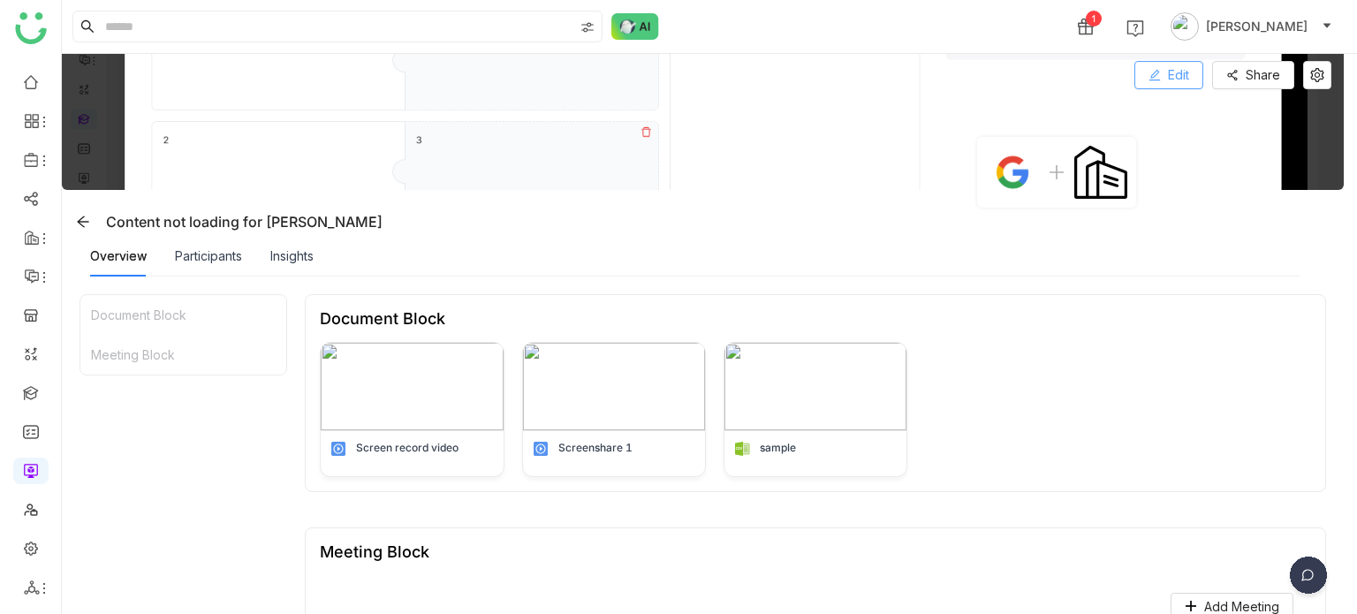
click at [1174, 80] on span "Edit" at bounding box center [1178, 74] width 21 height 19
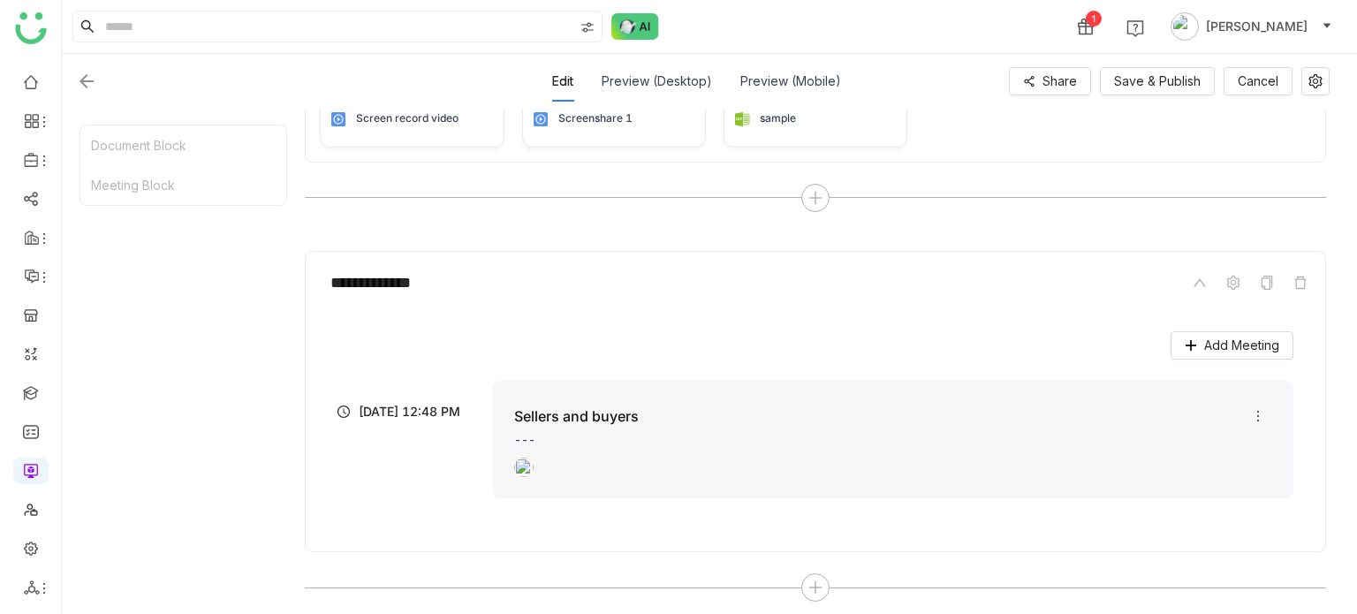
scroll to position [395, 0]
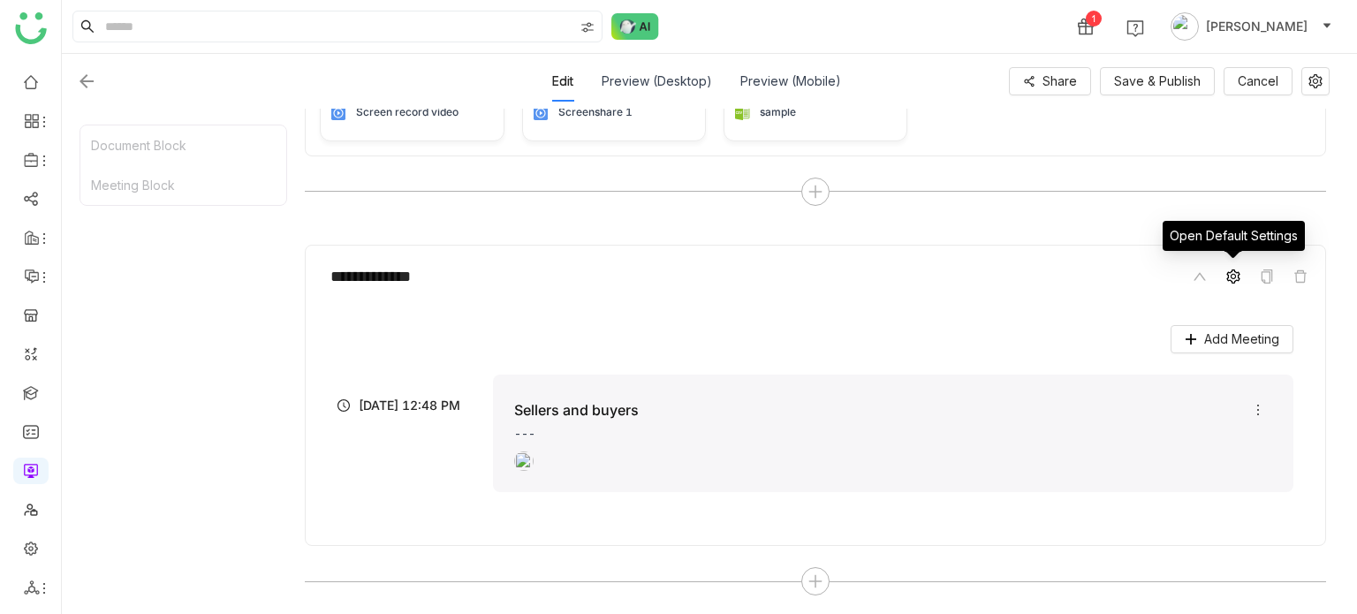
click at [1237, 266] on span at bounding box center [1233, 276] width 21 height 21
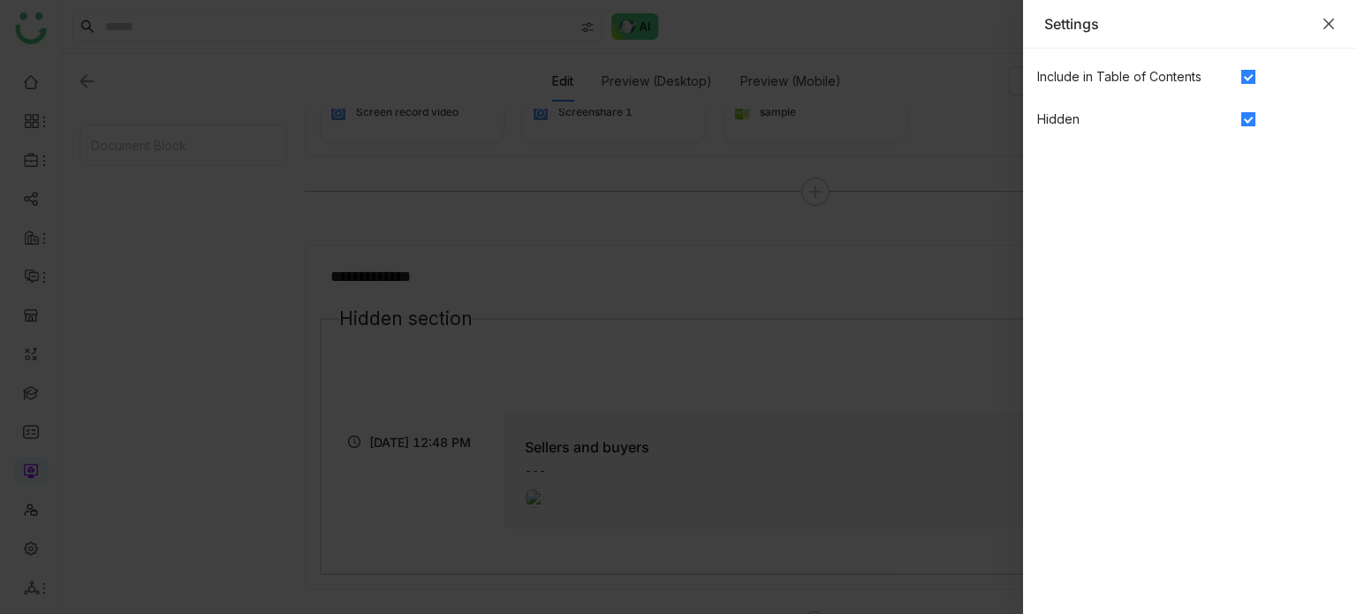
click at [1333, 28] on icon "Close" at bounding box center [1329, 24] width 14 height 14
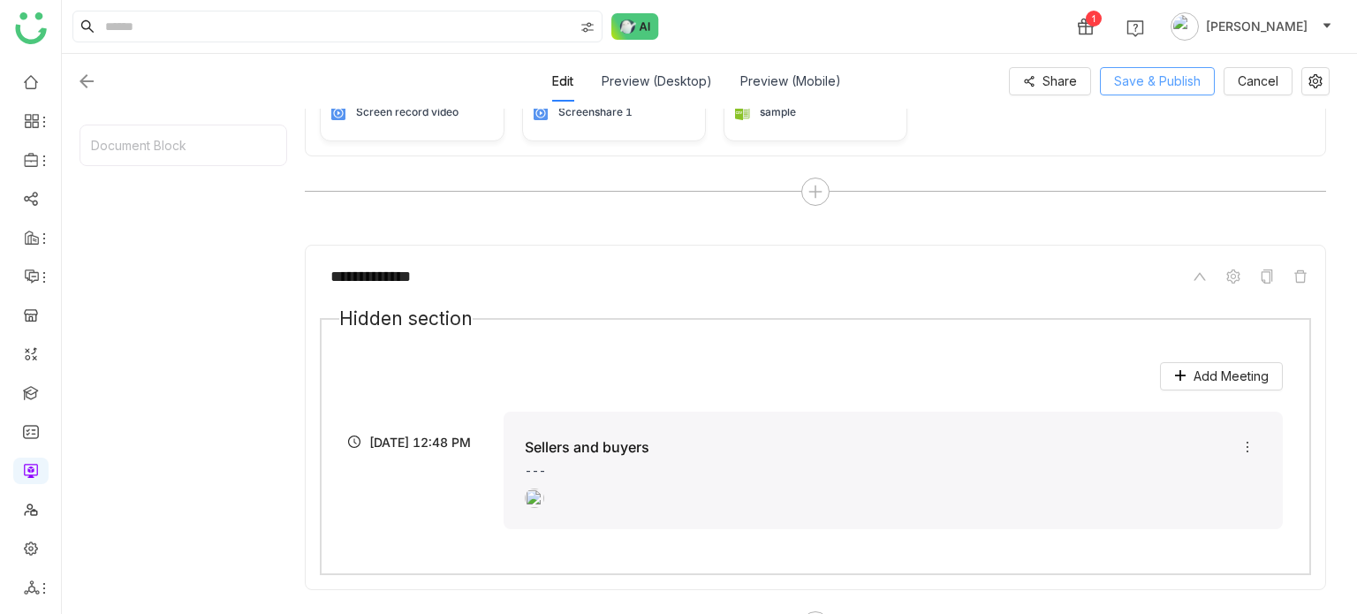
click at [1157, 89] on span "Save & Publish" at bounding box center [1157, 81] width 87 height 19
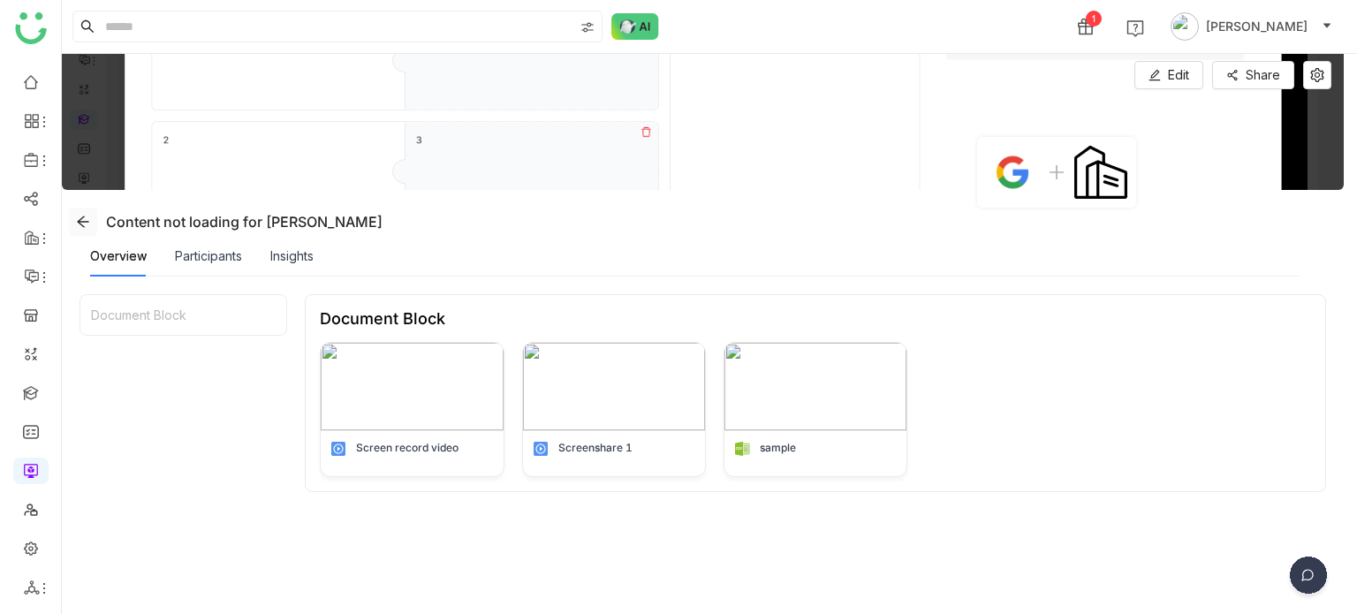
click at [84, 224] on icon at bounding box center [83, 222] width 14 height 14
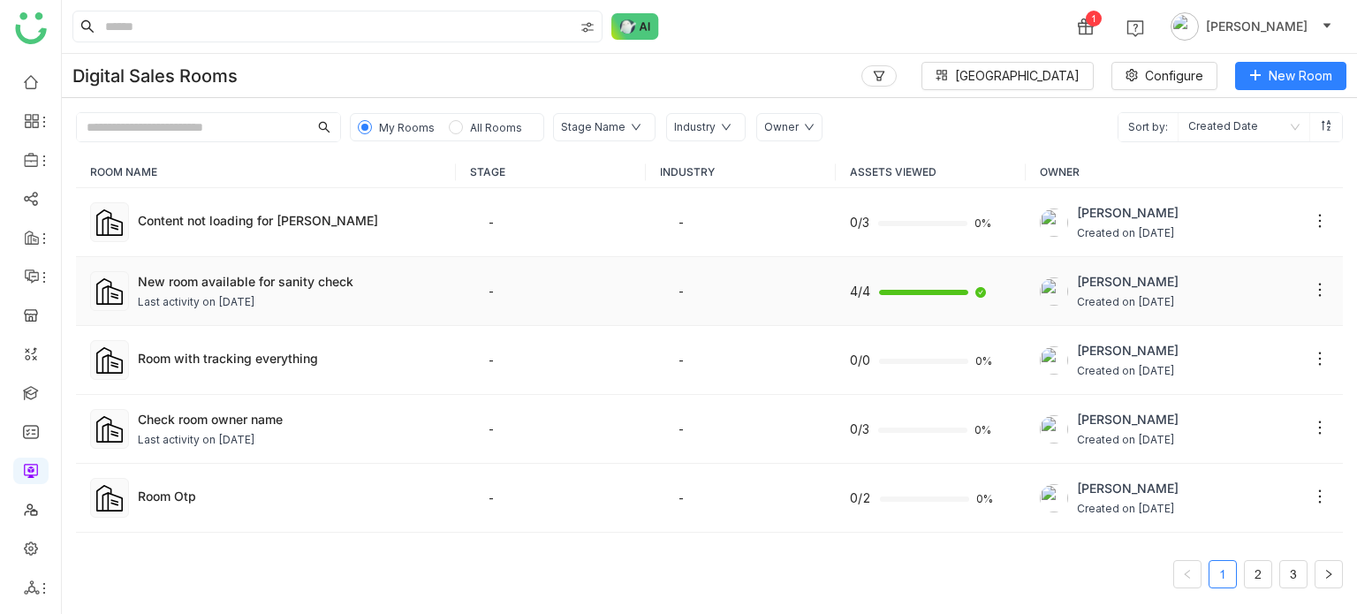
click at [247, 294] on div "Last activity on [DATE]" at bounding box center [196, 302] width 117 height 17
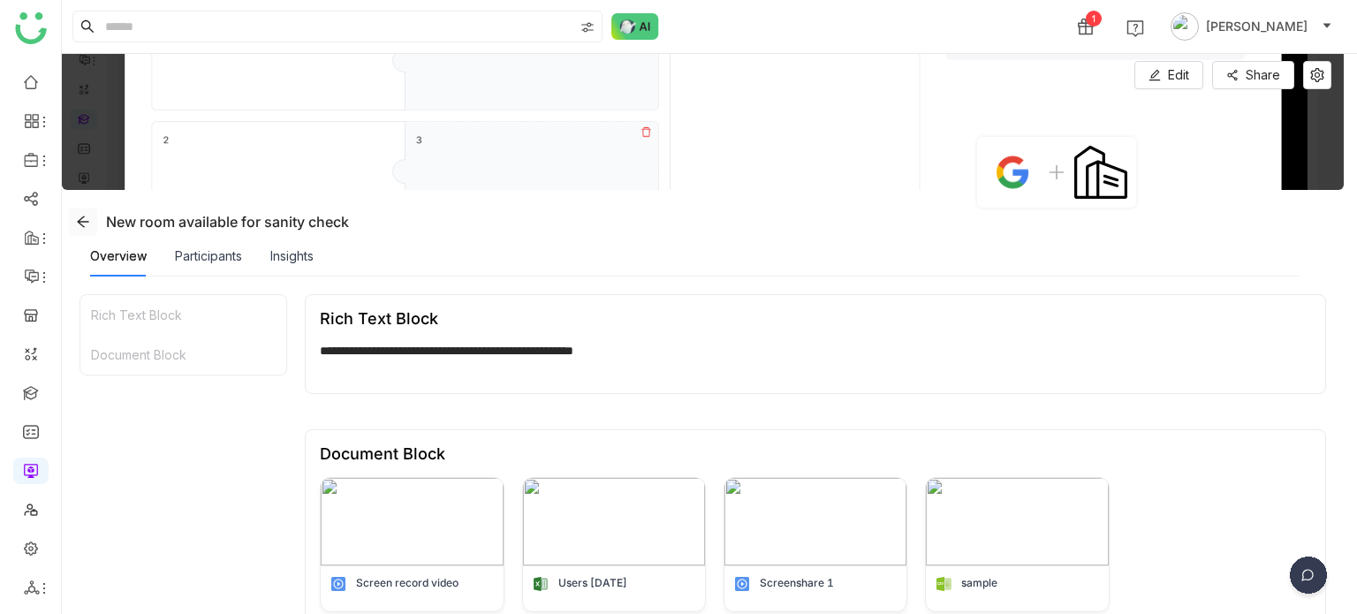
click at [76, 219] on icon at bounding box center [83, 222] width 14 height 14
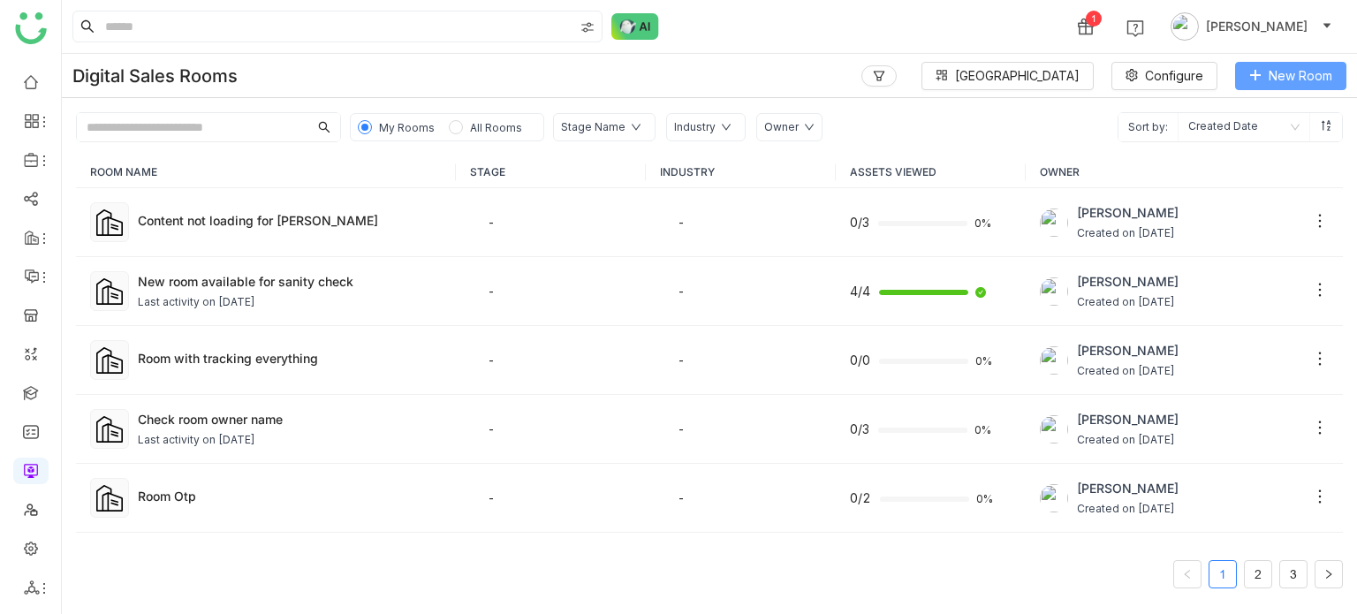
click at [1266, 73] on button "New Room" at bounding box center [1290, 76] width 111 height 28
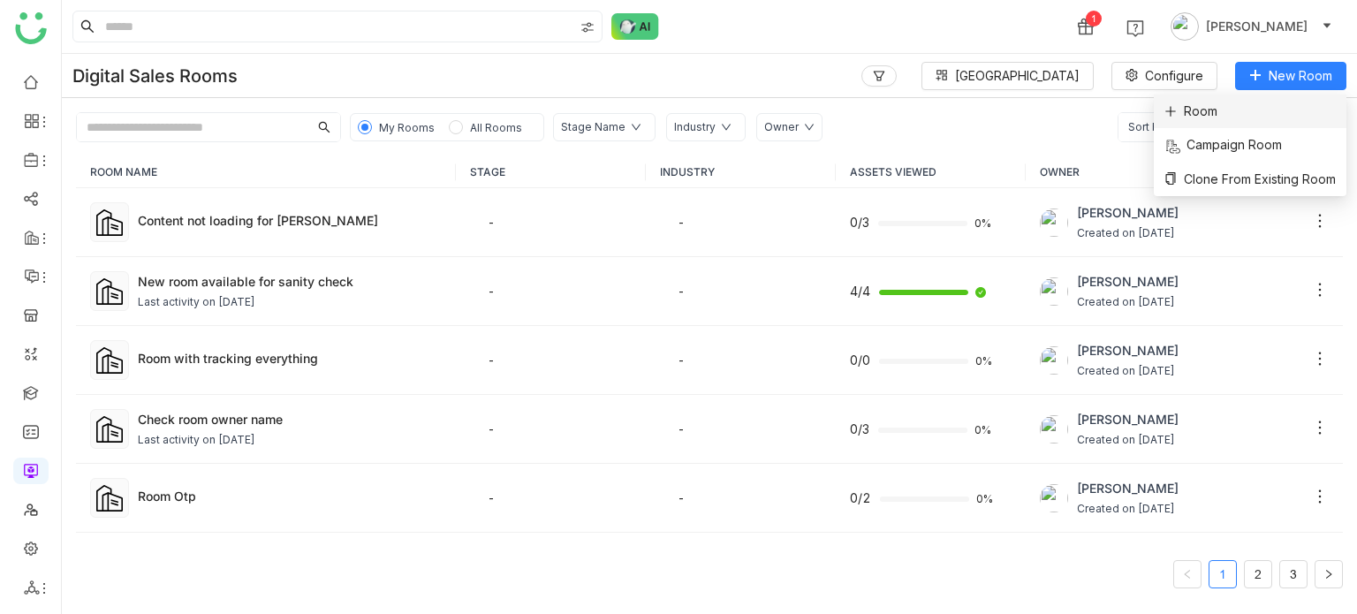
click at [1182, 112] on span "Room" at bounding box center [1190, 111] width 53 height 19
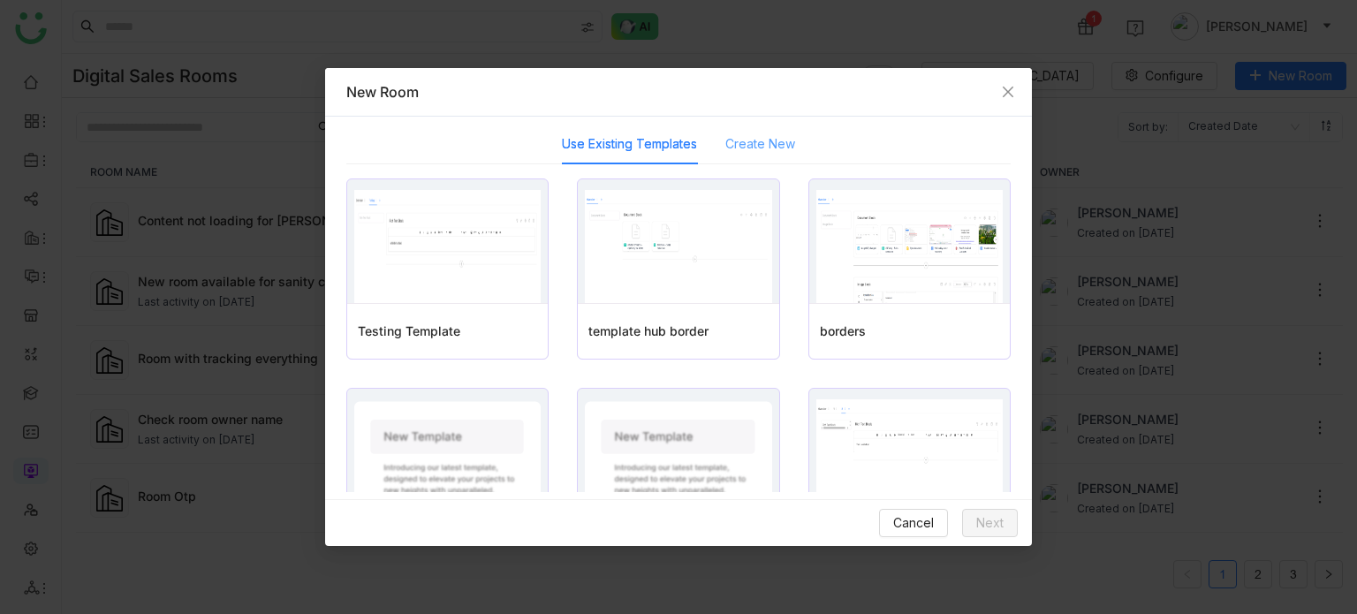
click at [758, 126] on div "Create New" at bounding box center [760, 144] width 70 height 41
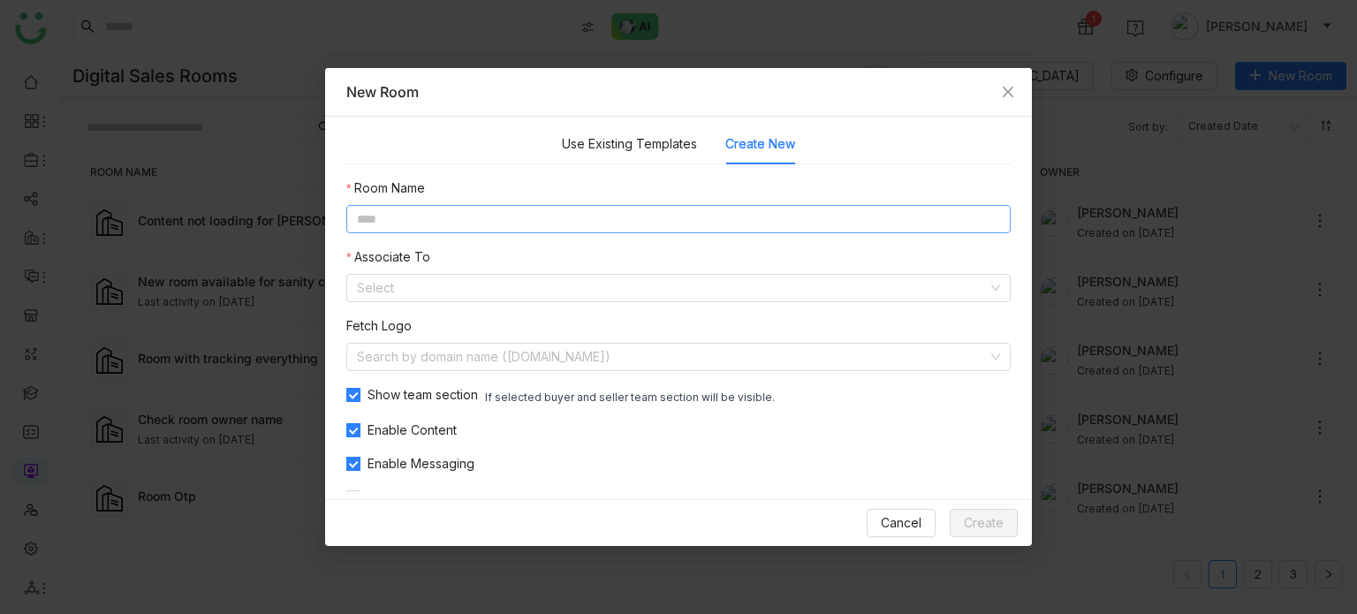
click at [590, 224] on input at bounding box center [678, 219] width 664 height 28
type input "**********"
click at [476, 305] on div "**********" at bounding box center [678, 343] width 664 height 330
click at [491, 295] on input at bounding box center [672, 288] width 631 height 27
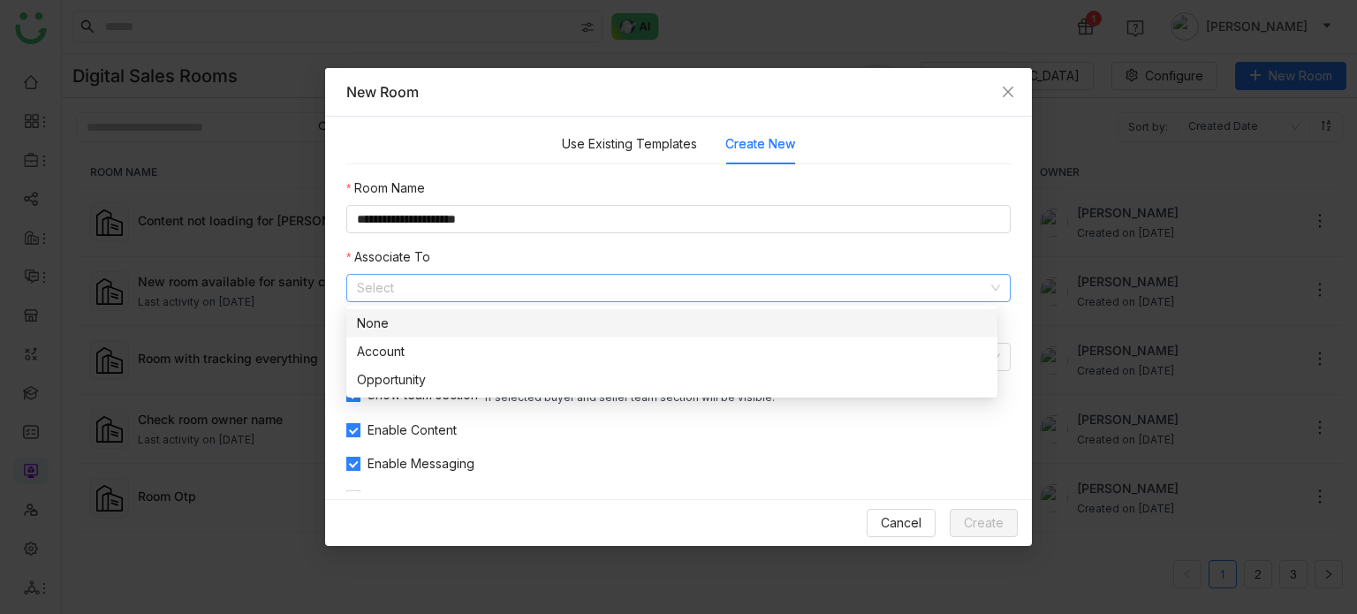
click at [467, 336] on nz-option-item "None" at bounding box center [671, 323] width 651 height 28
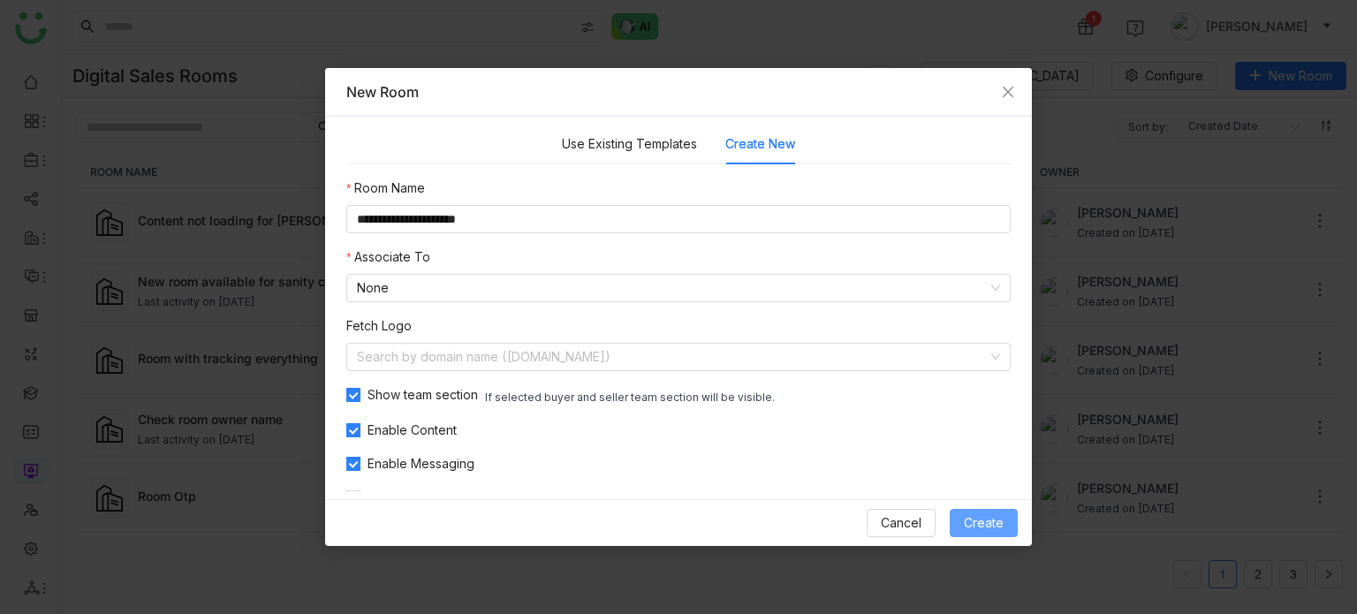
click at [994, 521] on span "Create" at bounding box center [984, 522] width 40 height 19
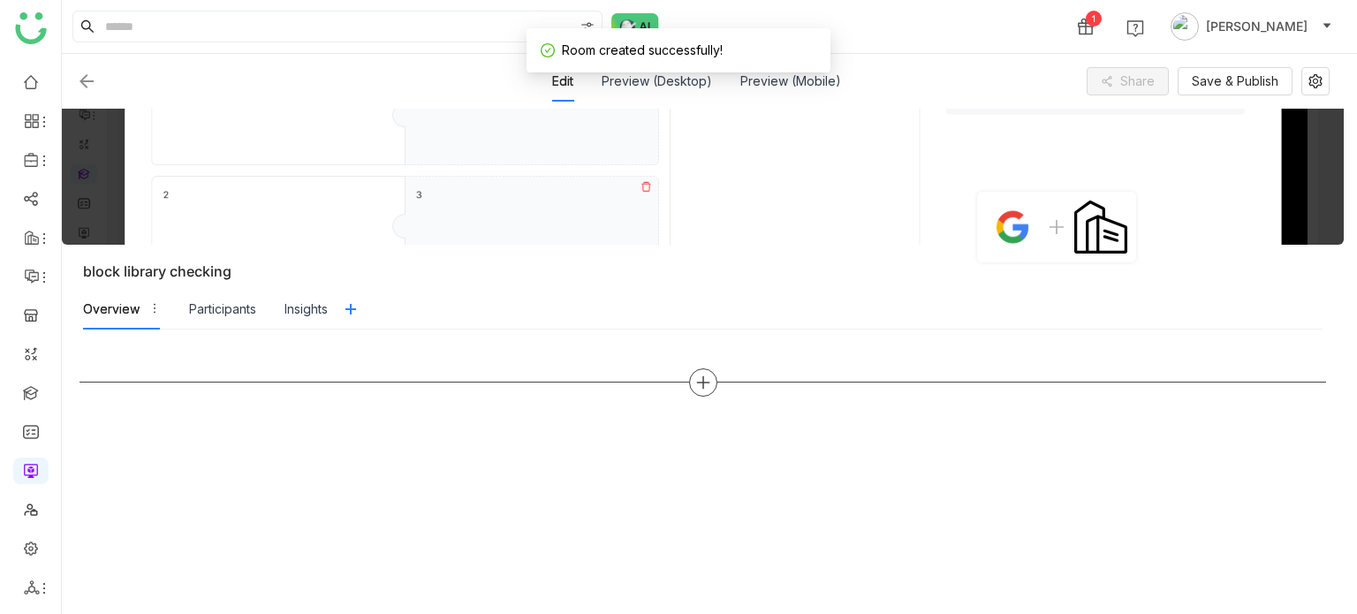
click at [711, 381] on div at bounding box center [703, 382] width 28 height 28
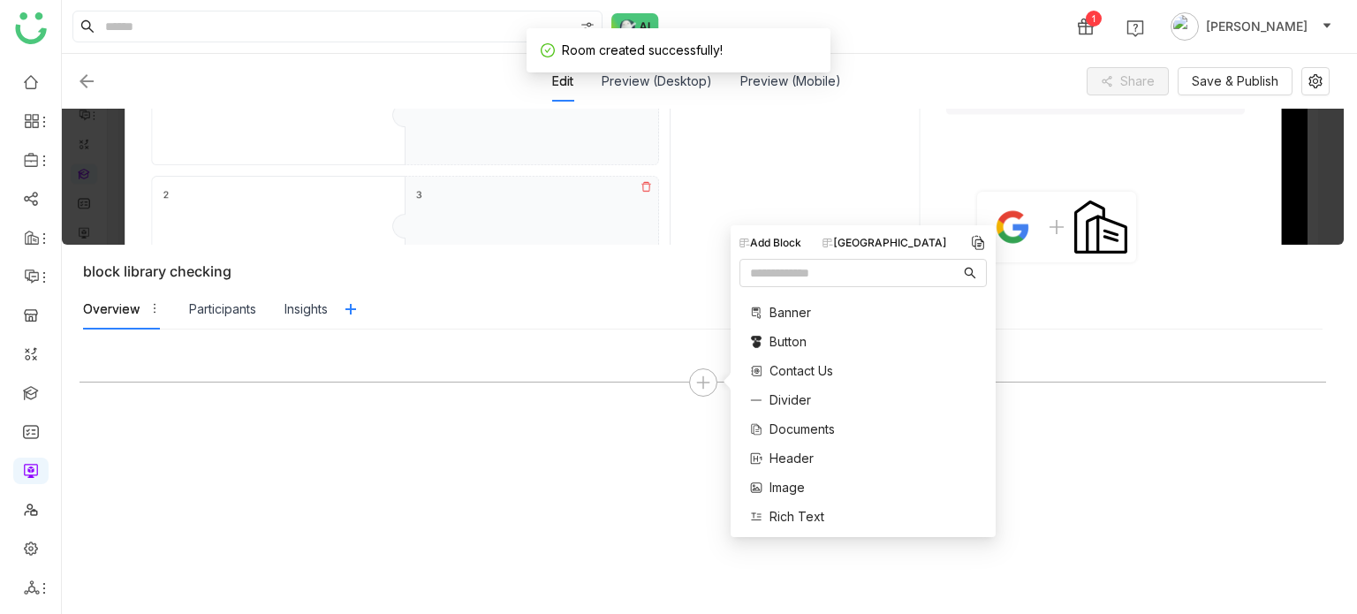
click at [889, 237] on div "[GEOGRAPHIC_DATA]" at bounding box center [884, 243] width 125 height 16
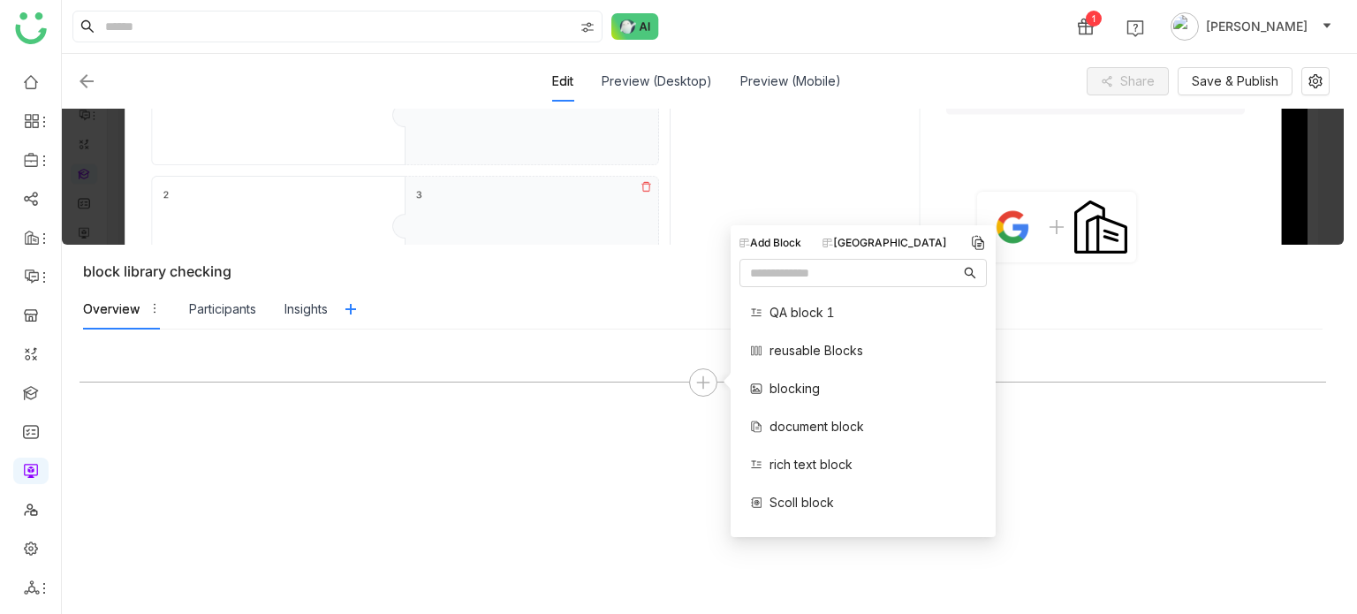
click at [805, 350] on span "reusable Blocks" at bounding box center [816, 350] width 94 height 19
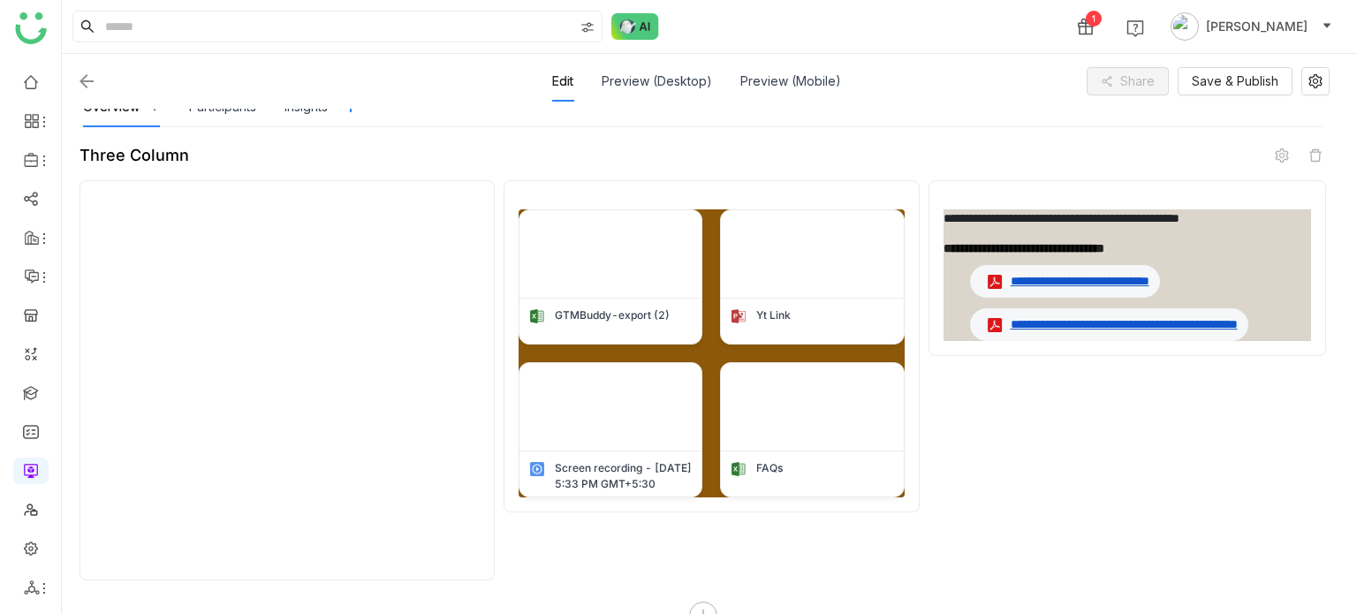
scroll to position [223, 0]
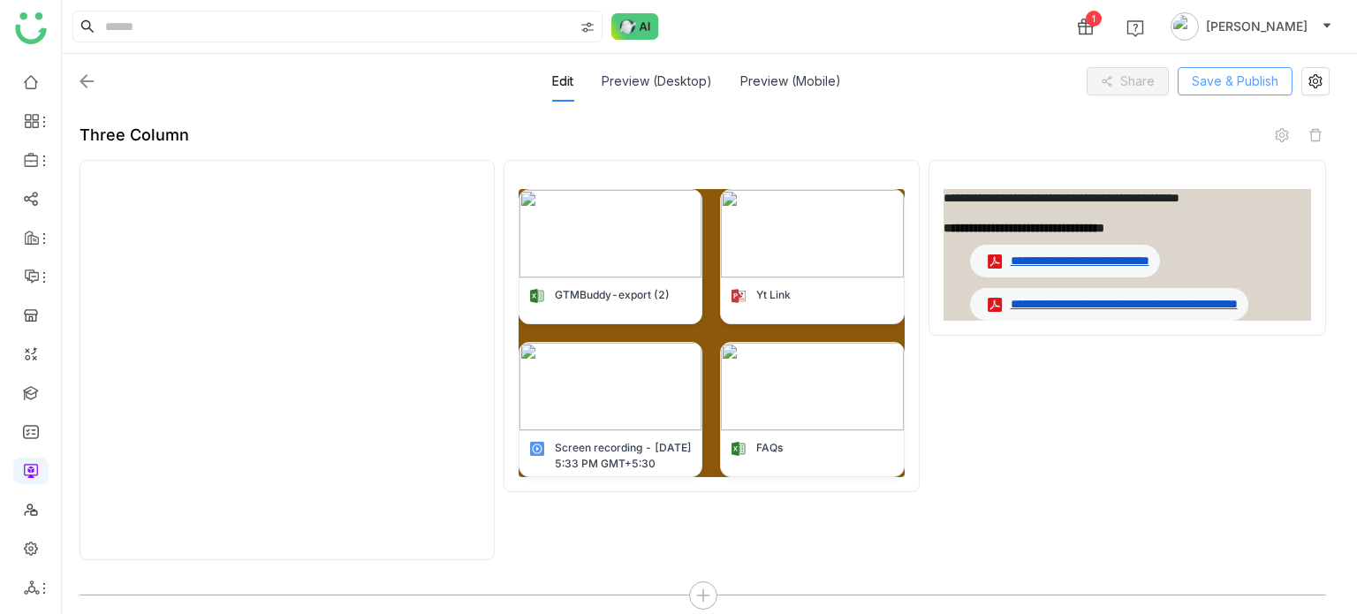
click at [1215, 73] on span "Save & Publish" at bounding box center [1235, 81] width 87 height 19
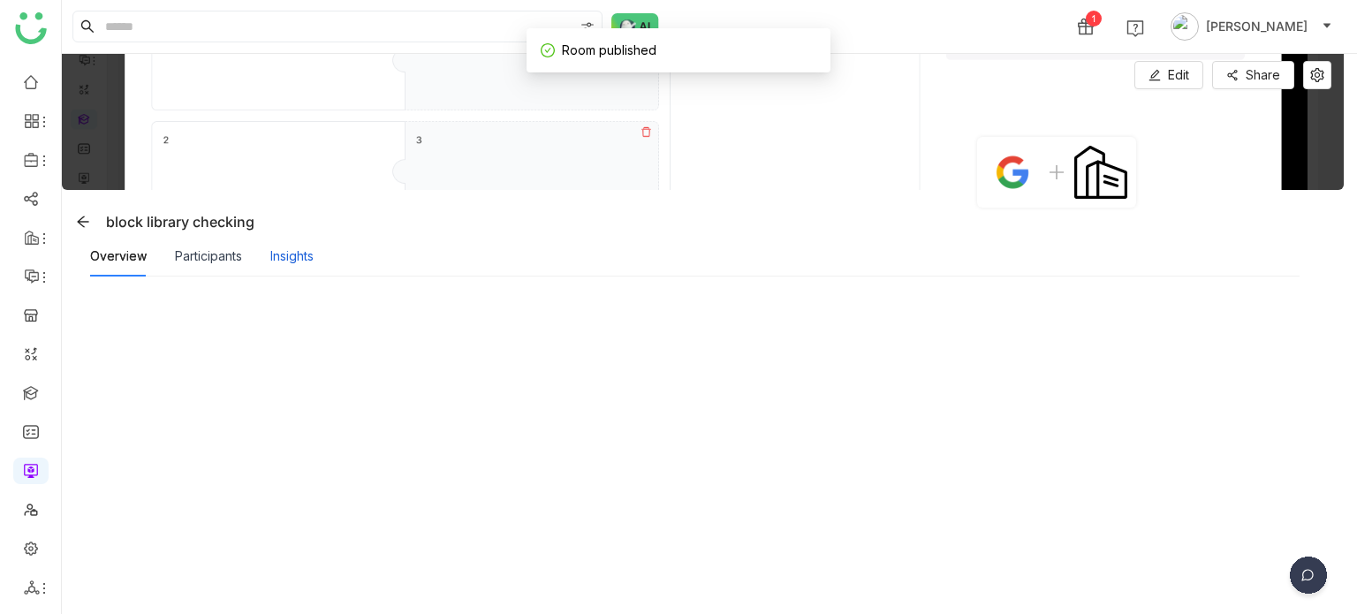
click at [286, 264] on div "Insights" at bounding box center [291, 255] width 43 height 19
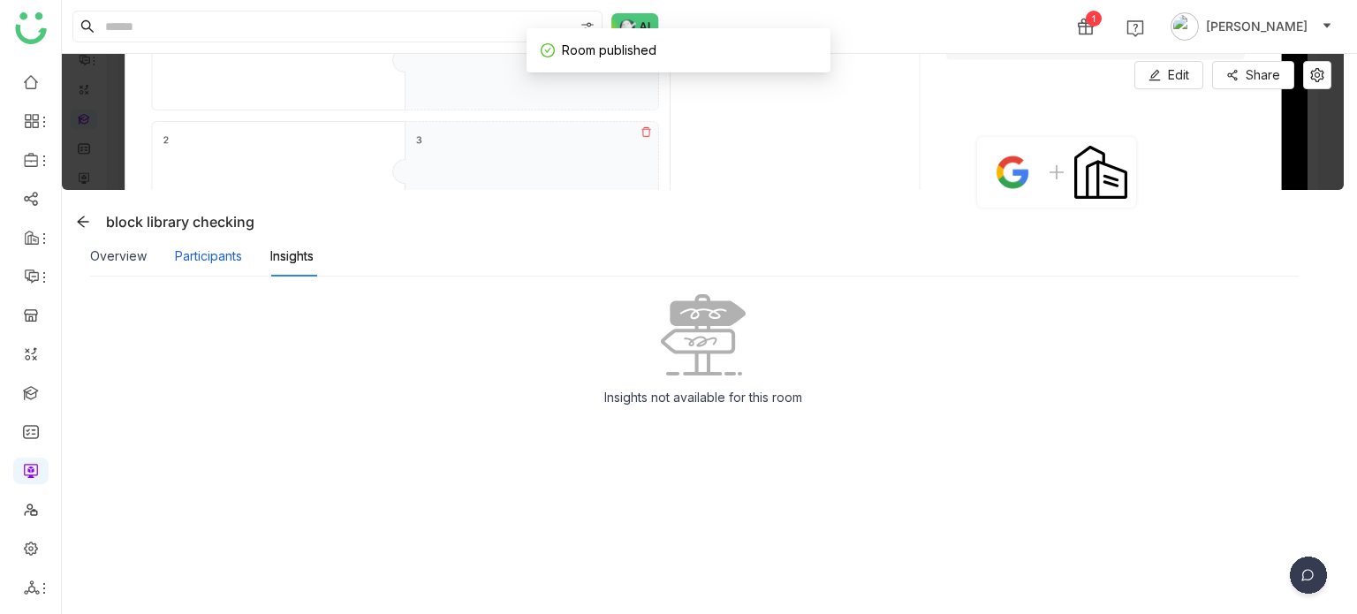
click at [216, 259] on div "Participants" at bounding box center [208, 255] width 67 height 19
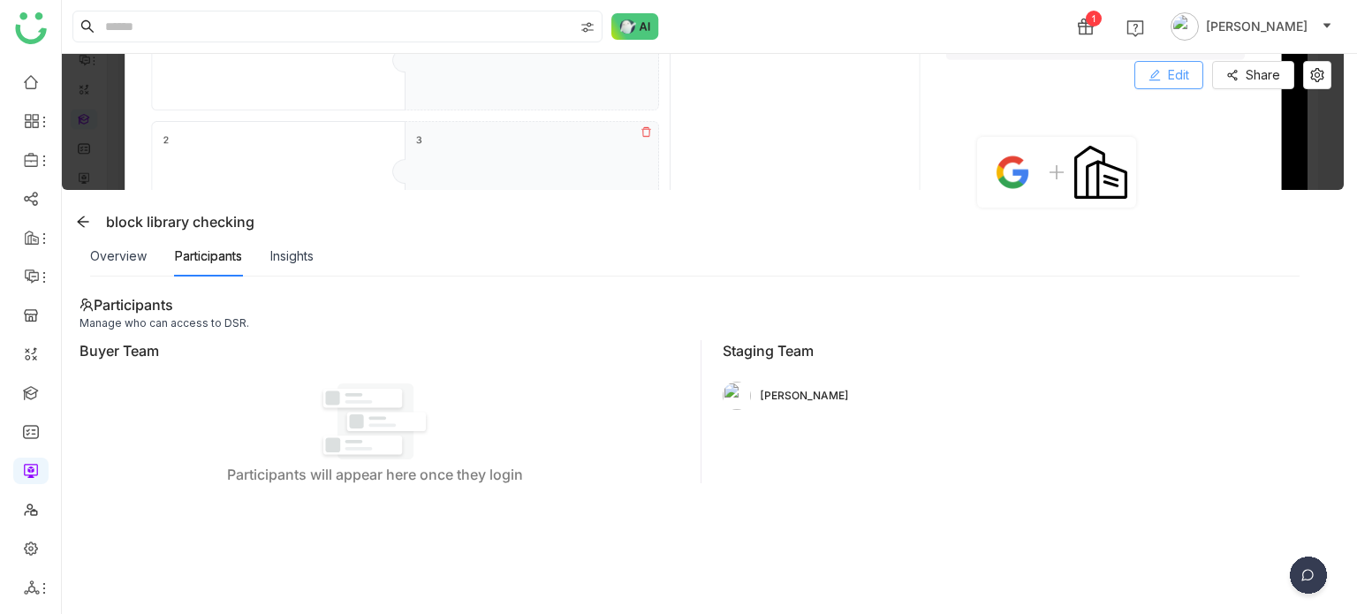
click at [1192, 66] on button "Edit" at bounding box center [1168, 75] width 69 height 28
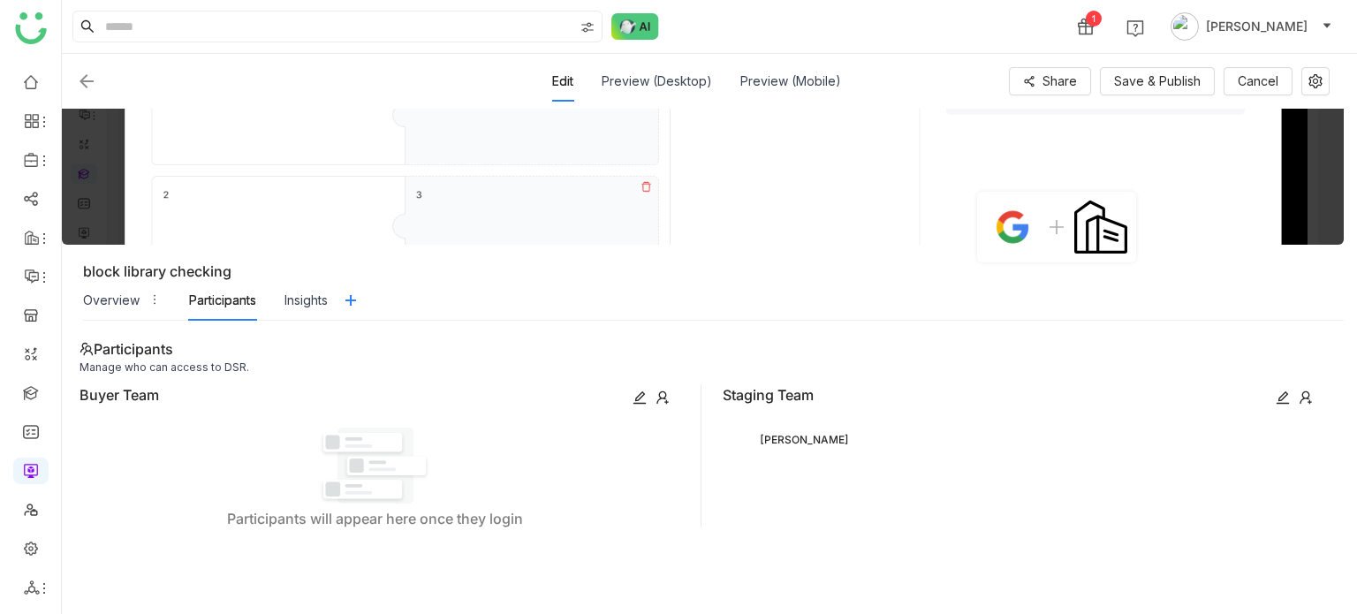
click at [1311, 392] on icon at bounding box center [1306, 397] width 14 height 14
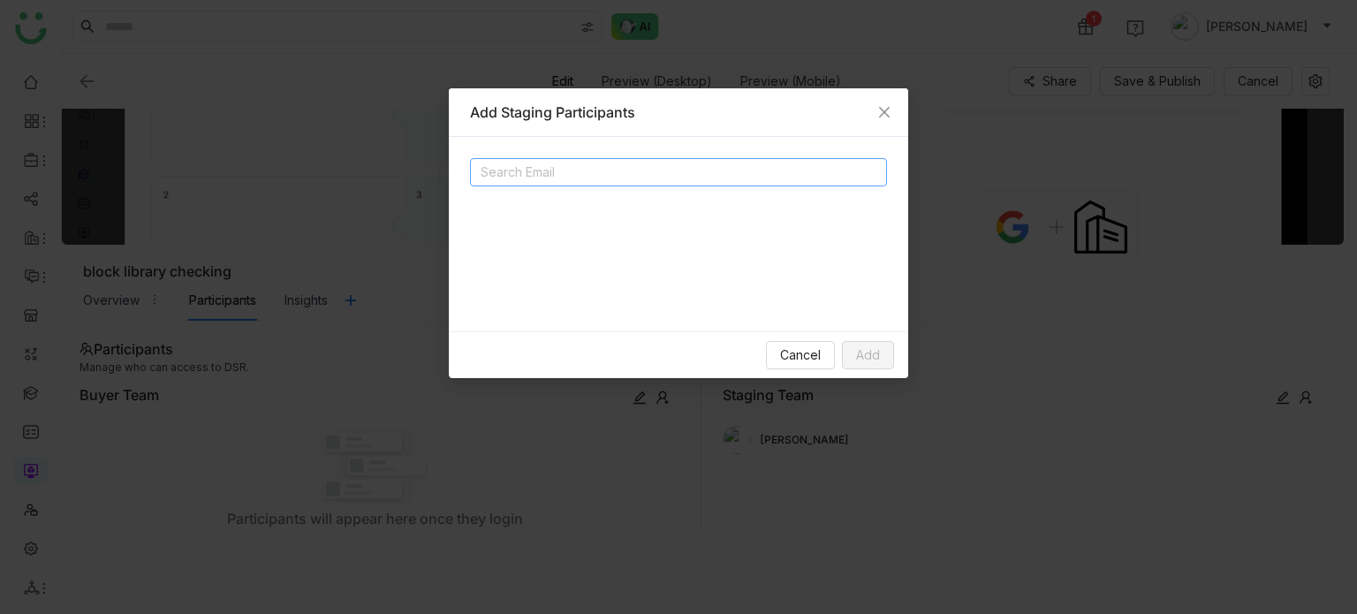
click at [632, 183] on nz-select-top-control "Search Email" at bounding box center [678, 172] width 417 height 28
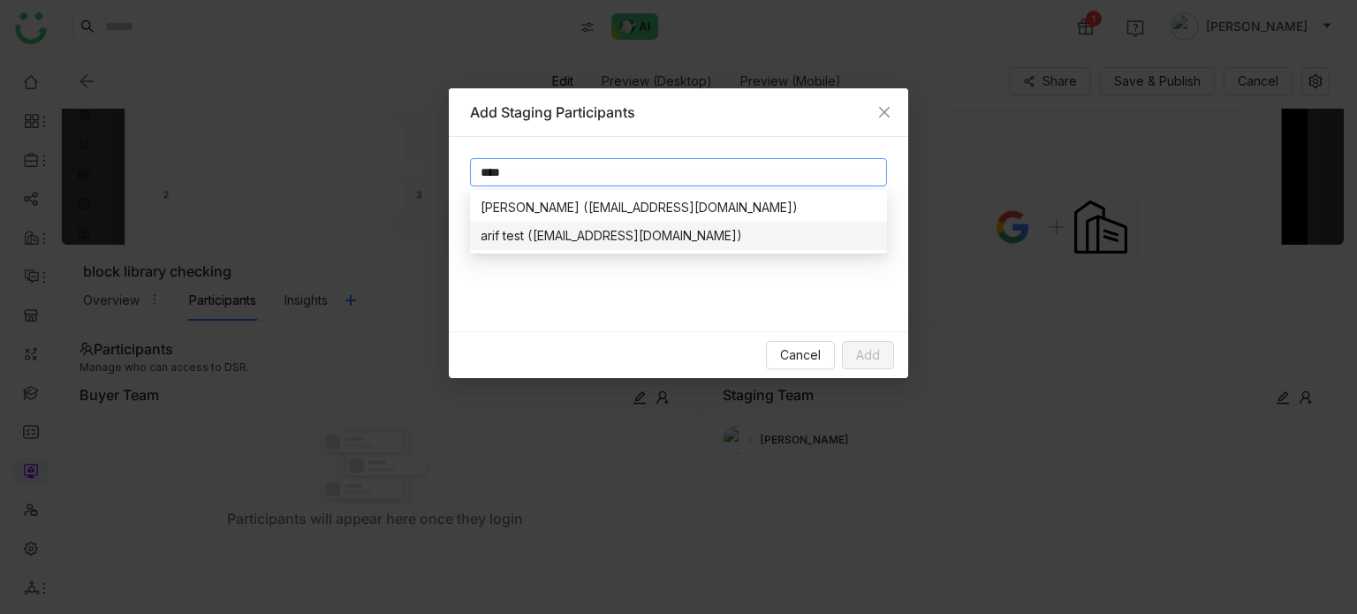
type input "****"
click at [551, 227] on div "arif test (bugtest1mail@gmail.com)" at bounding box center [679, 235] width 396 height 19
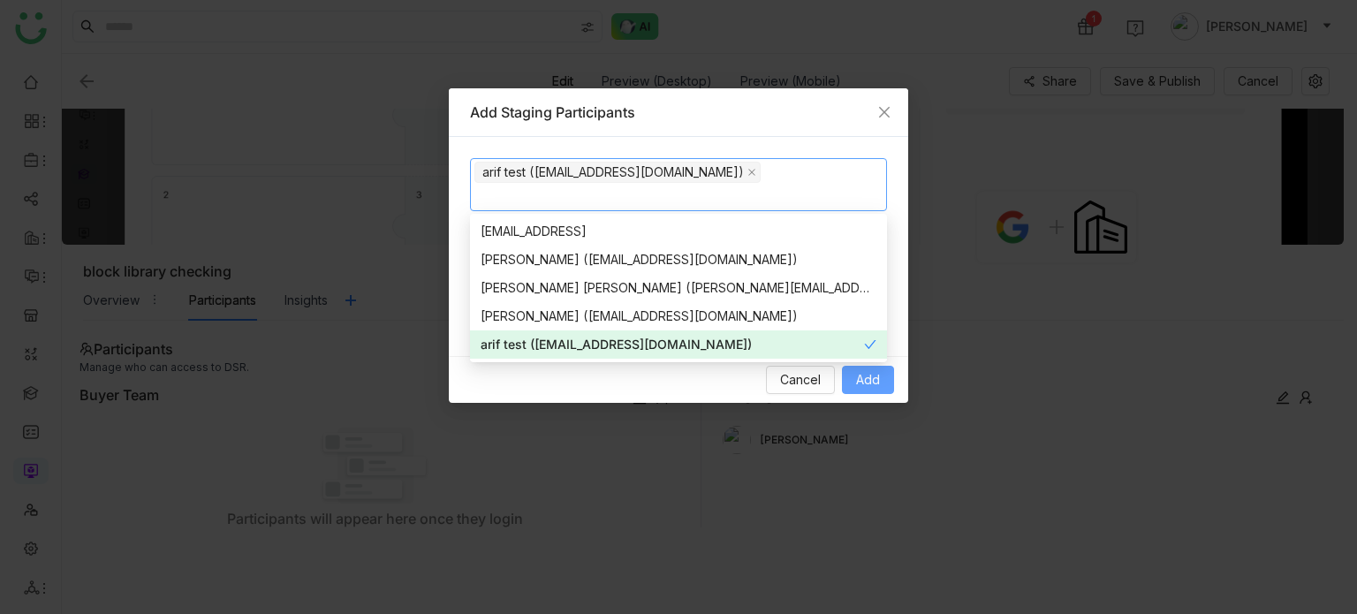
click at [872, 376] on span "Add" at bounding box center [868, 379] width 24 height 19
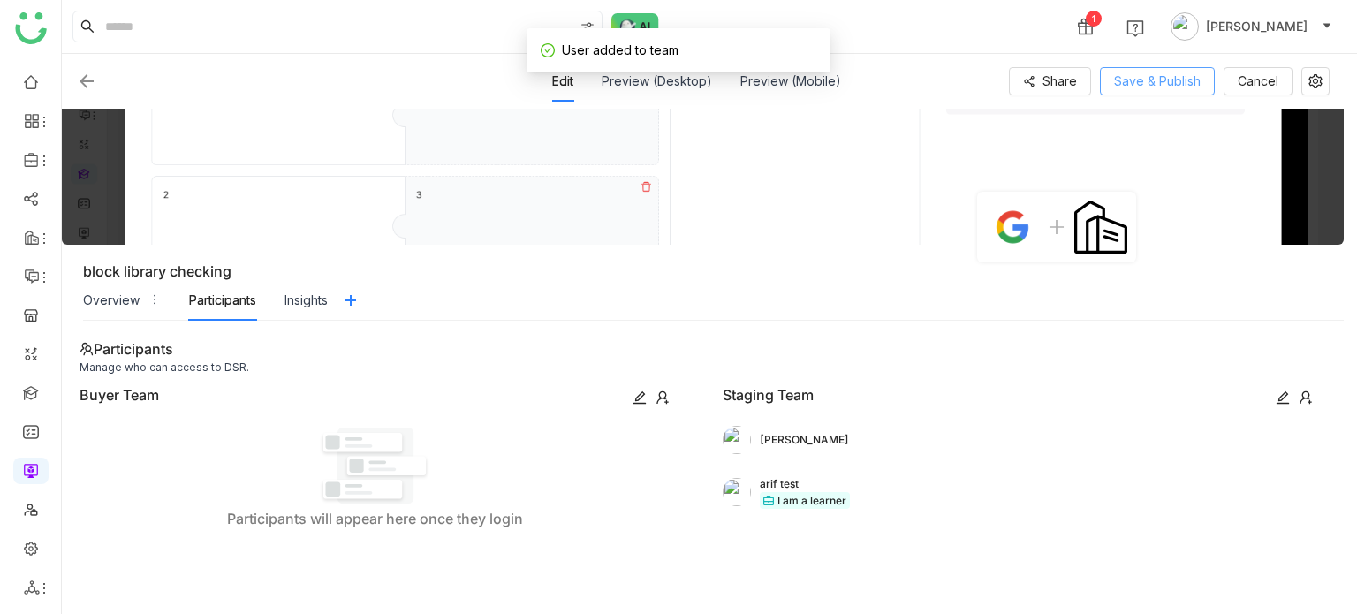
click at [1183, 72] on span "Save & Publish" at bounding box center [1157, 81] width 87 height 19
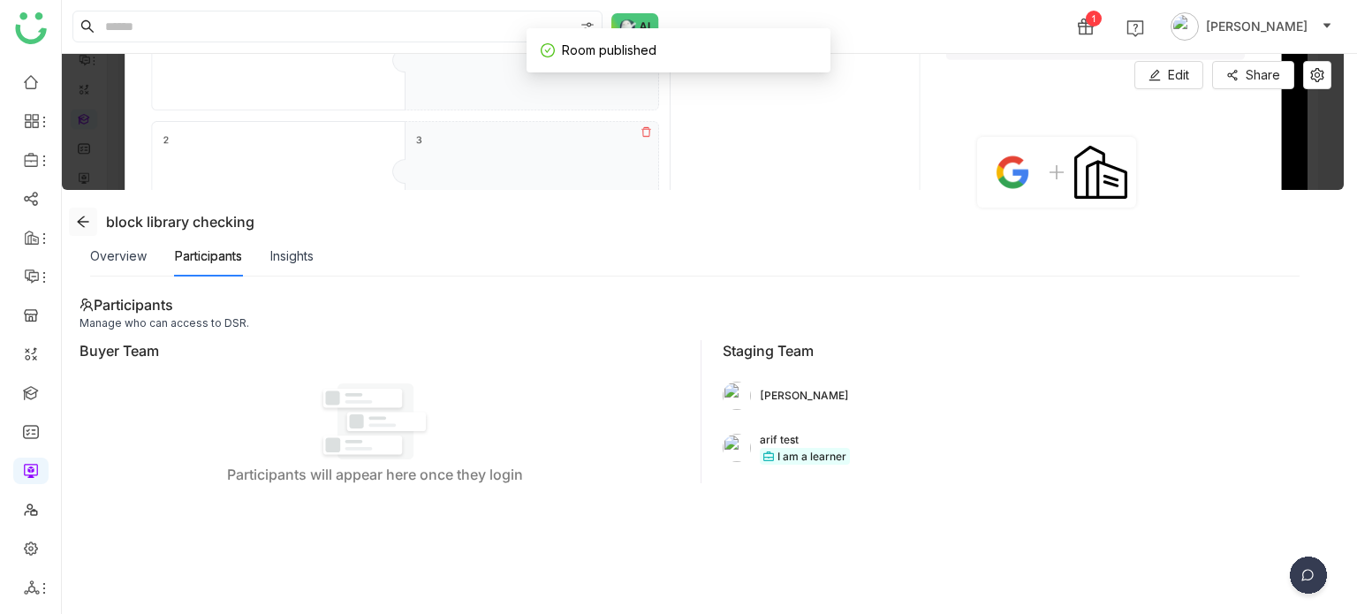
click at [84, 219] on icon at bounding box center [83, 222] width 14 height 14
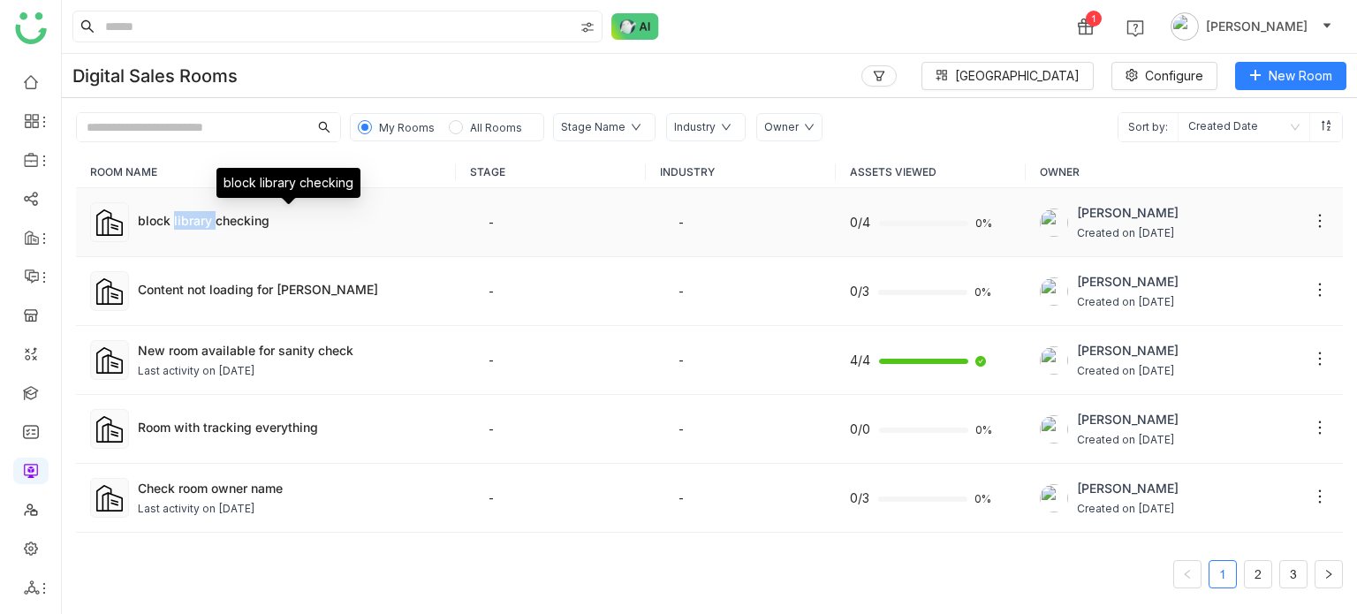
click at [198, 223] on div "block library checking" at bounding box center [290, 220] width 304 height 19
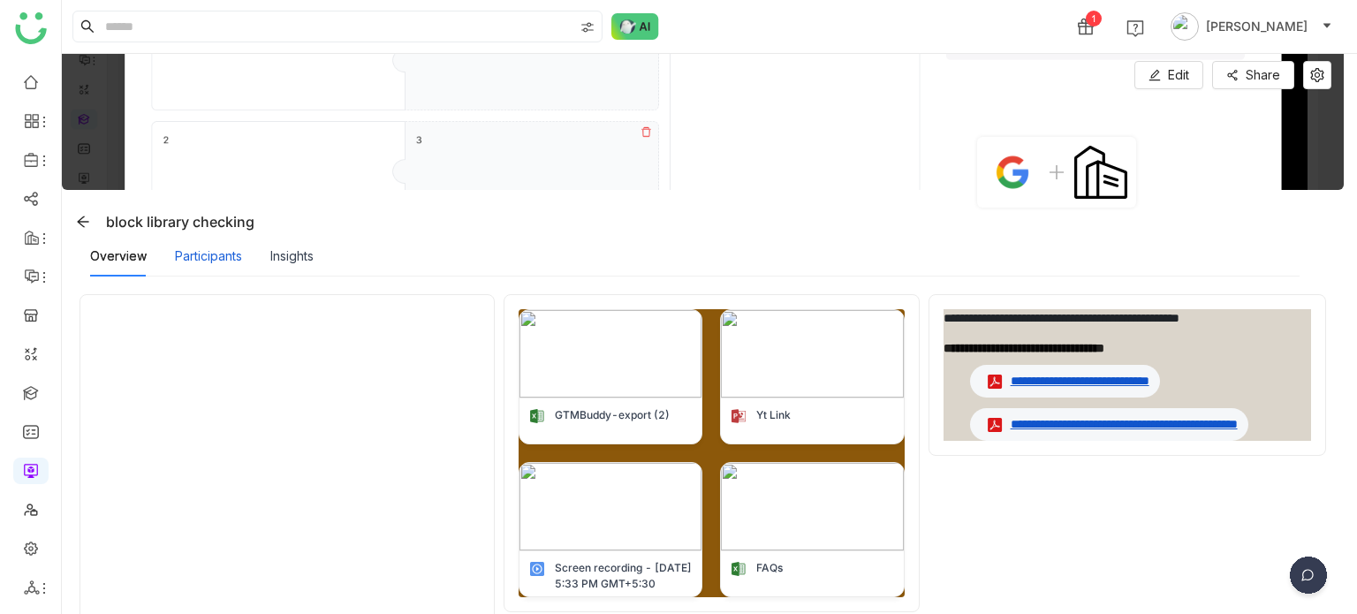
click at [190, 254] on div "Participants" at bounding box center [208, 255] width 67 height 19
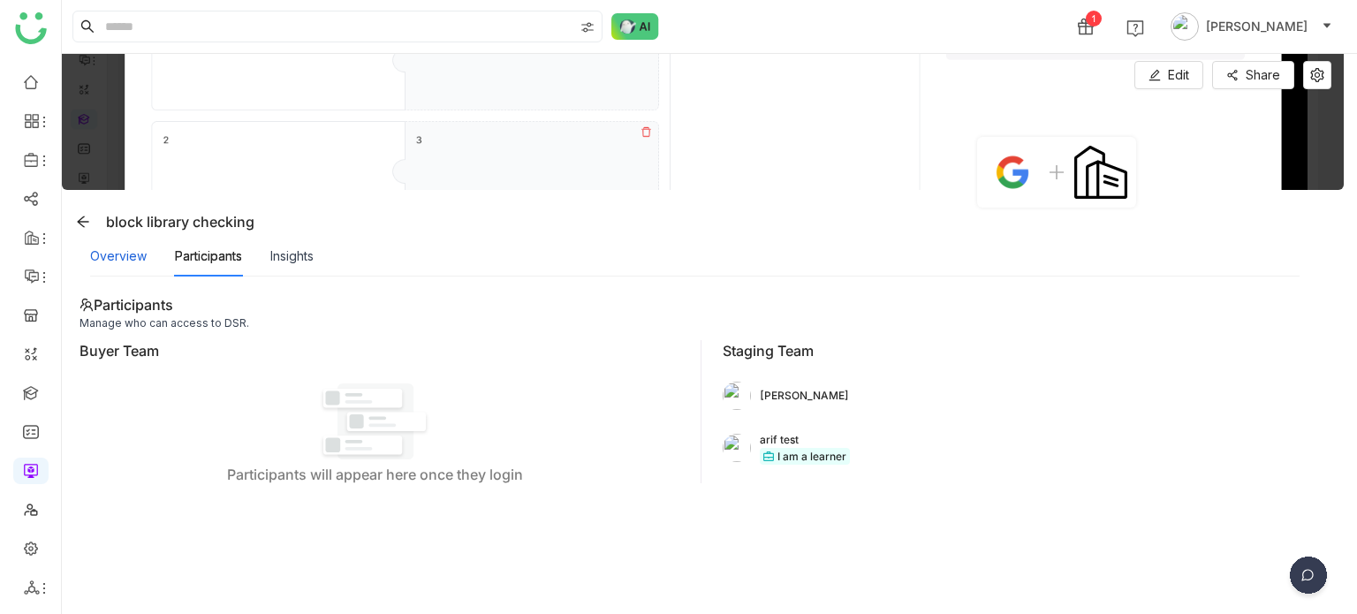
click at [131, 248] on div "Overview" at bounding box center [118, 255] width 57 height 19
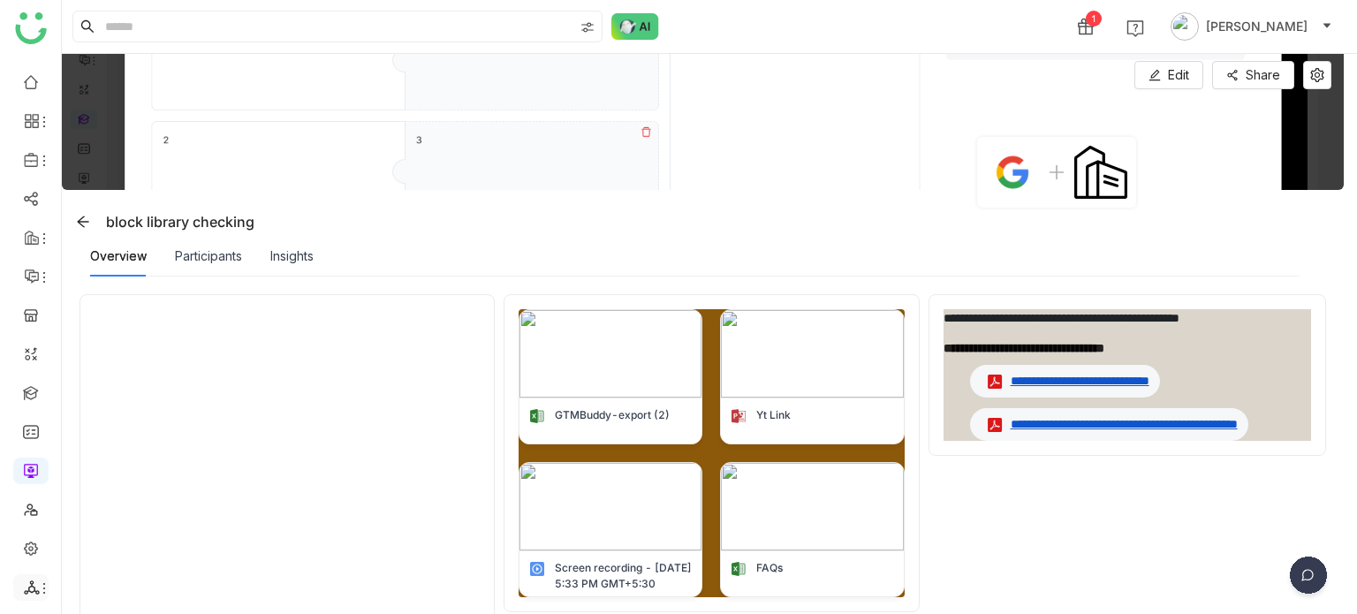
click at [25, 579] on icon at bounding box center [32, 587] width 16 height 16
click at [131, 485] on link "List" at bounding box center [126, 490] width 122 height 12
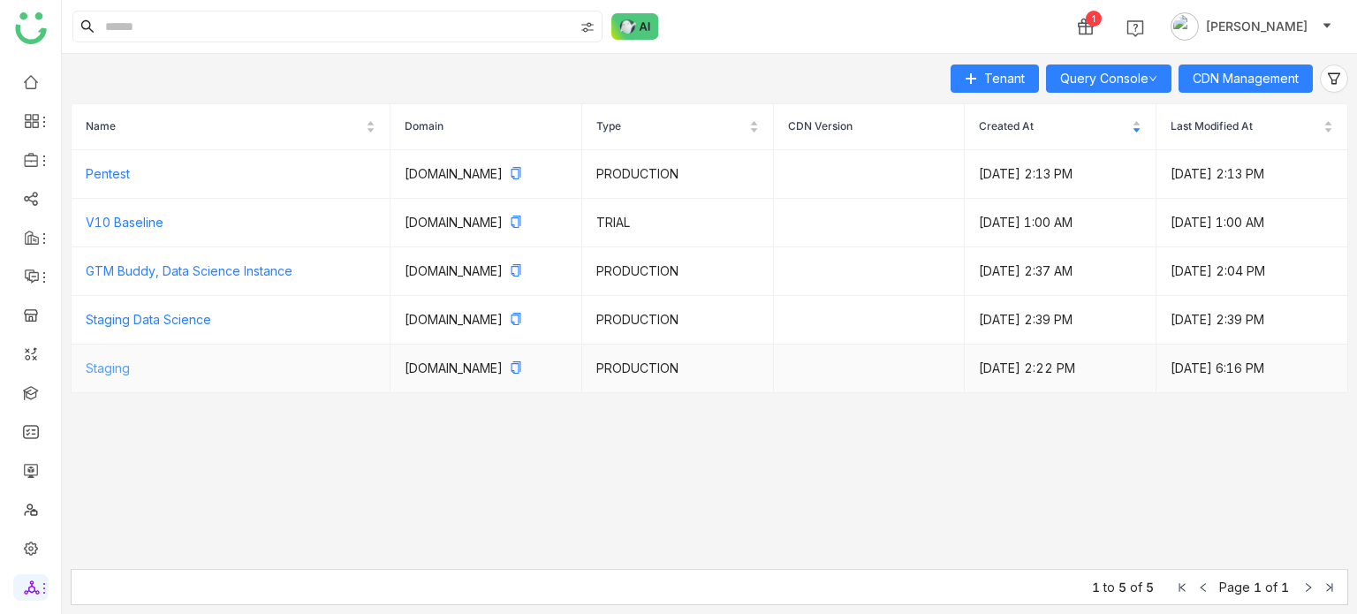
click at [109, 375] on link "Staging" at bounding box center [108, 367] width 44 height 15
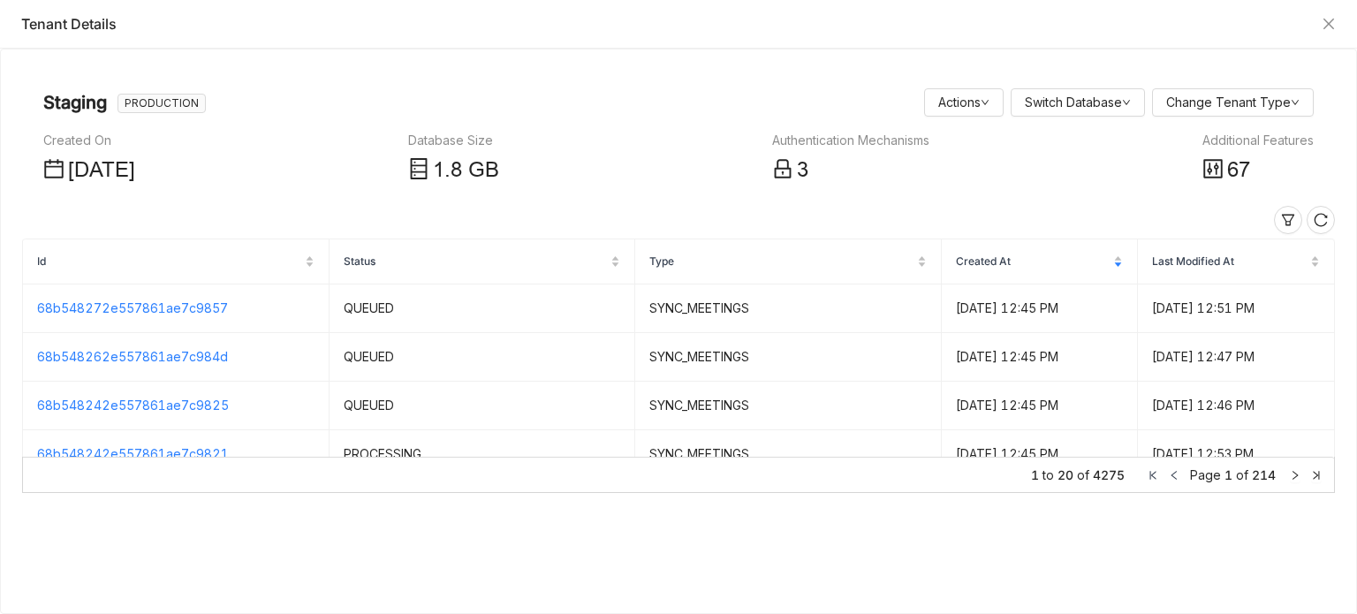
click at [1224, 169] on div "67" at bounding box center [1257, 171] width 111 height 34
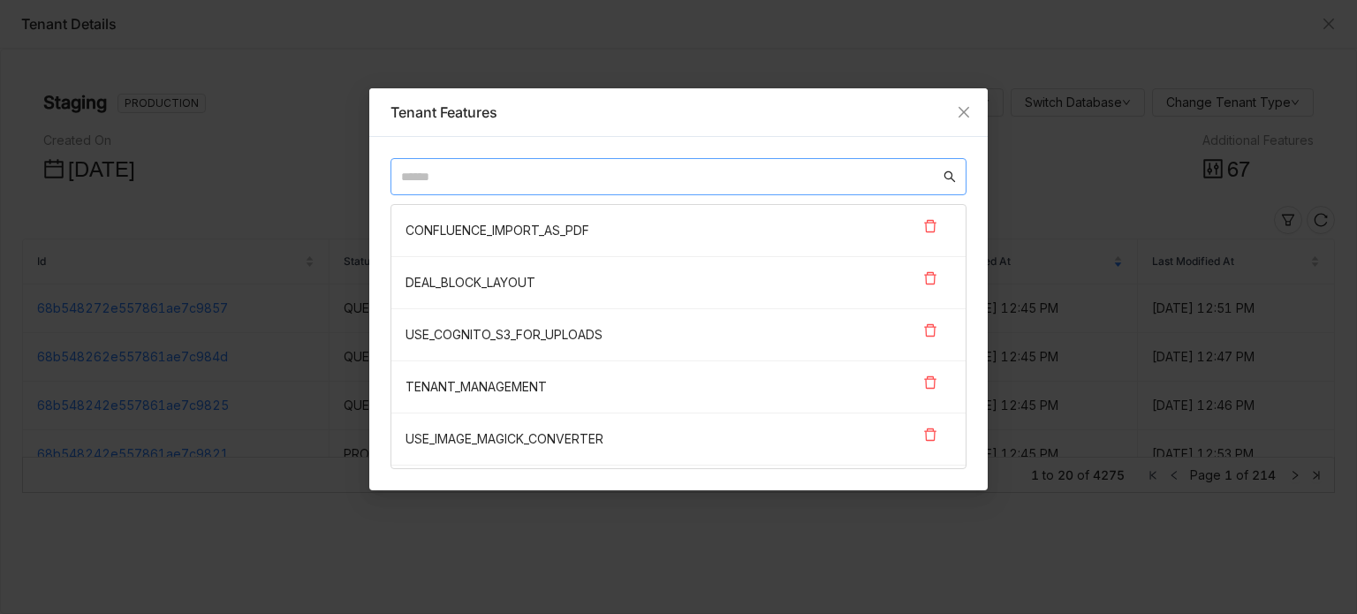
click at [766, 187] on nz-input-group at bounding box center [678, 176] width 576 height 37
click at [739, 178] on input "text" at bounding box center [670, 176] width 539 height 19
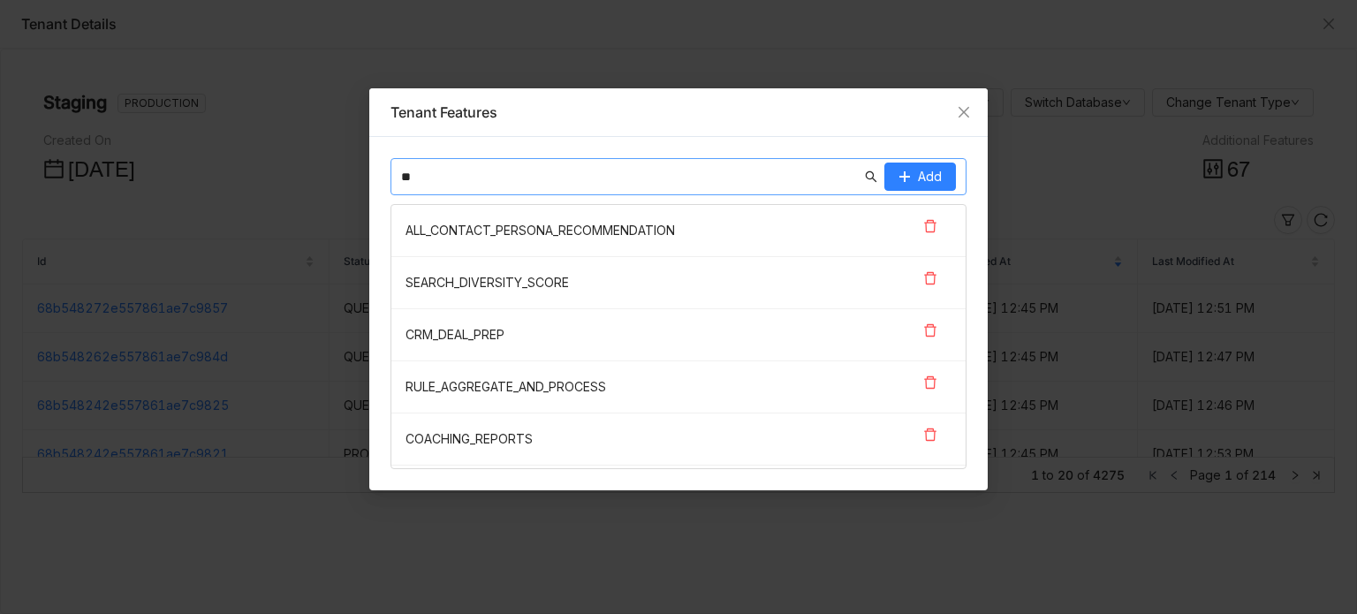
type input "*"
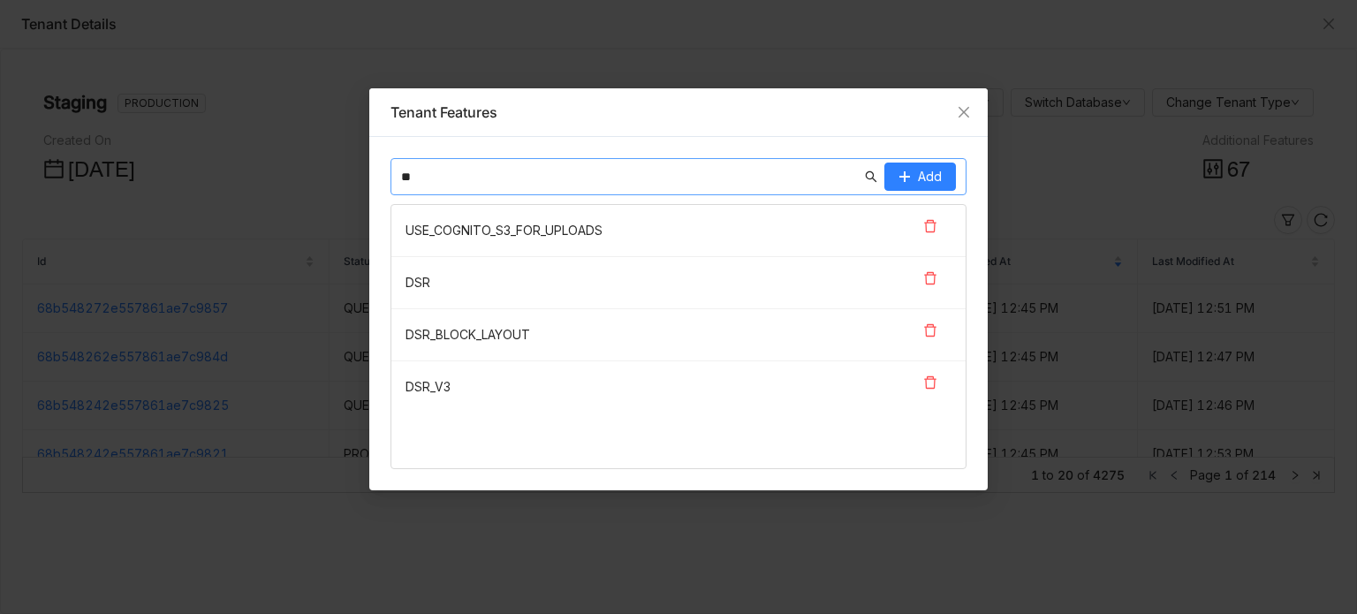
type input "*"
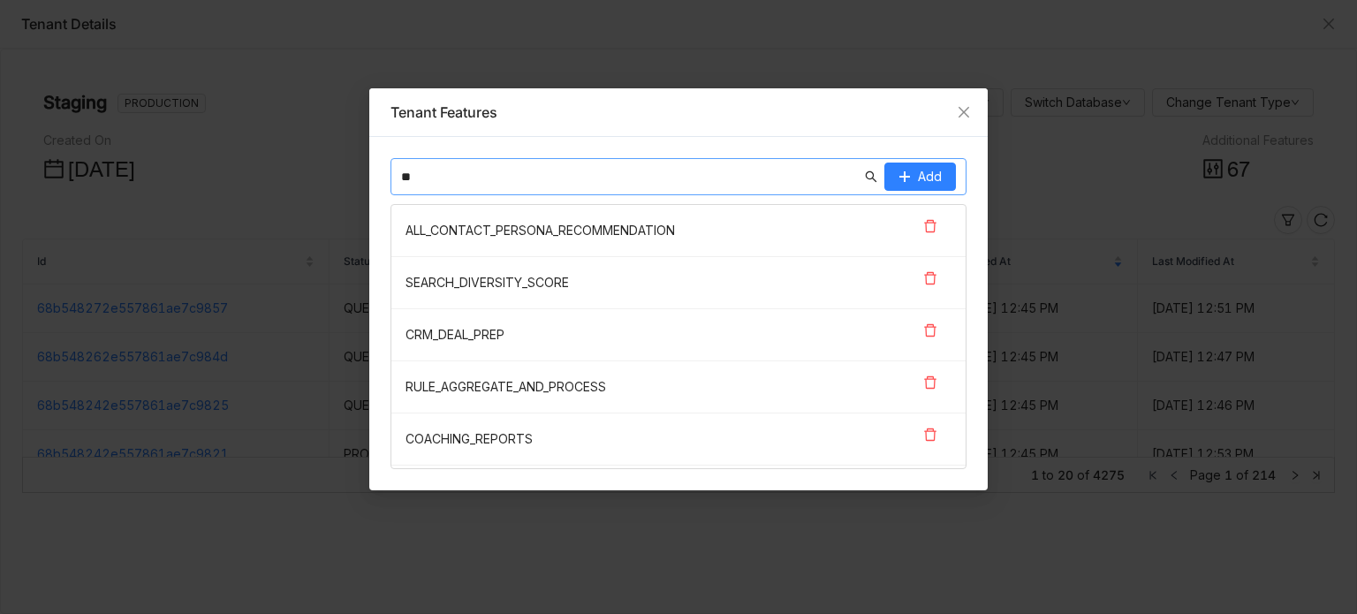
type input "*"
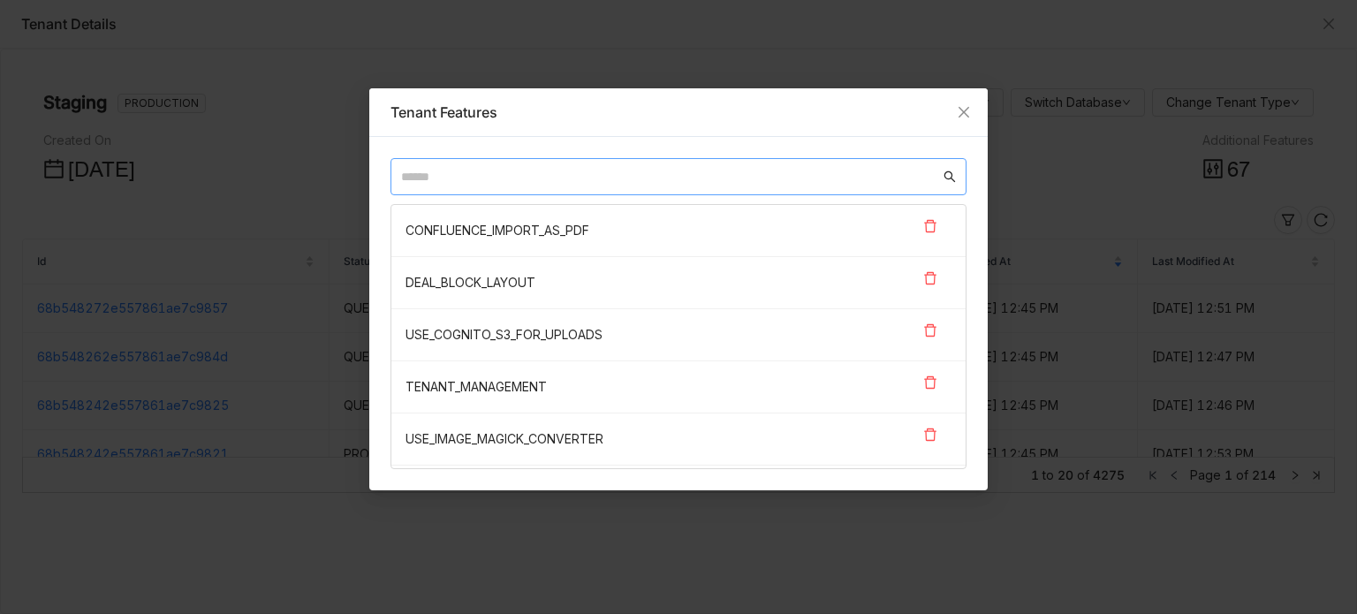
click at [279, 65] on nz-modal-container "Tenant Features CONFLUENCE_IMPORT_AS_PDF DEAL_BLOCK_LAYOUT USE_COGNITO_S3_FOR_U…" at bounding box center [678, 307] width 1357 height 614
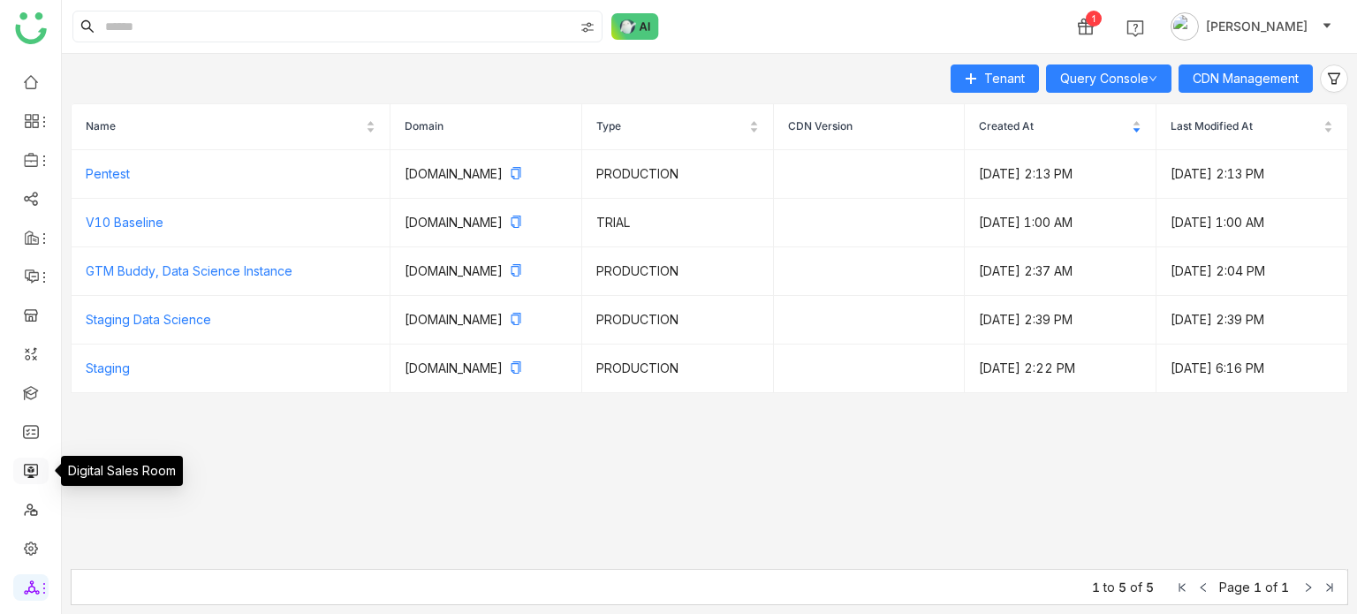
click at [38, 462] on link at bounding box center [31, 469] width 16 height 15
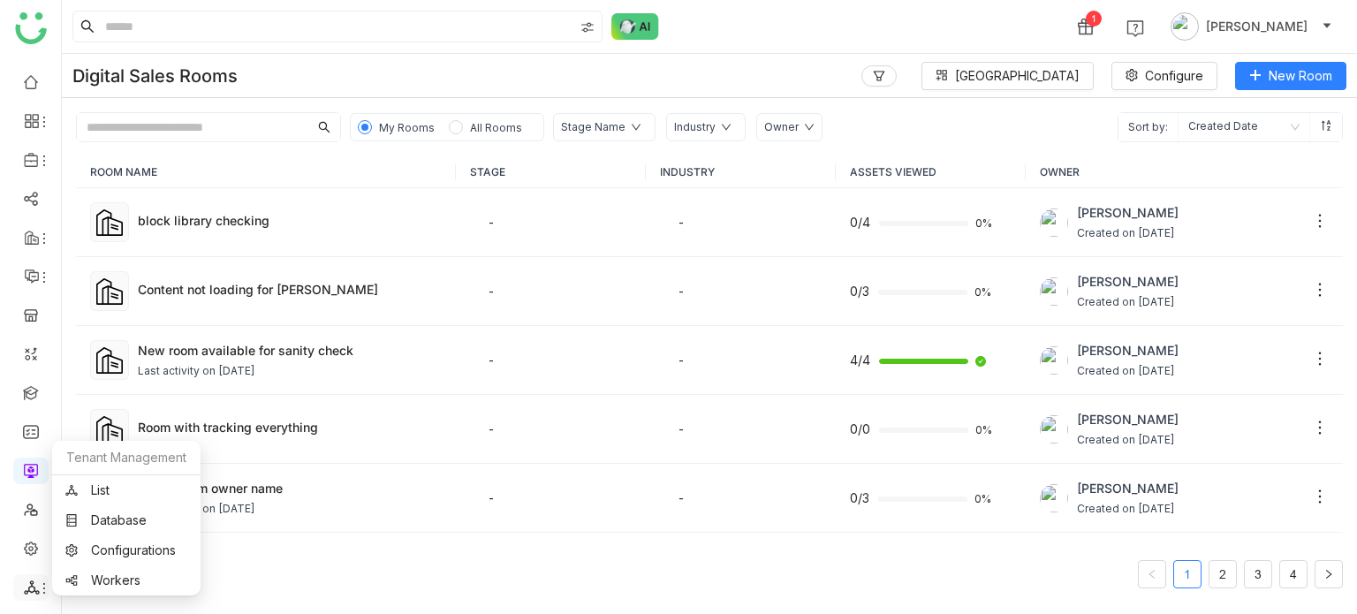
click at [26, 591] on icon at bounding box center [31, 587] width 15 height 14
click at [171, 492] on link "List" at bounding box center [126, 490] width 122 height 12
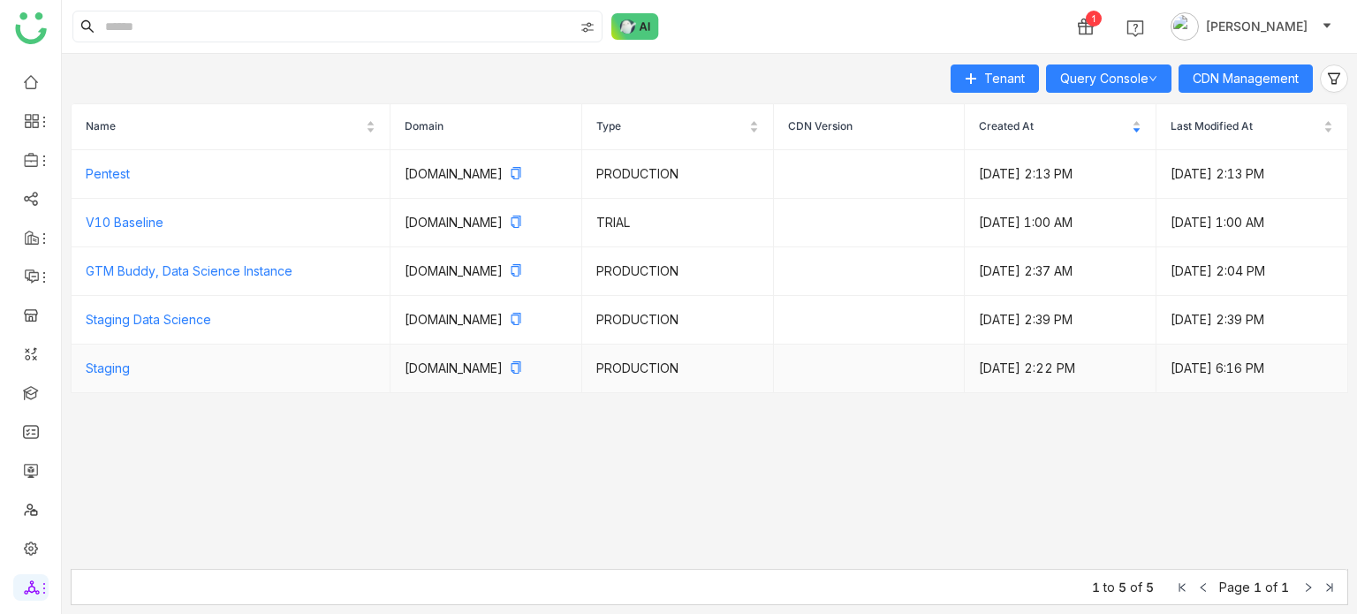
click at [148, 393] on td "Staging" at bounding box center [231, 369] width 319 height 49
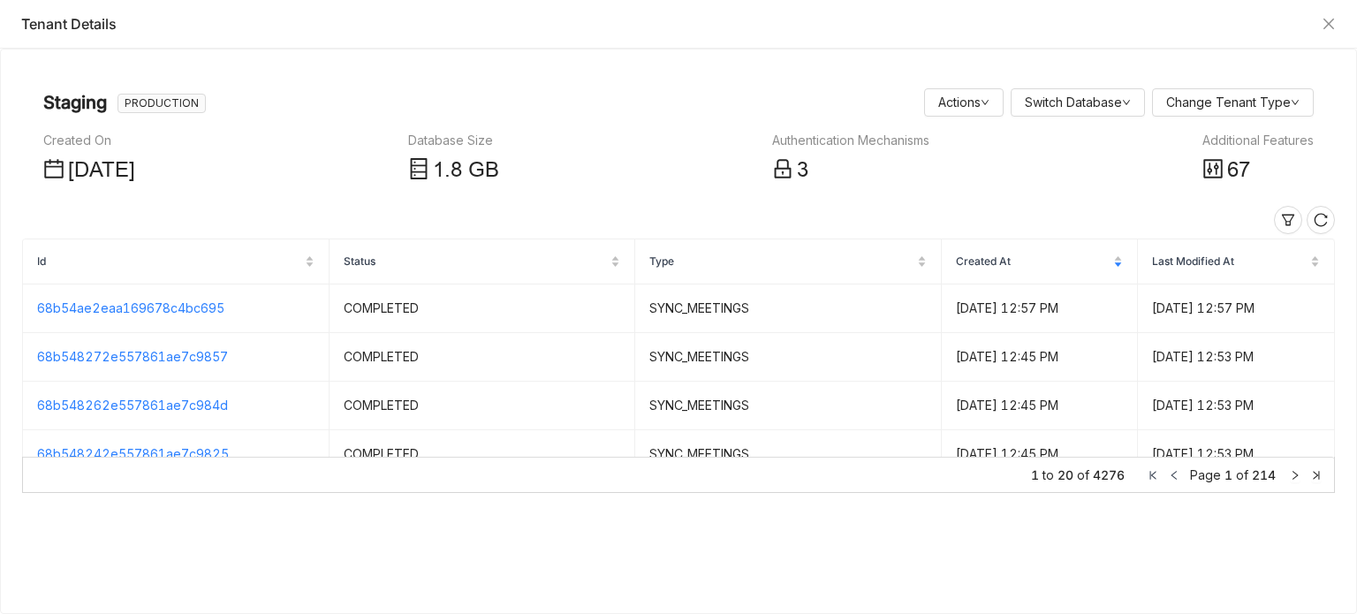
click at [1251, 158] on div "67" at bounding box center [1257, 171] width 111 height 34
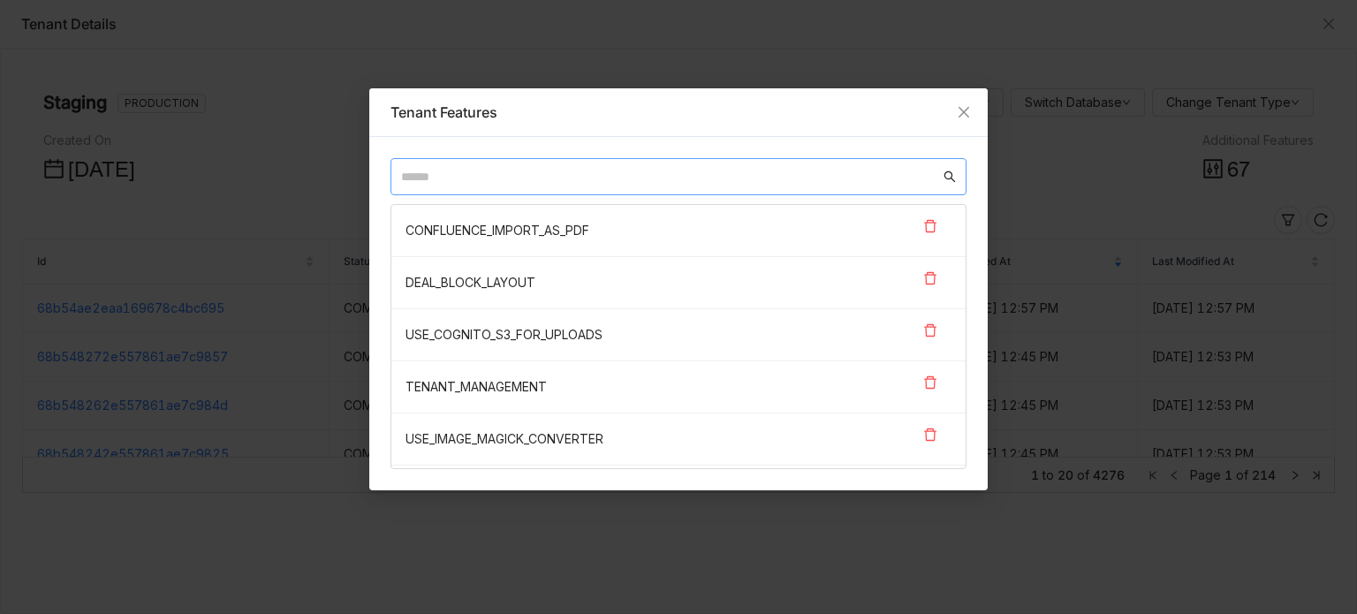
click at [623, 178] on input "text" at bounding box center [670, 176] width 539 height 19
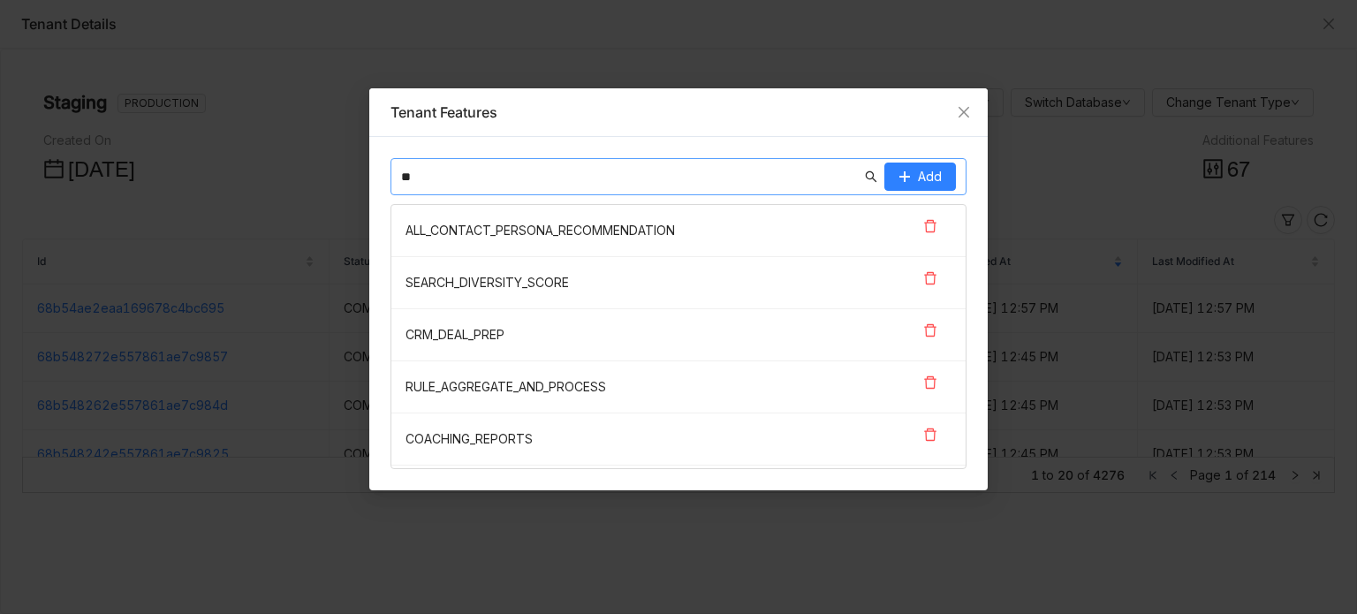
type input "*"
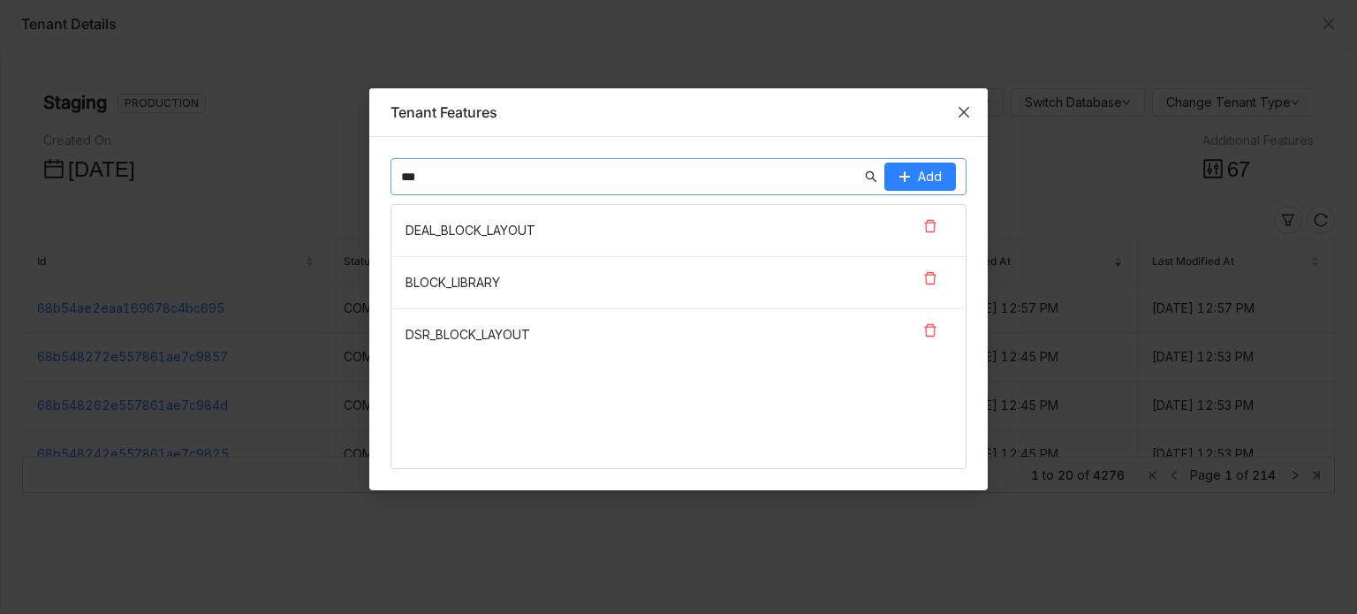
type input "***"
click at [972, 116] on span "Close" at bounding box center [964, 112] width 48 height 48
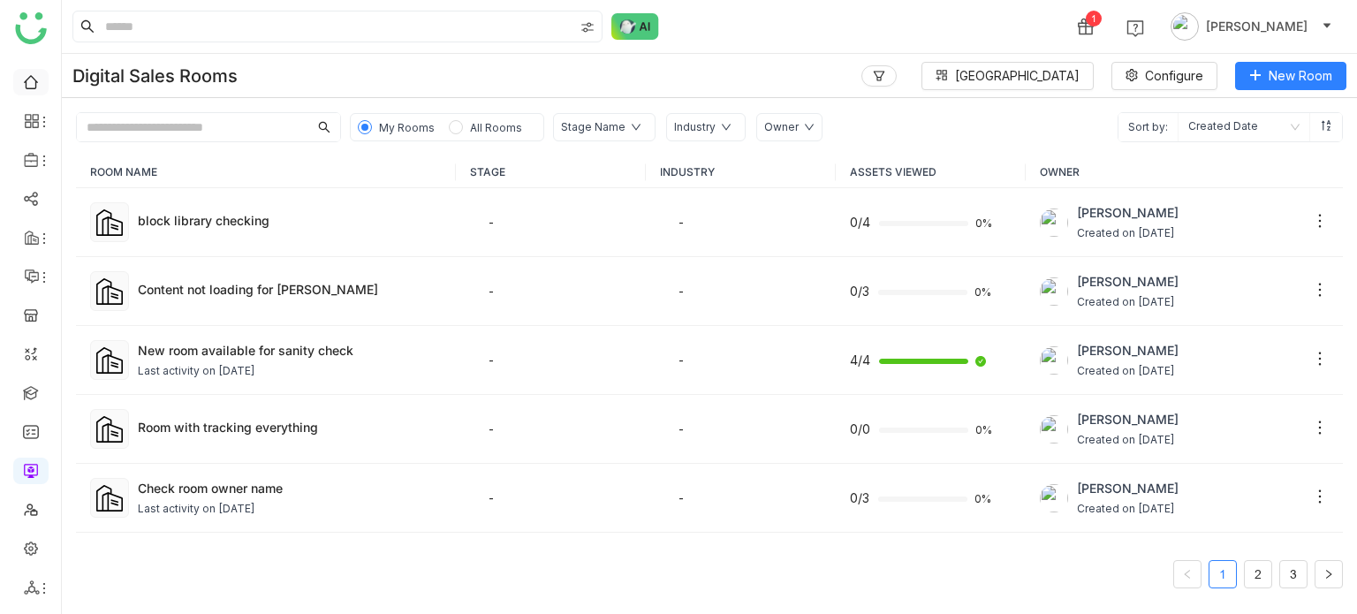
click at [39, 80] on link at bounding box center [31, 80] width 16 height 15
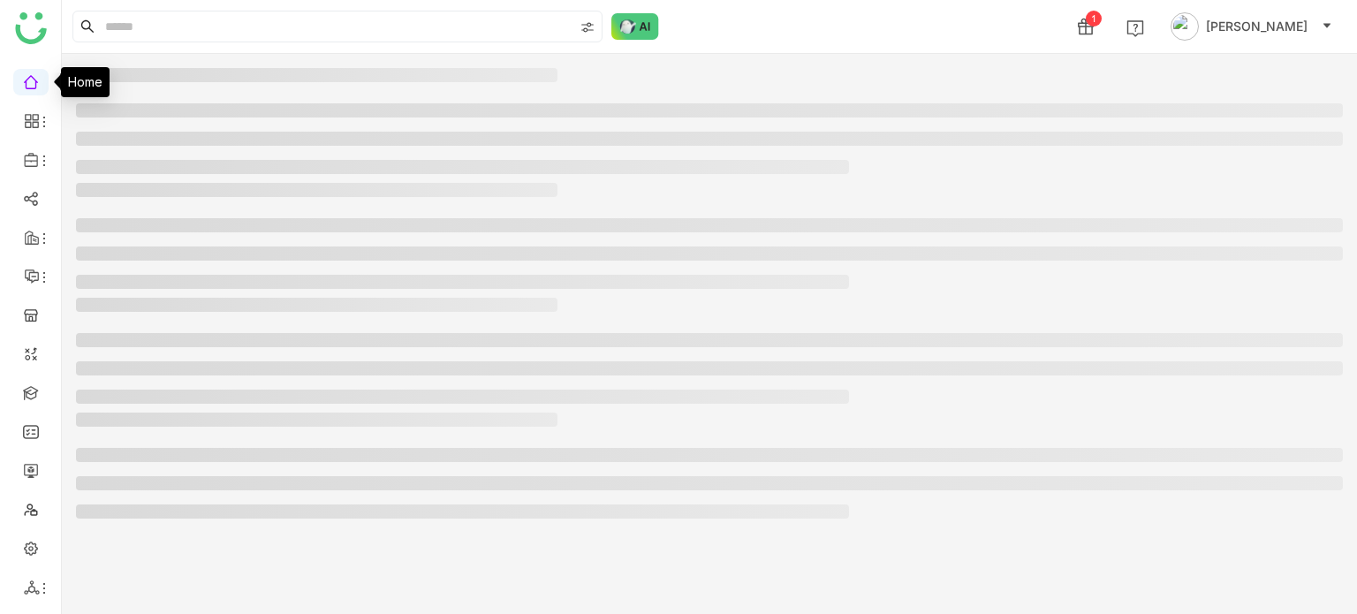
click at [39, 80] on link at bounding box center [31, 80] width 16 height 15
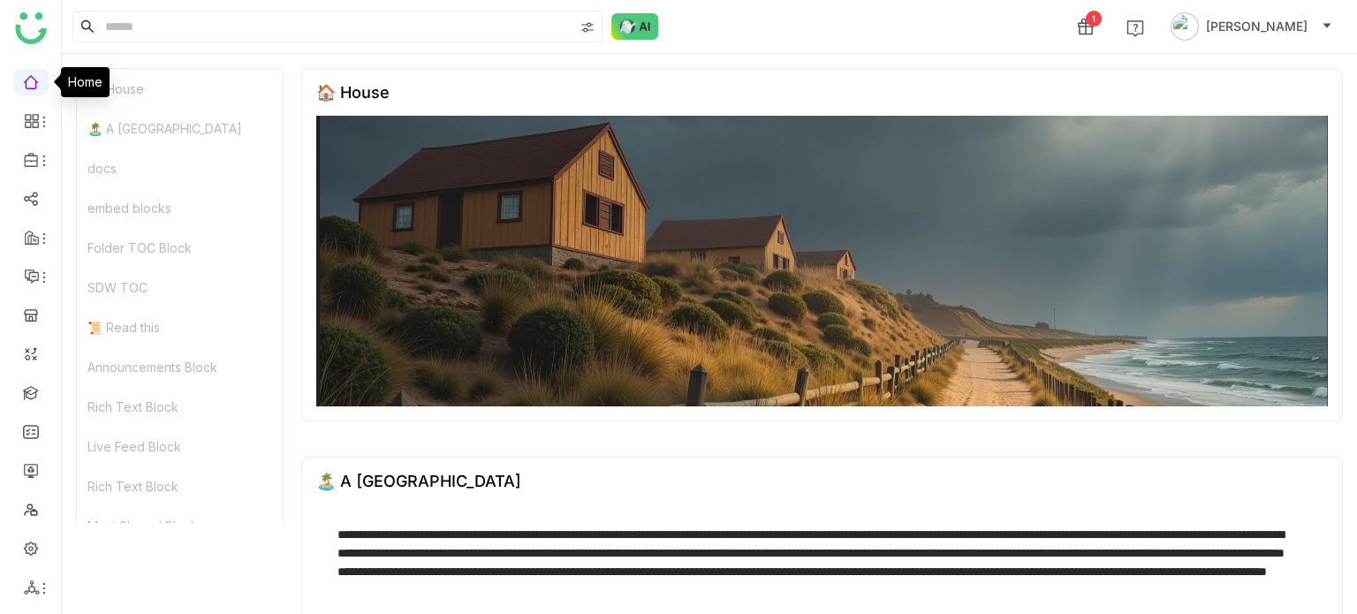
click at [27, 87] on link at bounding box center [31, 80] width 16 height 15
click at [23, 389] on link at bounding box center [31, 391] width 16 height 15
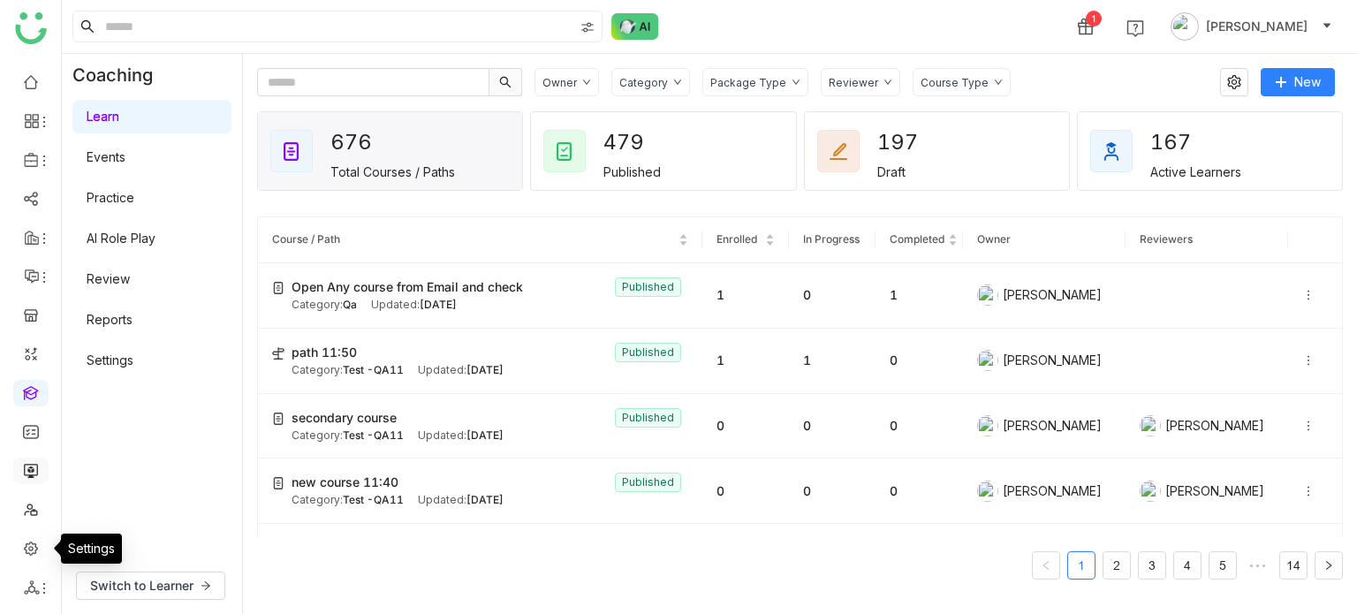
click at [39, 462] on link at bounding box center [31, 469] width 16 height 15
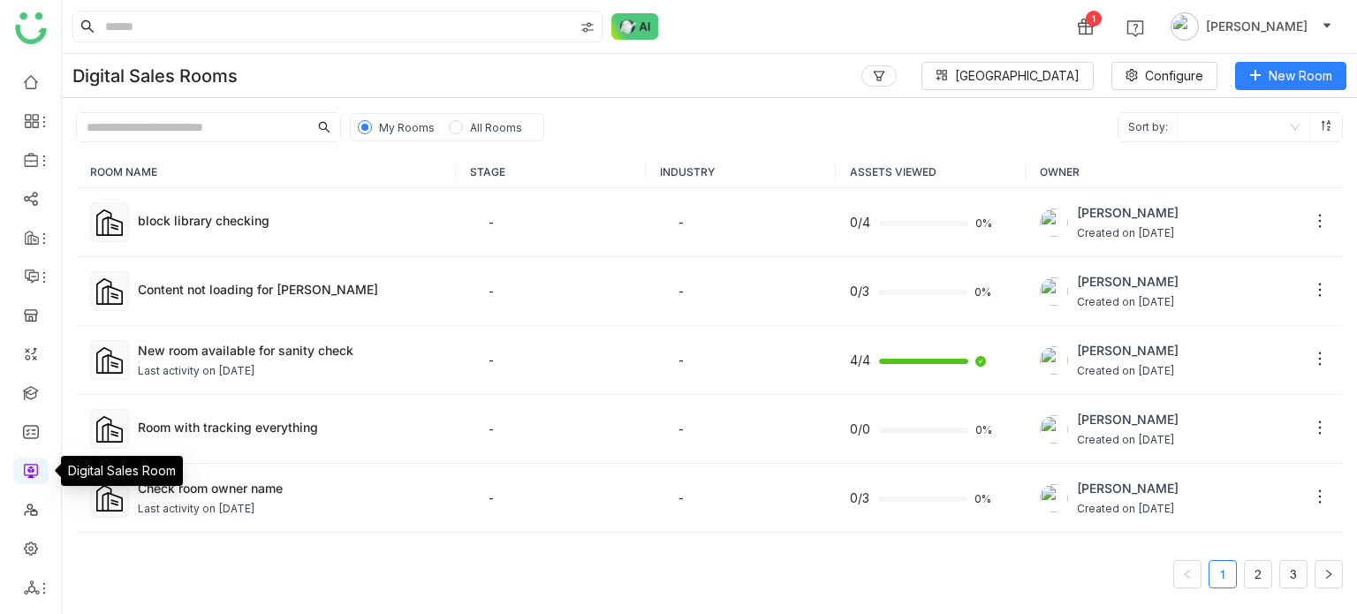
click at [39, 467] on link at bounding box center [31, 469] width 16 height 15
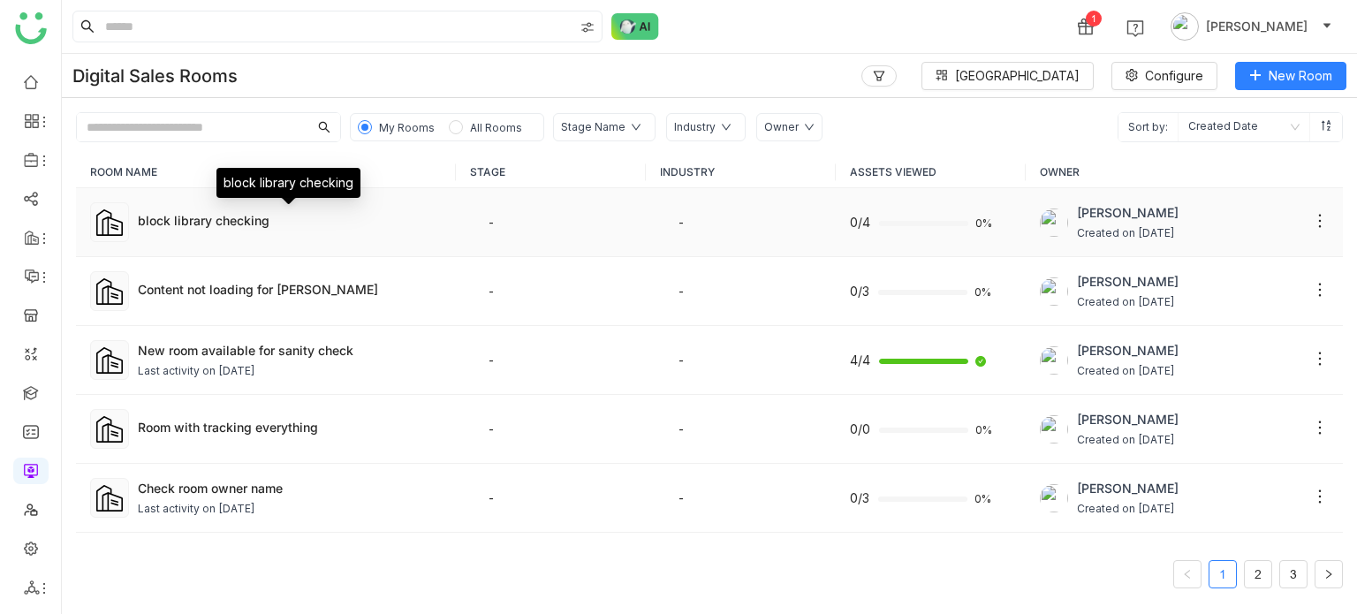
click at [186, 225] on div "block library checking" at bounding box center [290, 220] width 304 height 19
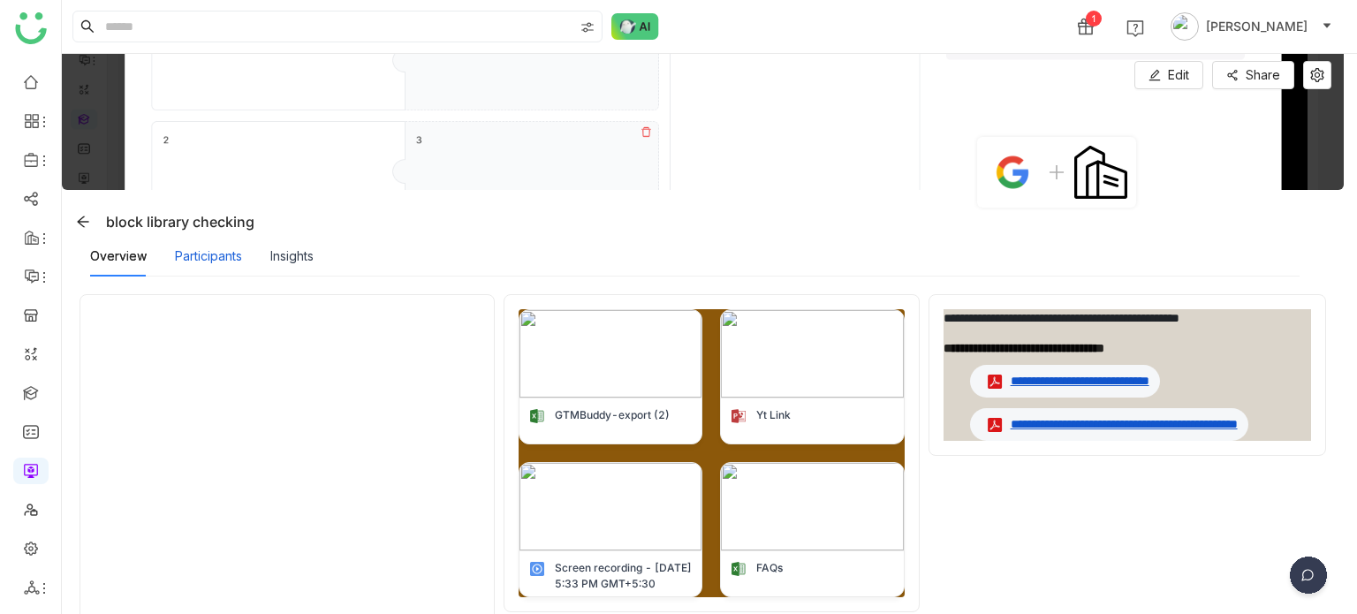
click at [219, 259] on div "Participants" at bounding box center [208, 255] width 67 height 19
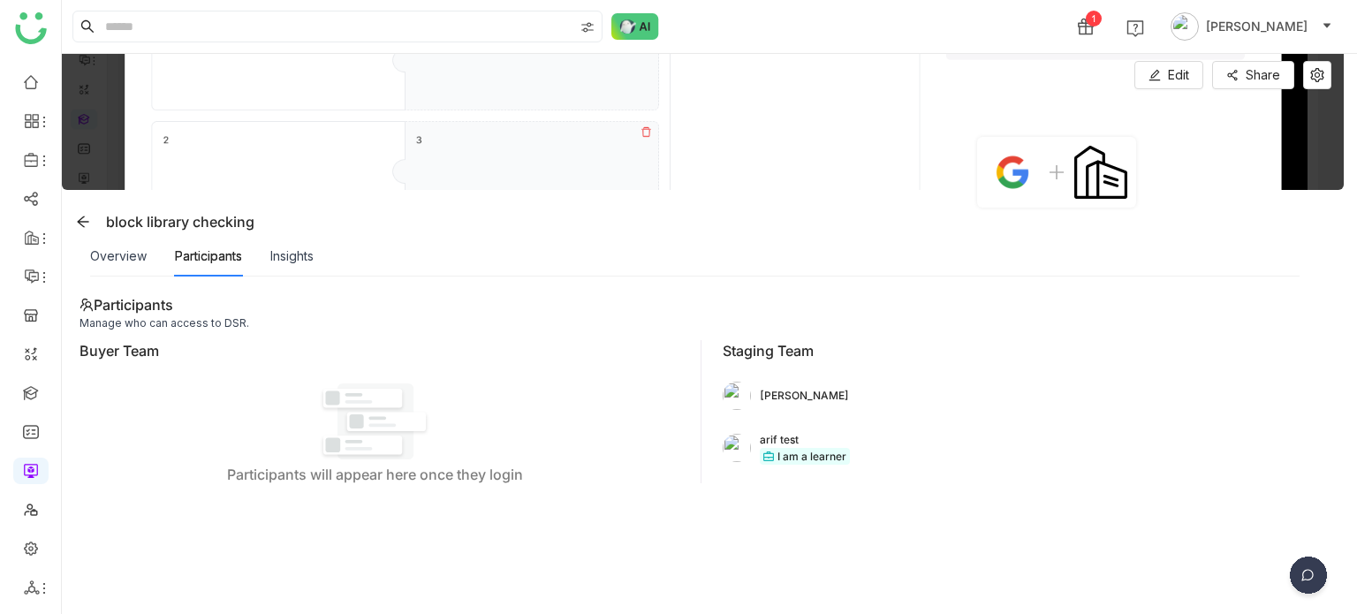
click at [303, 368] on div "Buyer Team Participants will appear here once they login" at bounding box center [375, 411] width 590 height 143
click at [87, 223] on icon at bounding box center [83, 222] width 14 height 14
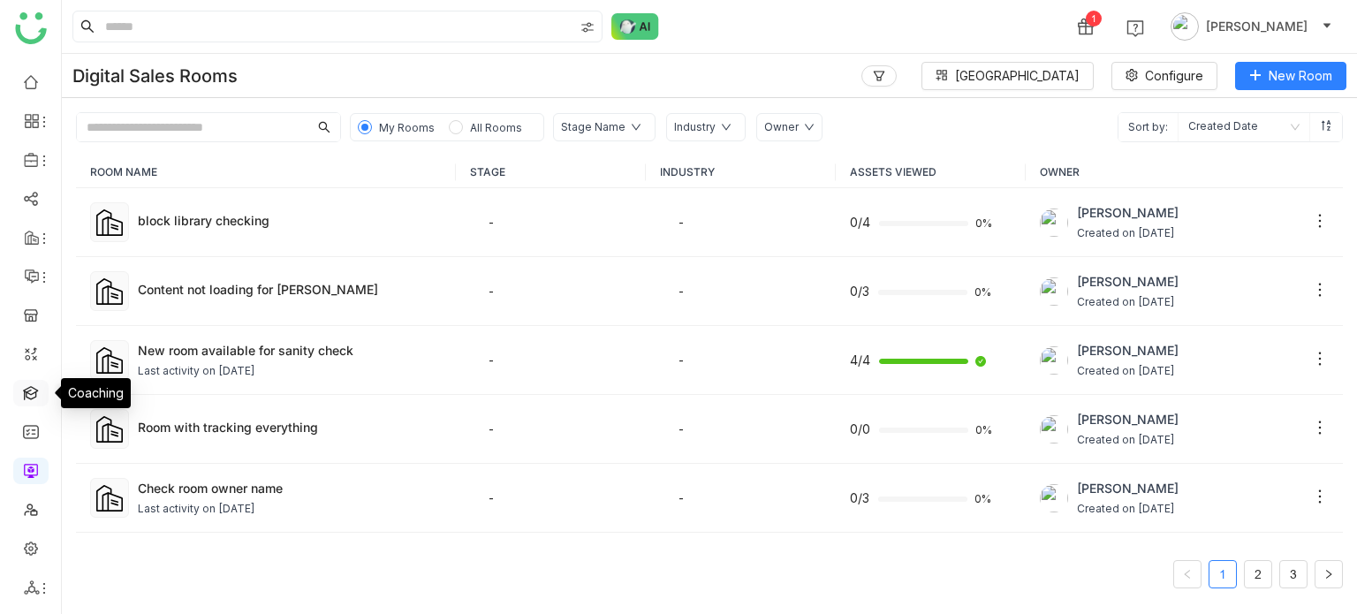
click at [36, 398] on link at bounding box center [31, 391] width 16 height 15
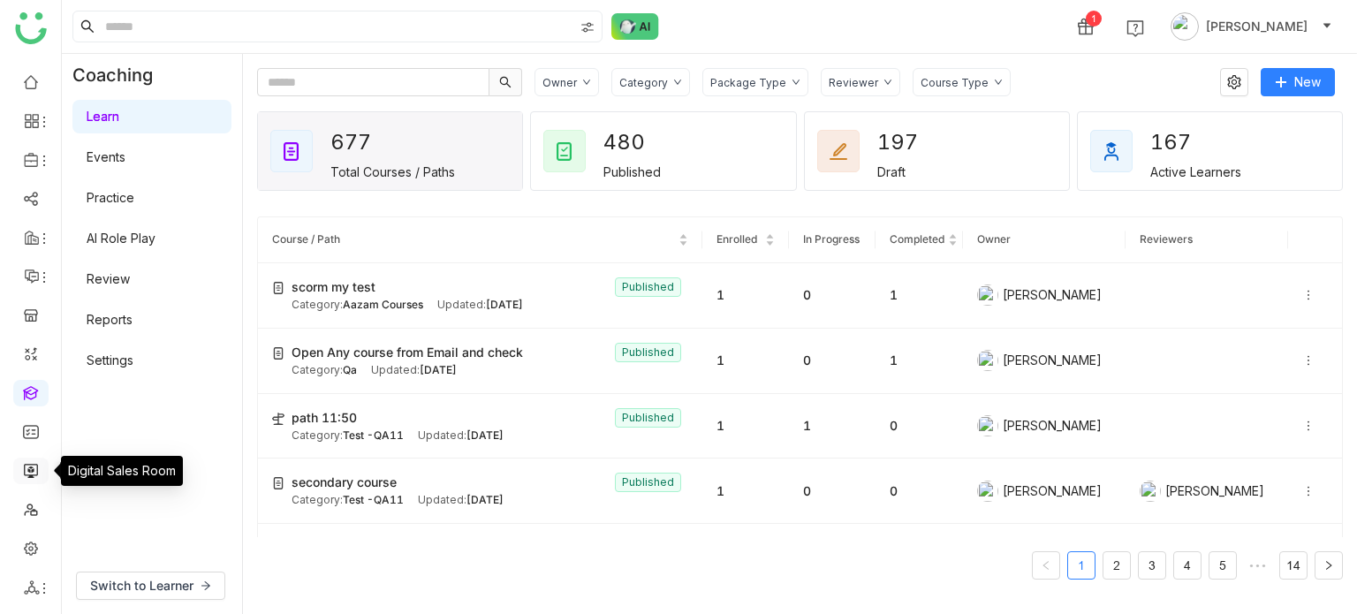
click at [33, 470] on link at bounding box center [31, 469] width 16 height 15
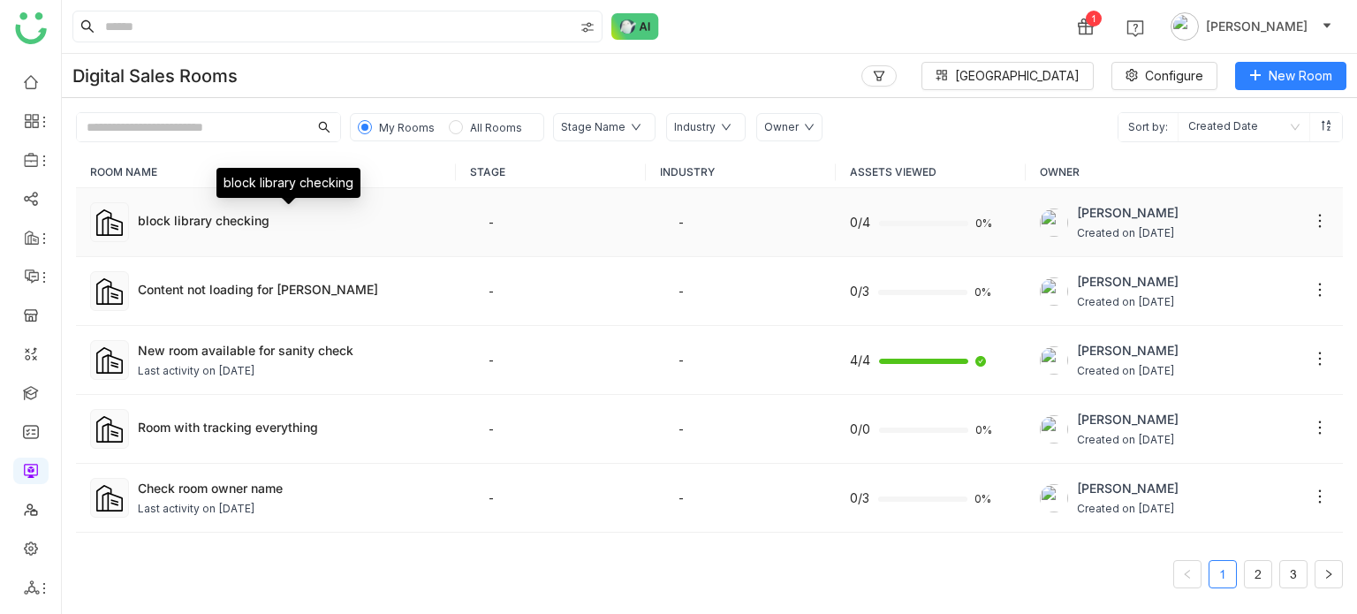
click at [322, 224] on div "block library checking" at bounding box center [290, 220] width 304 height 19
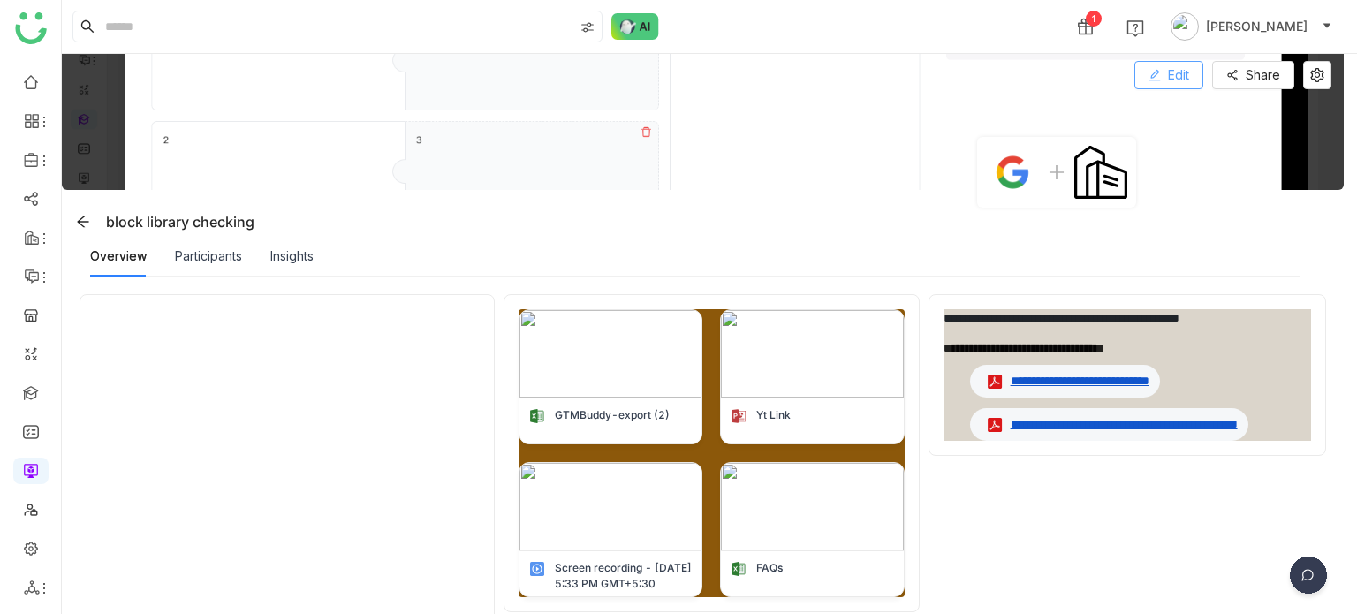
click at [1168, 78] on span "Edit" at bounding box center [1178, 74] width 21 height 19
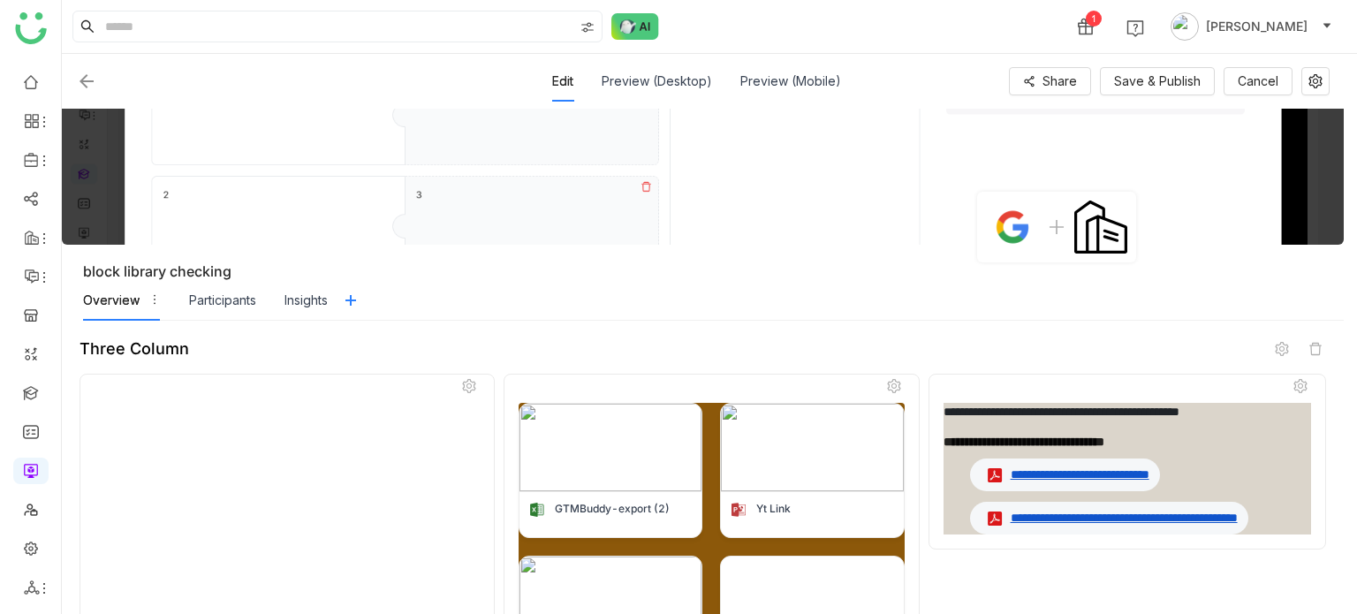
scroll to position [229, 0]
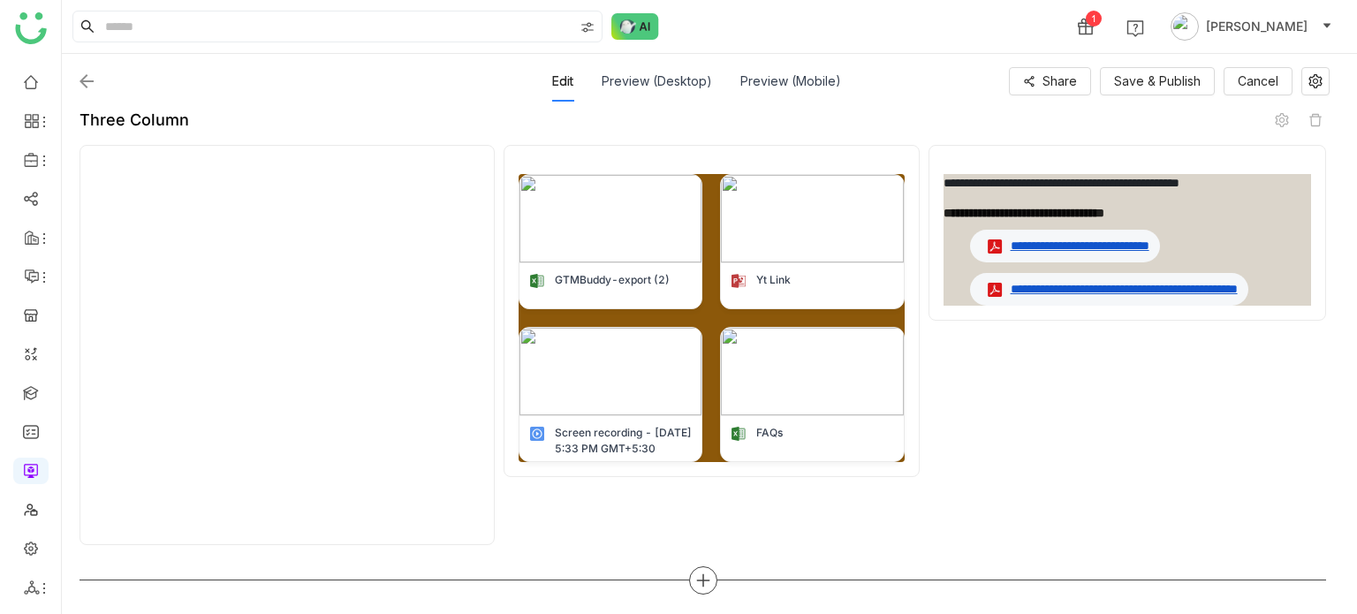
click at [706, 588] on div at bounding box center [703, 580] width 28 height 28
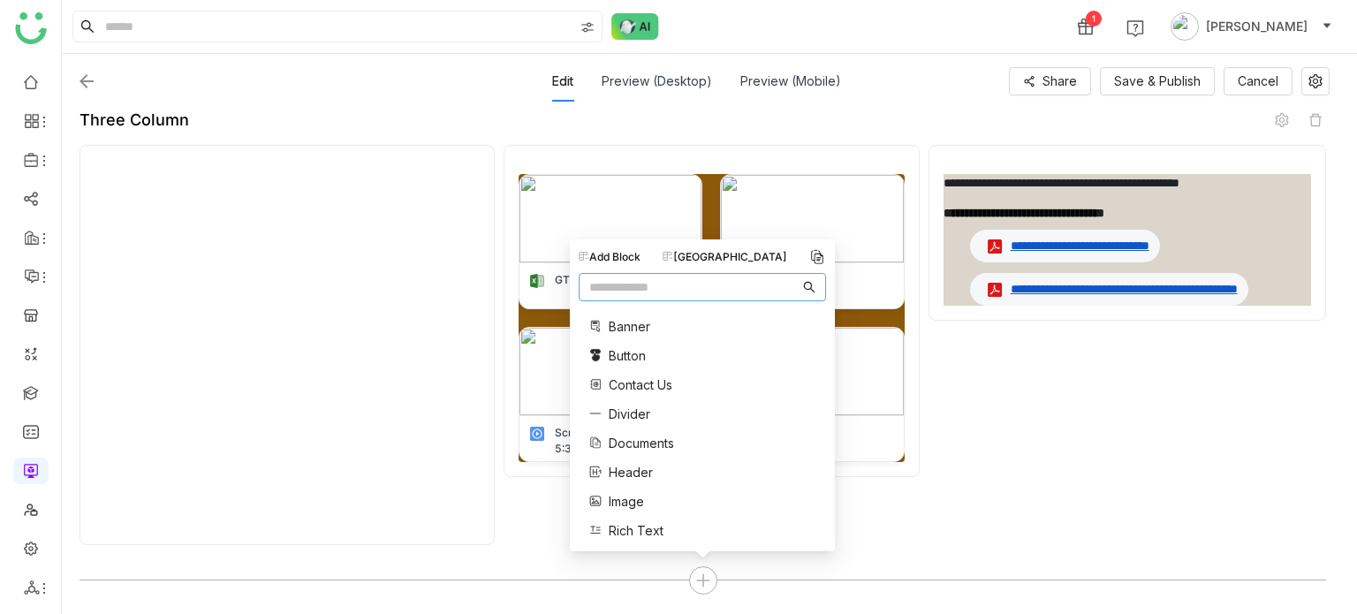
click at [636, 534] on span "Rich Text" at bounding box center [636, 530] width 55 height 19
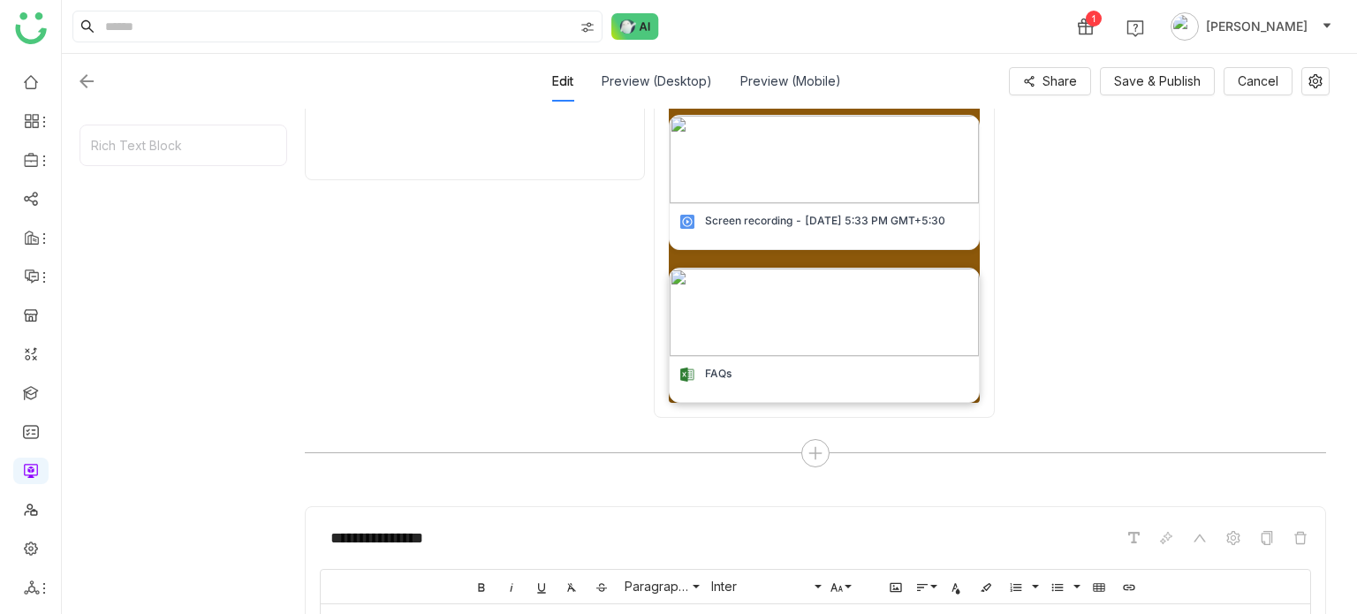
scroll to position [729, 0]
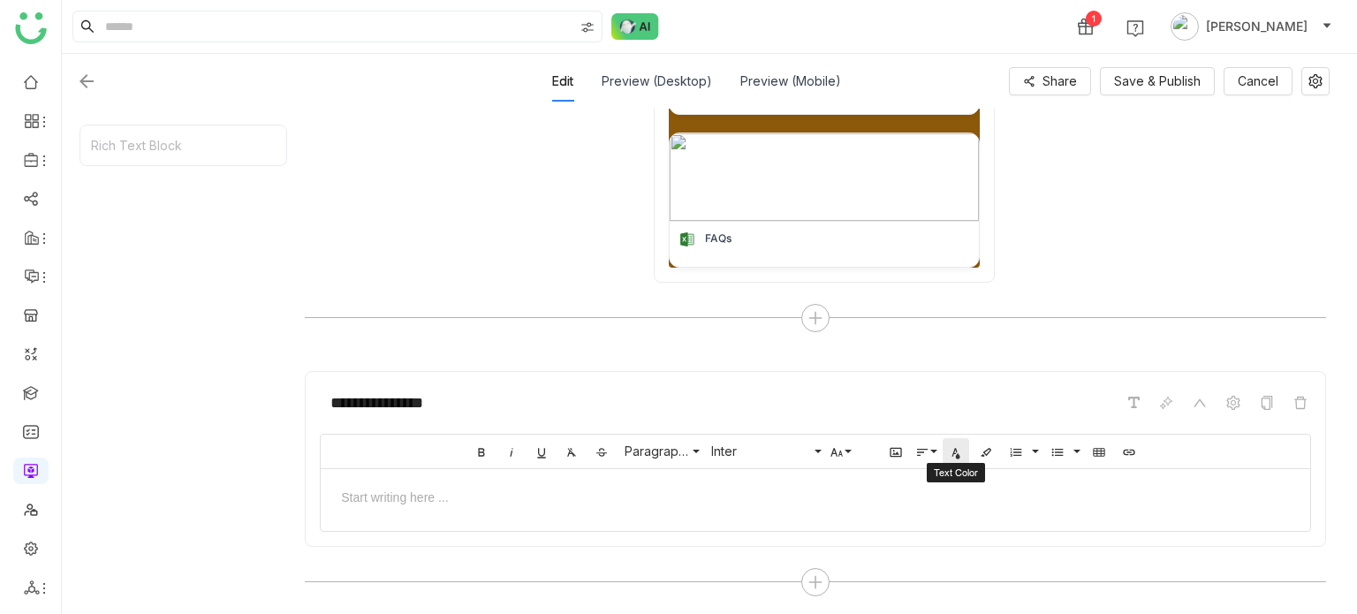
click at [956, 448] on icon "button" at bounding box center [956, 452] width 14 height 14
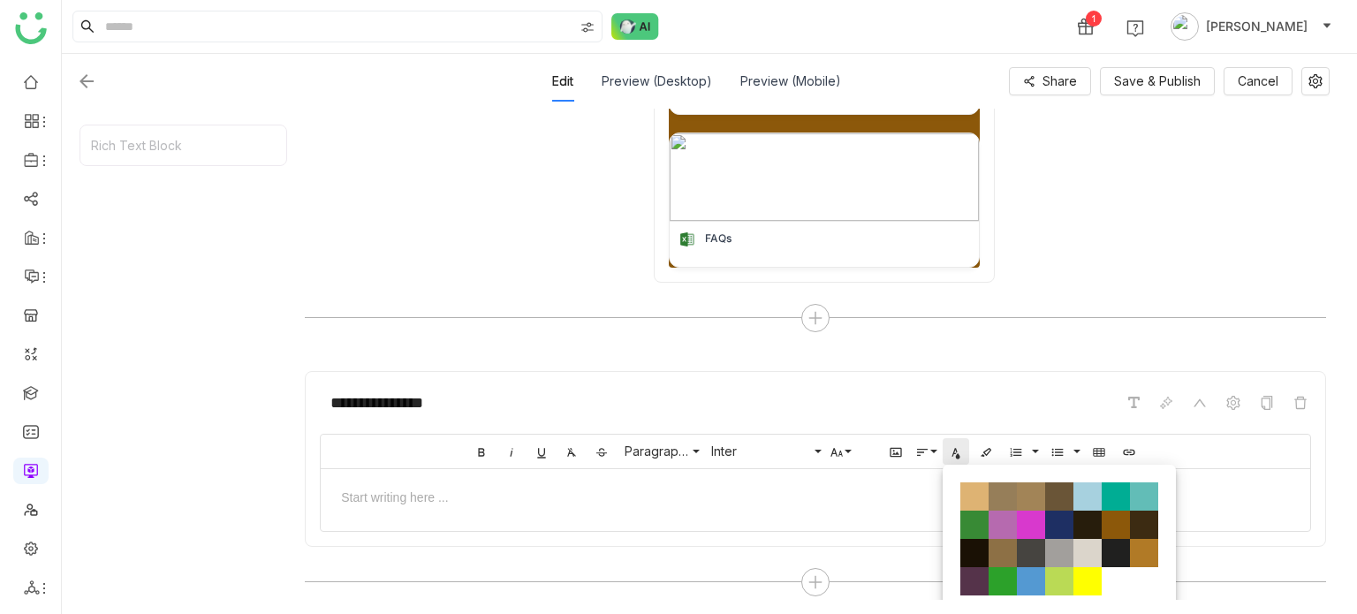
scroll to position [68, 0]
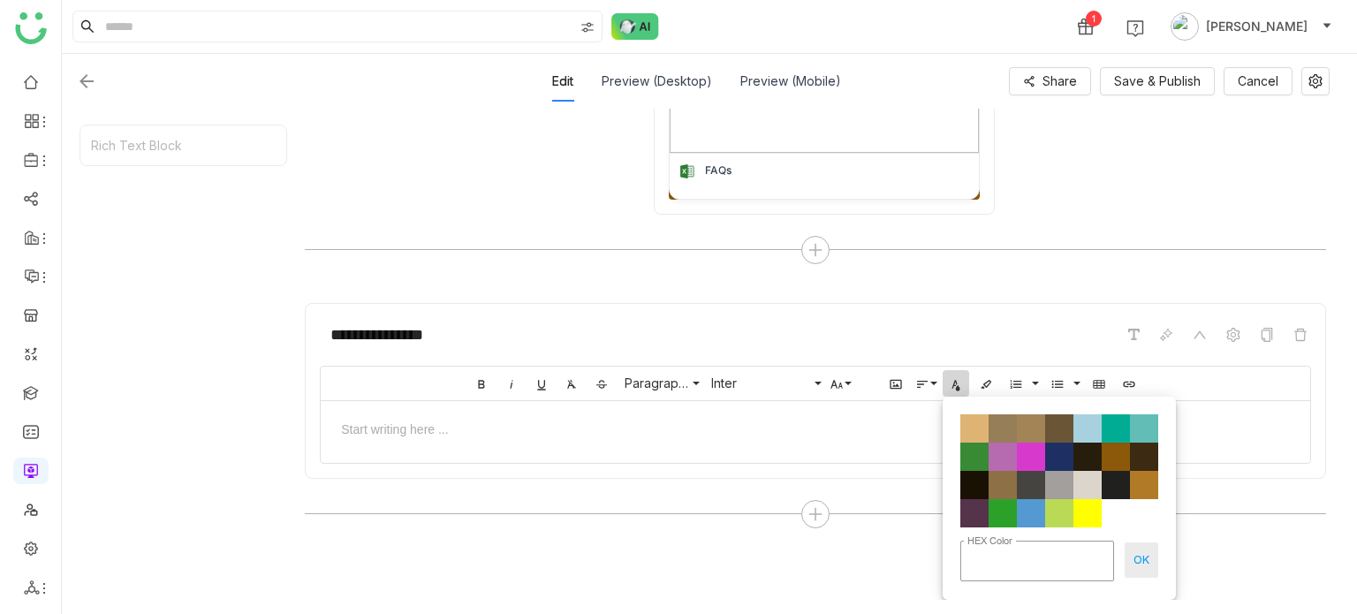
click at [1133, 564] on button "OK" at bounding box center [1142, 559] width 34 height 35
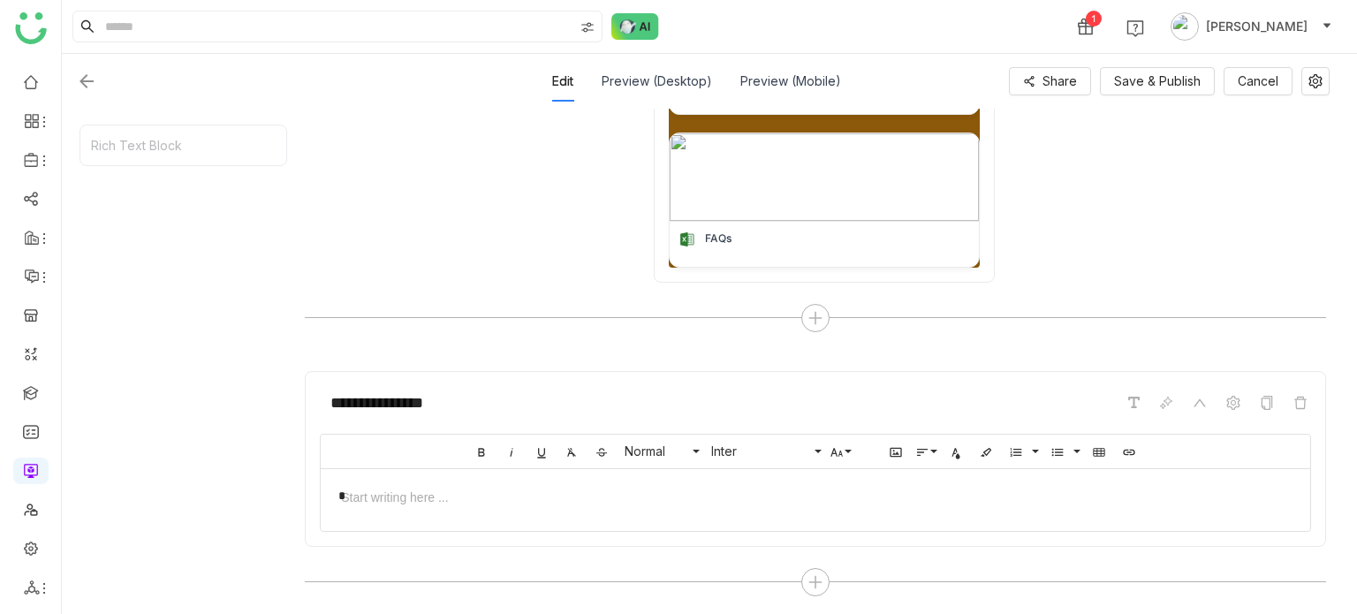
click at [705, 496] on div "*" at bounding box center [815, 496] width 954 height 19
drag, startPoint x: 505, startPoint y: 492, endPoint x: 302, endPoint y: 466, distance: 204.8
click at [302, 466] on div "**********" at bounding box center [703, 105] width 1246 height 990
click at [958, 448] on icon "button" at bounding box center [956, 452] width 14 height 14
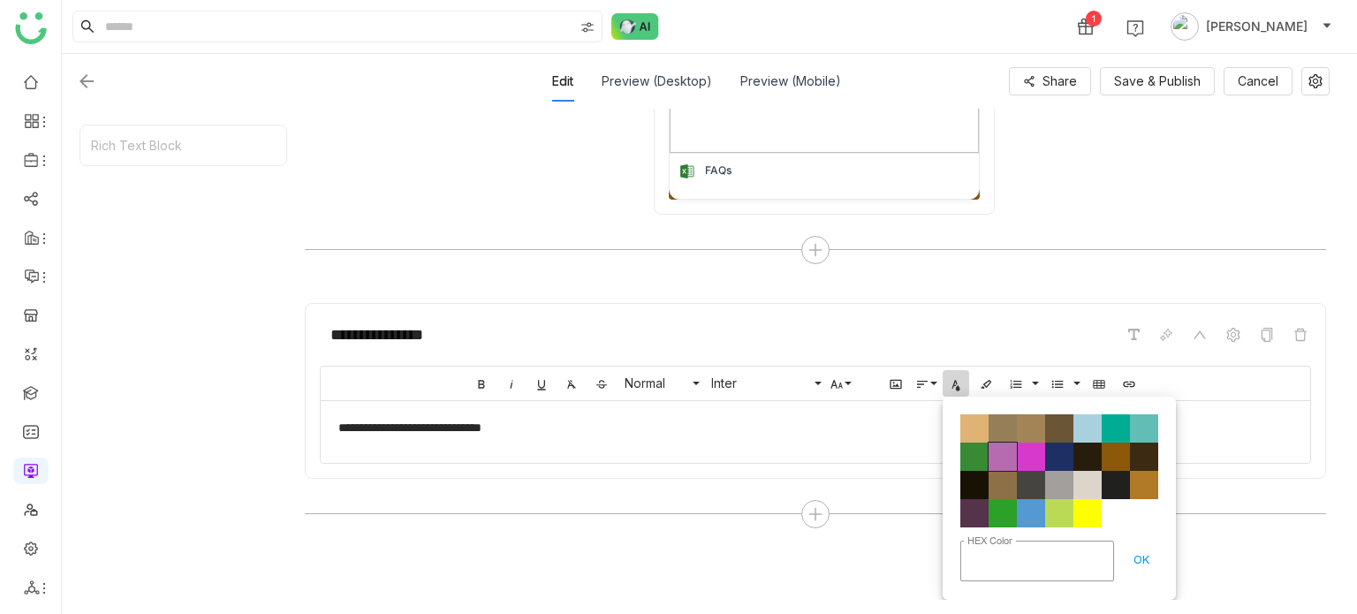
click at [995, 445] on span "Color#B66AAF" at bounding box center [1002, 457] width 28 height 28
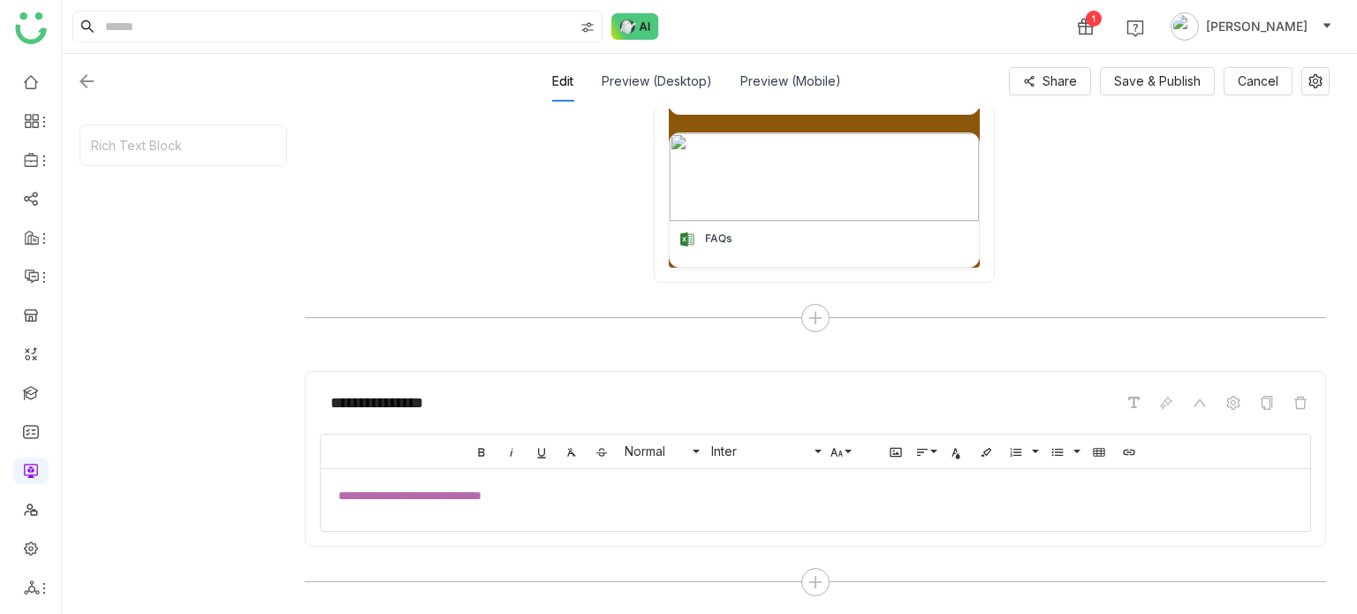
click at [724, 476] on div "**********" at bounding box center [815, 496] width 989 height 54
click at [1176, 67] on button "Save & Publish" at bounding box center [1157, 81] width 115 height 28
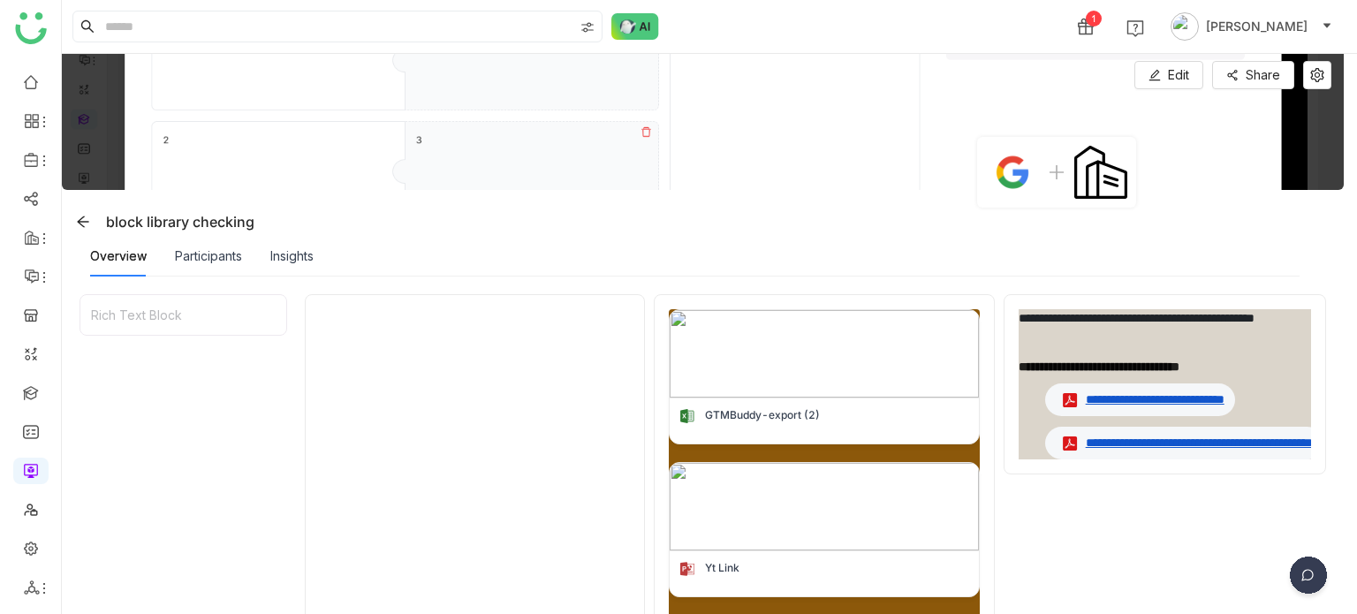
click at [1159, 93] on img at bounding box center [703, 122] width 1282 height 136
click at [1159, 87] on button "Edit" at bounding box center [1168, 75] width 69 height 28
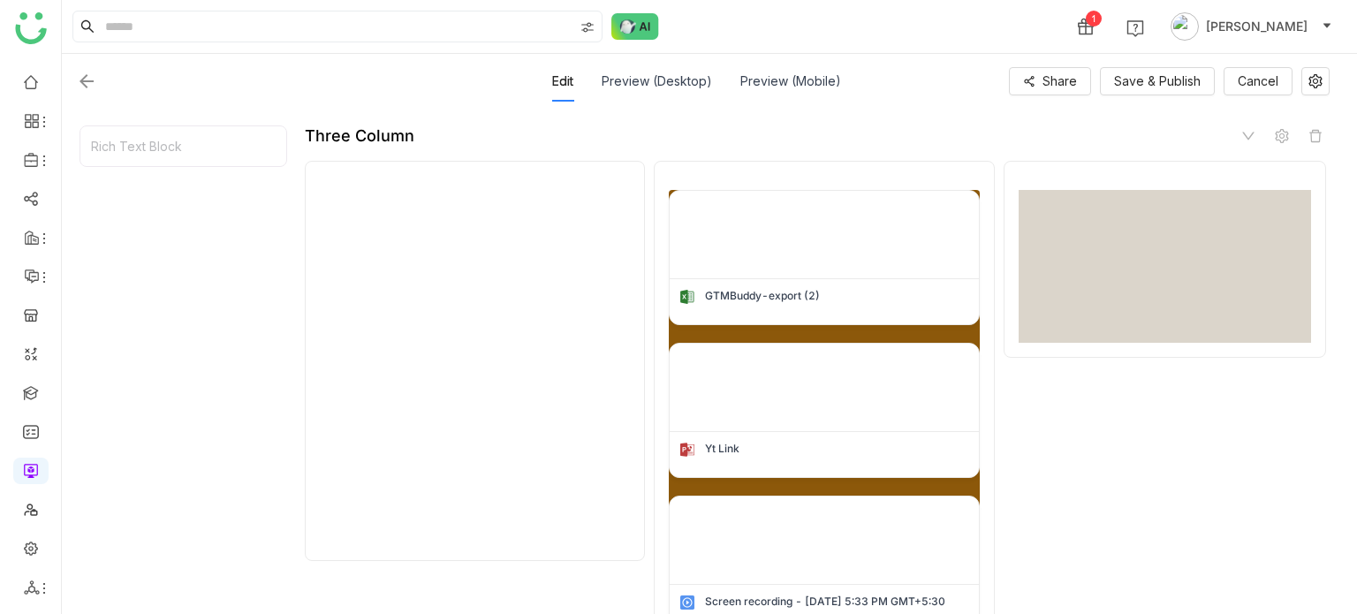
scroll to position [729, 0]
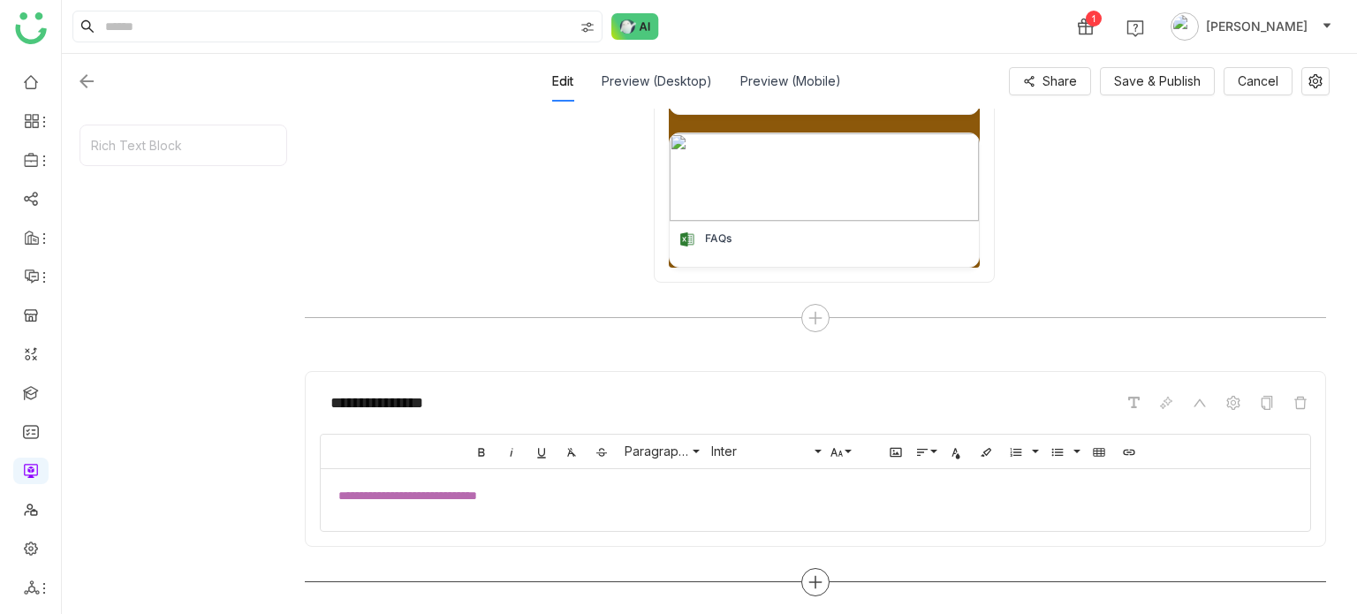
click at [825, 587] on div at bounding box center [815, 582] width 1021 height 28
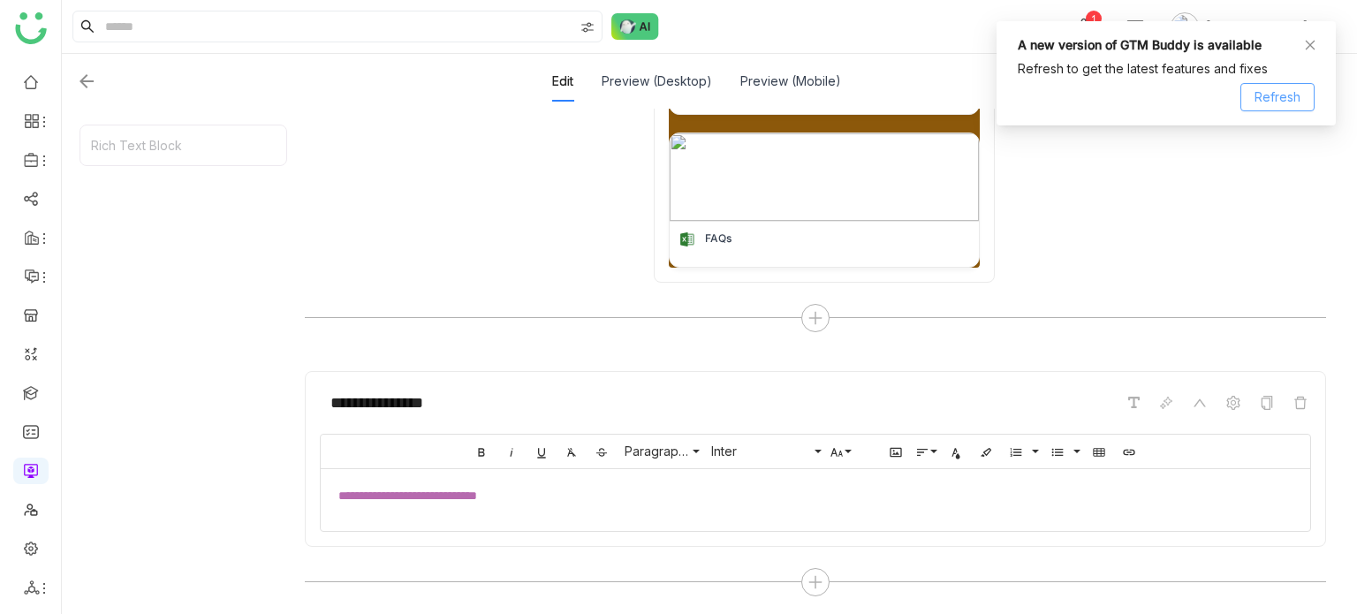
click at [1304, 95] on button "Refresh" at bounding box center [1277, 97] width 74 height 28
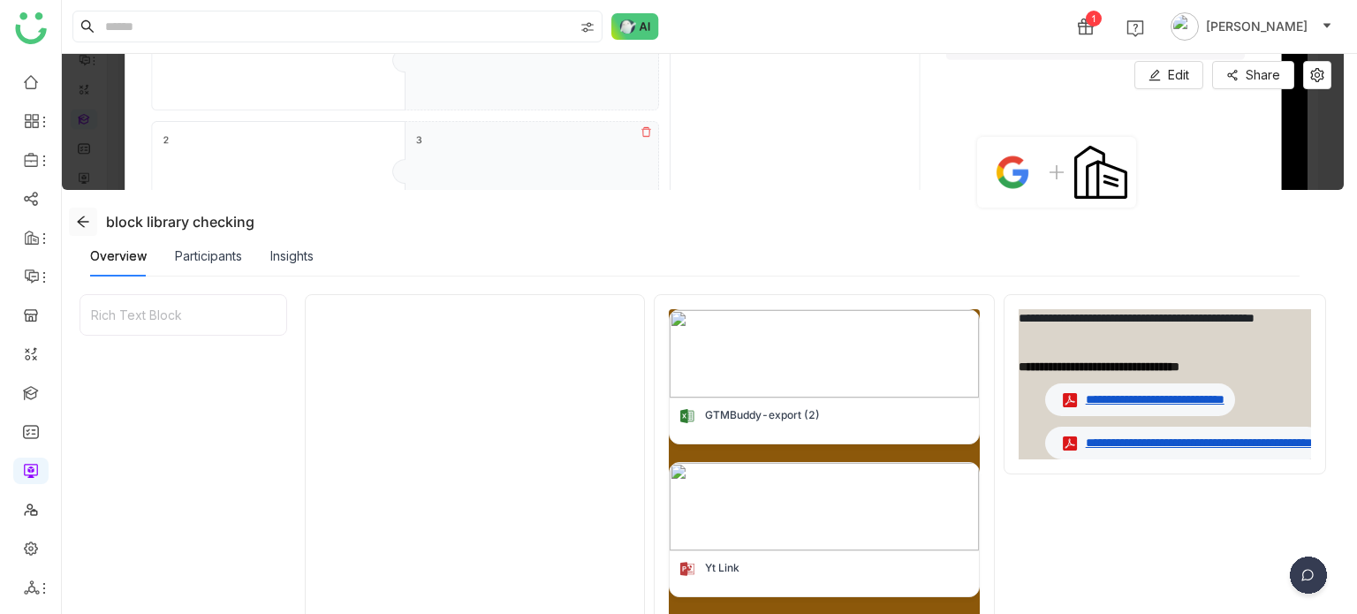
click at [79, 217] on icon at bounding box center [83, 222] width 14 height 14
